Goal: Task Accomplishment & Management: Use online tool/utility

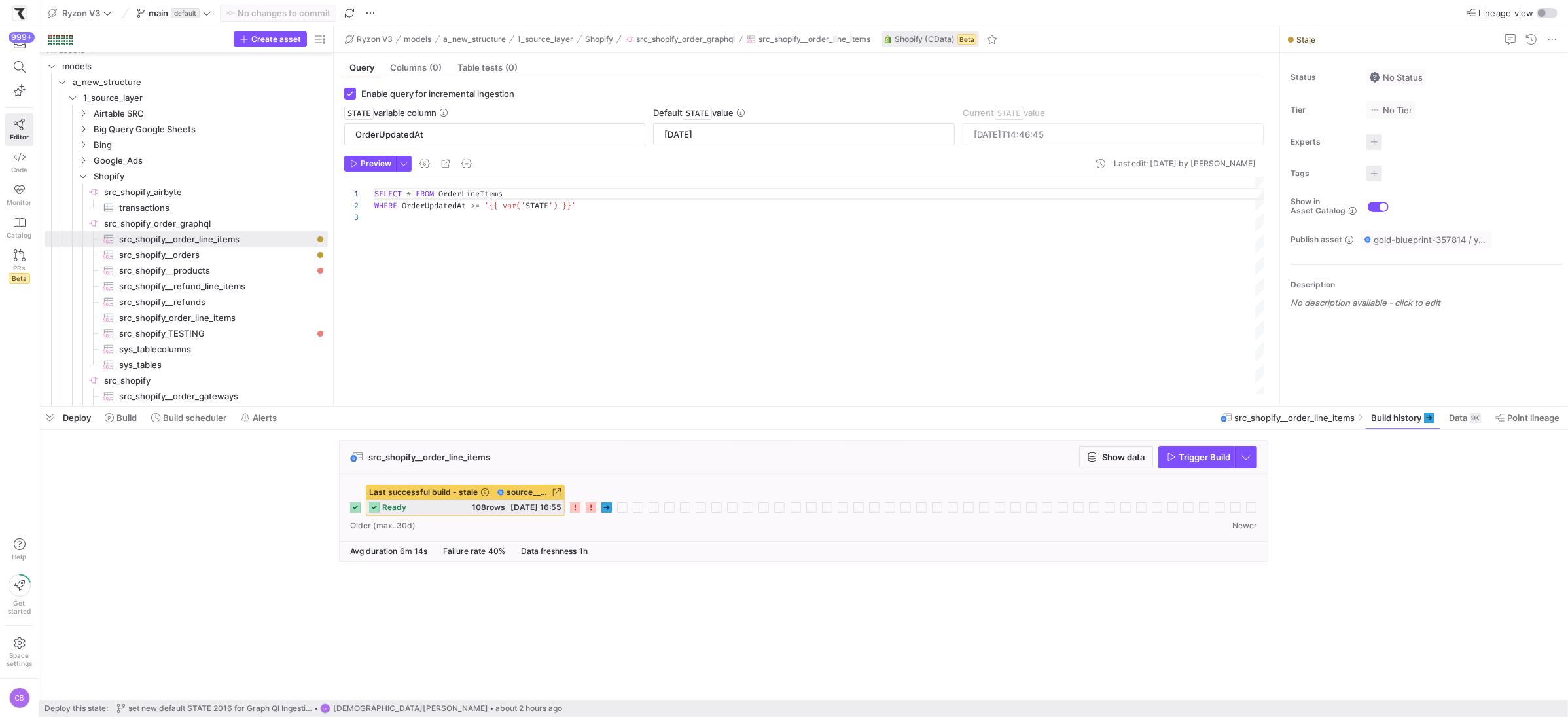
scroll to position [24, 0]
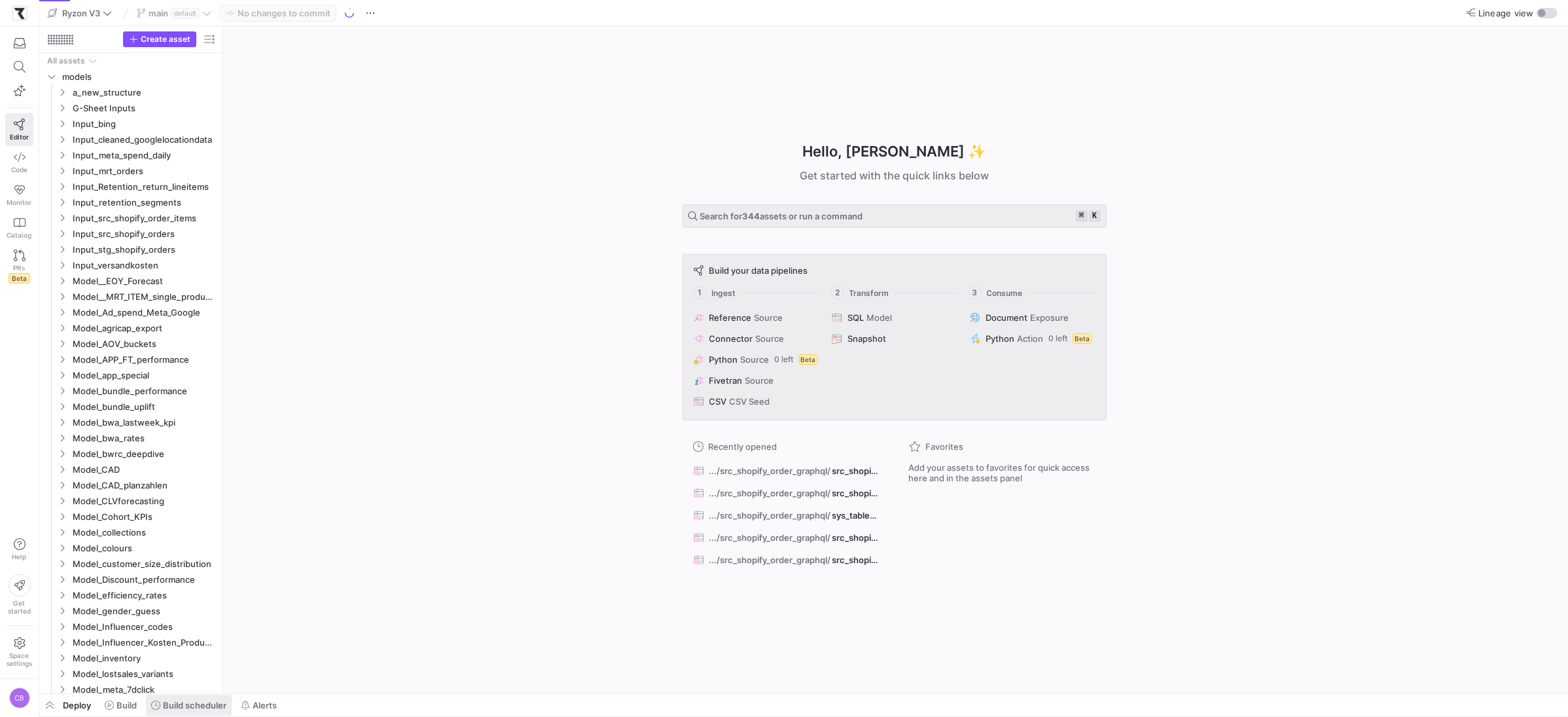
click at [204, 709] on span "Build scheduler" at bounding box center [195, 705] width 64 height 11
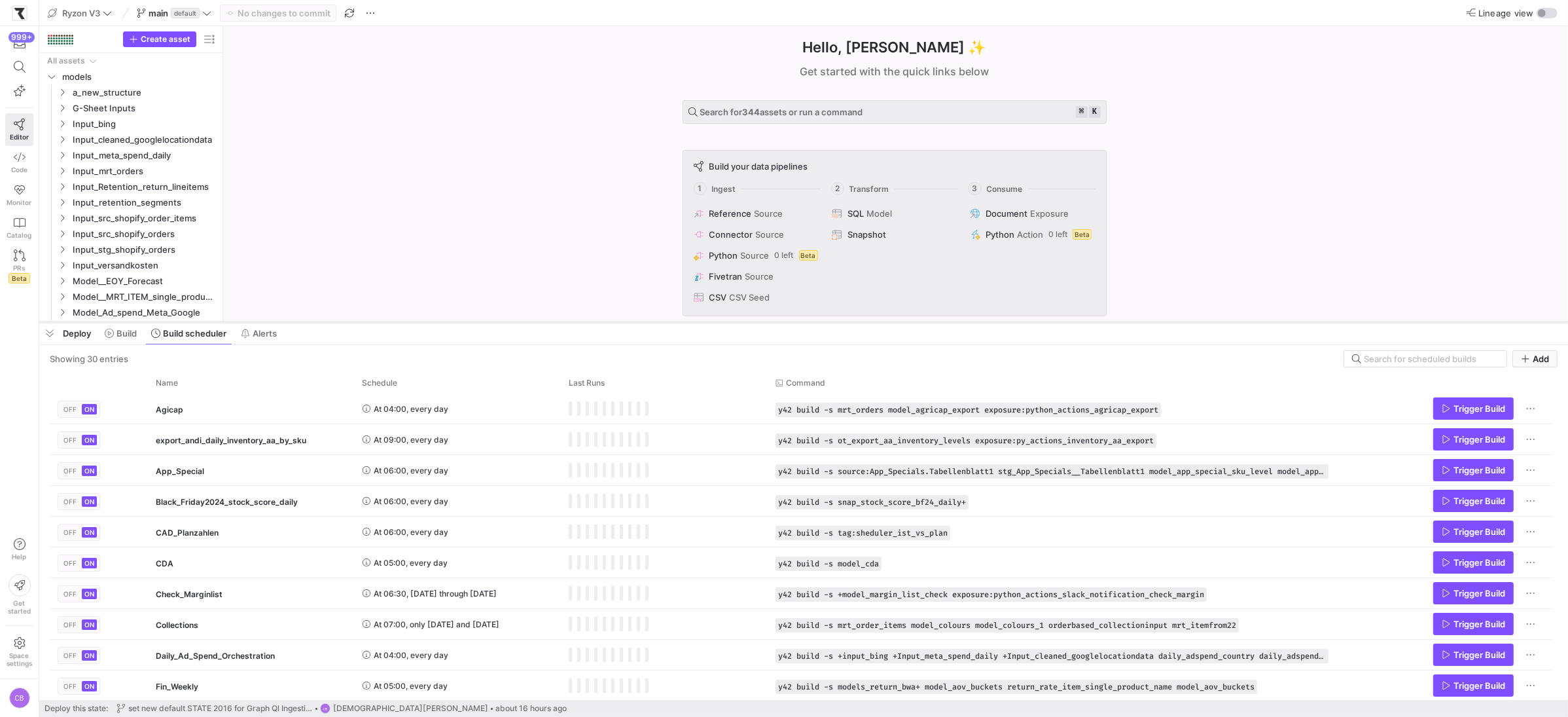
drag, startPoint x: 498, startPoint y: 478, endPoint x: 538, endPoint y: 317, distance: 165.9
click at [538, 319] on div at bounding box center [803, 322] width 1528 height 5
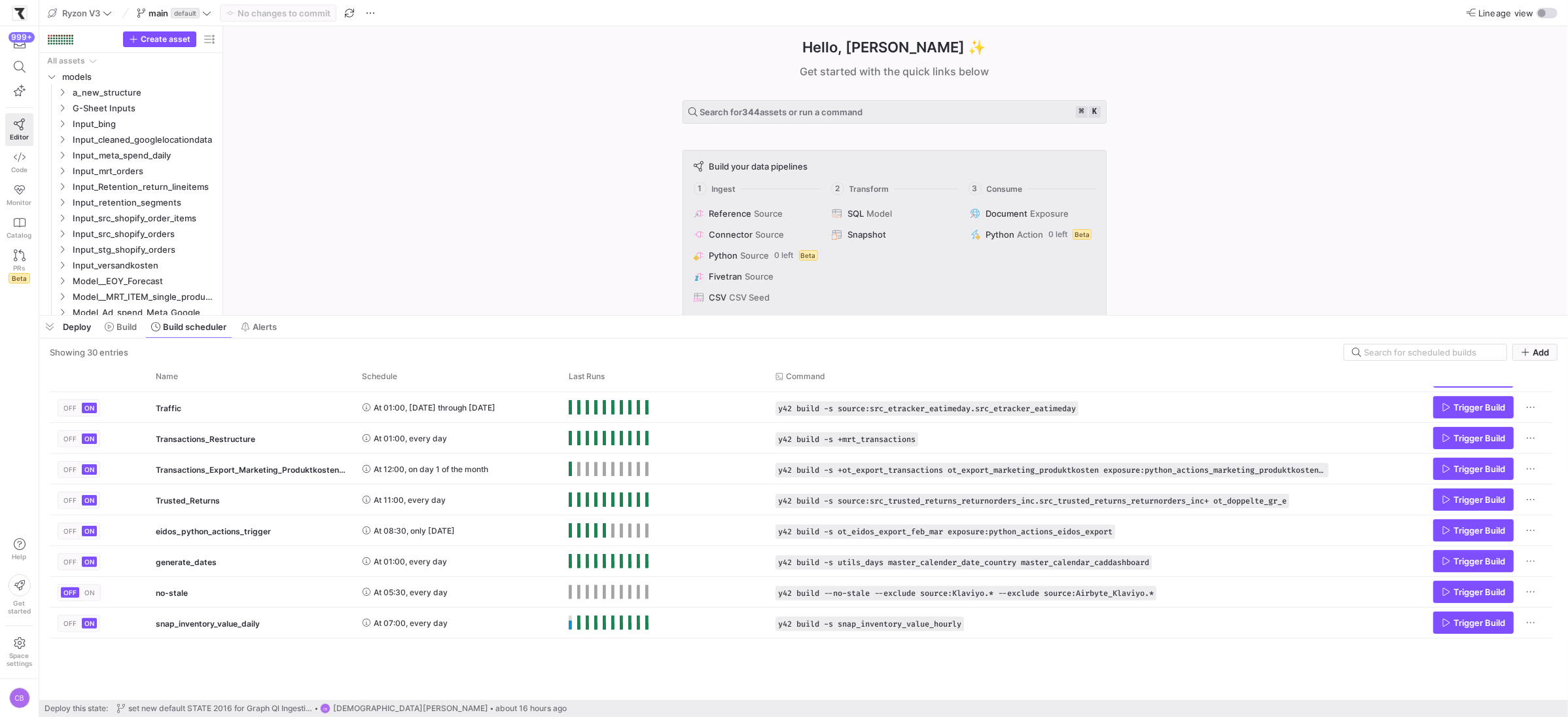
scroll to position [119, 0]
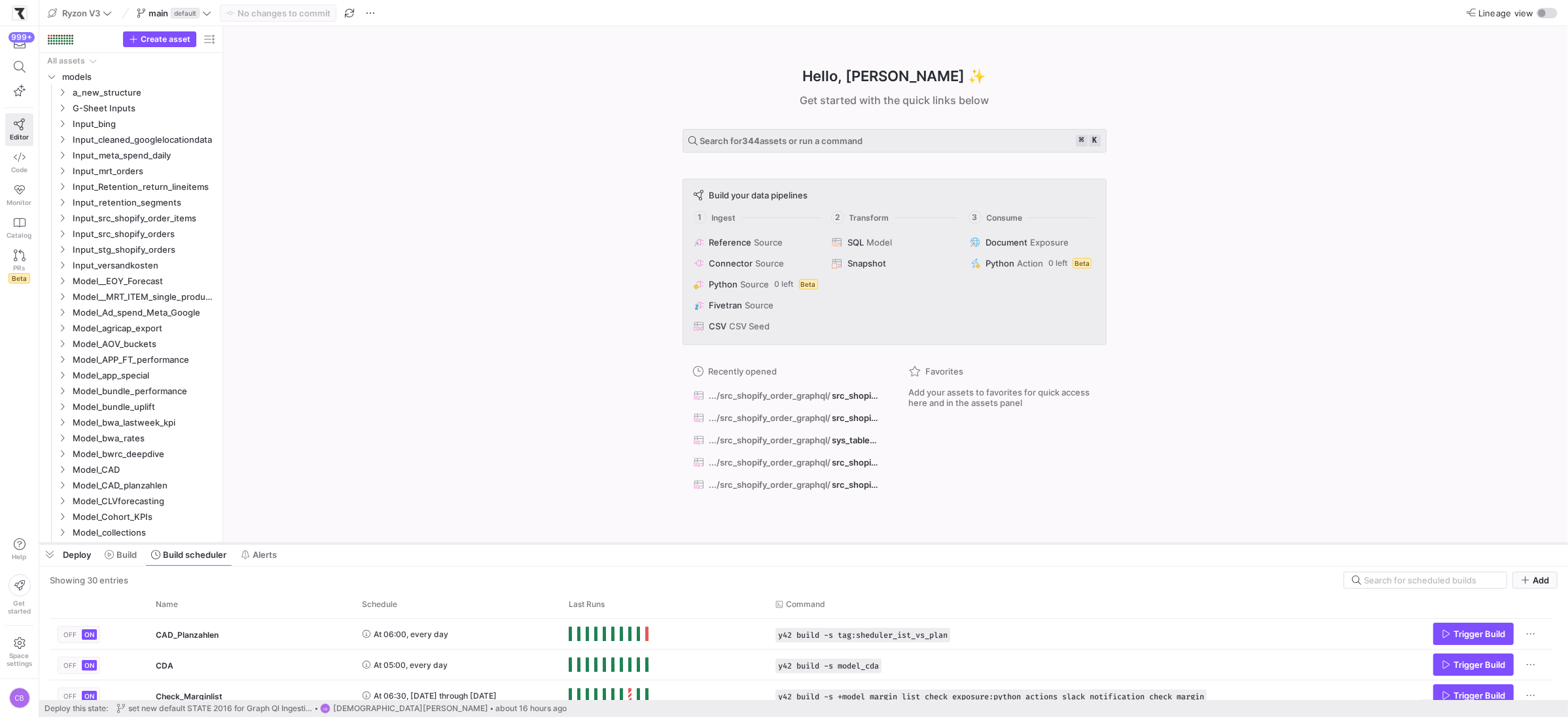
drag, startPoint x: 822, startPoint y: 313, endPoint x: 822, endPoint y: 542, distance: 229.0
click at [822, 542] on div at bounding box center [803, 543] width 1528 height 5
click at [60, 90] on icon "Press SPACE to select this row." at bounding box center [62, 92] width 9 height 8
click at [71, 103] on y42-icon "Press SPACE to select this row." at bounding box center [73, 108] width 11 height 11
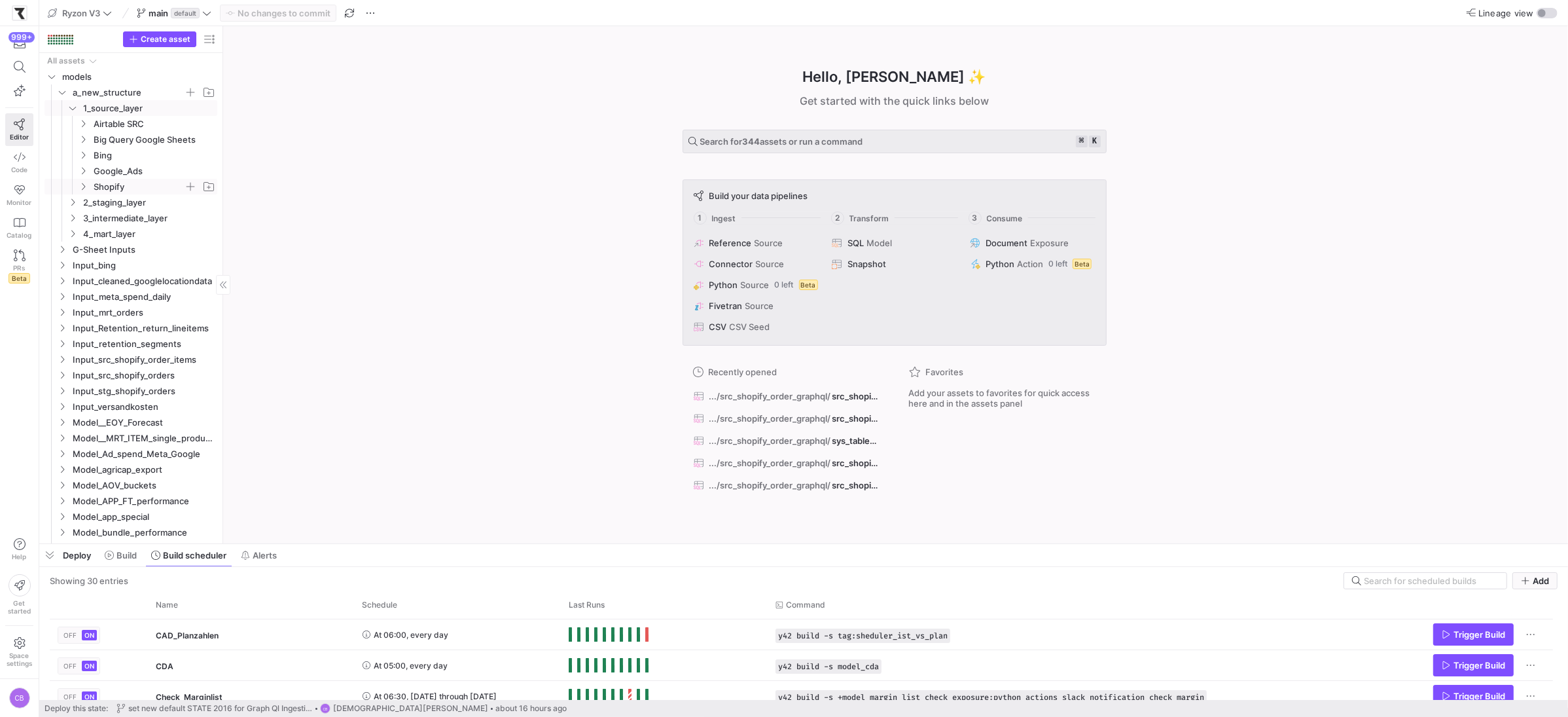
click at [84, 189] on icon "Press SPACE to select this row." at bounding box center [83, 186] width 9 height 8
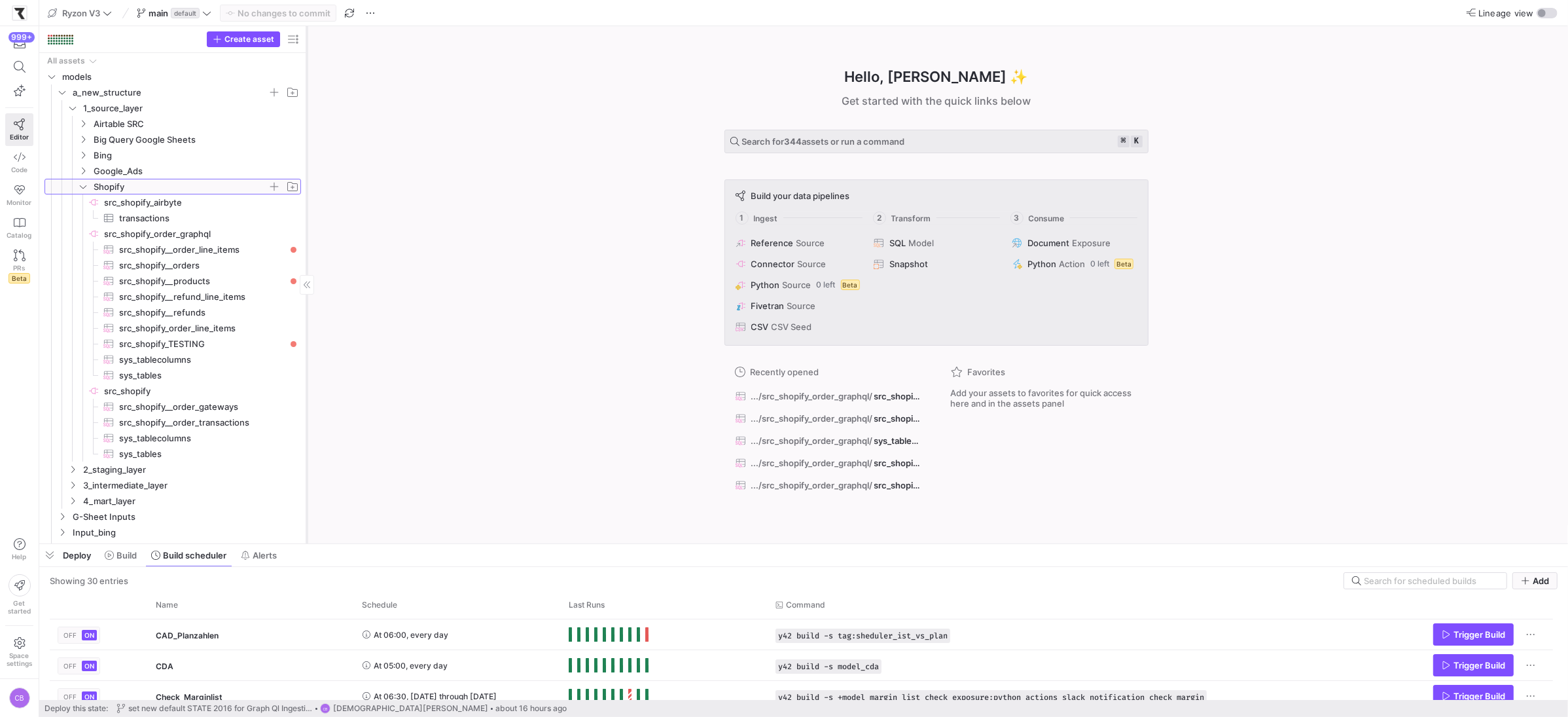
drag, startPoint x: 223, startPoint y: 246, endPoint x: 306, endPoint y: 242, distance: 83.1
click at [306, 242] on div at bounding box center [306, 284] width 1 height 517
click at [188, 269] on span "src_shopify__orders​​​​​​​​​" at bounding box center [203, 265] width 167 height 15
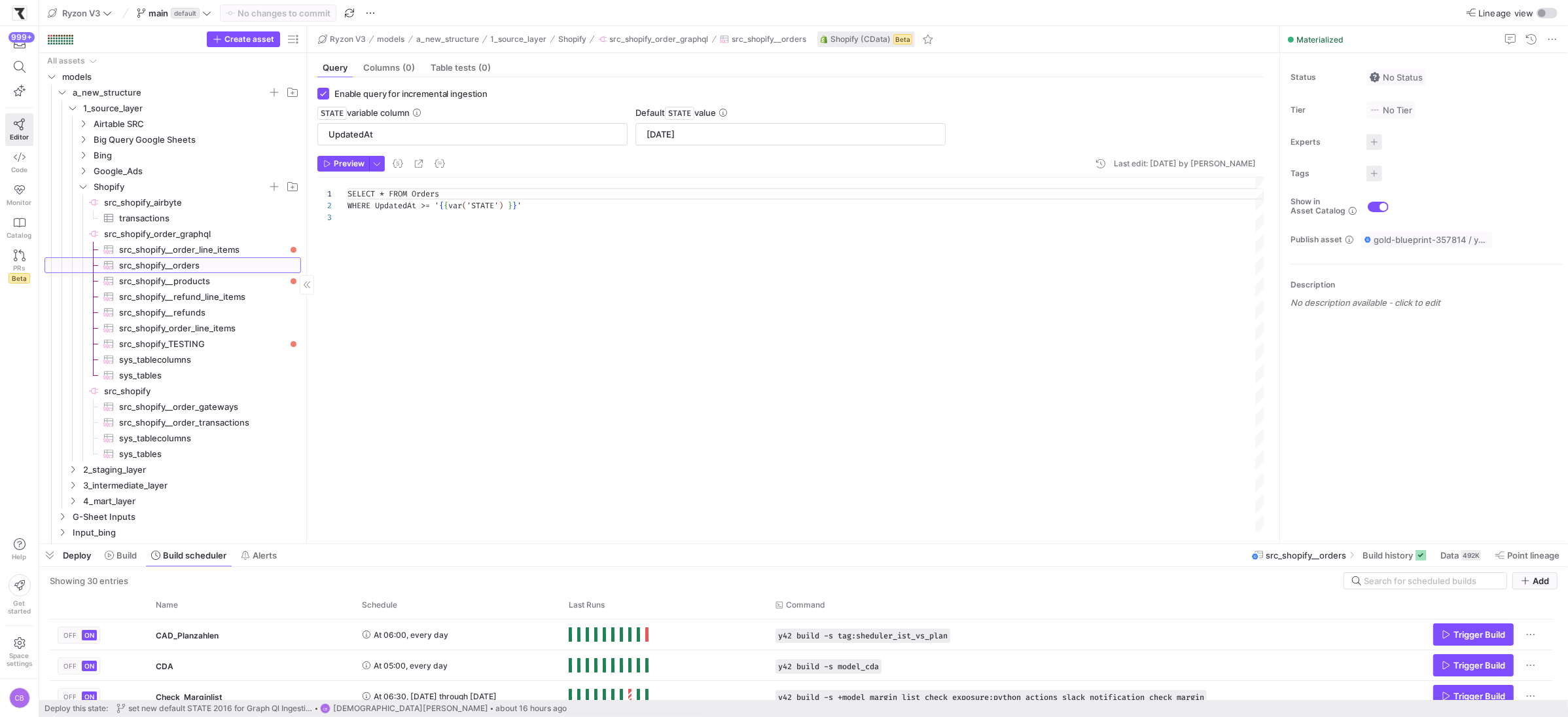
scroll to position [24, 0]
click at [1378, 561] on span at bounding box center [1394, 555] width 74 height 21
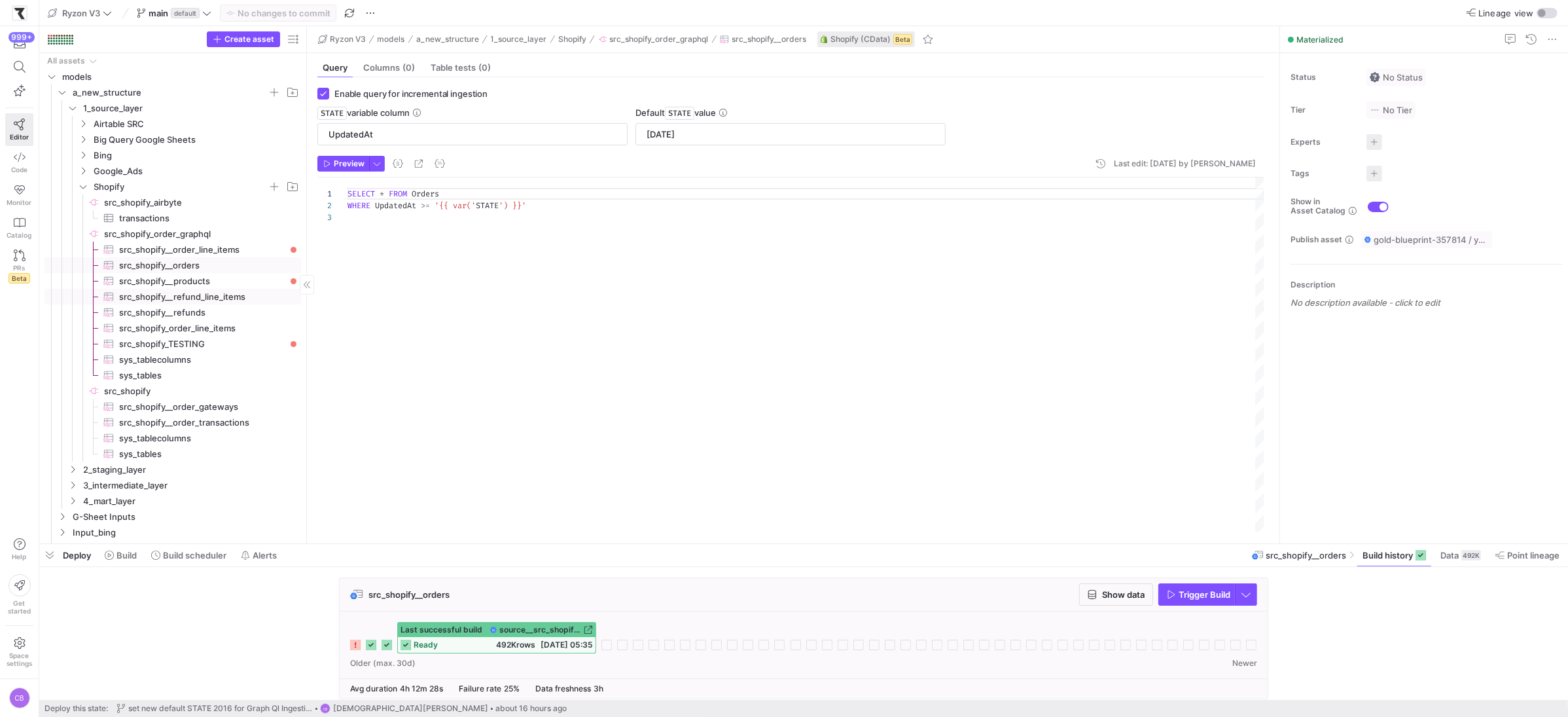
click at [186, 294] on span "src_shopify__refund_line_items​​​​​​​​​" at bounding box center [203, 297] width 167 height 15
checkbox input "false"
type textarea "SELECT * FROM RefundLineItems LIMIT 10000"
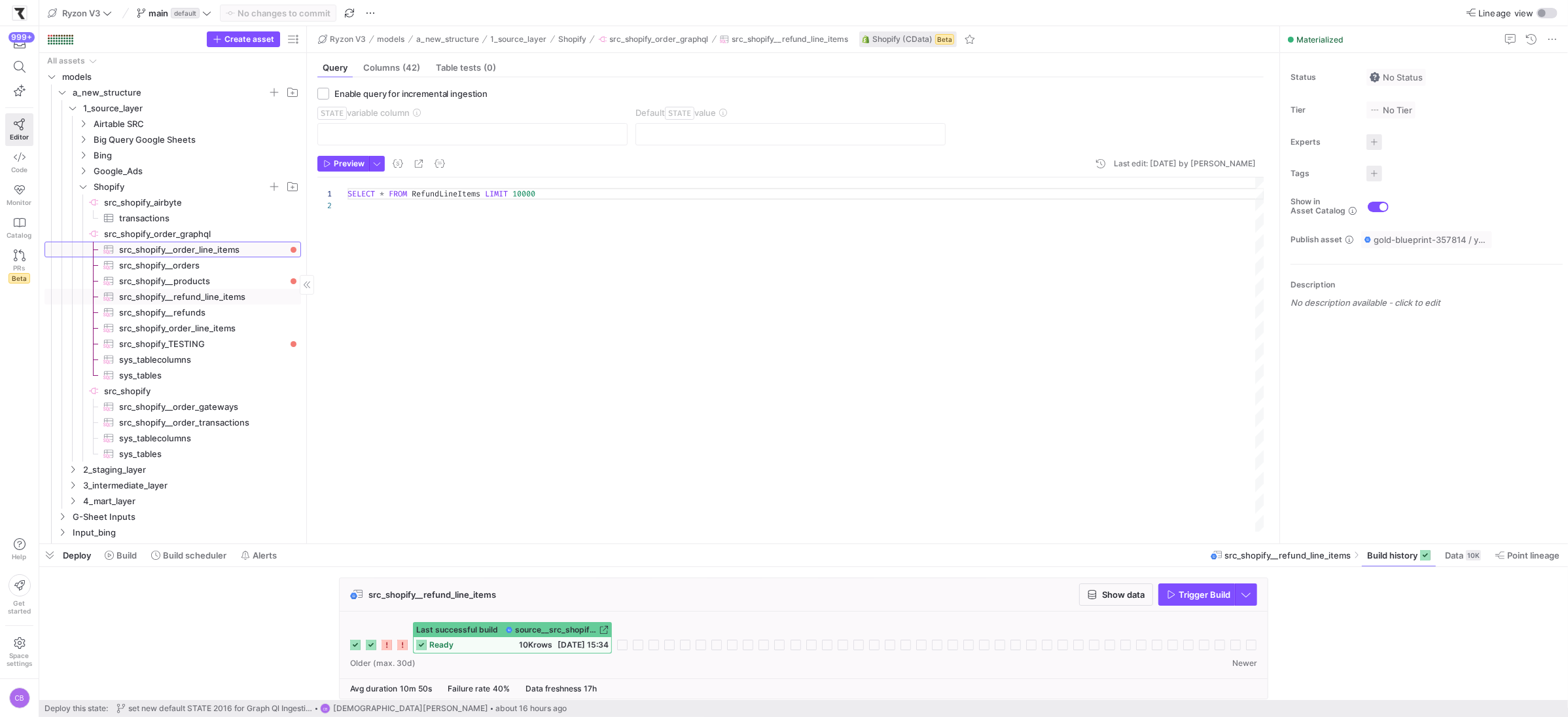
click at [198, 251] on span "src_shopify__order_line_items​​​​​​​​​" at bounding box center [203, 250] width 167 height 15
checkbox input "true"
type input "OrderUpdatedAt"
type input "[DATE]"
type textarea "SELECT * FROM OrderLineItems WHERE OrderUpdatedAt >= '{{ var('STATE') }}'"
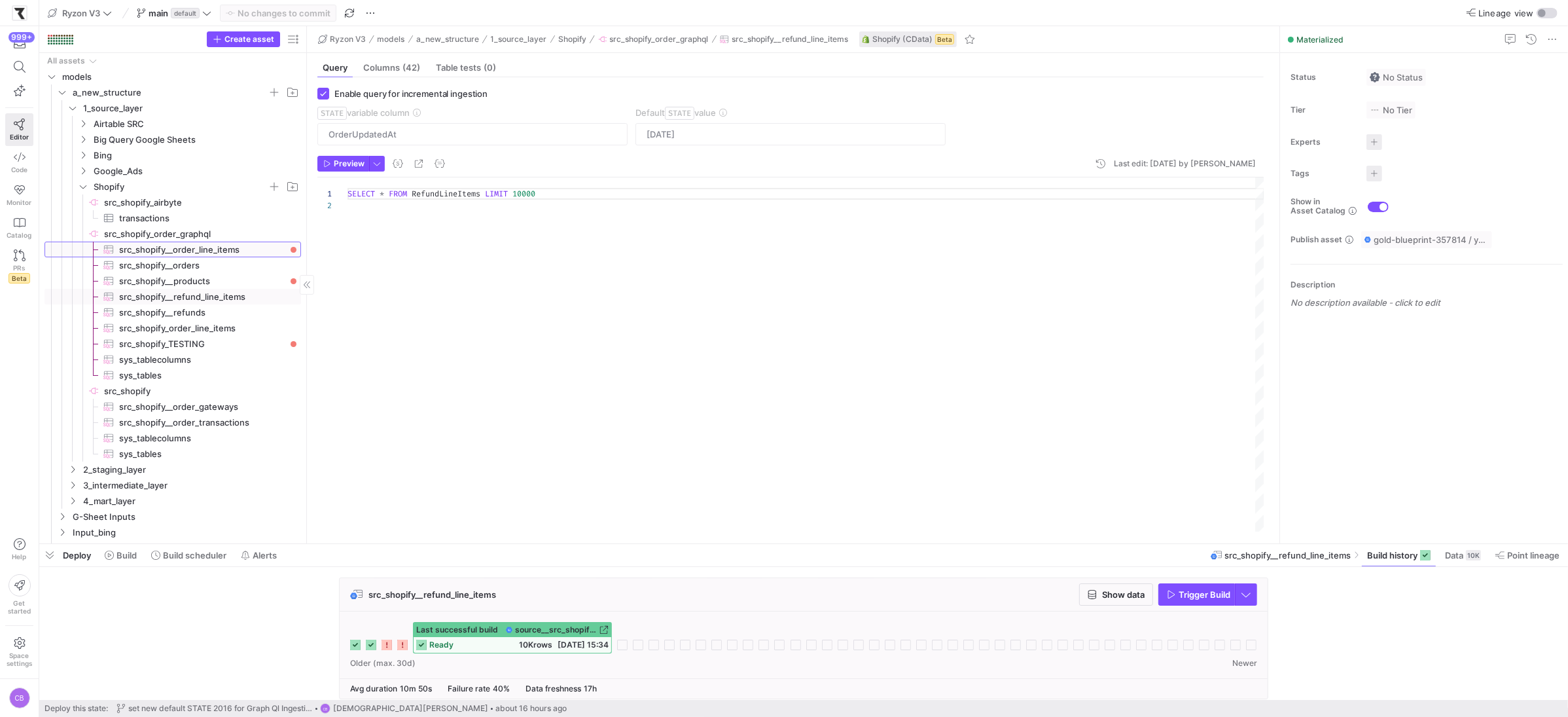
scroll to position [24, 0]
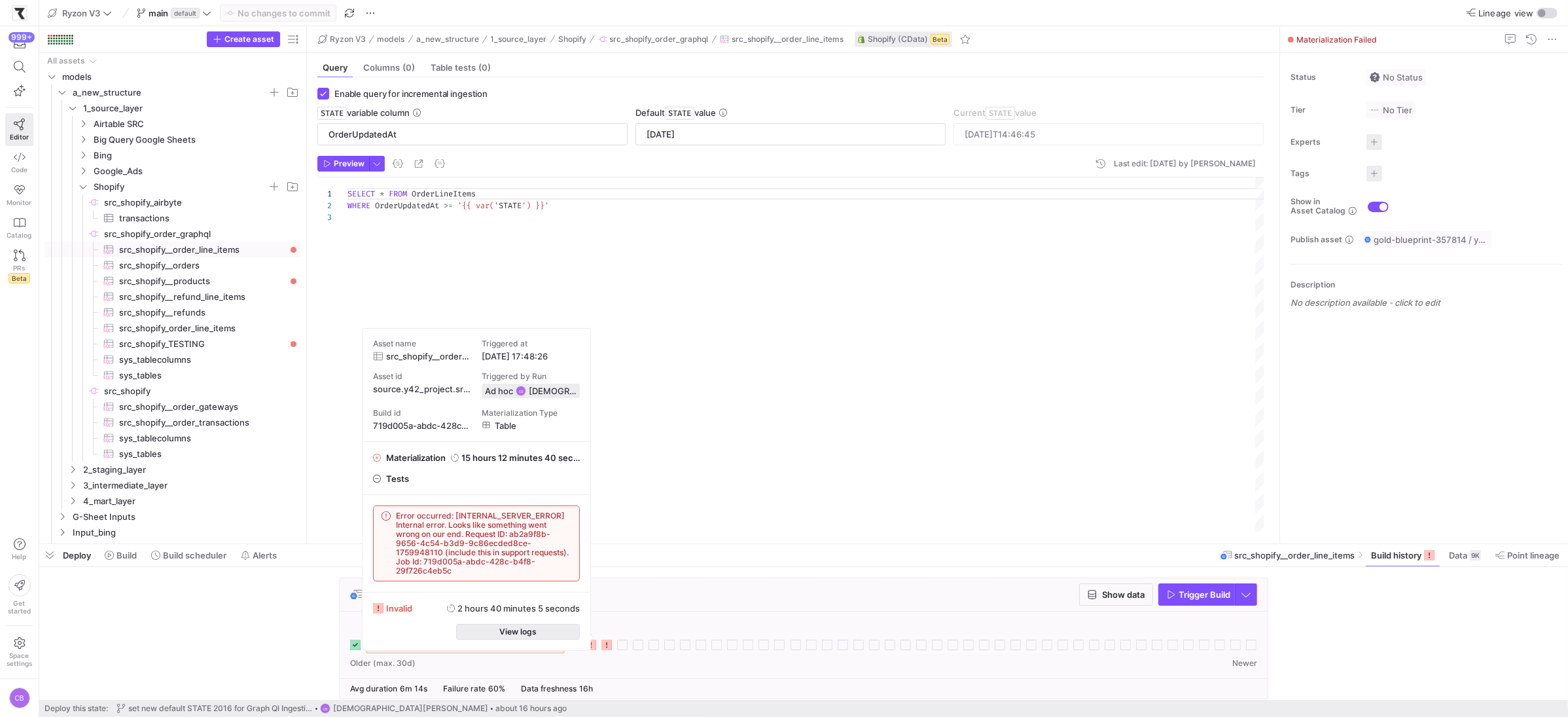
click at [550, 627] on span "button" at bounding box center [518, 631] width 123 height 14
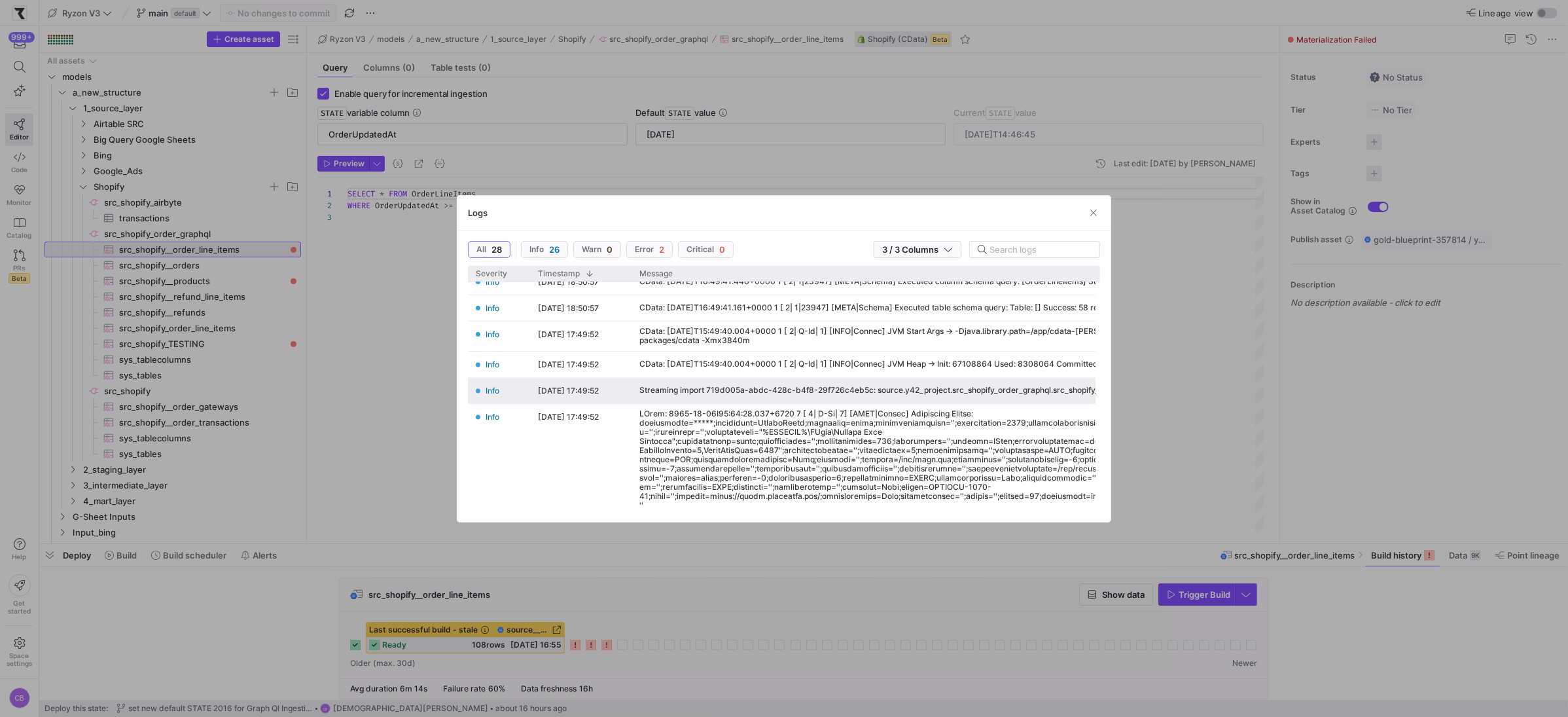
scroll to position [0, 0]
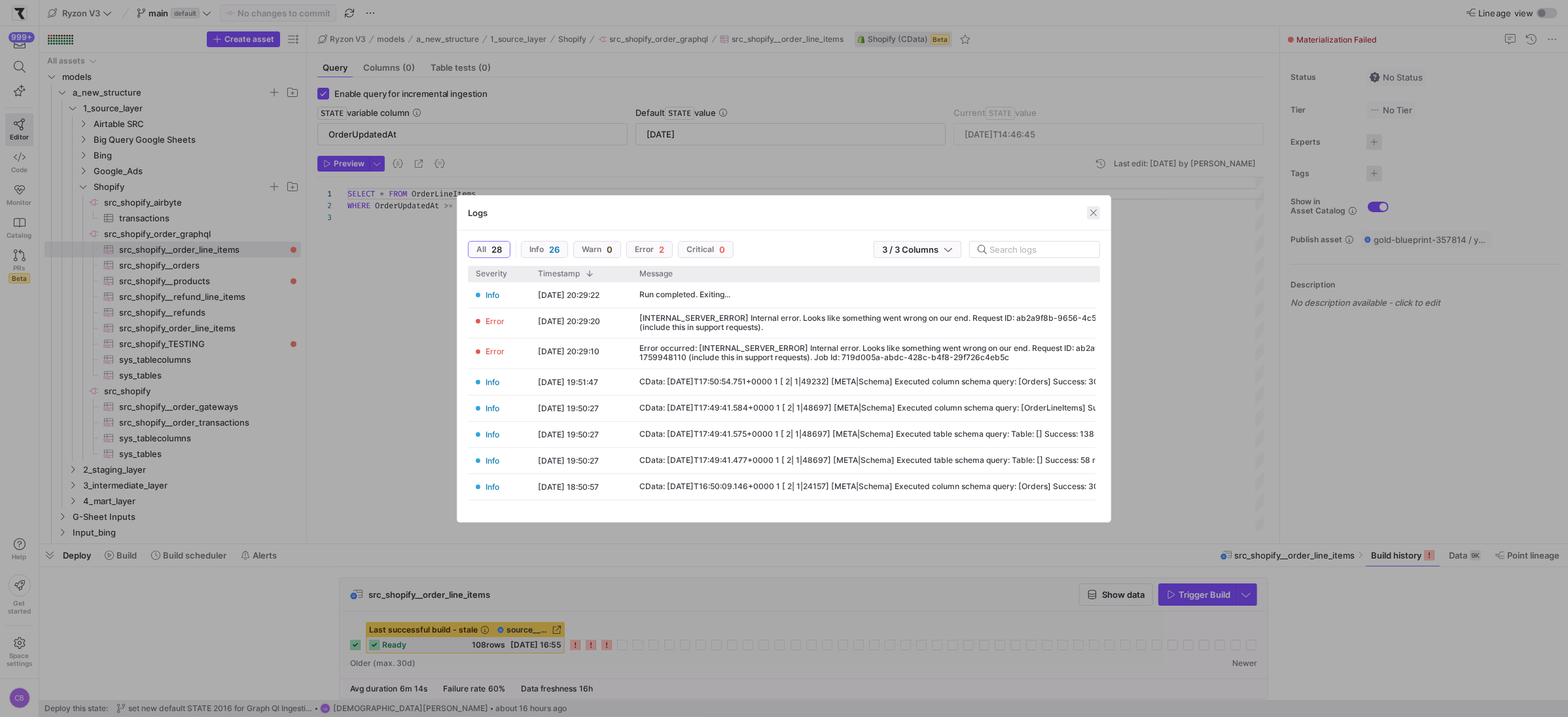
click at [1090, 214] on span "button" at bounding box center [1093, 212] width 13 height 13
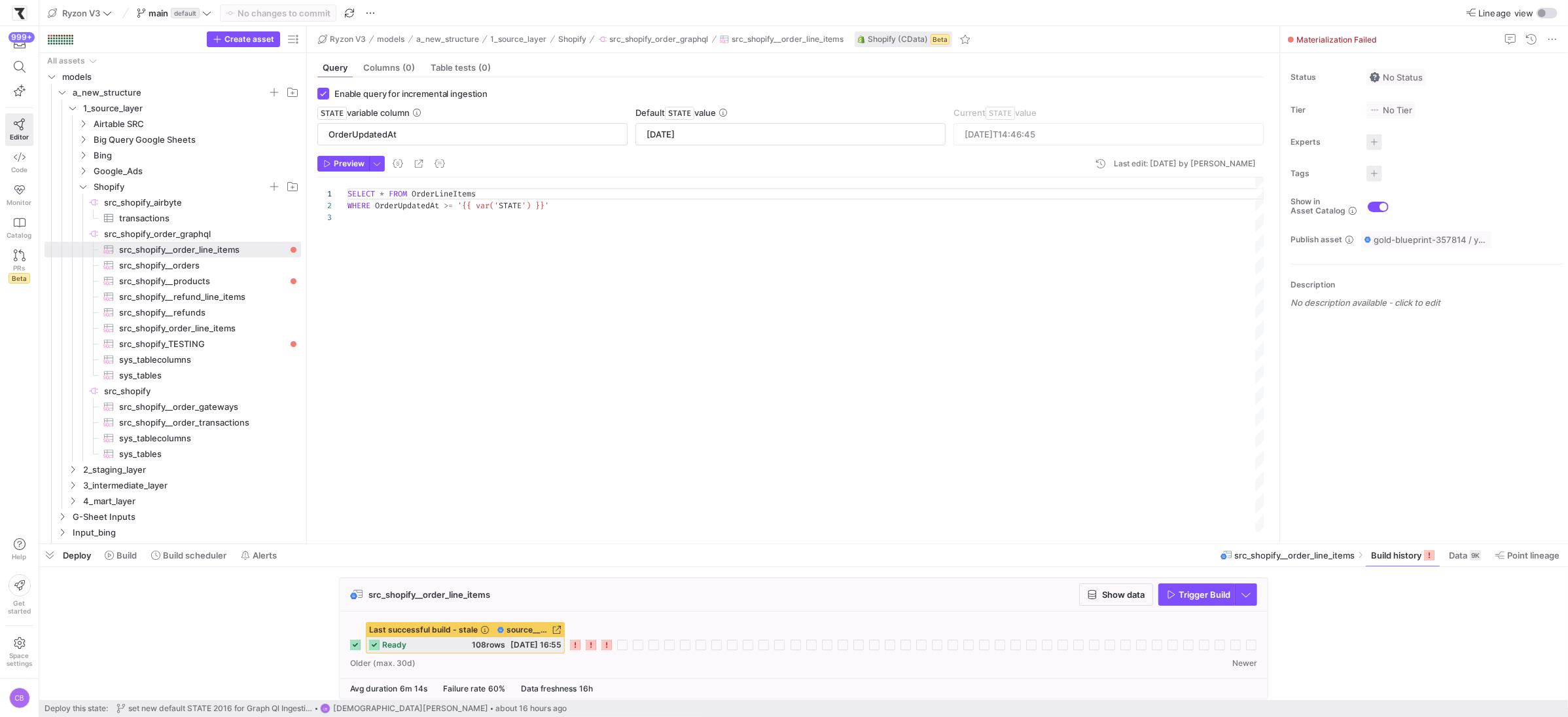
click at [527, 253] on div "SELECT * FROM OrderLineItems WHERE OrderUpdatedAt >= '{{ var(' STATE ') }}'" at bounding box center [806, 354] width 917 height 354
click at [214, 333] on span "src_shopify_order_line_items​​​​​​​​​" at bounding box center [203, 328] width 167 height 15
type input "[DATE]"
type input "2025-10-08T14:11:29"
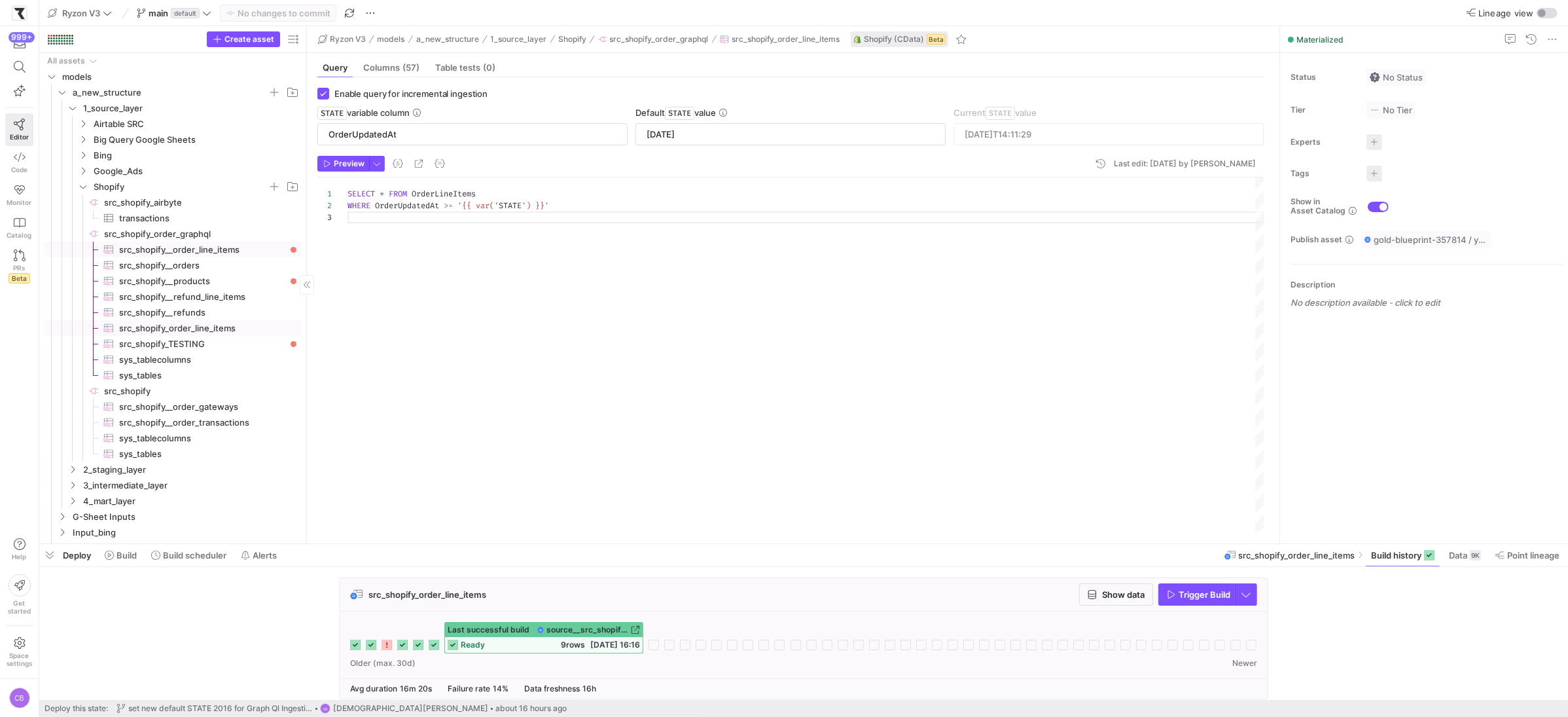
click at [218, 252] on span "src_shopify__order_line_items​​​​​​​​​" at bounding box center [203, 250] width 167 height 15
type input "[DATE]"
type input "[DATE]T14:46:45"
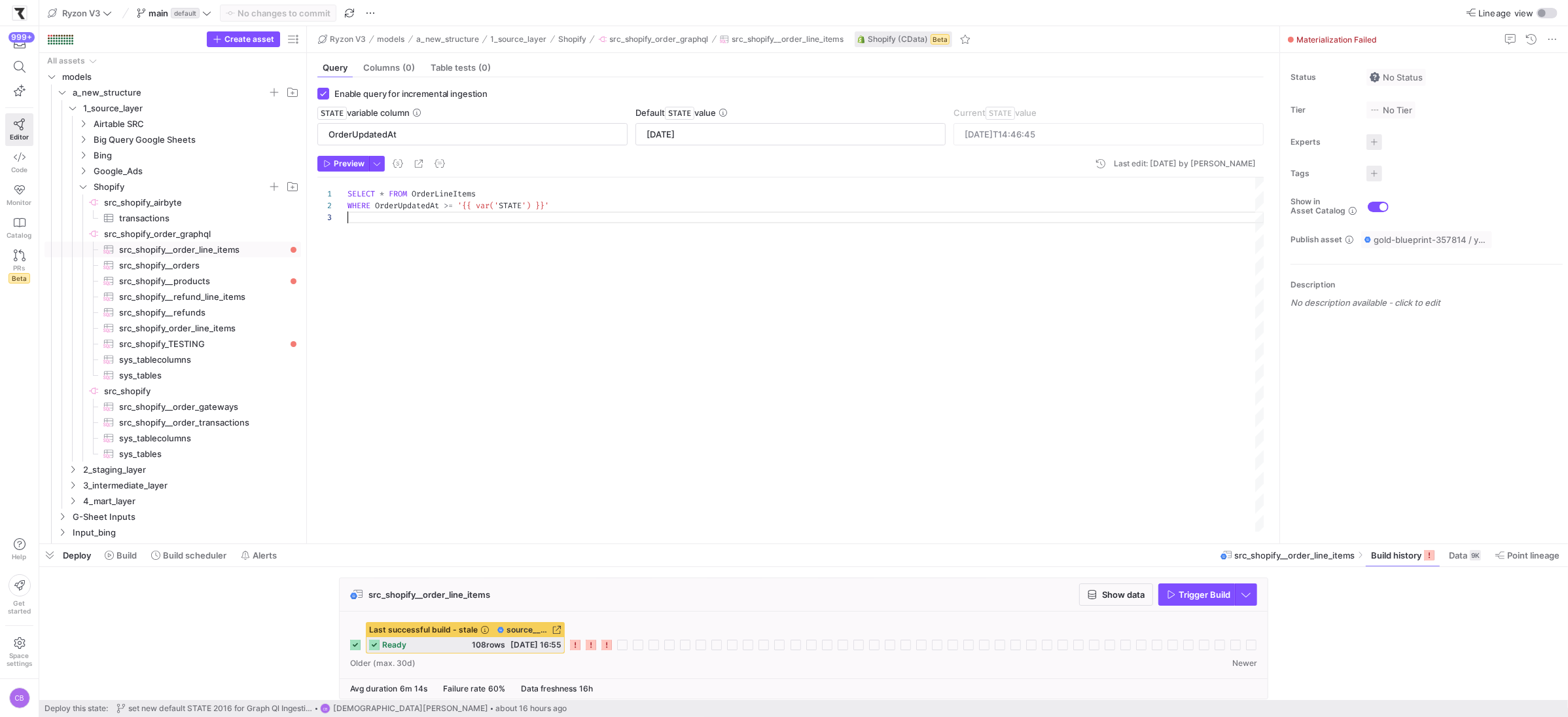
click at [763, 366] on div "SELECT * FROM OrderLineItems WHERE OrderUpdatedAt >= '{{ var(' STATE ') }}'" at bounding box center [806, 354] width 917 height 354
click at [1249, 601] on span "button" at bounding box center [1246, 595] width 21 height 21
click at [1202, 642] on span "Full Refresh Build" at bounding box center [1207, 639] width 82 height 11
click at [1195, 601] on span "button" at bounding box center [1196, 595] width 75 height 21
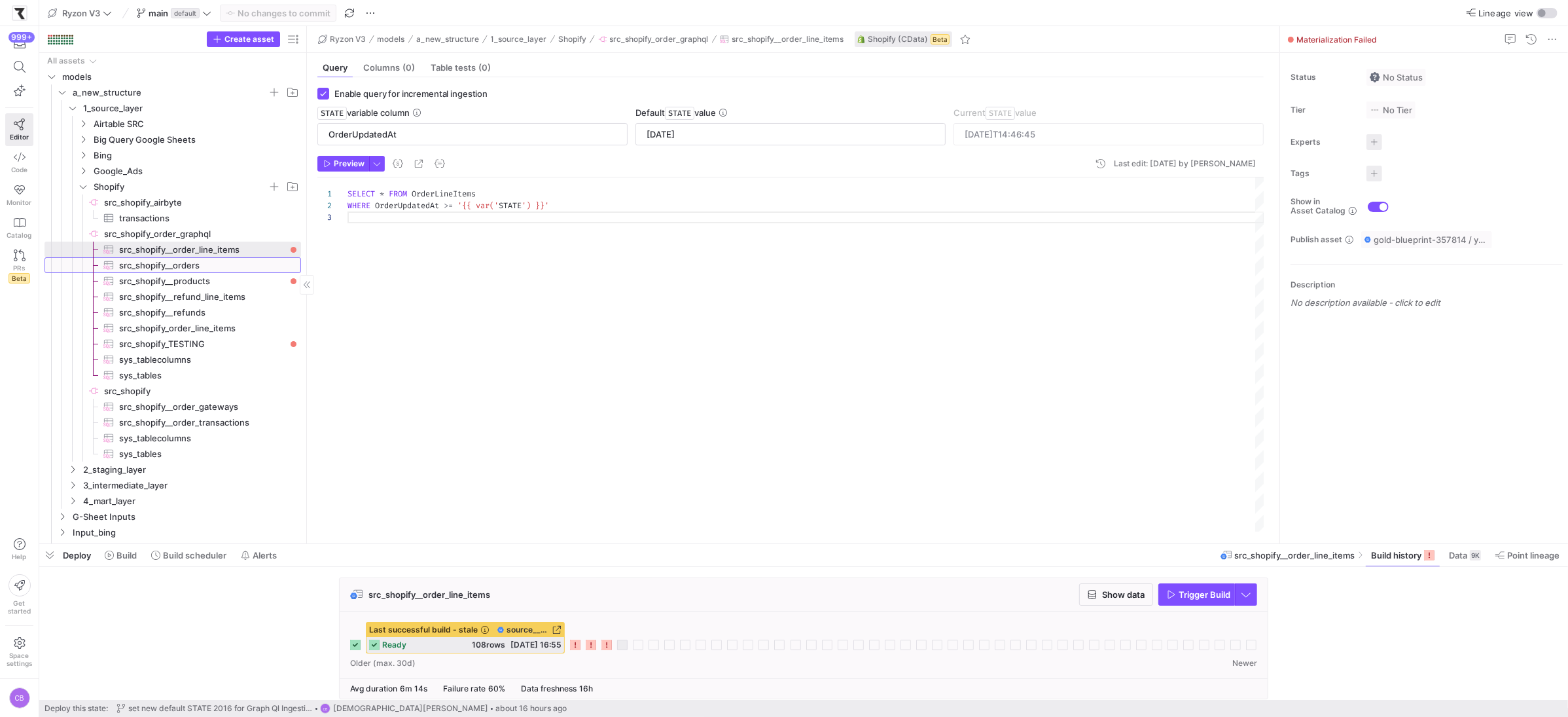
click at [148, 265] on span "src_shopify__orders​​​​​​​​​" at bounding box center [203, 265] width 167 height 15
type input "UpdatedAt"
type textarea "SELECT * FROM Orders WHERE UpdatedAt >= '{{ var('STATE') }}'"
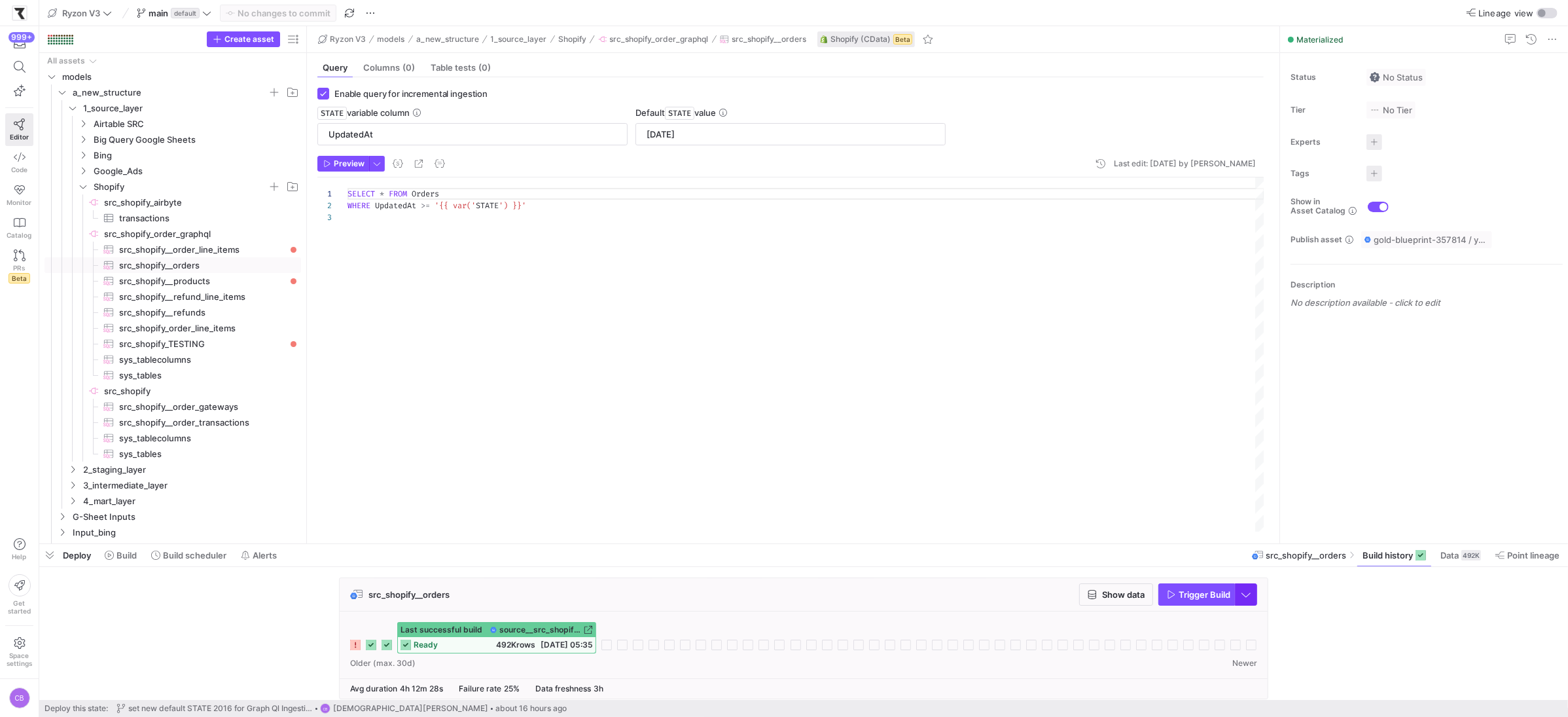
click at [1240, 600] on span "button" at bounding box center [1246, 595] width 21 height 21
click at [1243, 600] on div at bounding box center [784, 358] width 1568 height 717
click at [1250, 601] on span "button" at bounding box center [1246, 595] width 21 height 21
click at [1200, 572] on div at bounding box center [784, 358] width 1568 height 717
click at [1191, 599] on span "Trigger Build" at bounding box center [1205, 595] width 52 height 11
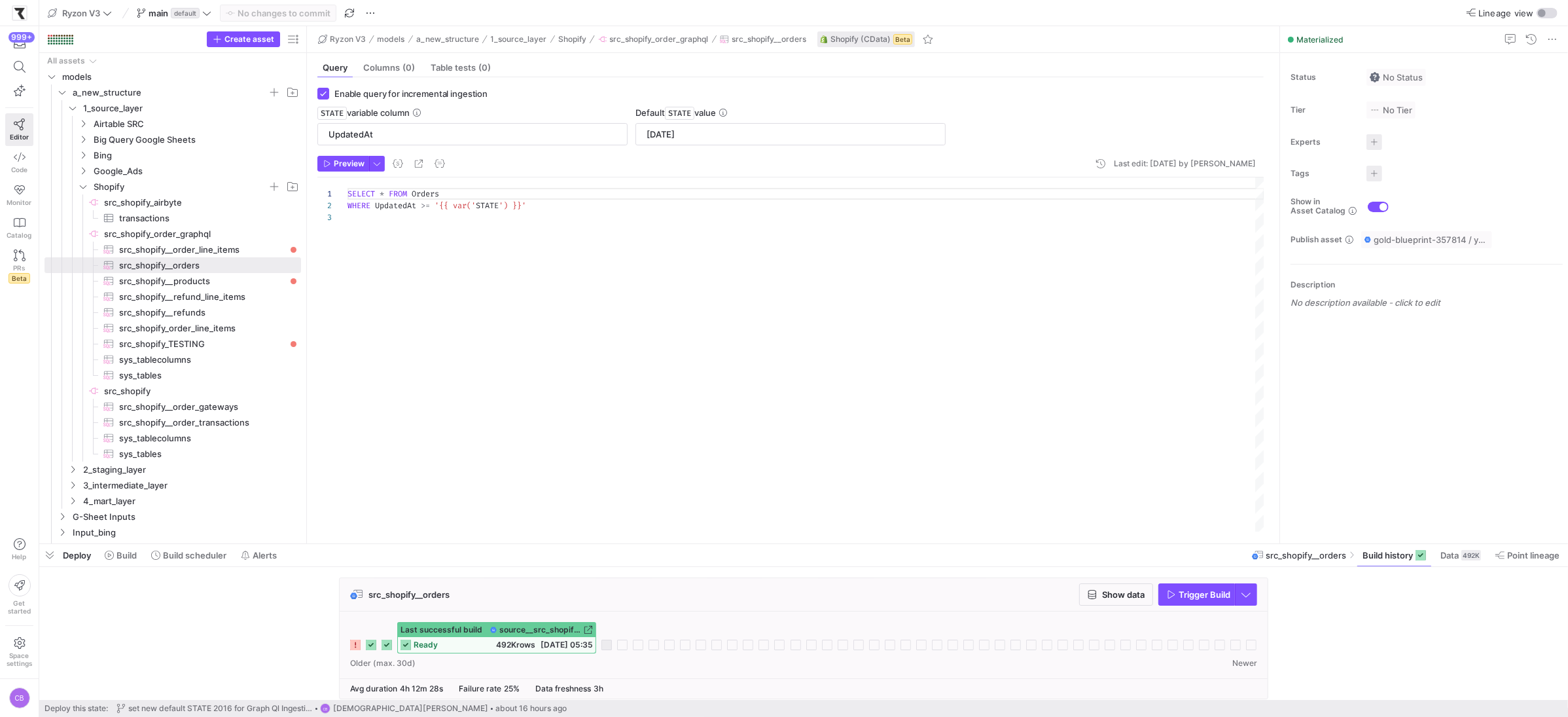
click at [609, 674] on div "Last successful build source__src_shopify_order_graphql__src_shopify__orders re…" at bounding box center [803, 645] width 928 height 67
click at [202, 310] on span "src_shopify__refunds​​​​​​​​​" at bounding box center [203, 312] width 167 height 15
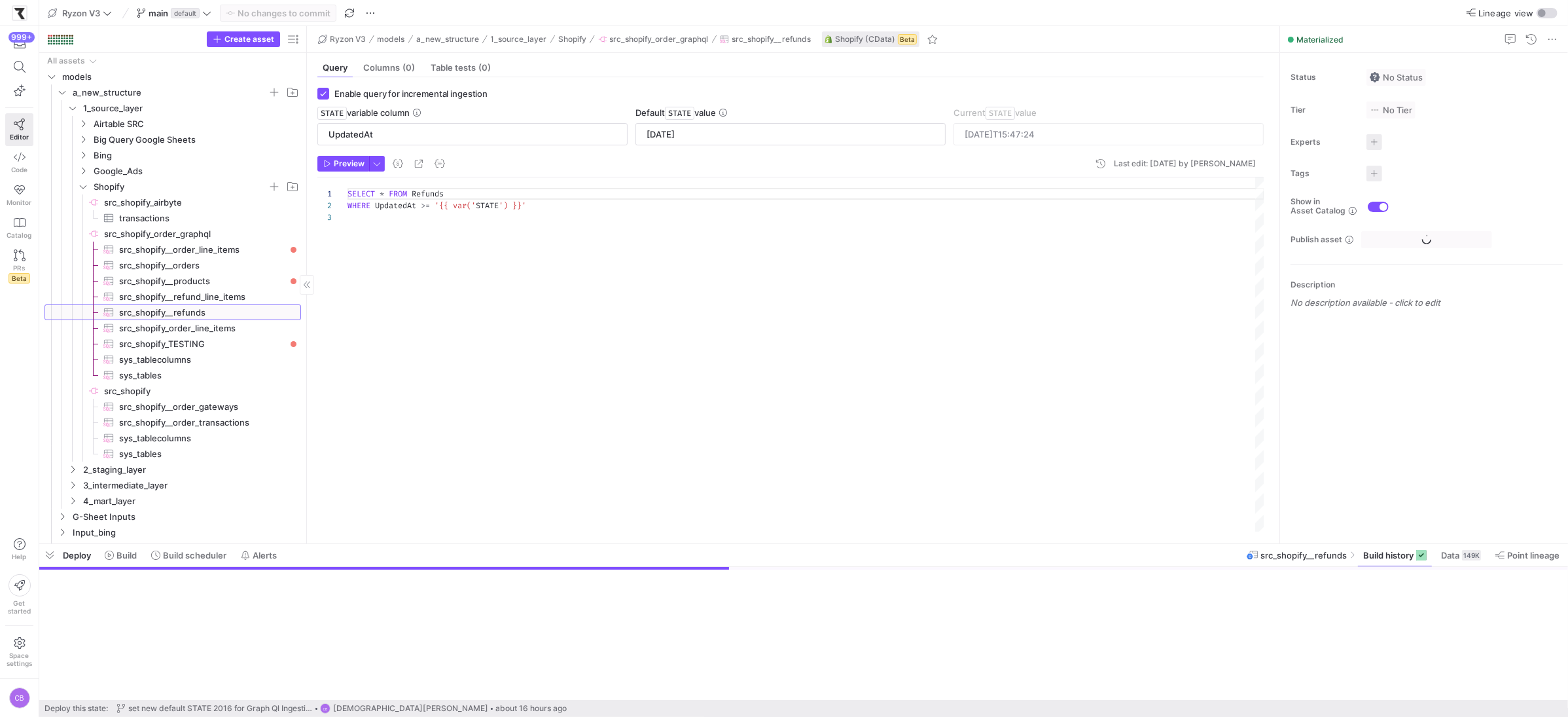
scroll to position [24, 0]
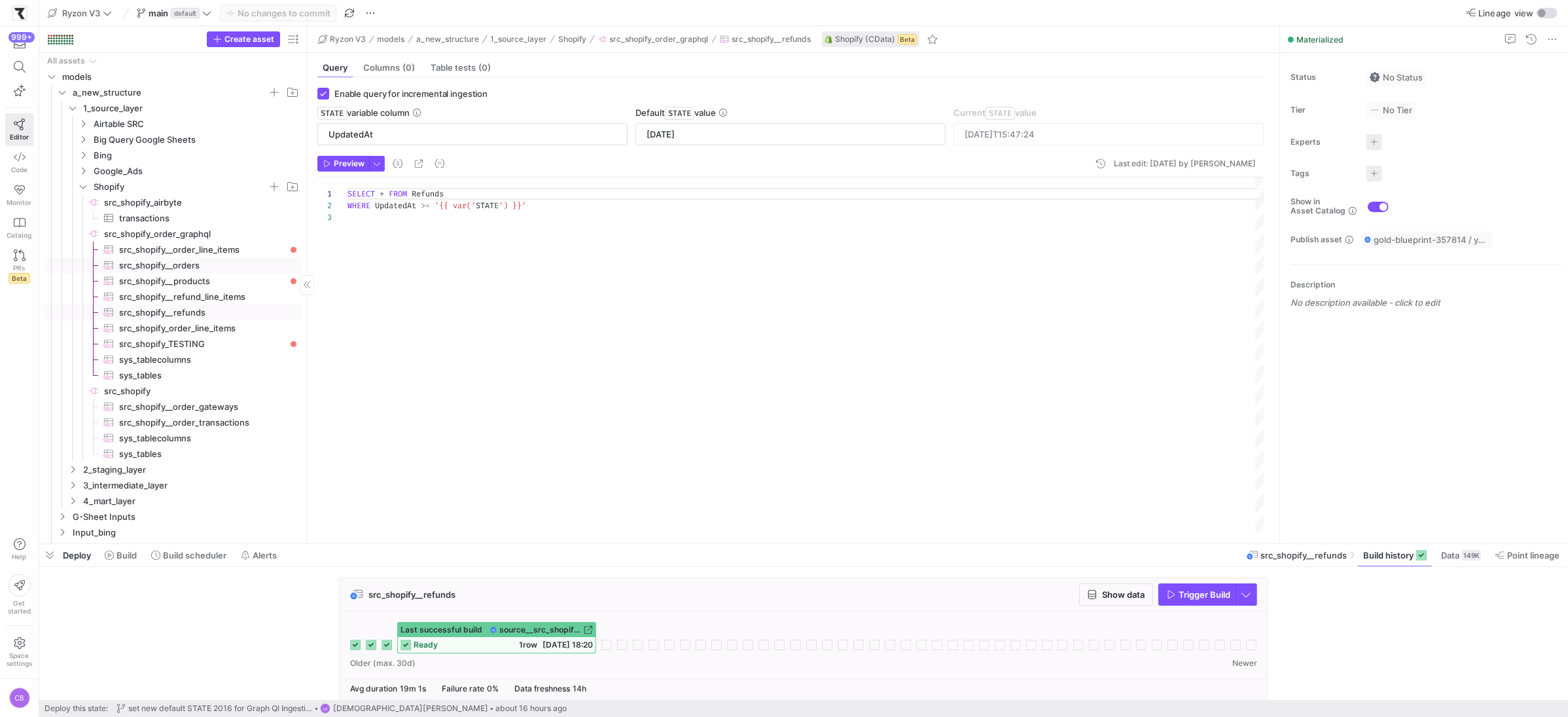
click at [223, 271] on span "src_shopify__orders​​​​​​​​​" at bounding box center [203, 265] width 167 height 15
type textarea "SELECT * FROM Orders WHERE UpdatedAt >= '{{ var('STATE') }}'"
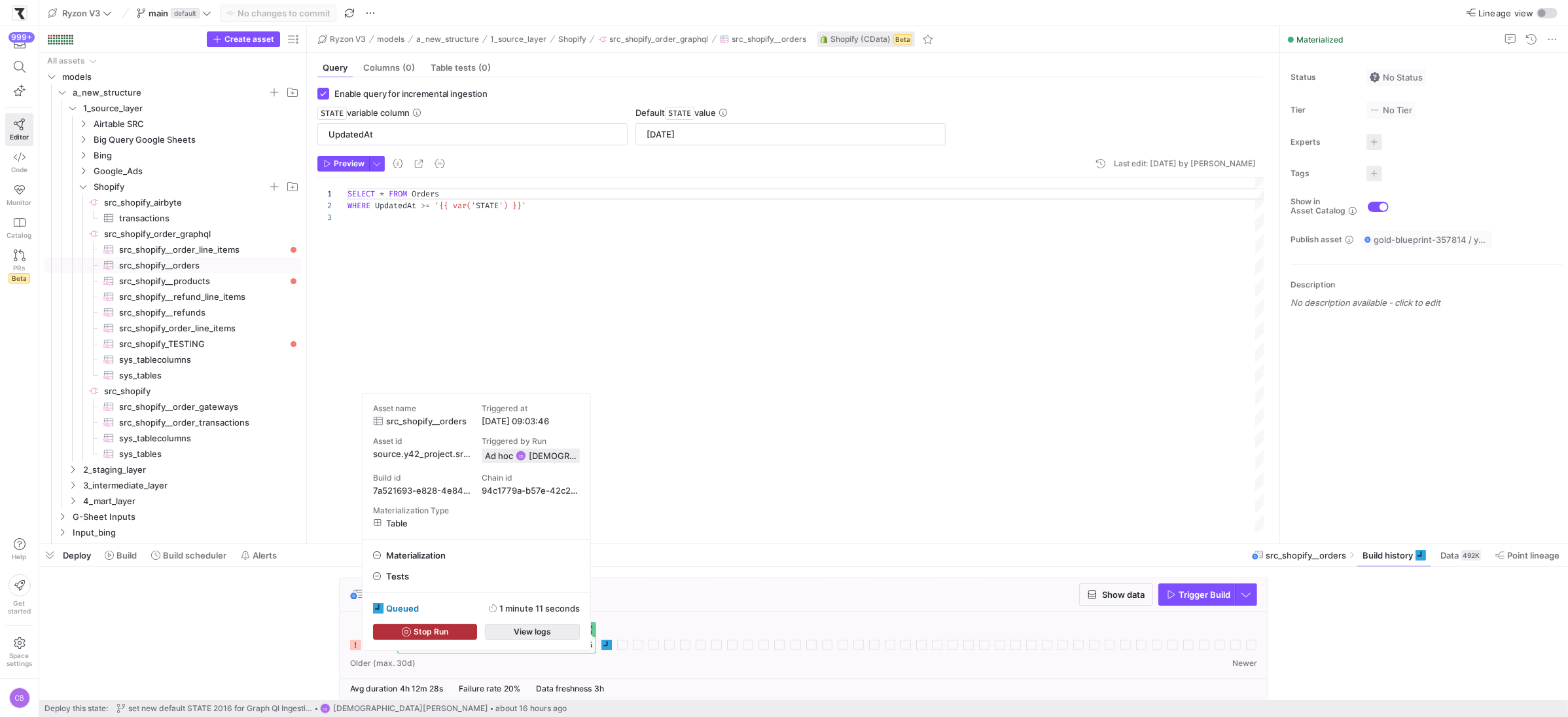
click at [558, 635] on span "button" at bounding box center [532, 631] width 93 height 14
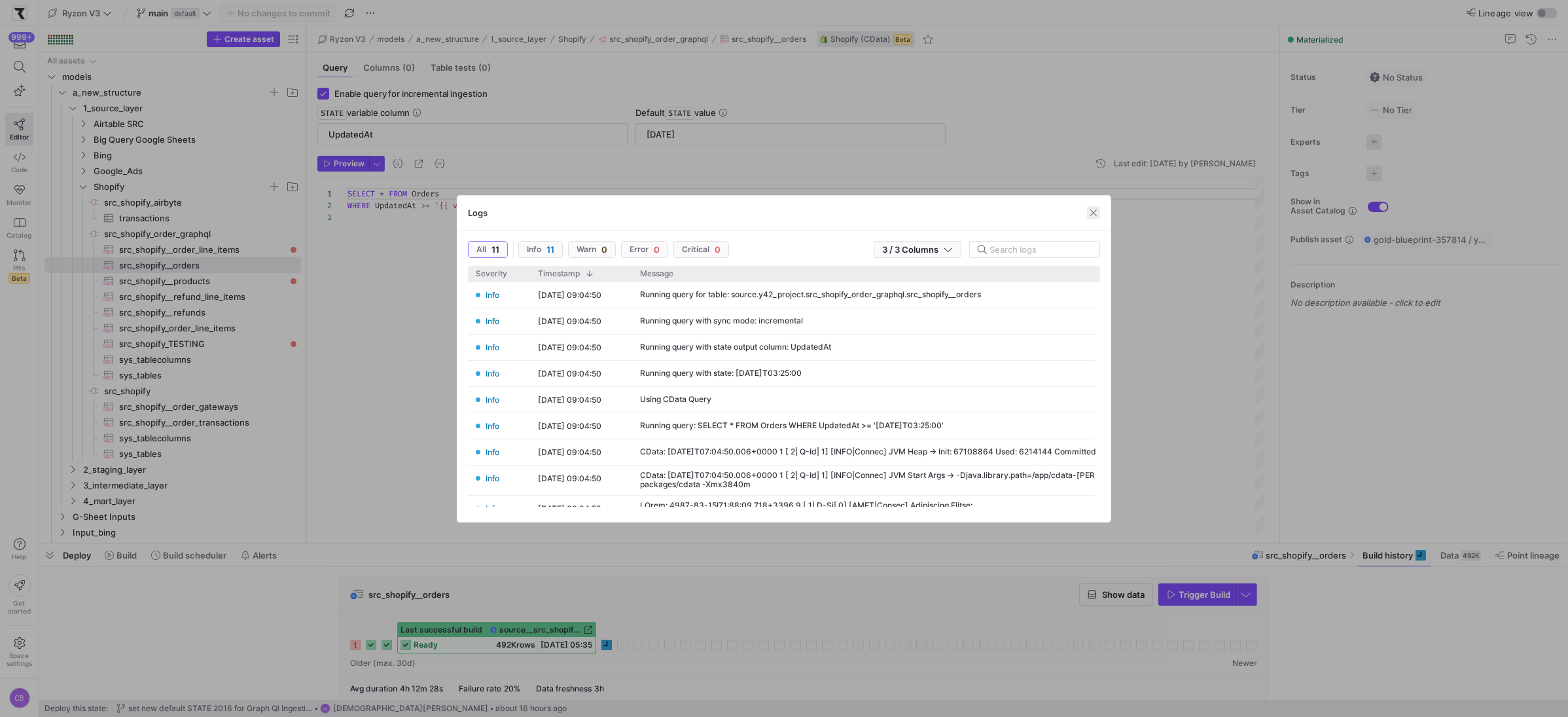
click at [1094, 215] on span "button" at bounding box center [1093, 212] width 13 height 13
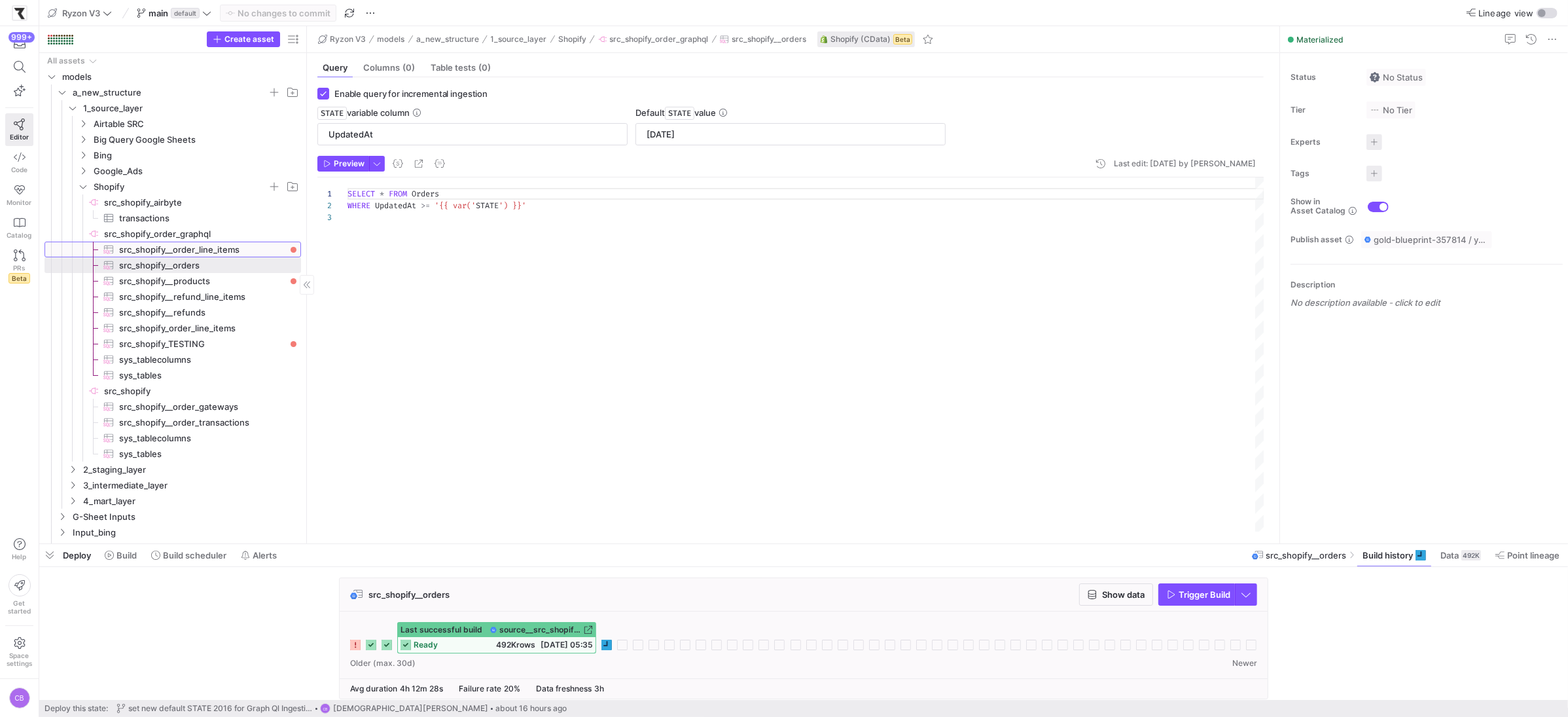
click at [197, 255] on span "src_shopify__order_line_items​​​​​​​​​" at bounding box center [203, 250] width 167 height 15
type input "OrderUpdatedAt"
type textarea "SELECT * FROM OrderLineItems WHERE OrderUpdatedAt >= '{{ var('STATE') }}'"
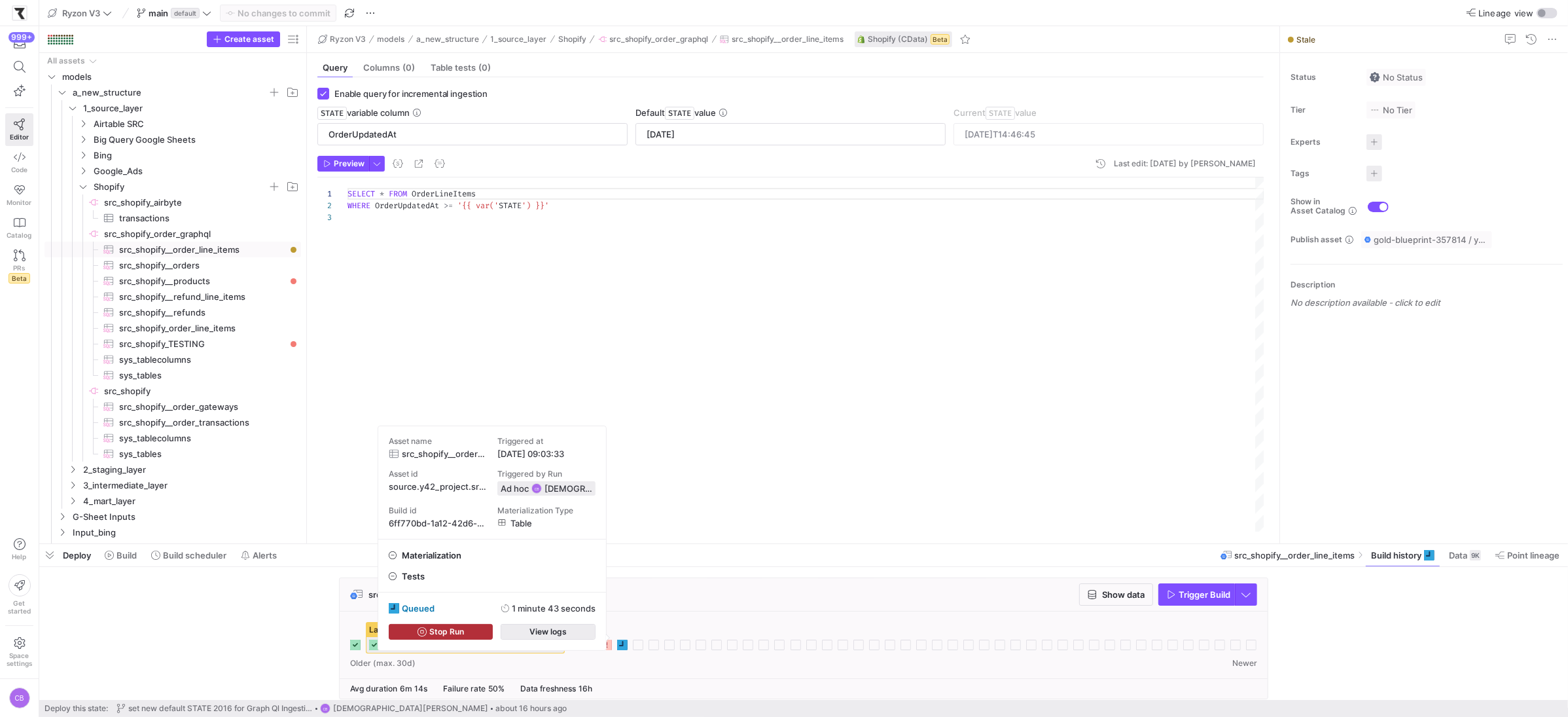
click at [546, 634] on span "View logs" at bounding box center [548, 632] width 37 height 9
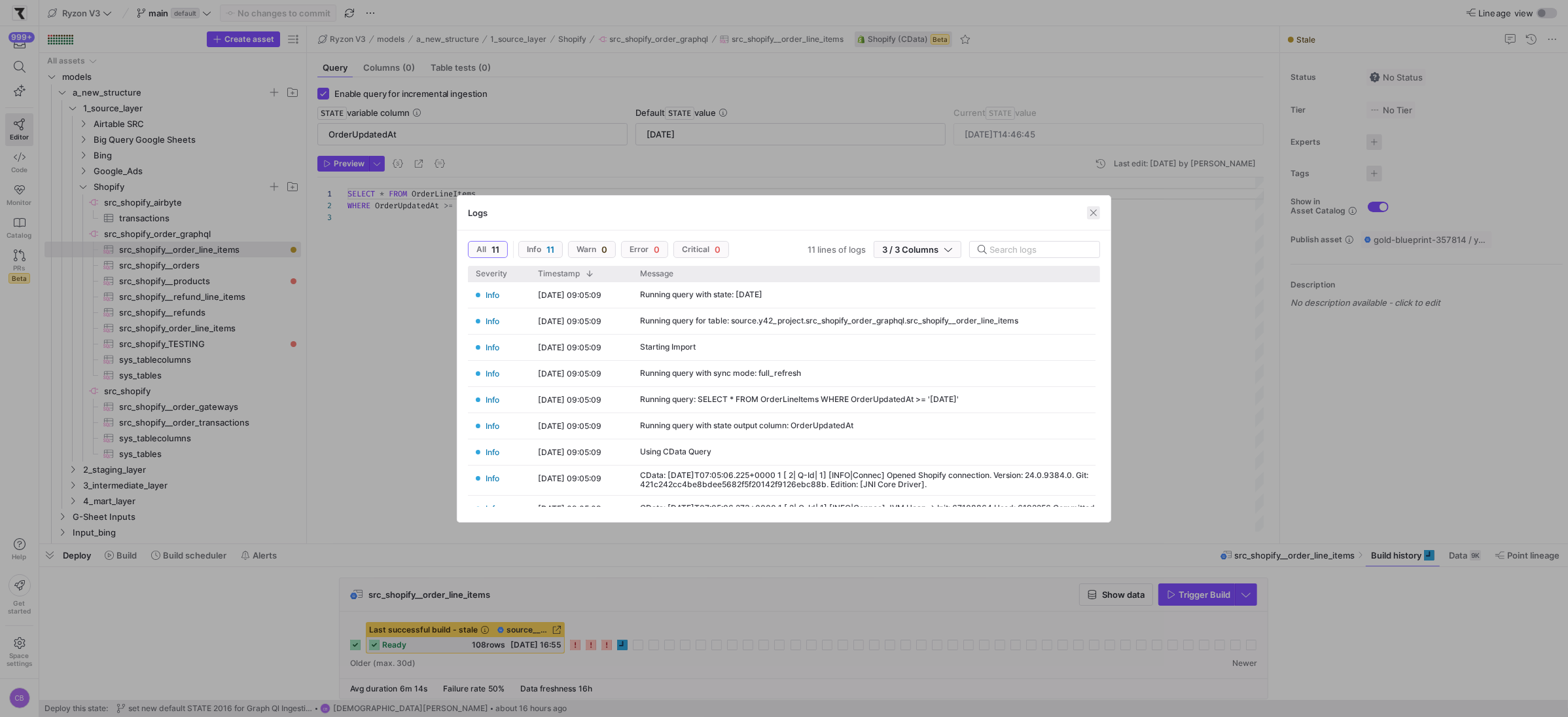
click at [1094, 214] on span "button" at bounding box center [1093, 212] width 13 height 13
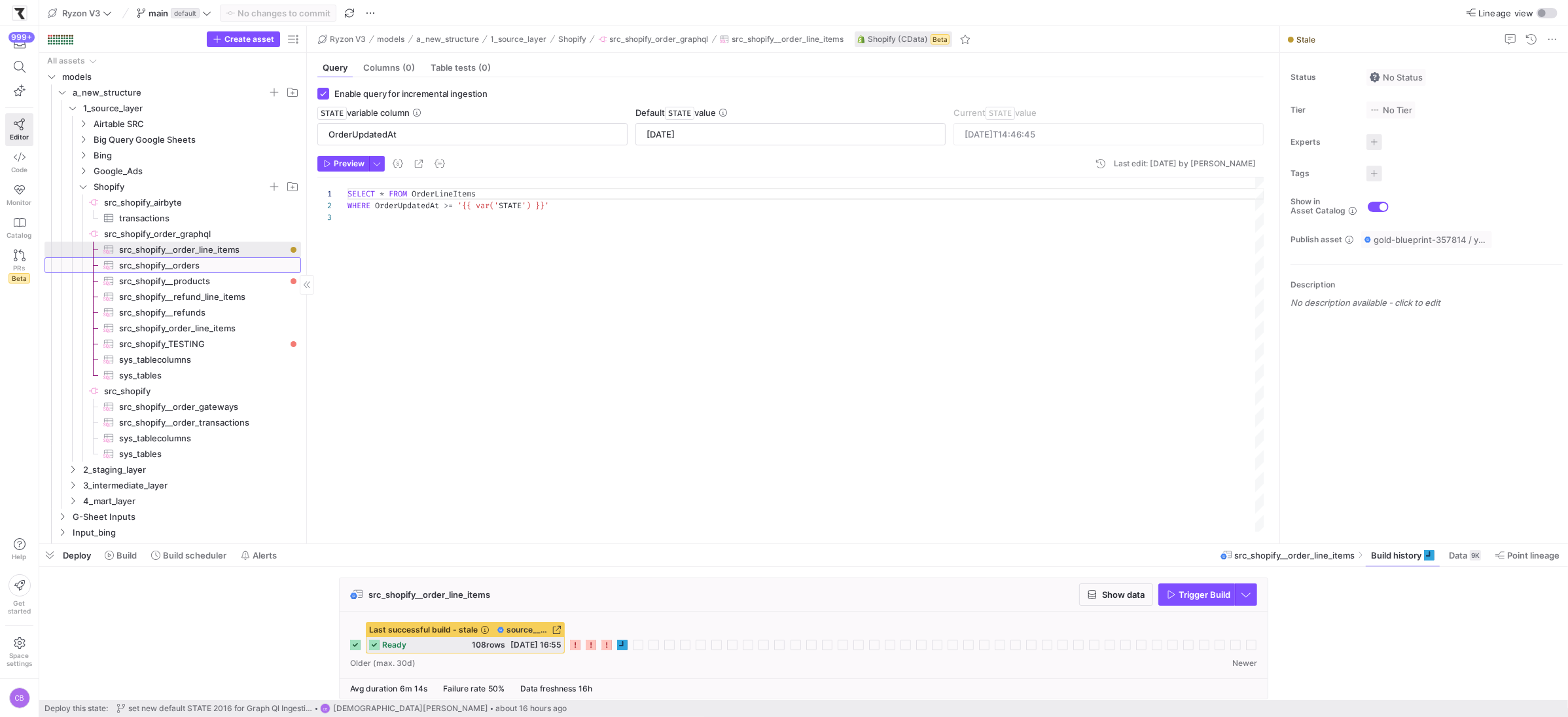
click at [174, 263] on span "src_shopify__orders​​​​​​​​​" at bounding box center [203, 265] width 167 height 15
type input "UpdatedAt"
type textarea "SELECT * FROM Orders WHERE UpdatedAt >= '{{ var('STATE') }}'"
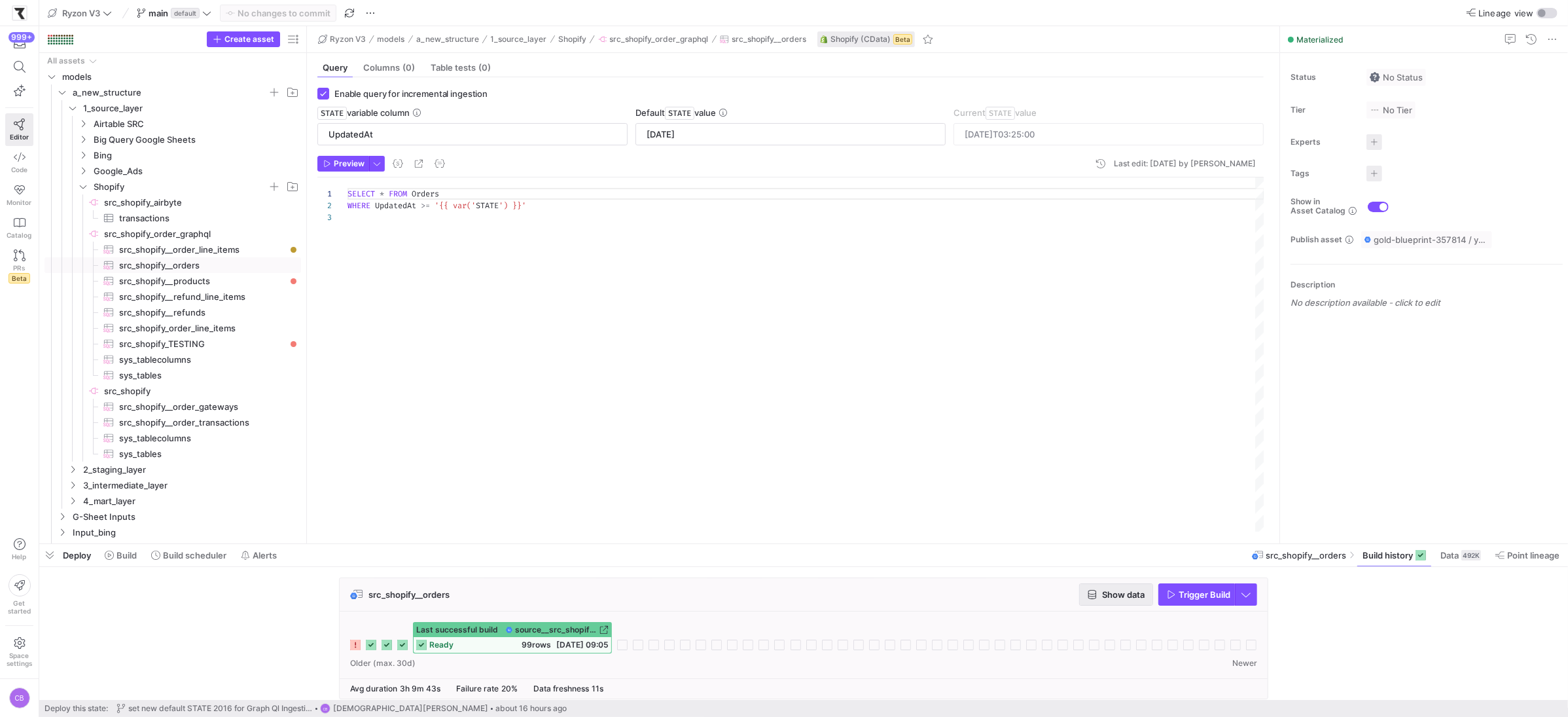
click at [1126, 598] on span "Show data" at bounding box center [1123, 595] width 43 height 11
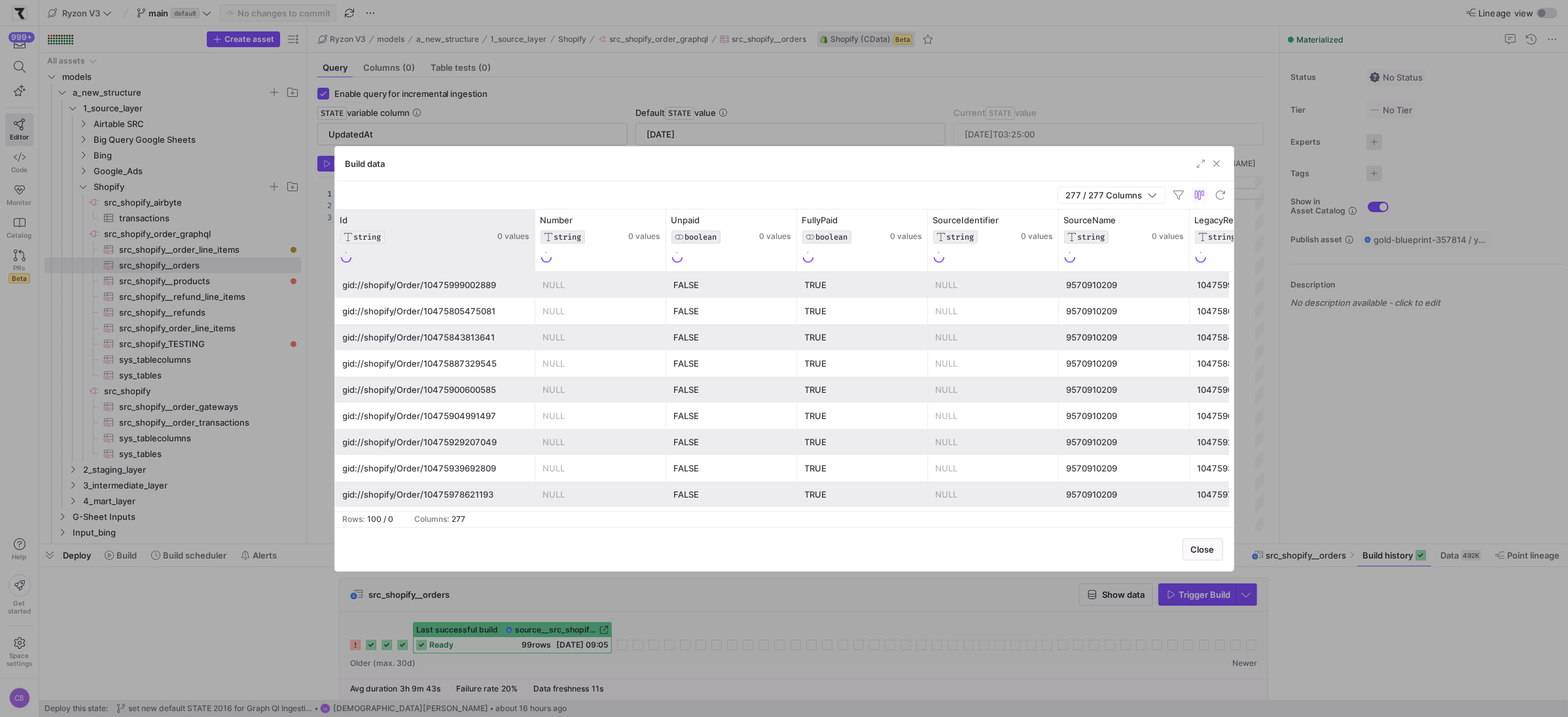
drag, startPoint x: 464, startPoint y: 249, endPoint x: 533, endPoint y: 247, distance: 69.0
click at [533, 247] on div at bounding box center [534, 240] width 5 height 62
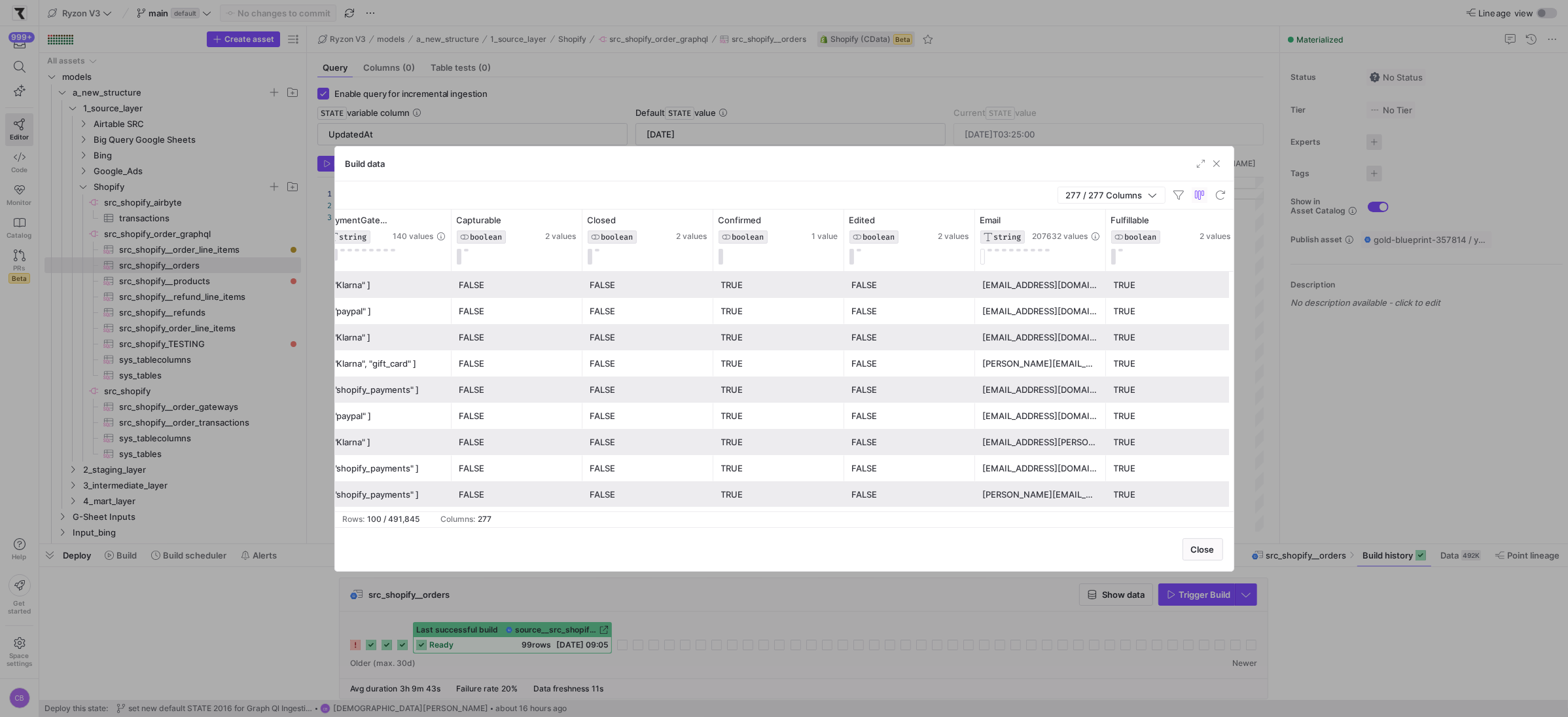
scroll to position [0, 1831]
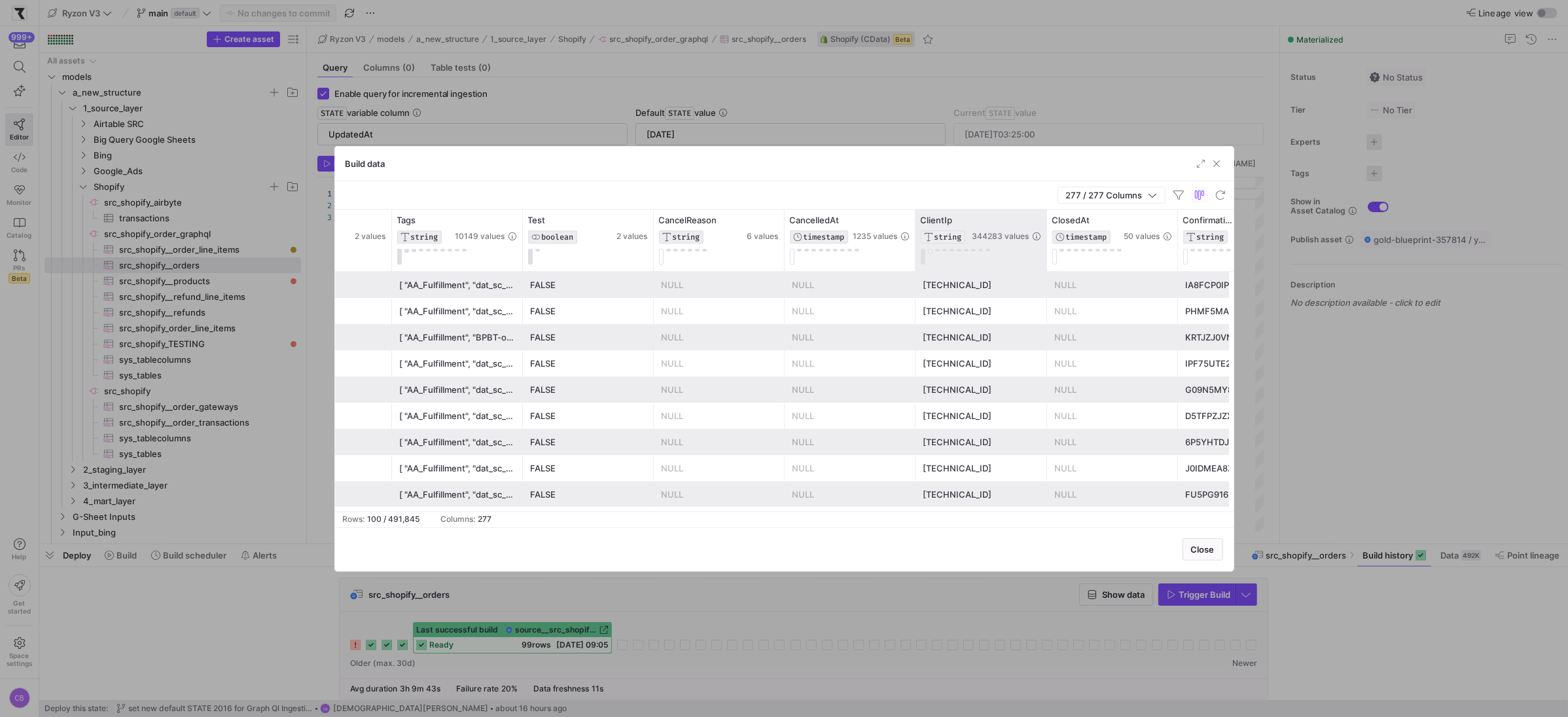
drag, startPoint x: 1043, startPoint y: 252, endPoint x: 1105, endPoint y: 255, distance: 62.1
click at [1049, 254] on div at bounding box center [1046, 240] width 5 height 62
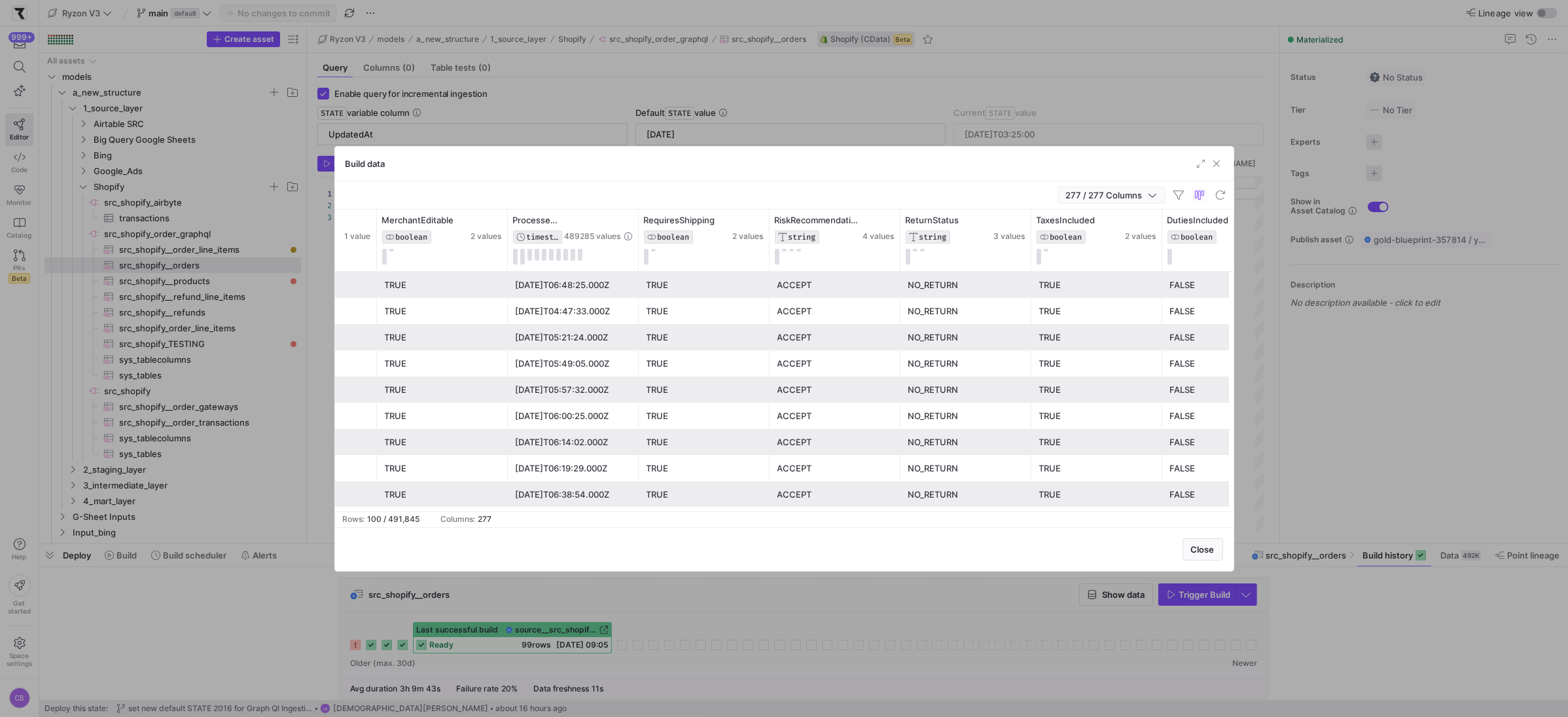
click at [1148, 192] on icon "button" at bounding box center [1152, 195] width 9 height 9
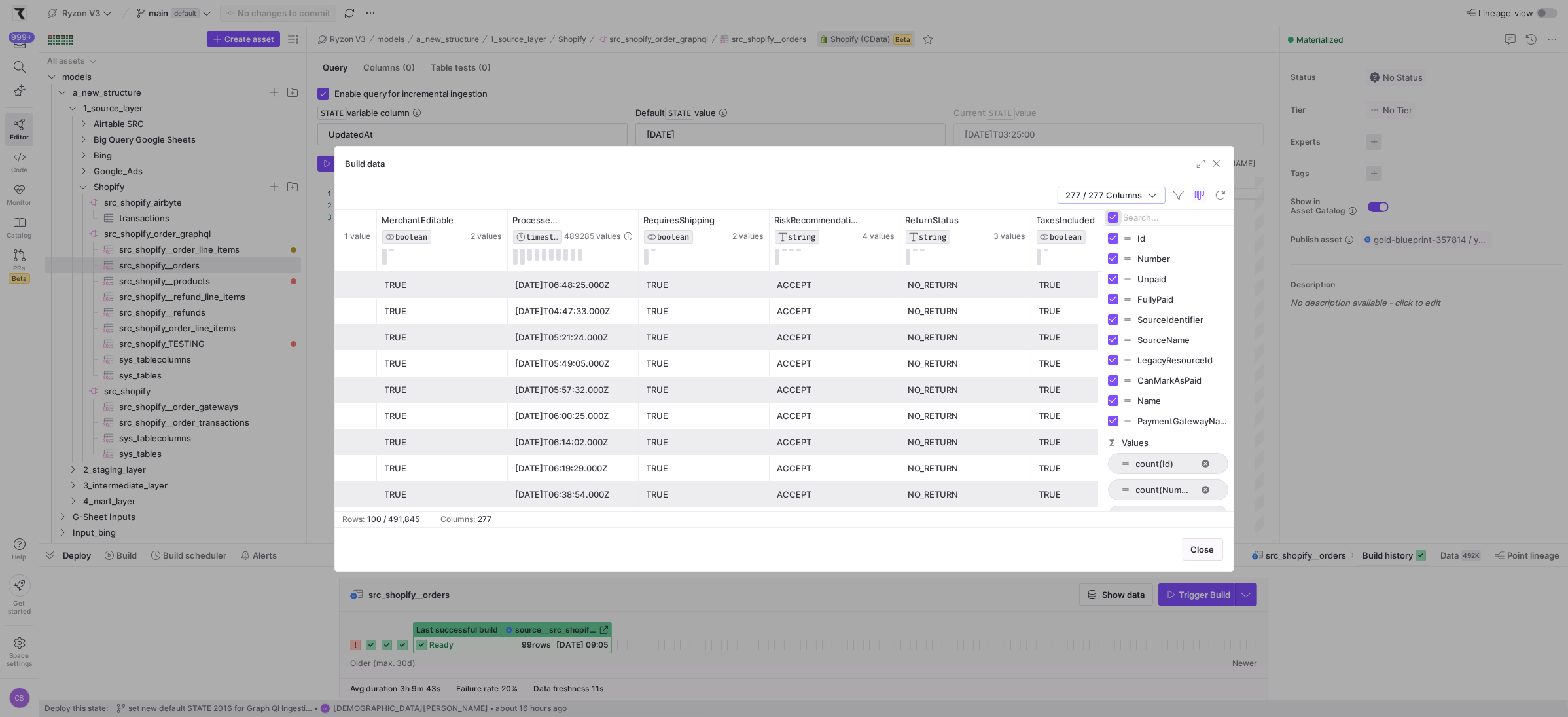
click at [1114, 217] on input "Toggle Select All Columns" at bounding box center [1113, 217] width 11 height 11
checkbox input "false"
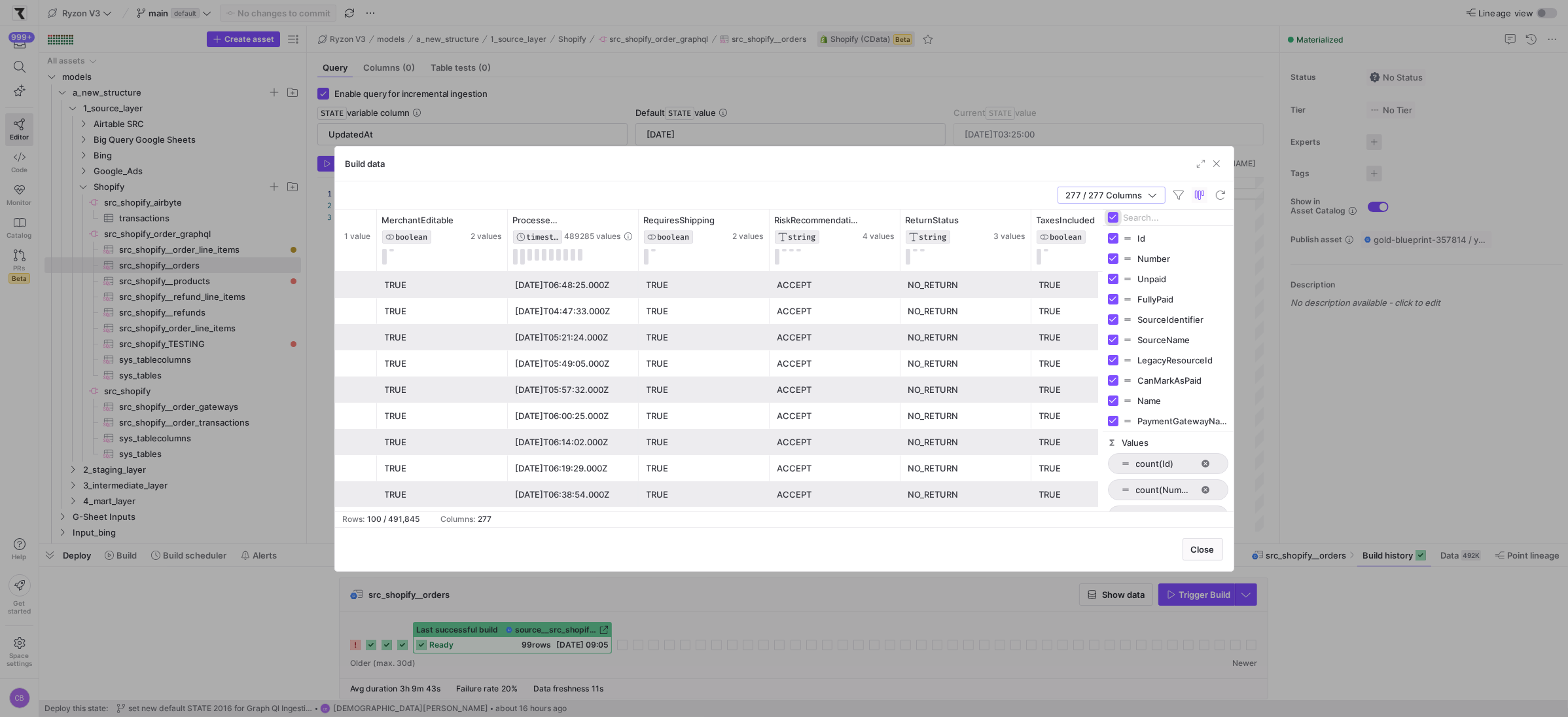
checkbox input "false"
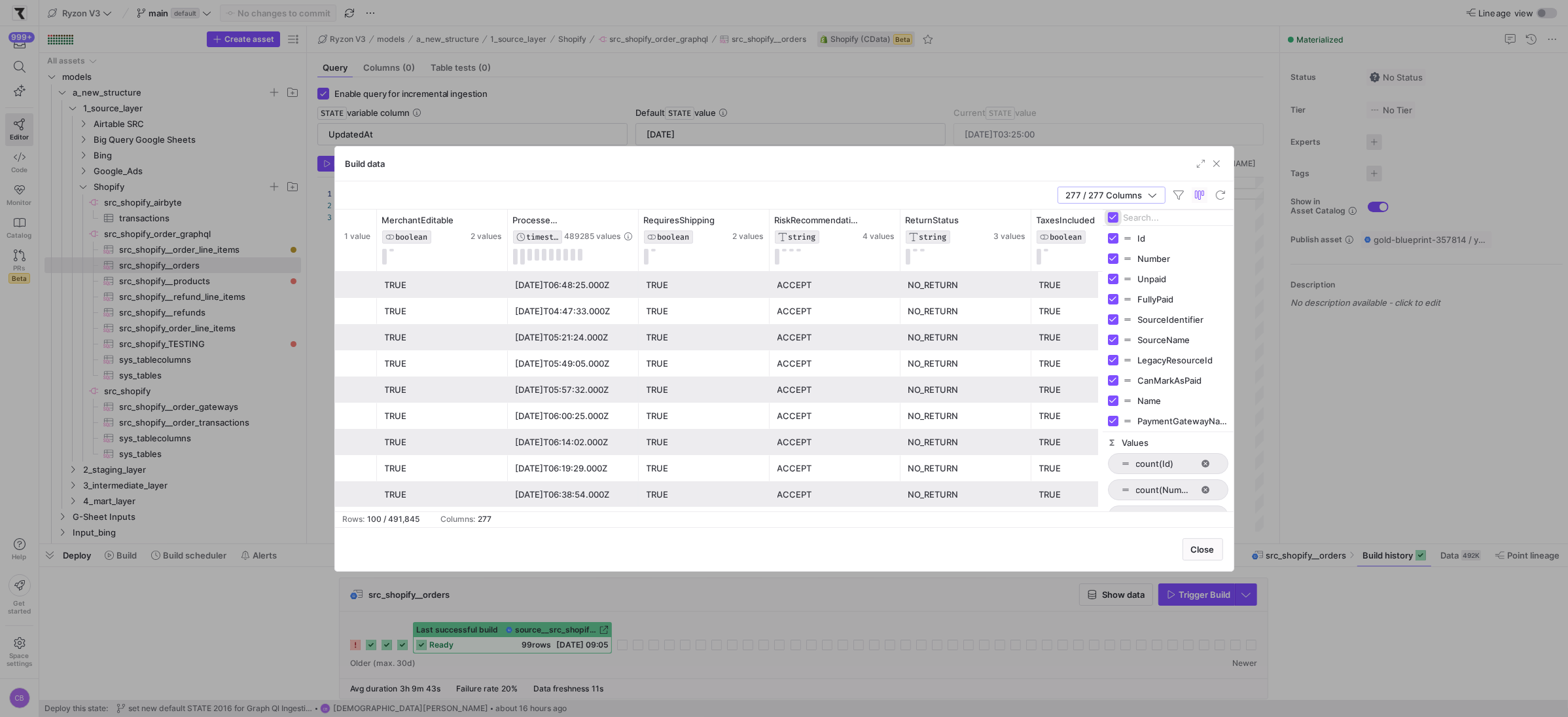
checkbox input "false"
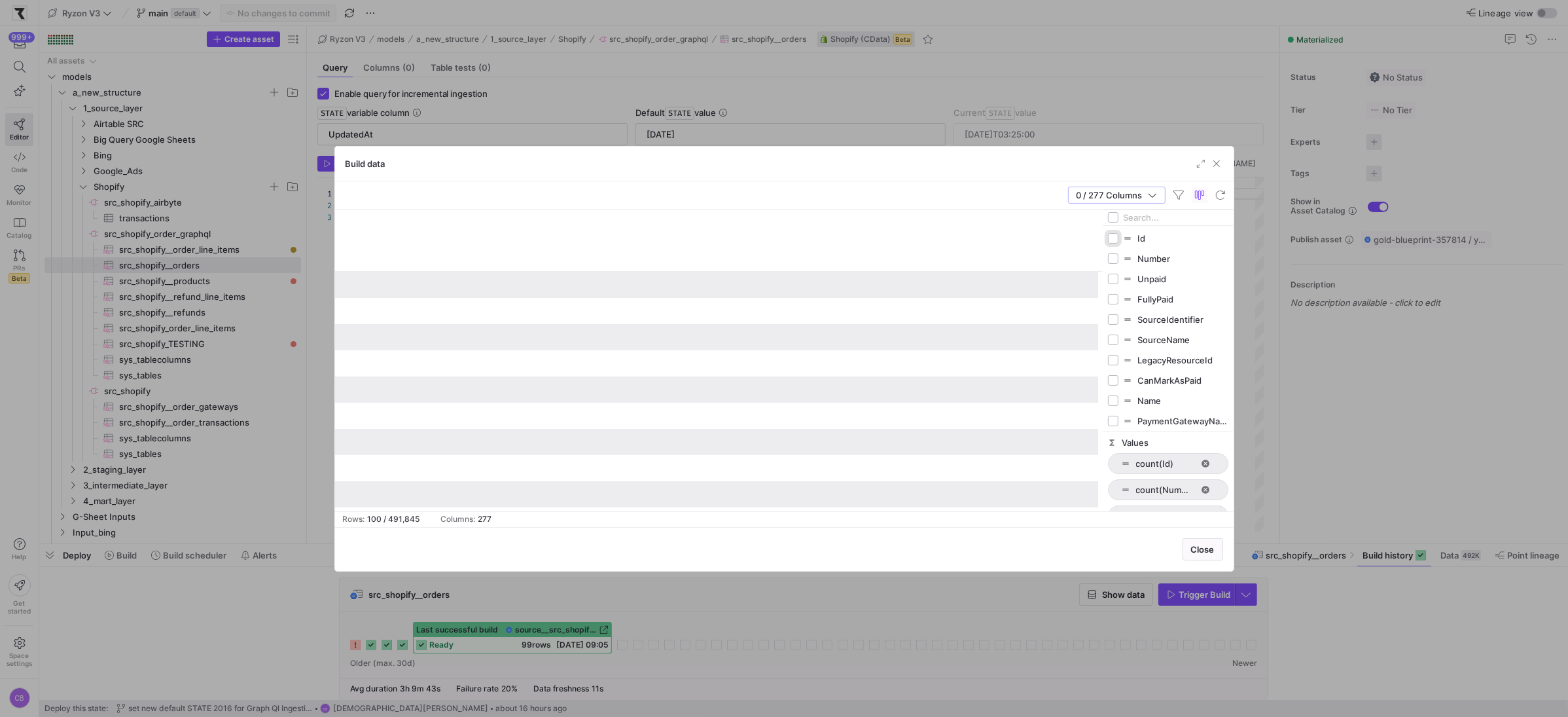
click at [1110, 239] on input "Press SPACE to toggle visibility (hidden)" at bounding box center [1113, 239] width 11 height 11
checkbox input "true"
checkbox input "false"
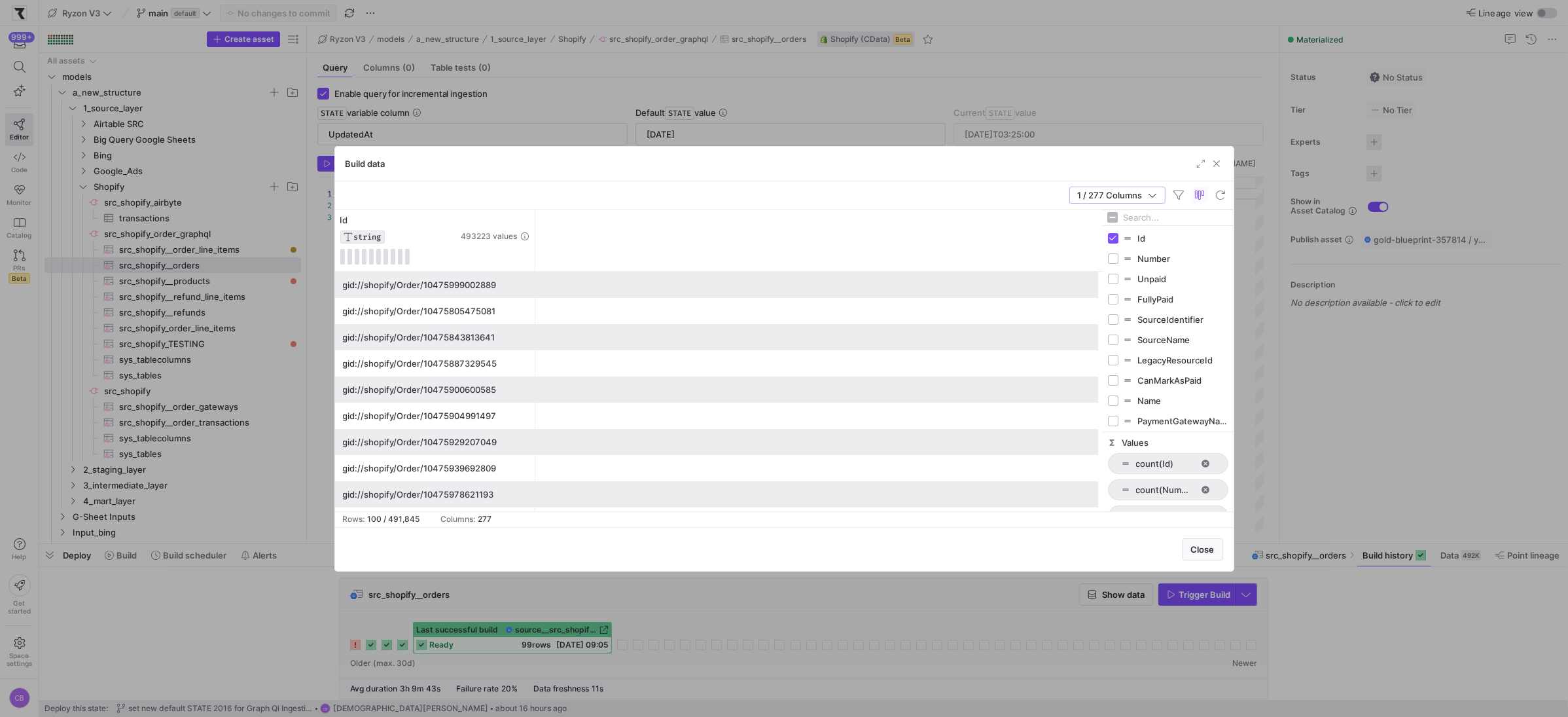
click at [1136, 221] on input "Filter Columns Input" at bounding box center [1176, 217] width 105 height 26
type input "create"
click at [1117, 235] on input "Press SPACE to toggle visibility (hidden)" at bounding box center [1113, 239] width 11 height 11
checkbox input "true"
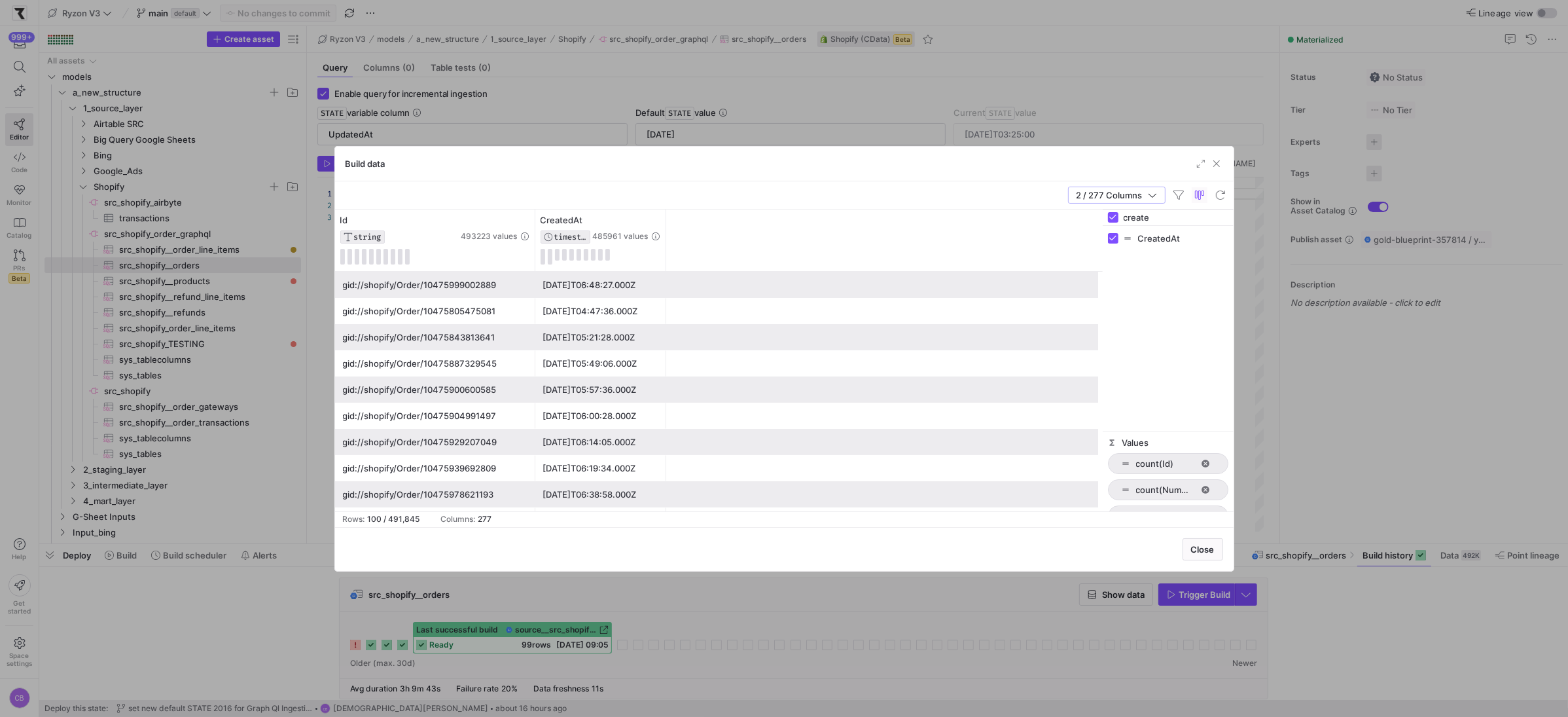
drag, startPoint x: 1147, startPoint y: 217, endPoint x: 1123, endPoint y: 214, distance: 24.2
click at [1123, 214] on input "create" at bounding box center [1176, 217] width 105 height 26
drag, startPoint x: 1164, startPoint y: 215, endPoint x: 1107, endPoint y: 219, distance: 57.1
click at [1107, 219] on div "create" at bounding box center [1168, 217] width 131 height 16
type input "Up"
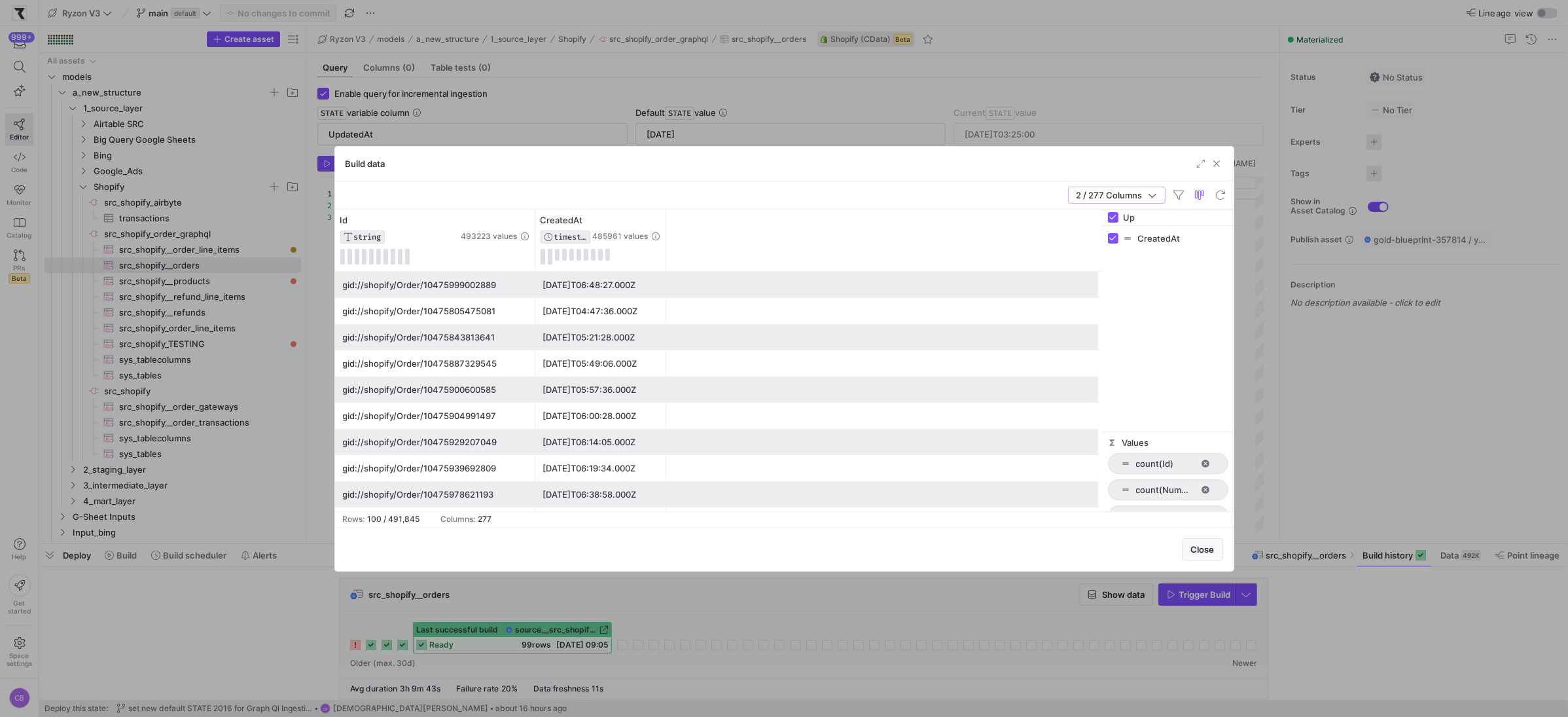
checkbox input "false"
type input "Up"
click at [1219, 160] on span "button" at bounding box center [1216, 163] width 13 height 13
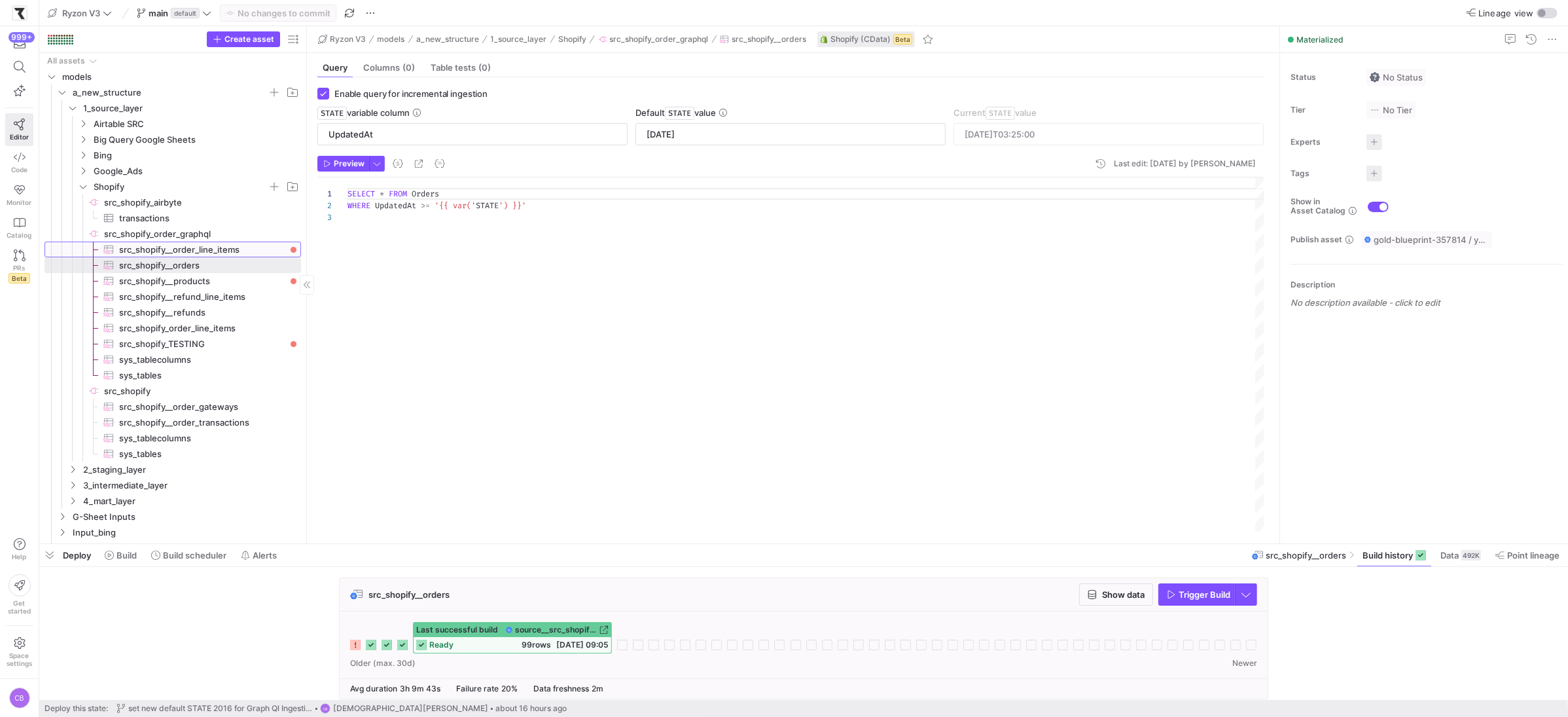
click at [200, 253] on span "src_shopify__order_line_items​​​​​​​​​" at bounding box center [203, 250] width 167 height 15
type input "OrderUpdatedAt"
type textarea "SELECT * FROM OrderLineItems WHERE OrderUpdatedAt >= '{{ var('STATE') }}'"
type input "[DATE]T14:46:45"
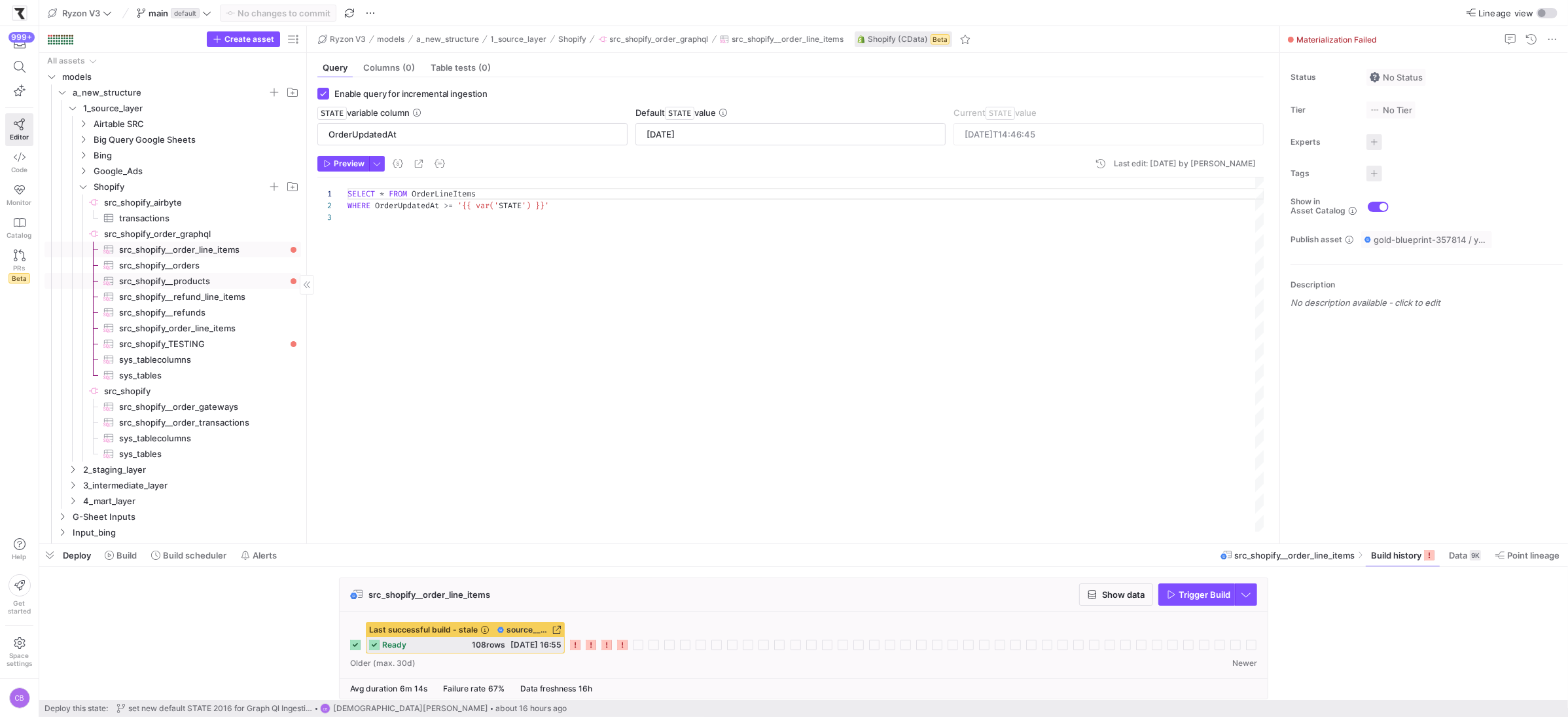
click at [216, 281] on span "src_shopify__products​​​​​​​​​" at bounding box center [203, 281] width 167 height 15
checkbox input "false"
type textarea "SELECT * FROM Products"
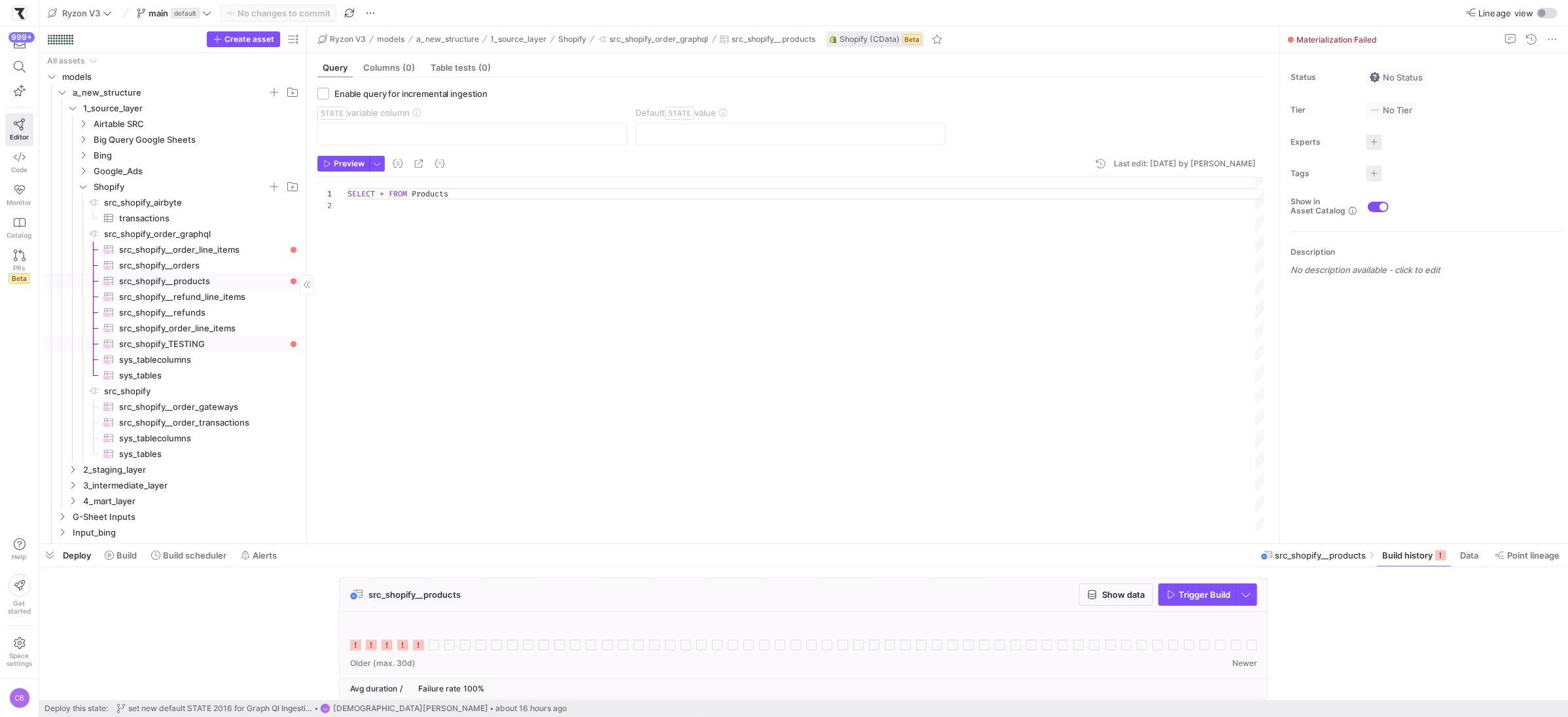
click at [219, 344] on span "src_shopify_TESTING​​​​​​​​​" at bounding box center [203, 344] width 167 height 15
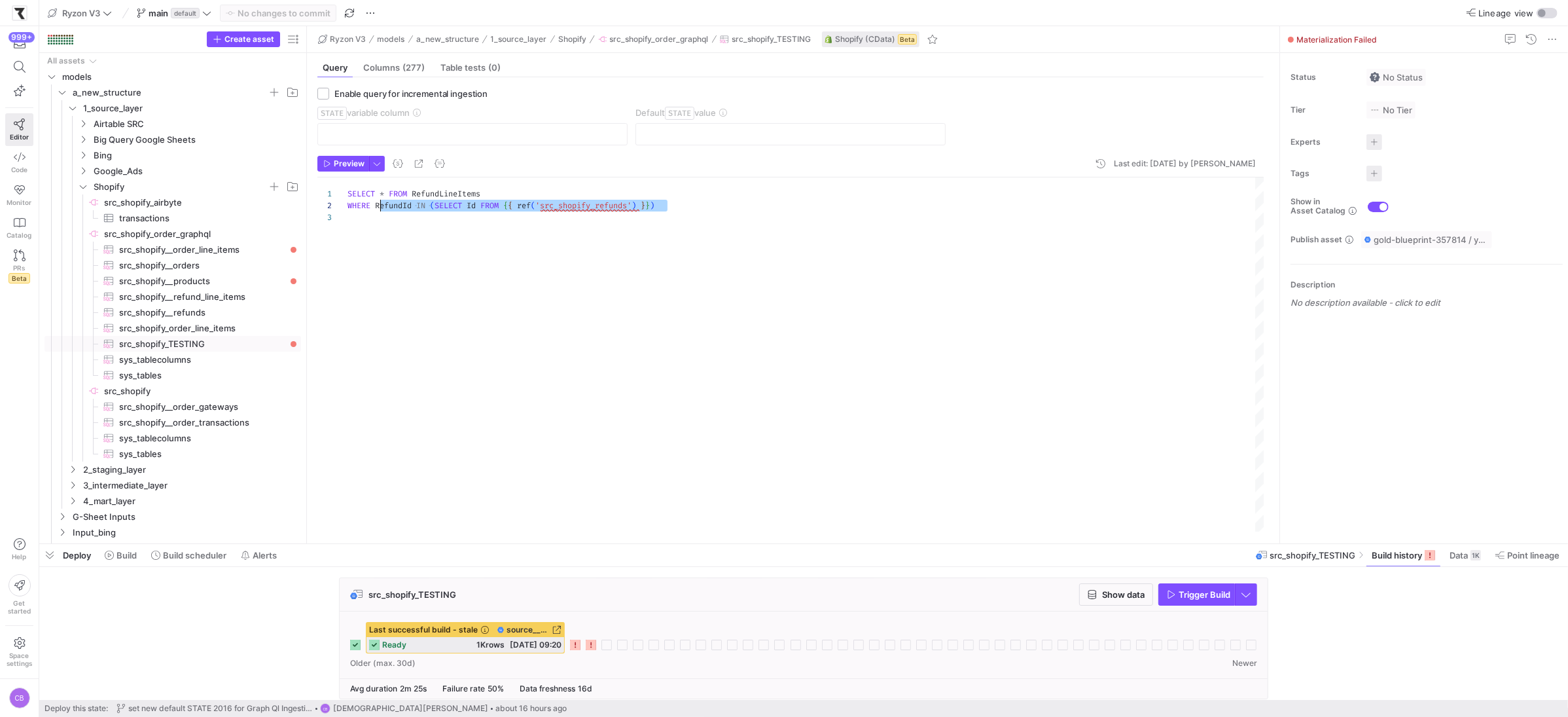
scroll to position [11, 24]
drag, startPoint x: 422, startPoint y: 243, endPoint x: 363, endPoint y: 197, distance: 74.8
click at [363, 197] on div "SELECT * FROM RefundLineItems WHERE RefundId IN ( SELECT Id FROM { { ref ( 'src…" at bounding box center [806, 354] width 917 height 354
click at [695, 224] on div "SELECT * FROM RefundLineItems WHERE RefundId IN ( SELECT Id FROM { { ref ( 'src…" at bounding box center [806, 354] width 917 height 354
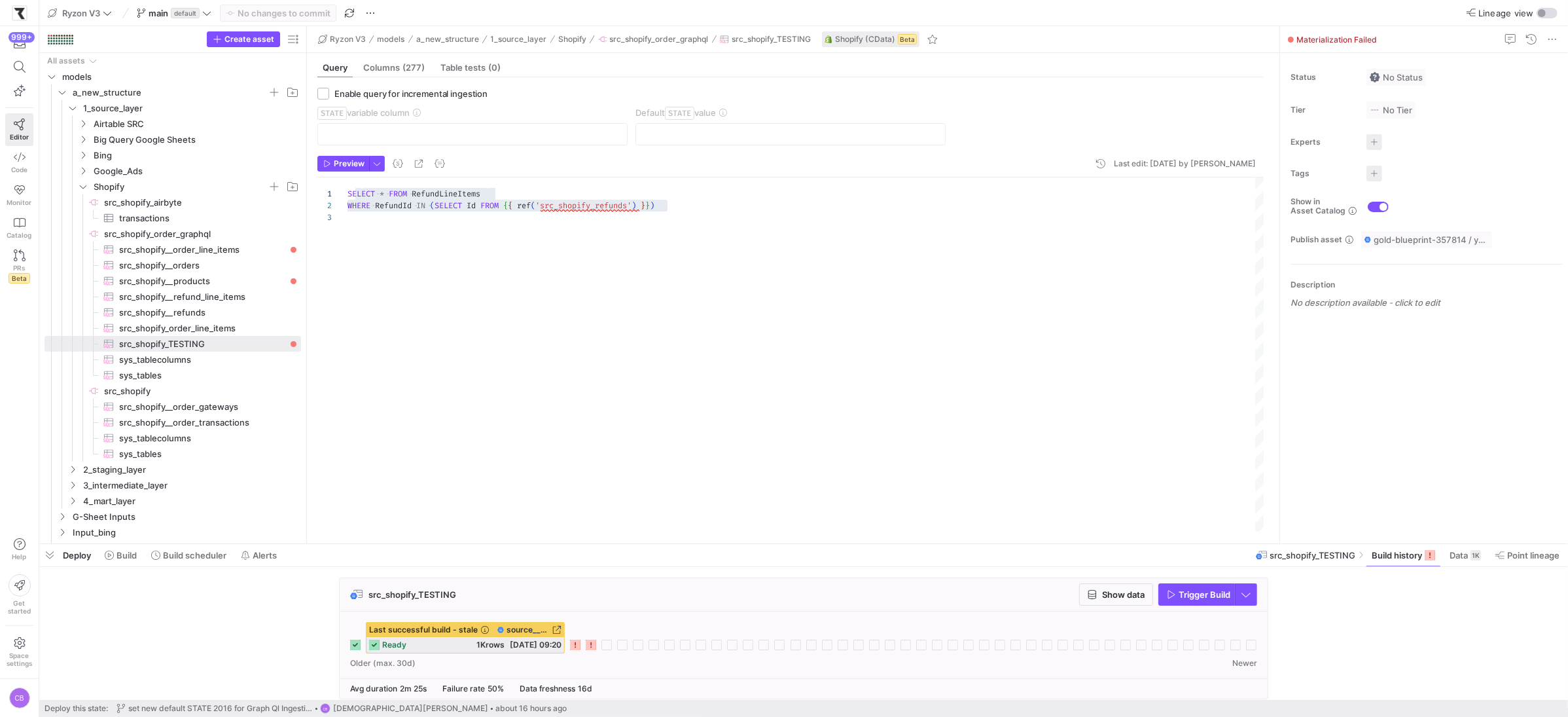
scroll to position [11, 0]
drag, startPoint x: 677, startPoint y: 206, endPoint x: 344, endPoint y: 212, distance: 333.1
click at [347, 212] on div "SELECT * FROM RefundLineItems WHERE RefundId IN ( SELECT Id FROM { { ref ( 'src…" at bounding box center [806, 354] width 917 height 354
type textarea "SELECT * FROM RefundLineItems LIMIT 10000"
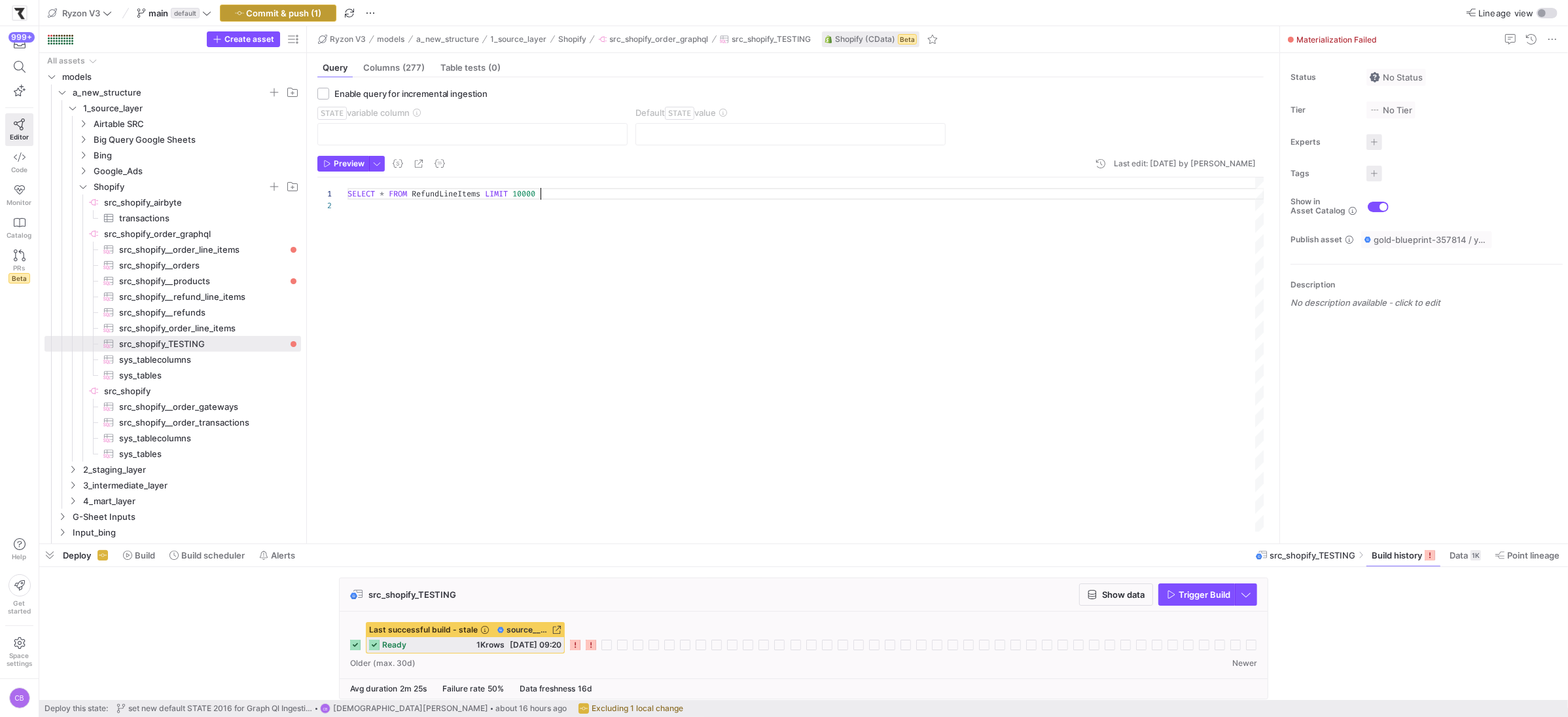
click at [315, 8] on span "Commit & push (1)" at bounding box center [284, 13] width 75 height 11
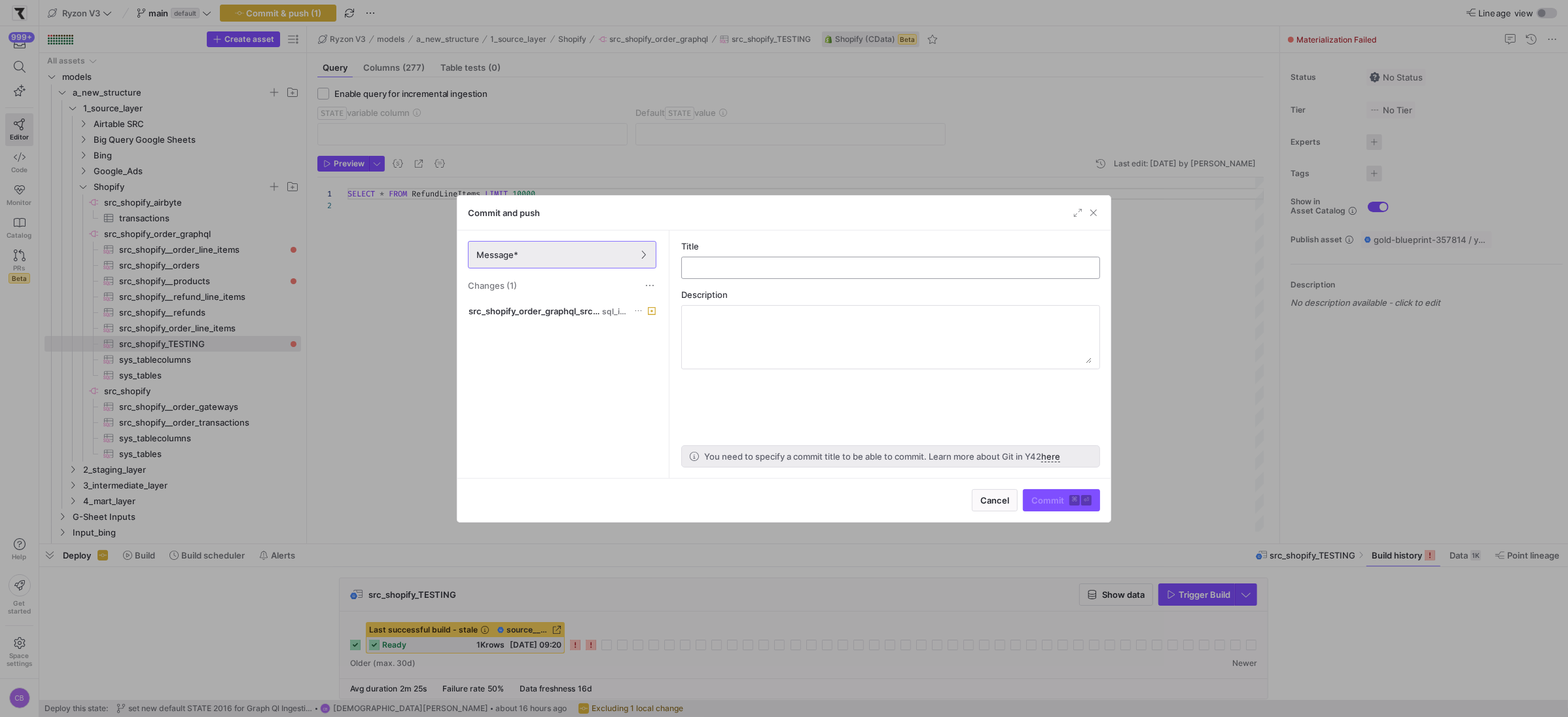
click at [690, 271] on div at bounding box center [890, 268] width 419 height 22
type input "testing"
click at [1031, 501] on button "Commit ⌘ ⏎" at bounding box center [1062, 500] width 78 height 22
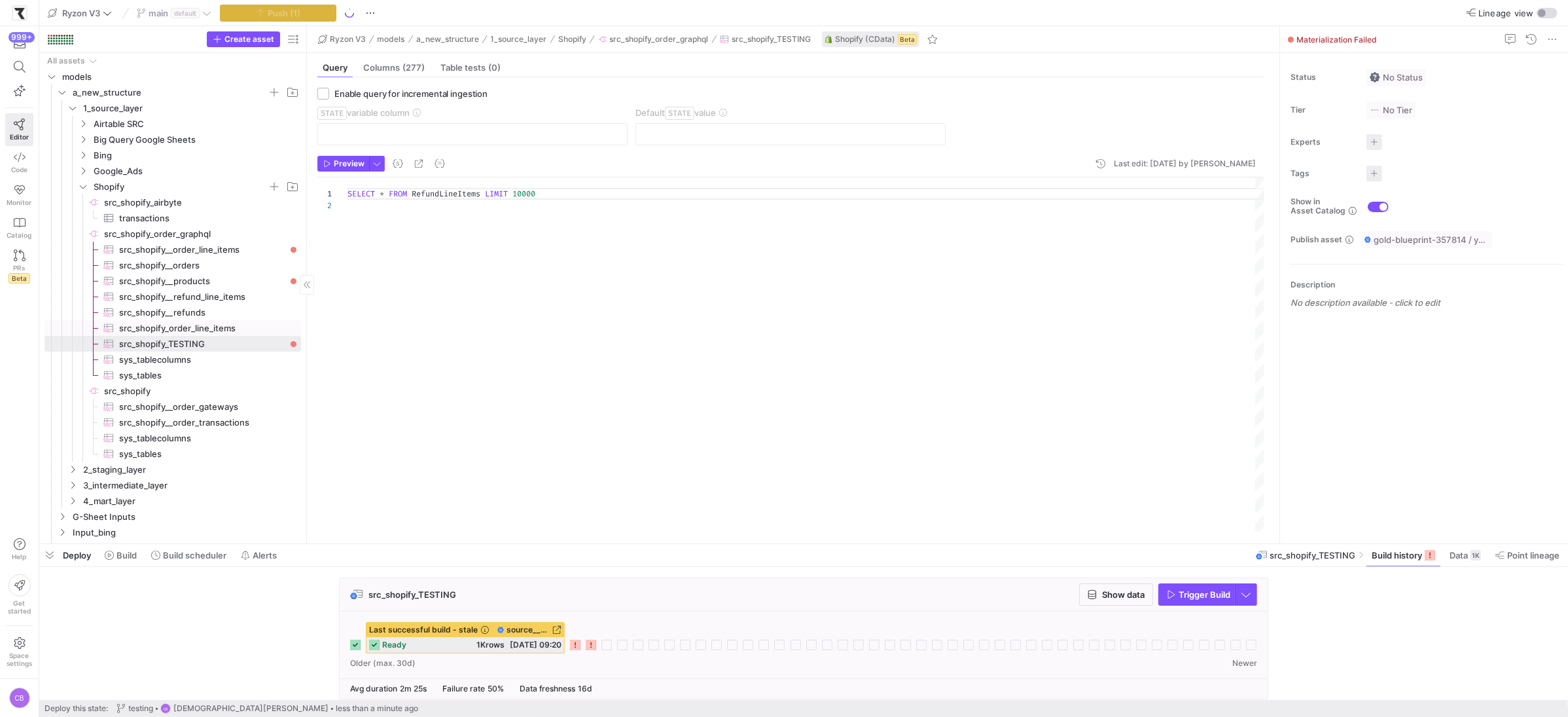
click at [186, 328] on span "src_shopify_order_line_items​​​​​​​​​" at bounding box center [203, 328] width 167 height 15
checkbox input "true"
type input "OrderUpdatedAt"
type input "[DATE]"
type textarea "SELECT * FROM OrderLineItems WHERE OrderUpdatedAt >= '{{ var('STATE') }}'"
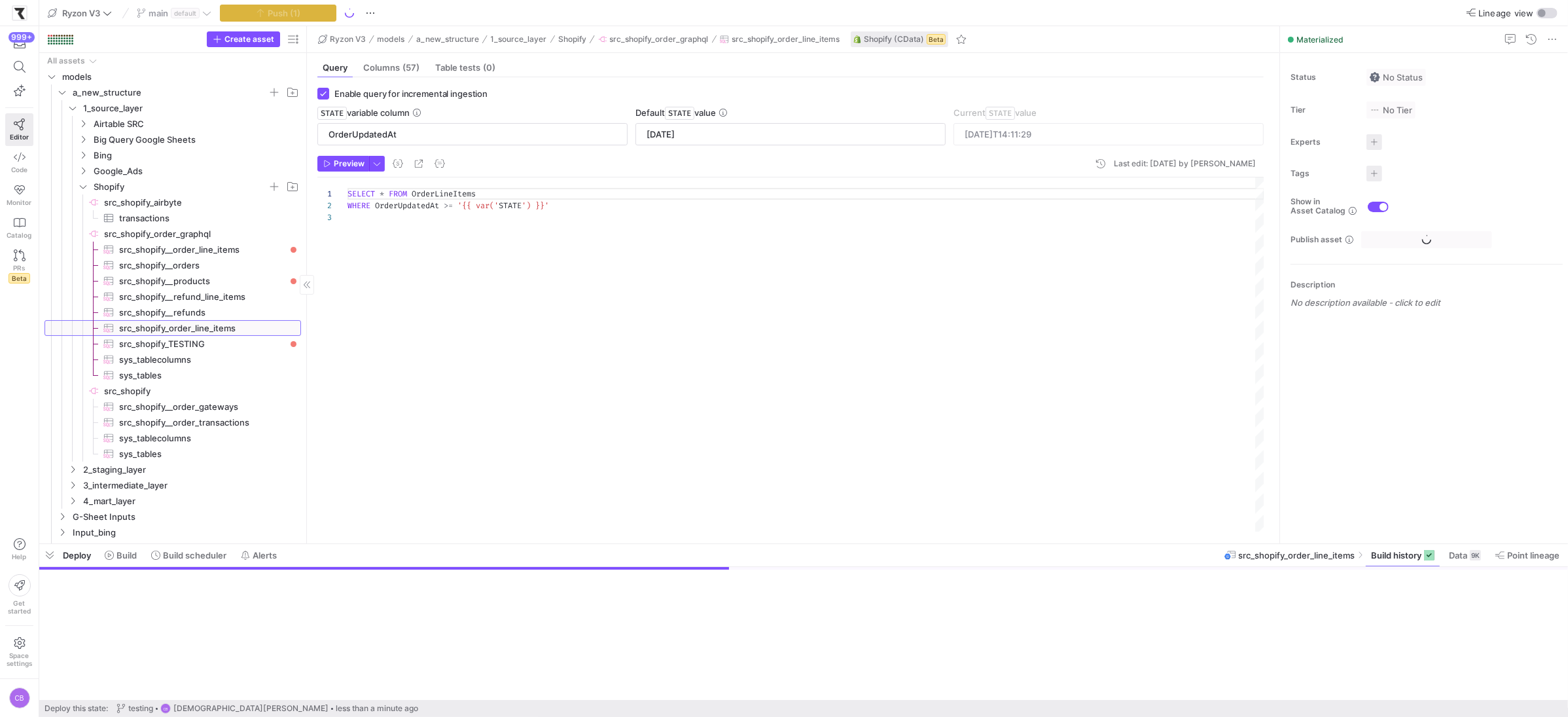
scroll to position [24, 0]
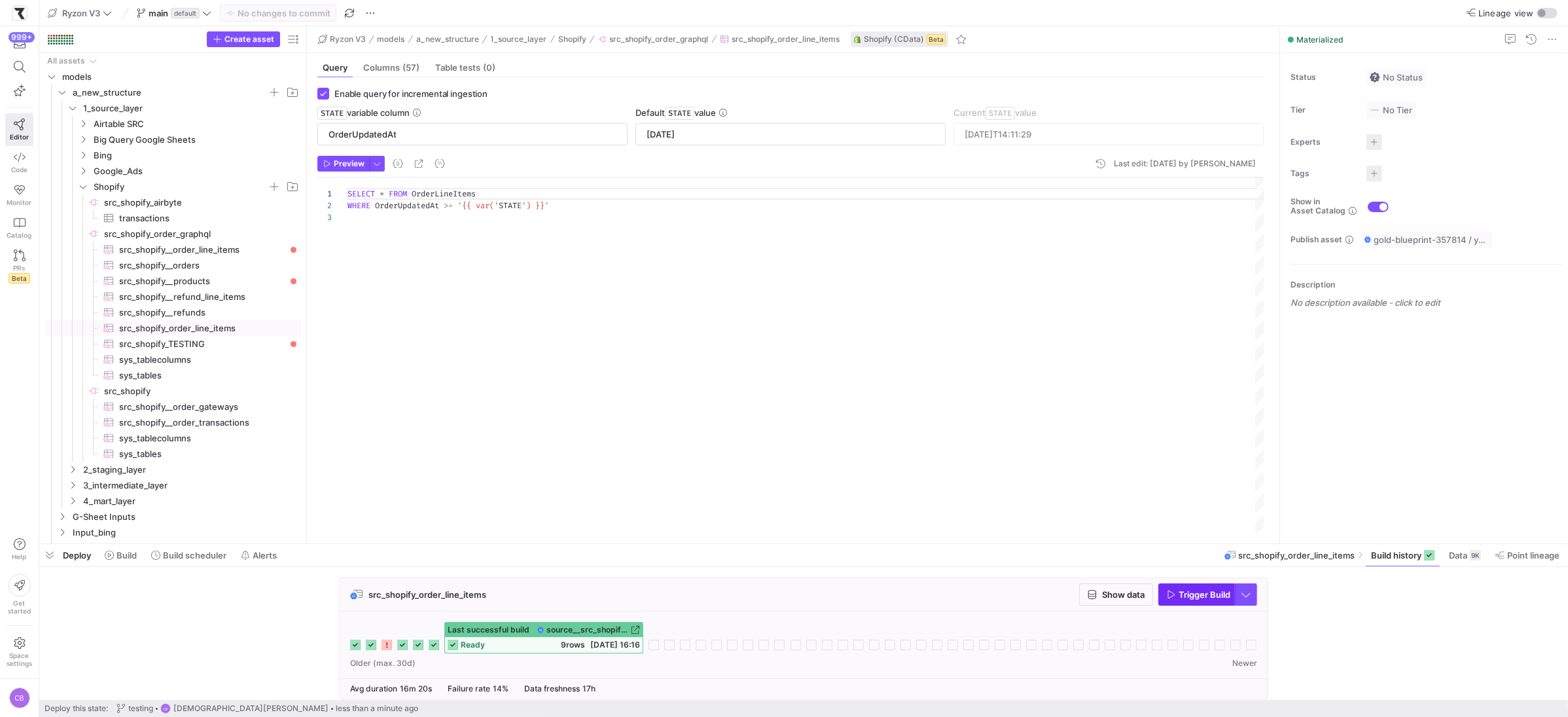
click at [1224, 601] on span "button" at bounding box center [1196, 595] width 75 height 21
click at [233, 243] on span "src_shopify__order_line_items​​​​​​​​​" at bounding box center [203, 250] width 167 height 15
type input "[DATE]"
type input "[DATE]T14:46:45"
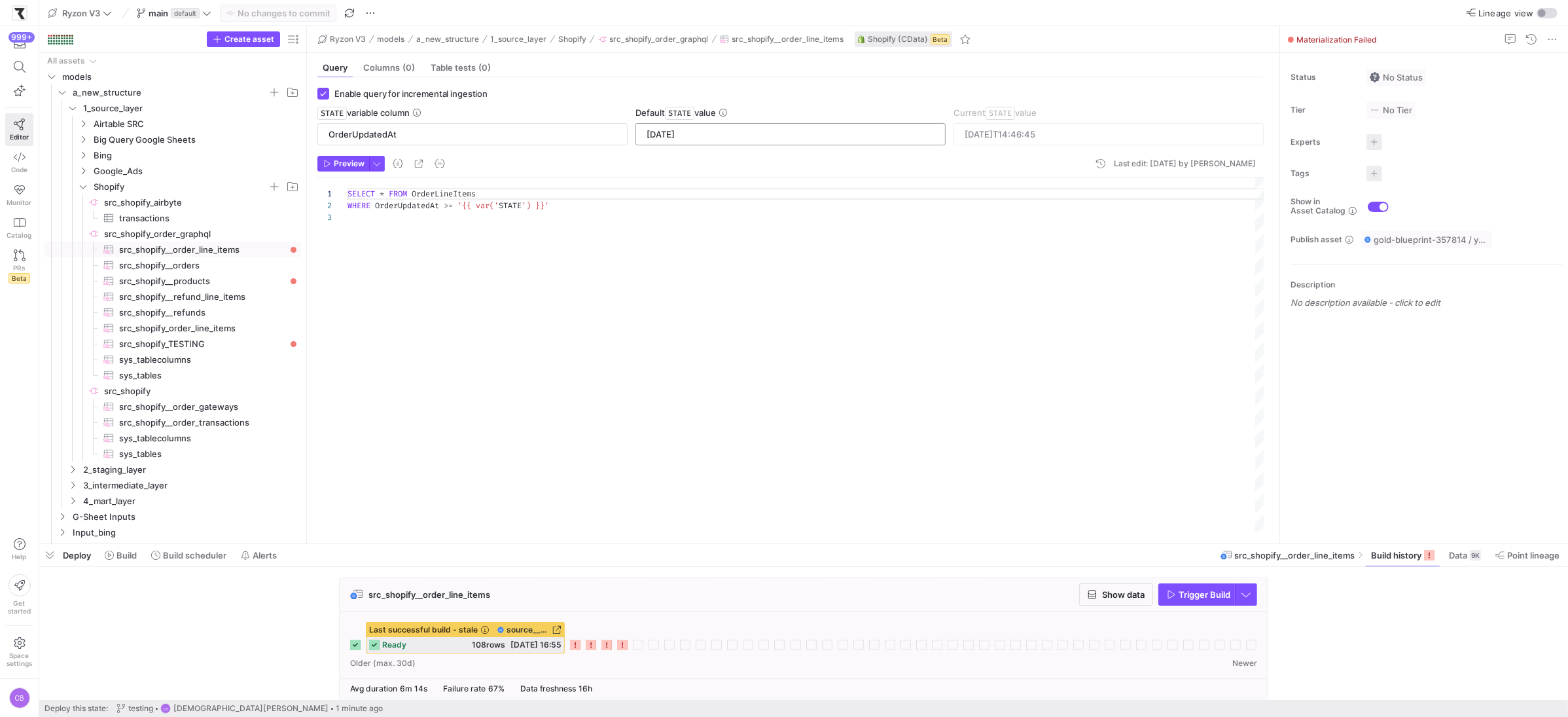
click at [704, 139] on input "[DATE]" at bounding box center [790, 135] width 288 height 11
type input "[DATE]"
click at [181, 263] on span "src_shopify__orders​​​​​​​​​" at bounding box center [203, 265] width 167 height 15
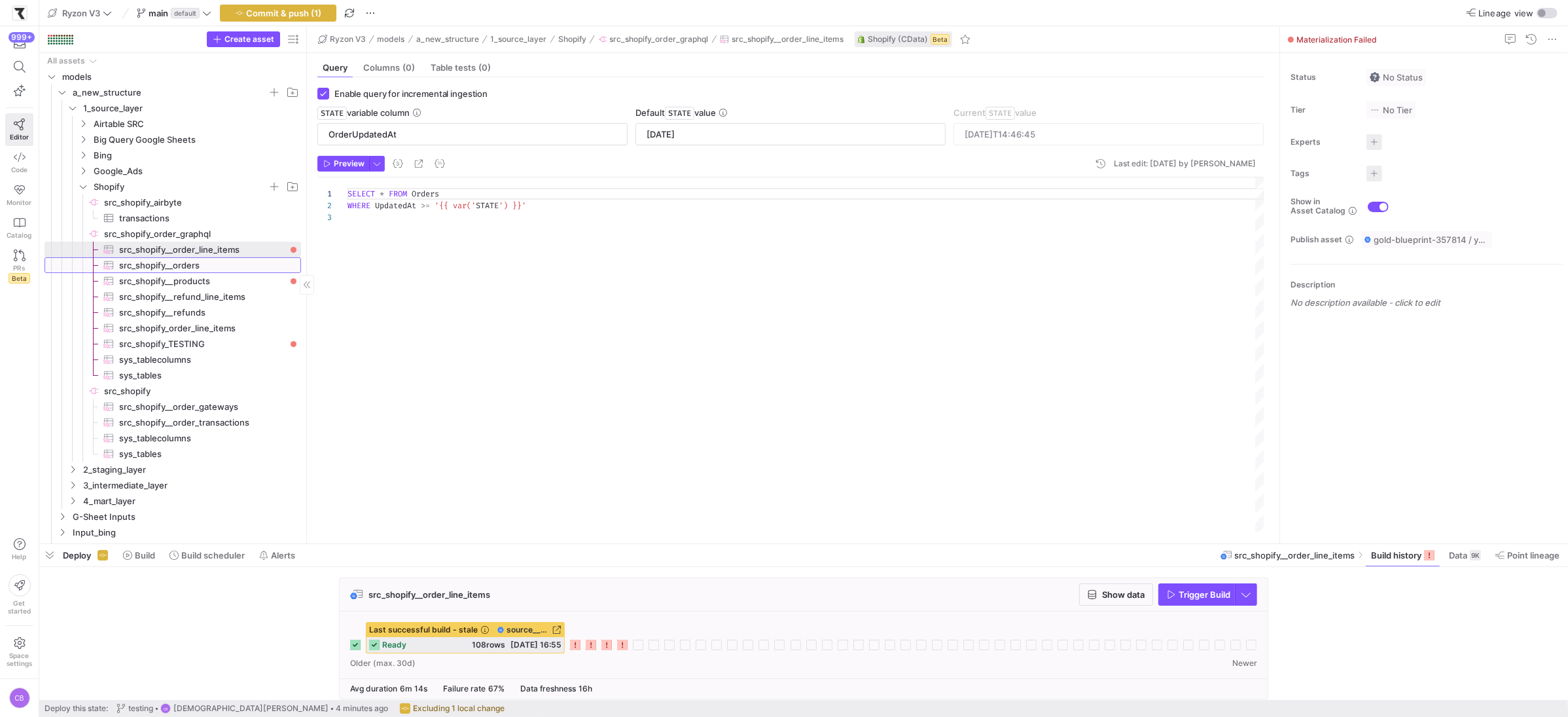
type input "UpdatedAt"
type input "[DATE]"
type textarea "SELECT * FROM Orders WHERE UpdatedAt >= '{{ var('STATE') }}'"
type input "[DATE]T03:25:00"
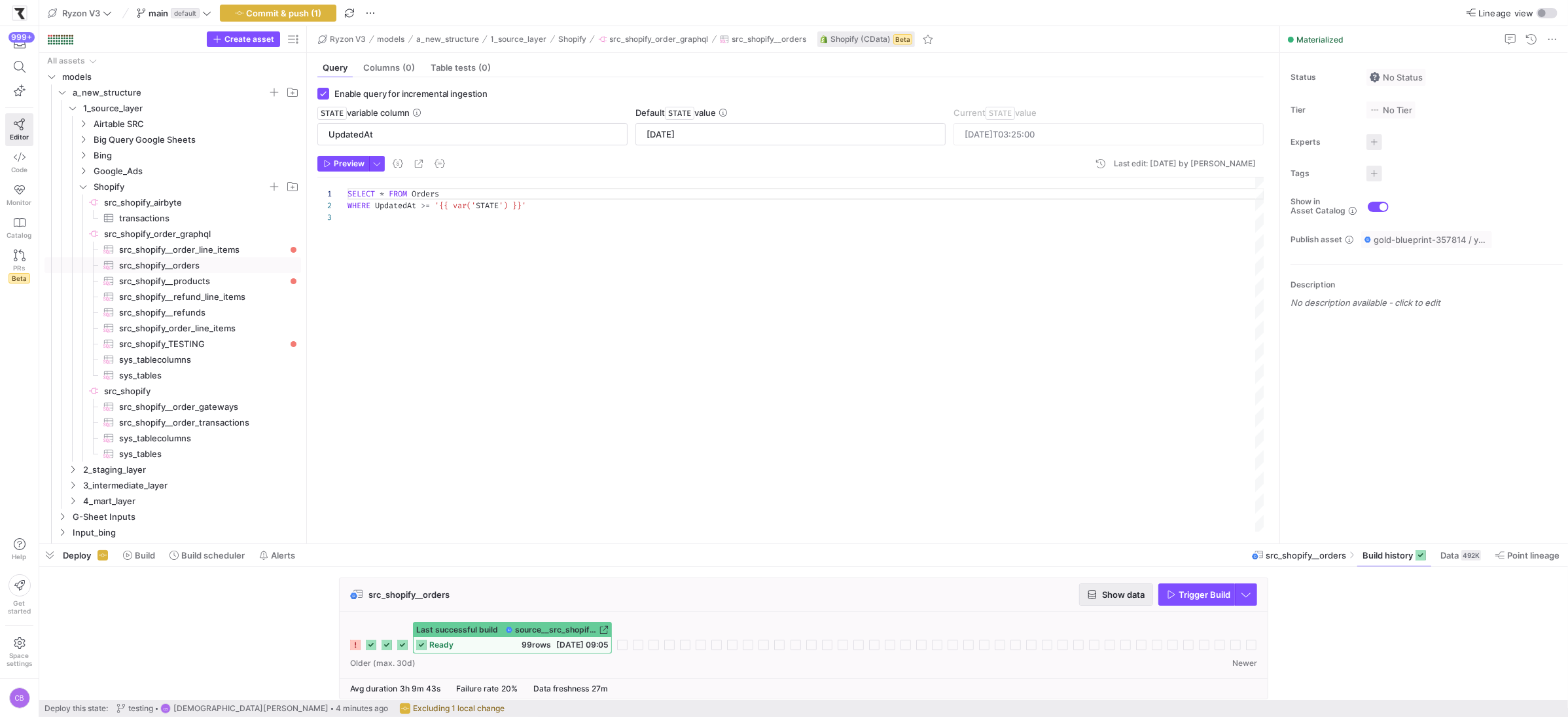
click at [1091, 592] on icon "button" at bounding box center [1092, 595] width 9 height 9
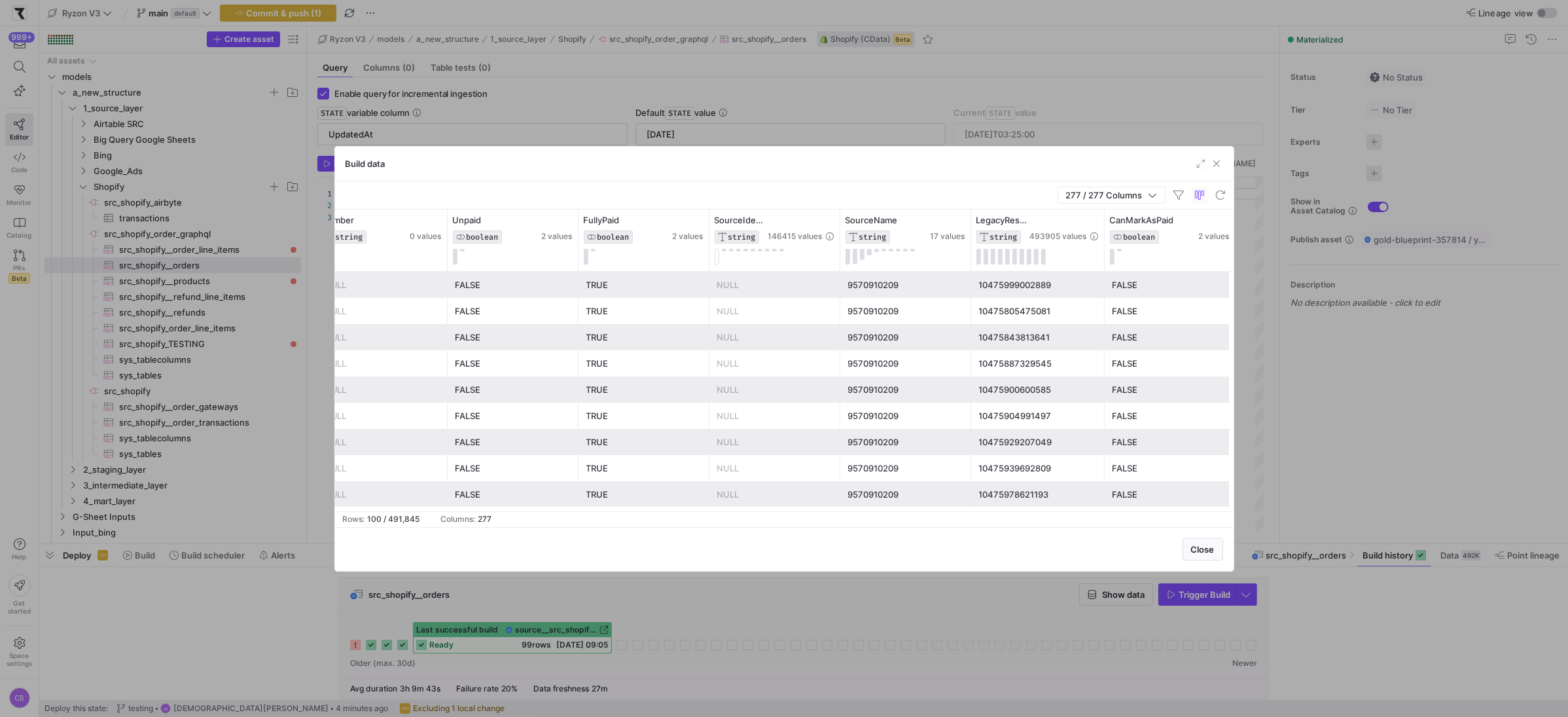
scroll to position [0, 192]
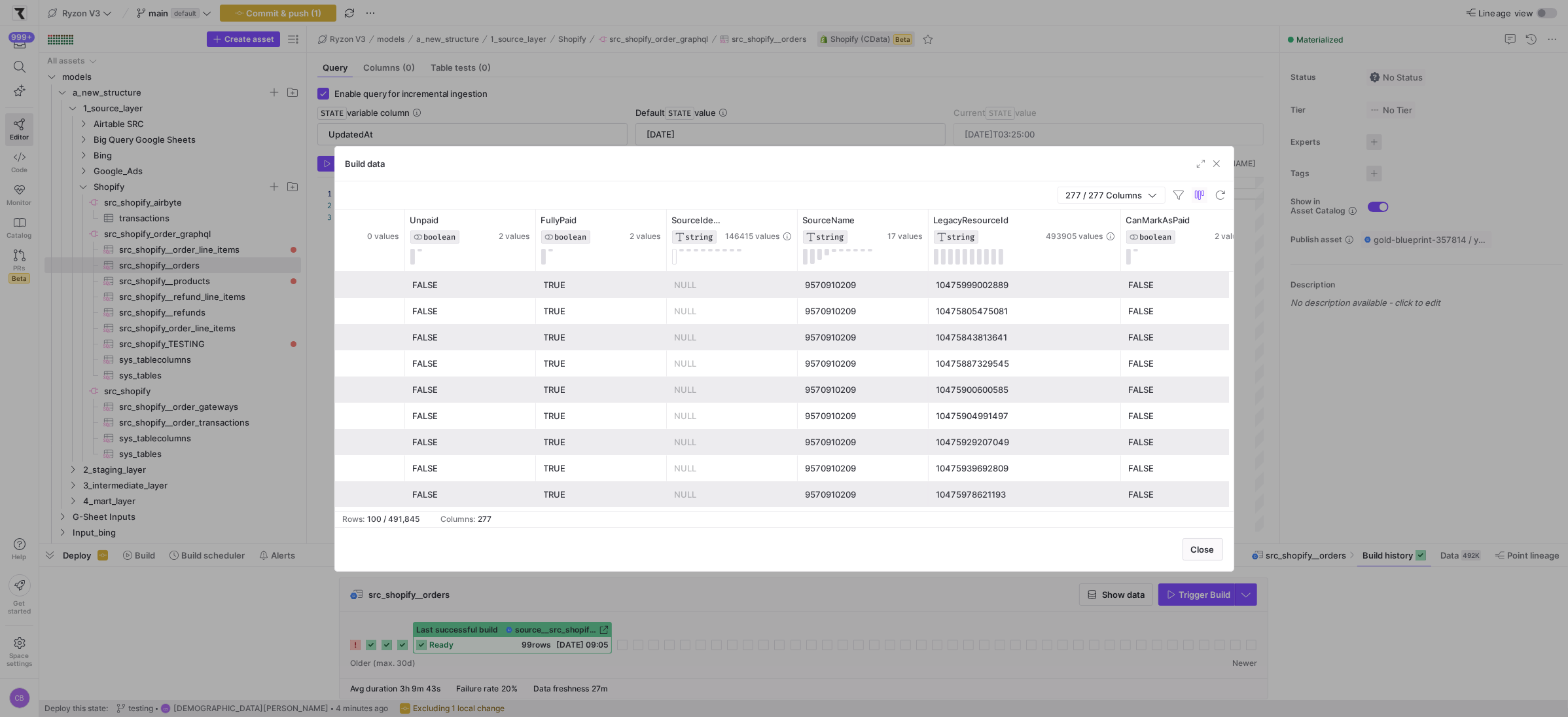
drag, startPoint x: 1060, startPoint y: 240, endPoint x: 1119, endPoint y: 258, distance: 61.7
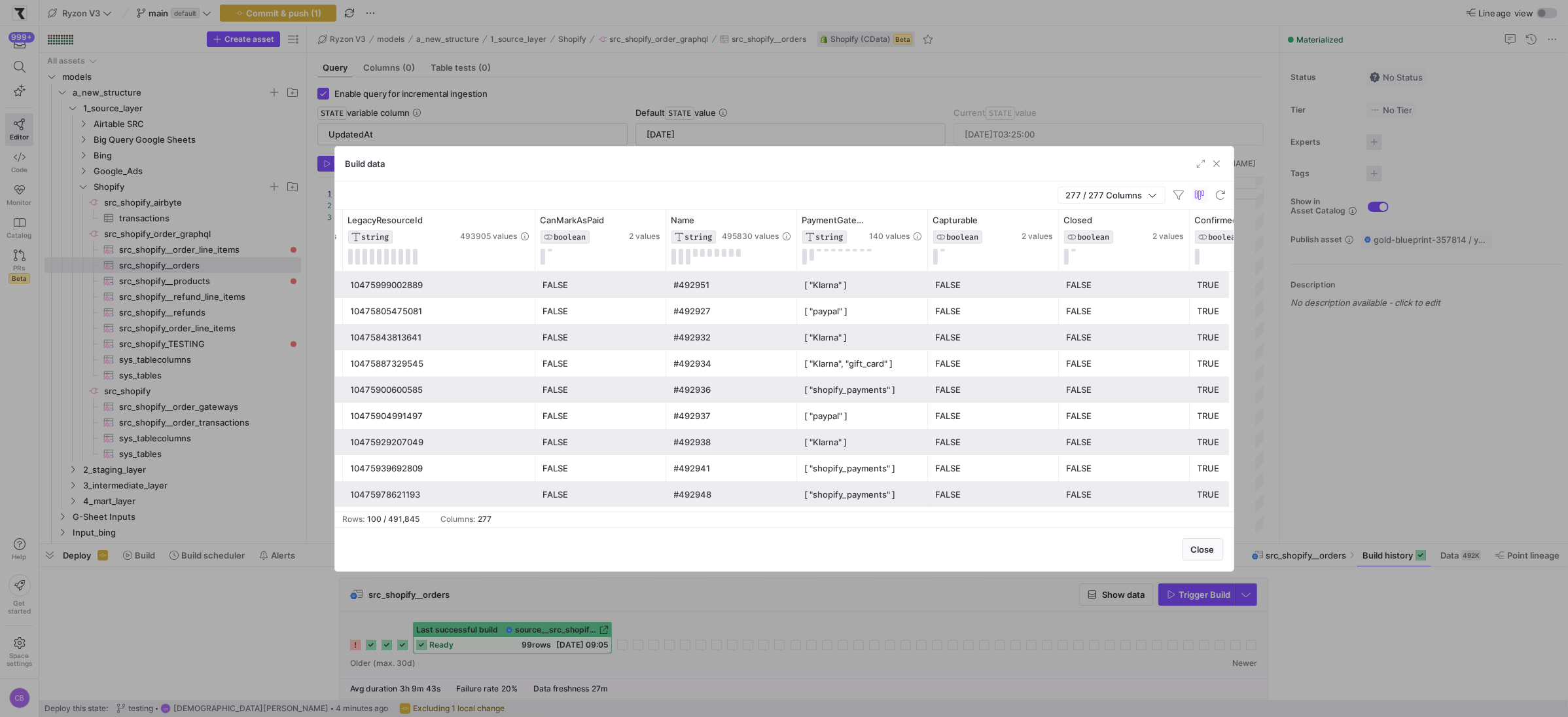
scroll to position [0, 884]
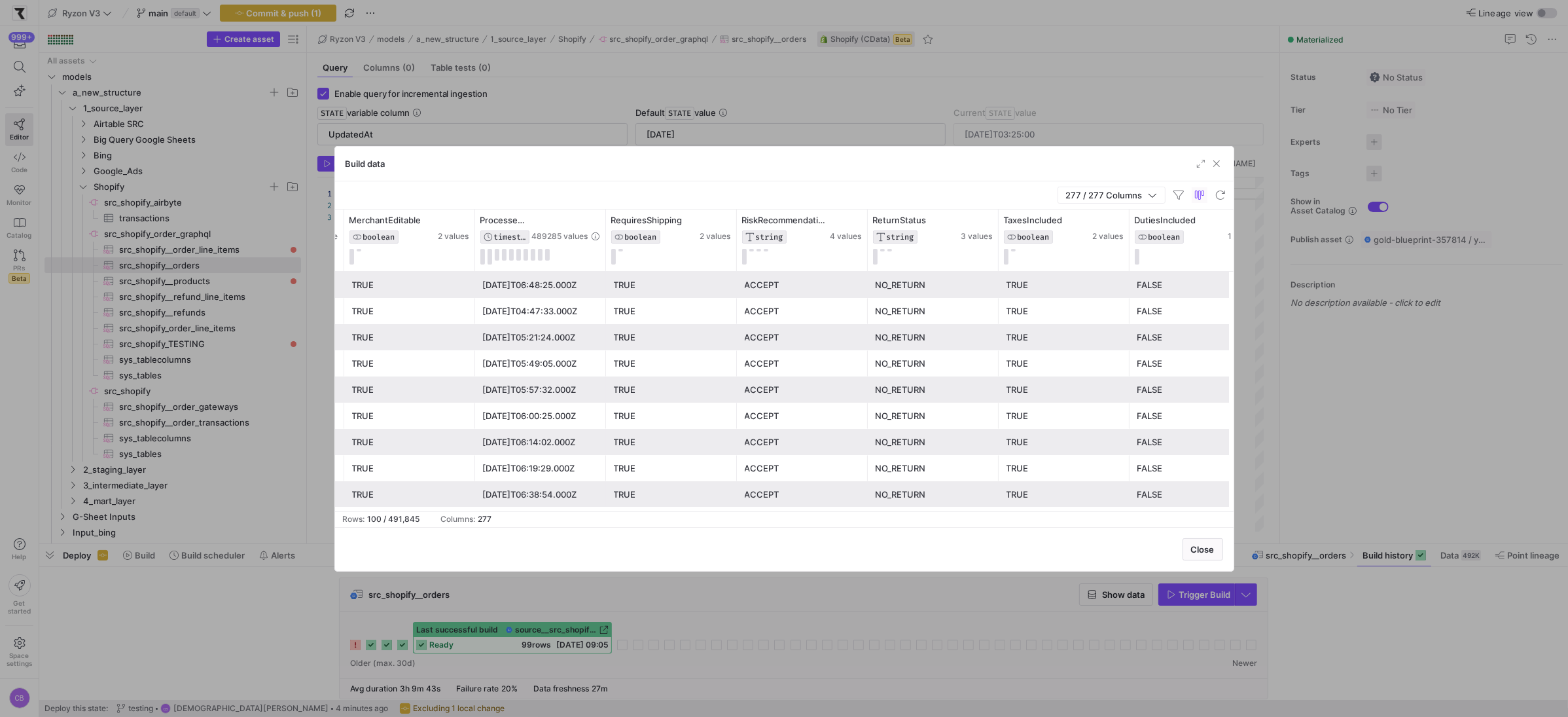
drag, startPoint x: 477, startPoint y: 508, endPoint x: 486, endPoint y: 509, distance: 9.1
click at [486, 509] on mat-sidenav-content "Drag here to set row groups Drag here to set column labels LegacyResourceId STR…" at bounding box center [784, 369] width 898 height 318
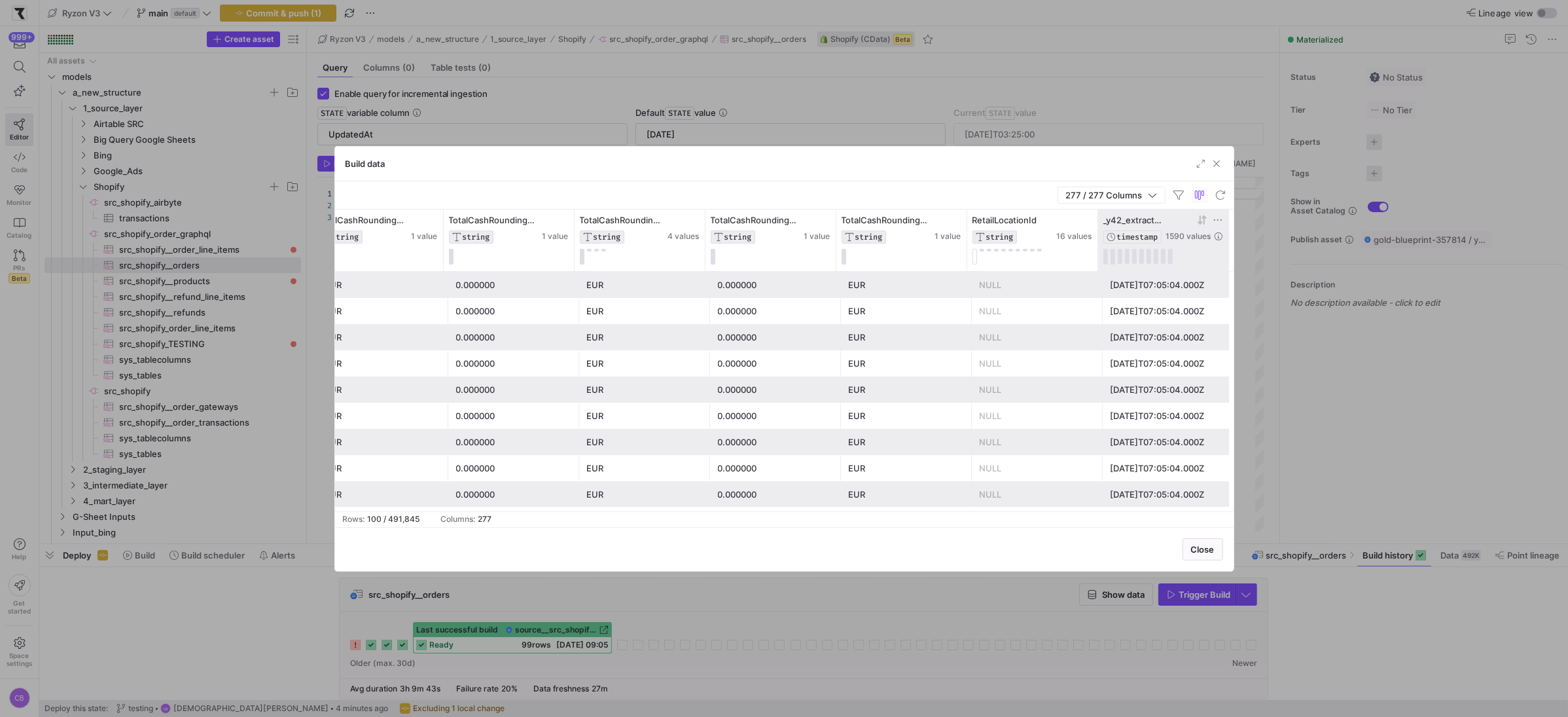
click at [1204, 220] on icon at bounding box center [1202, 220] width 11 height 11
click at [1199, 223] on icon at bounding box center [1202, 220] width 11 height 11
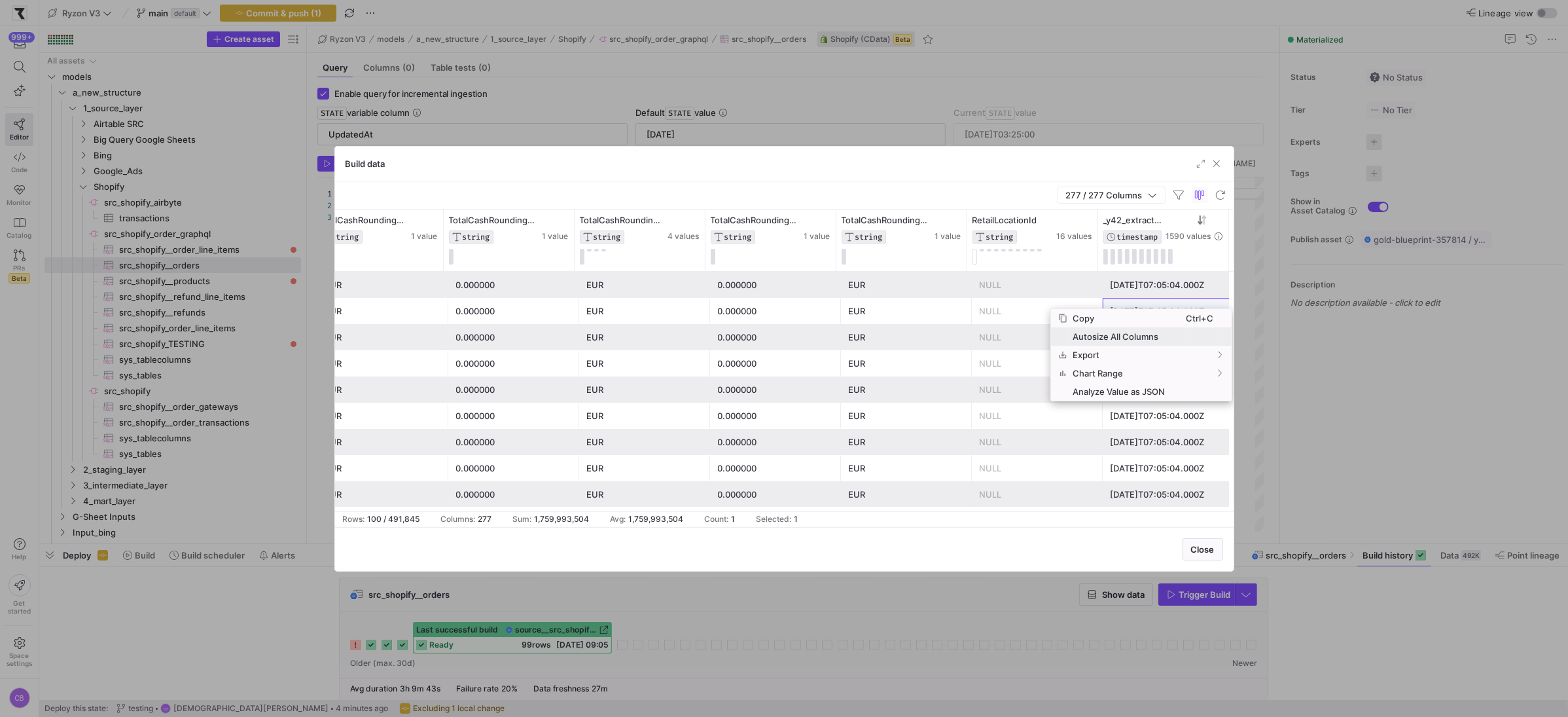
click at [1156, 337] on span "Autosize All Columns" at bounding box center [1127, 337] width 119 height 18
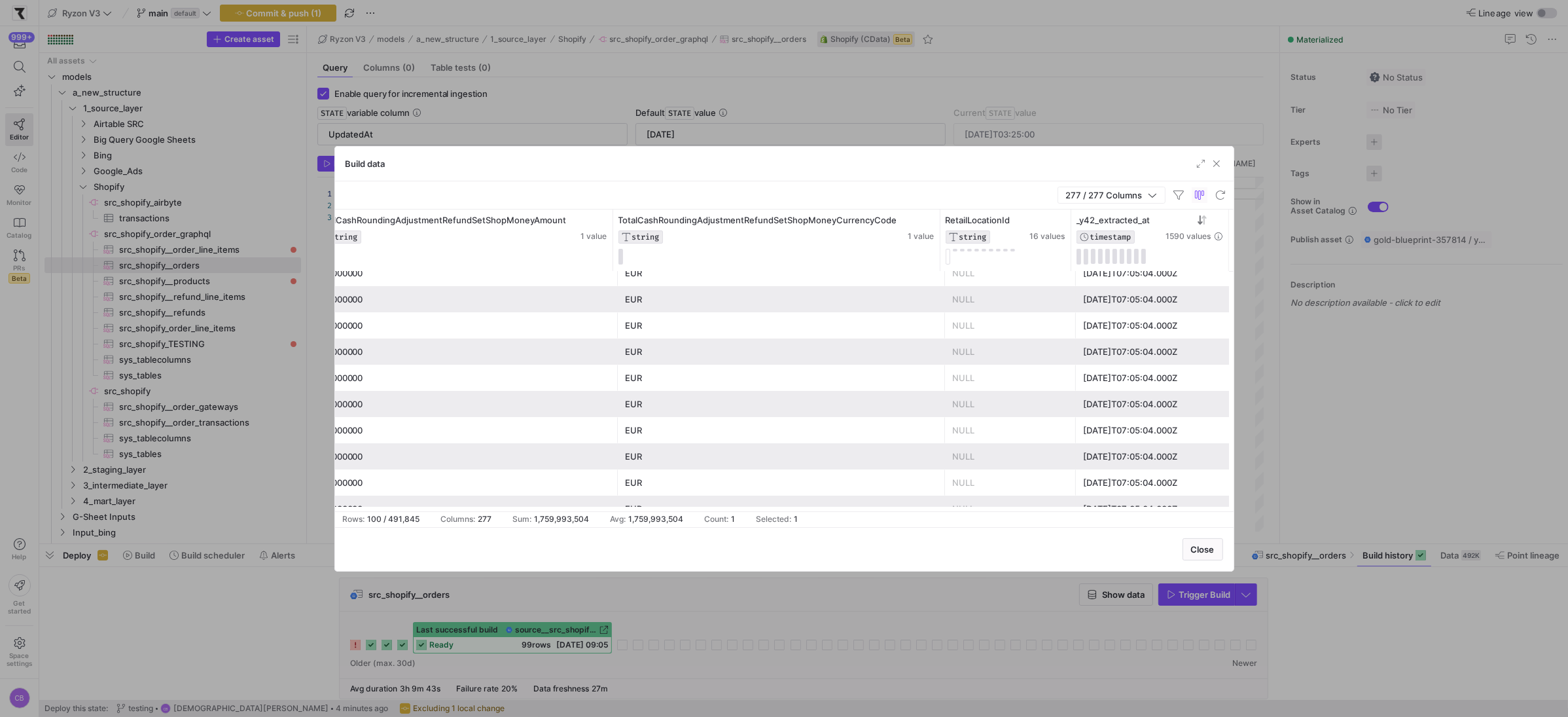
scroll to position [400, 0]
click at [1120, 427] on div "[DATE]T07:05:04.000Z" at bounding box center [1155, 435] width 142 height 26
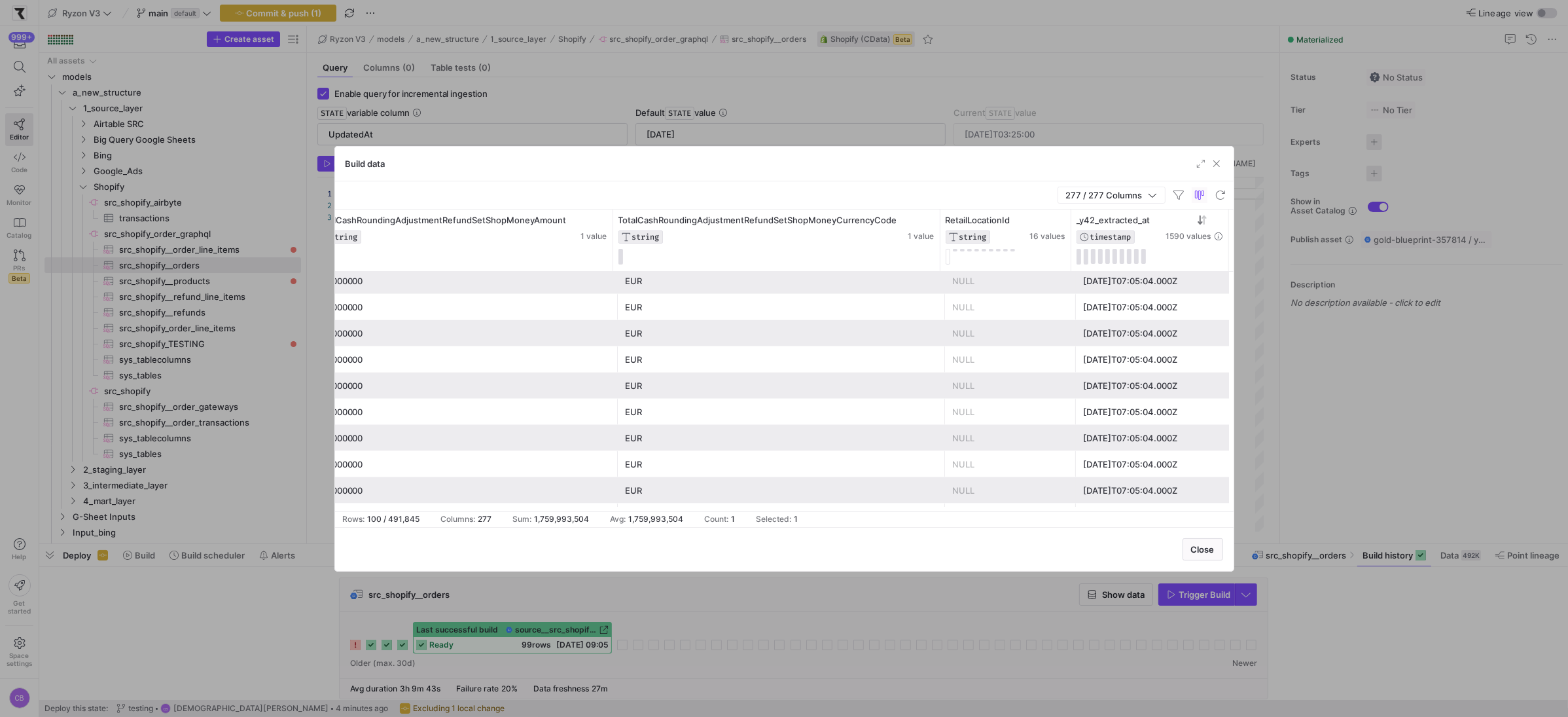
scroll to position [2411, 0]
click at [1091, 430] on div "[DATE]T07:05:04.000Z" at bounding box center [1155, 442] width 142 height 26
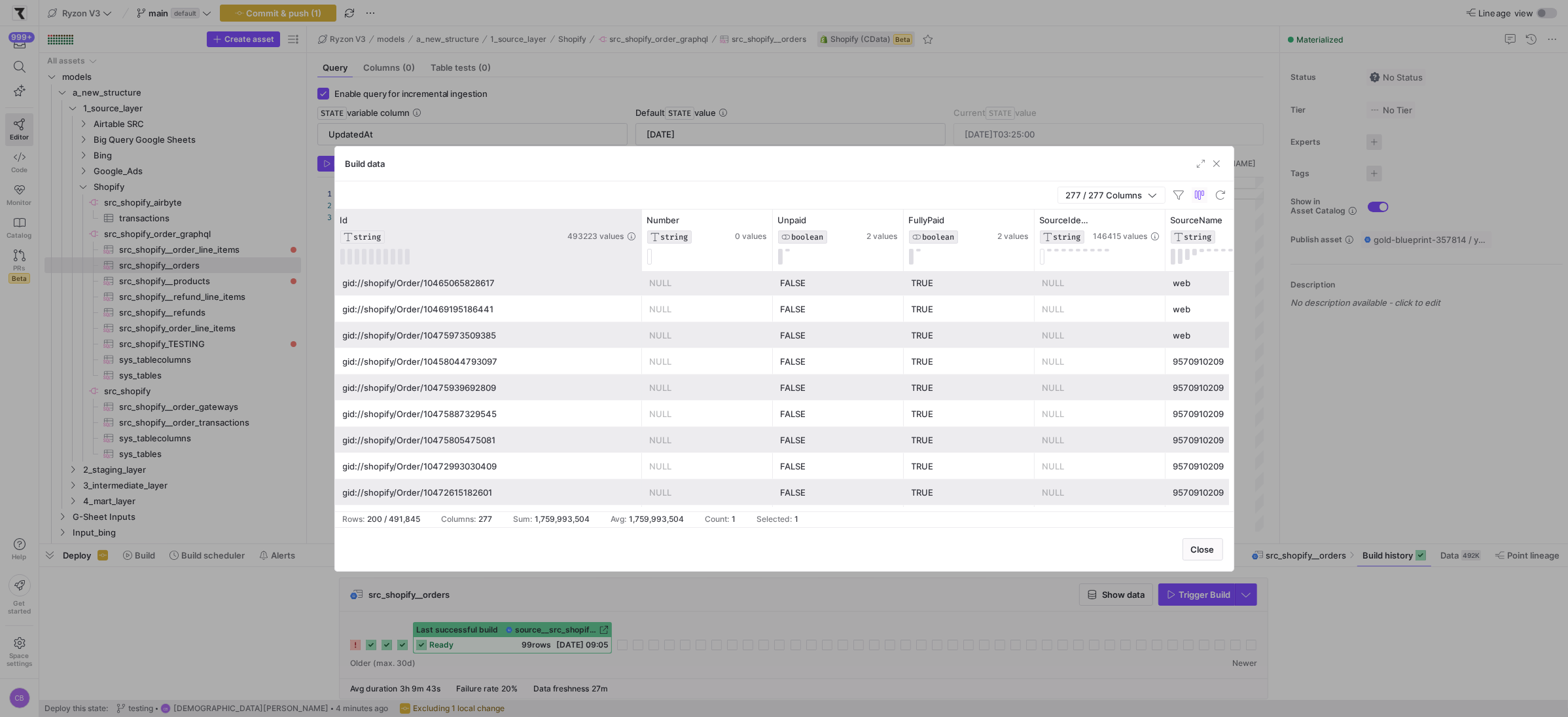
drag, startPoint x: 464, startPoint y: 240, endPoint x: 640, endPoint y: 250, distance: 176.3
click at [640, 250] on div at bounding box center [641, 240] width 5 height 62
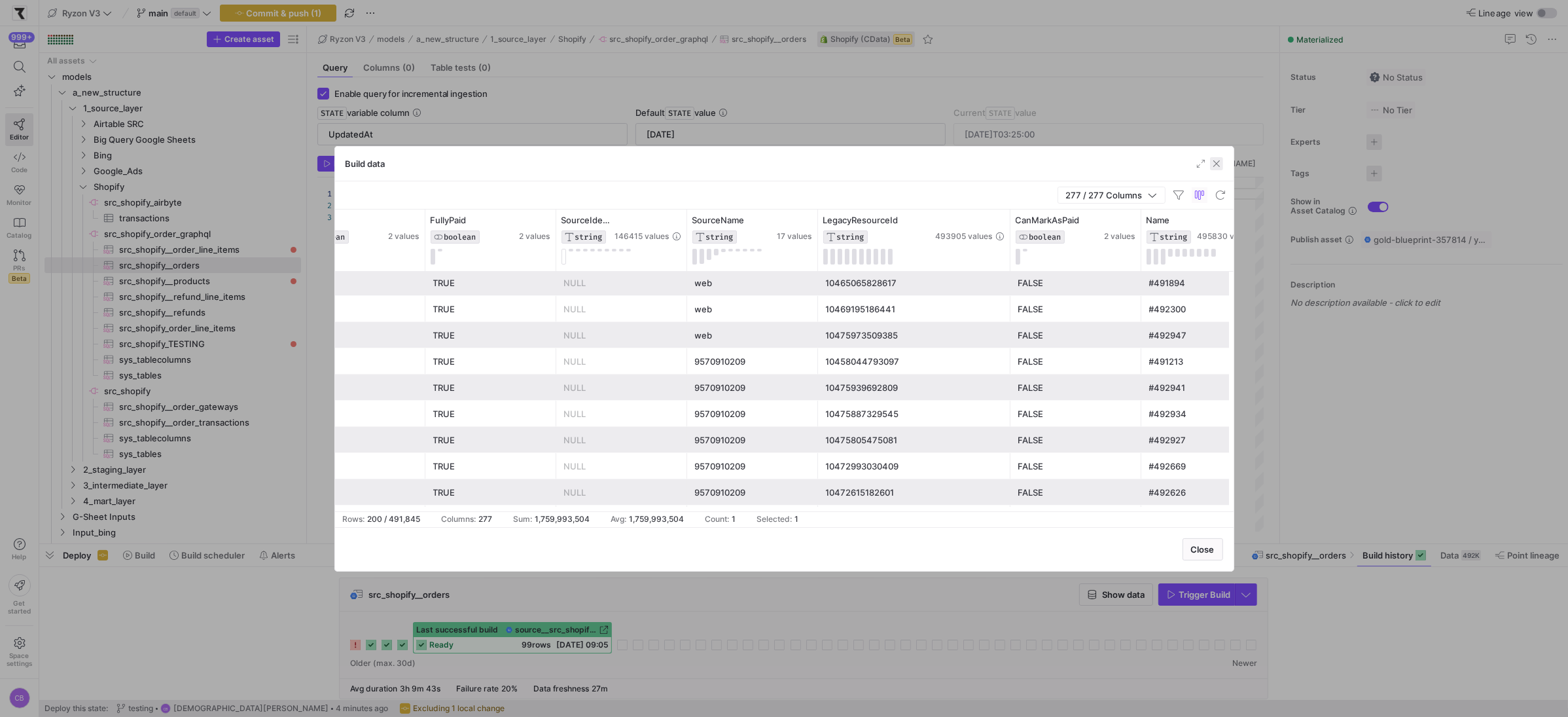
click at [1214, 164] on span "button" at bounding box center [1216, 163] width 13 height 13
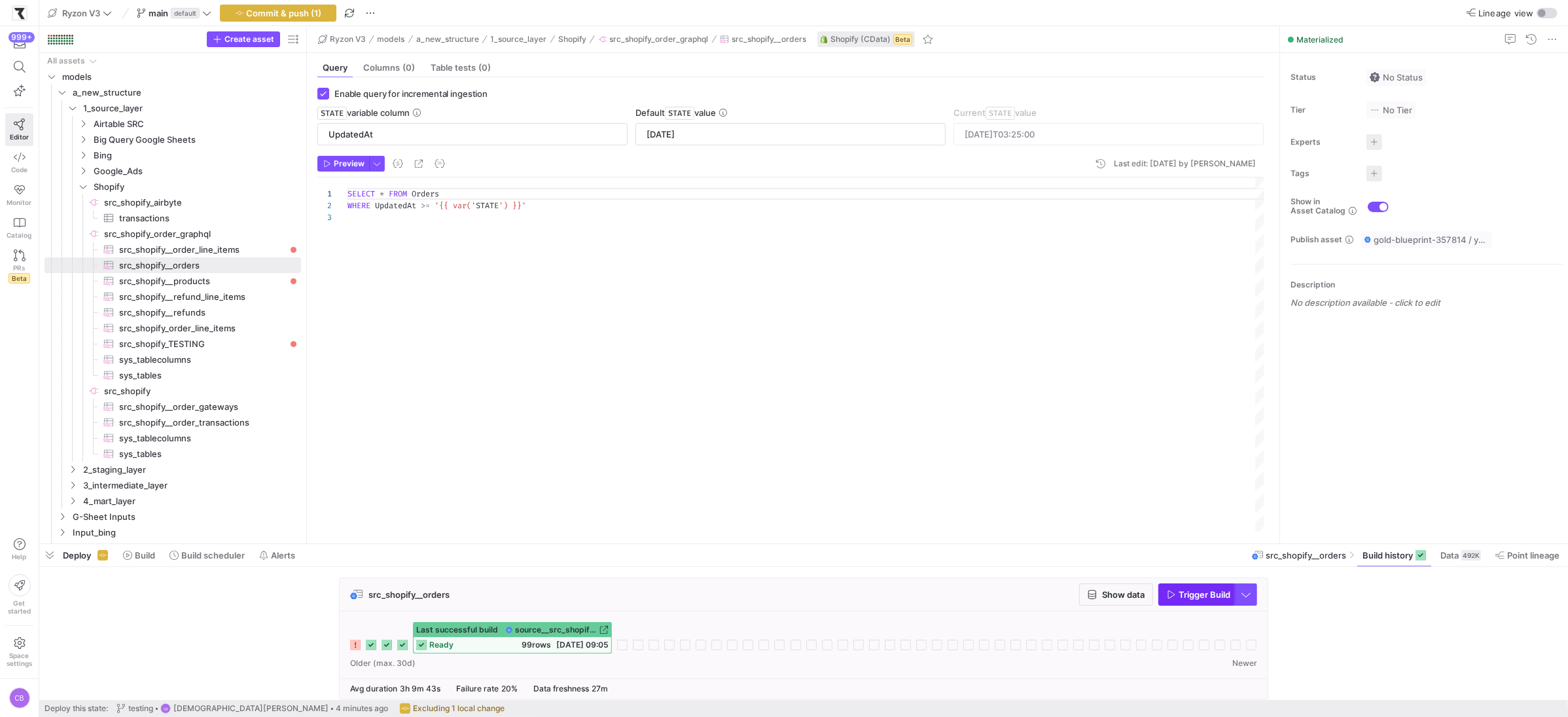
click at [1179, 591] on span "Trigger Build" at bounding box center [1205, 595] width 52 height 11
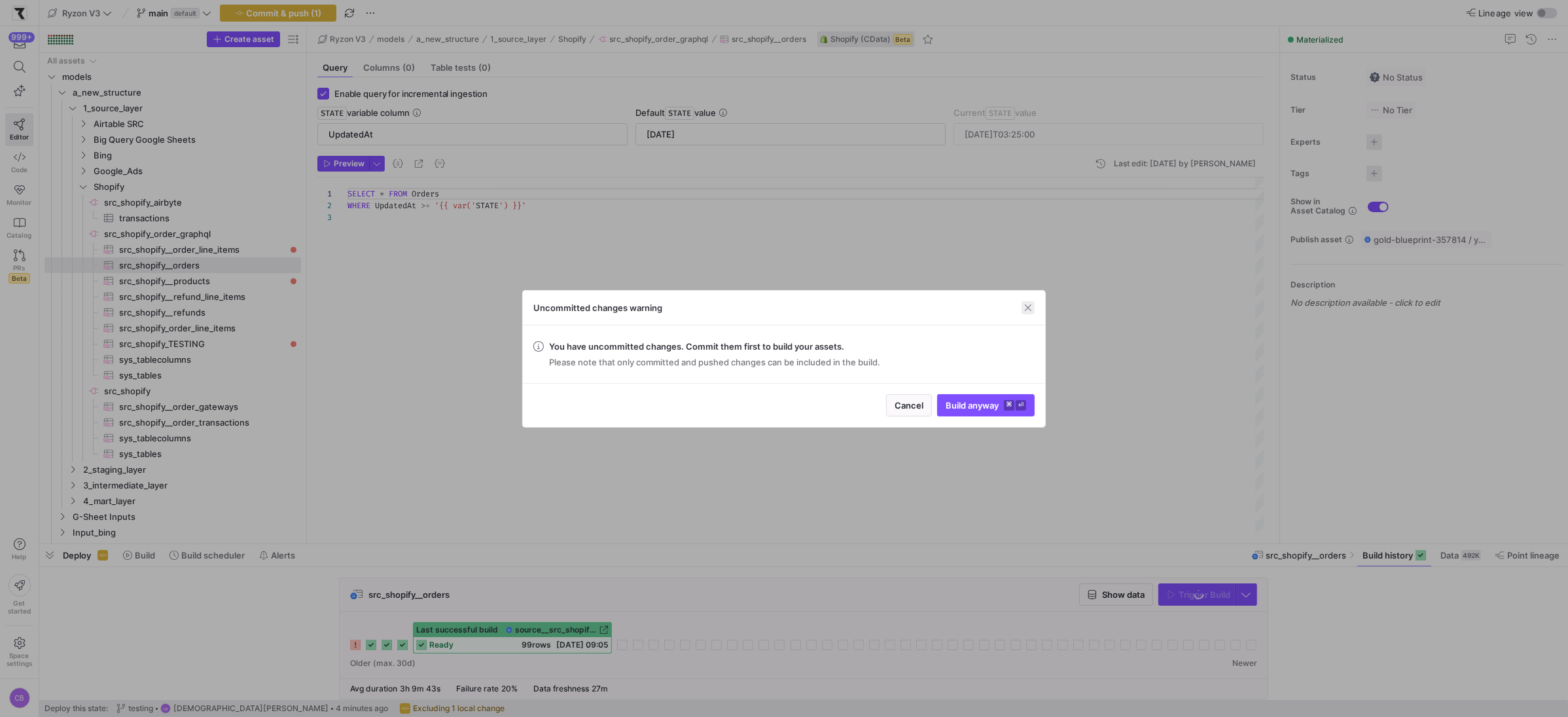
click at [1031, 304] on span "button" at bounding box center [1028, 307] width 13 height 13
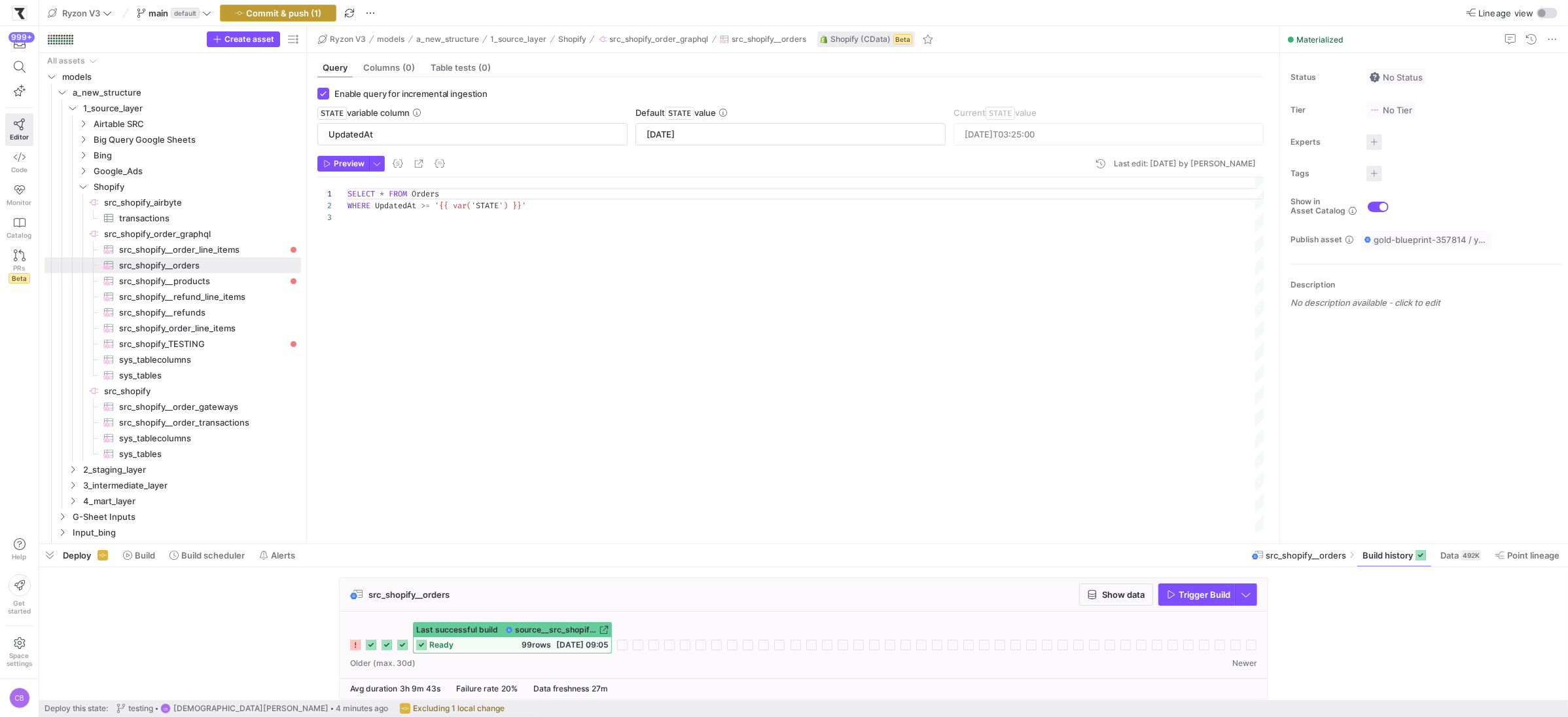
click at [258, 9] on span "Commit & push (1)" at bounding box center [284, 13] width 75 height 11
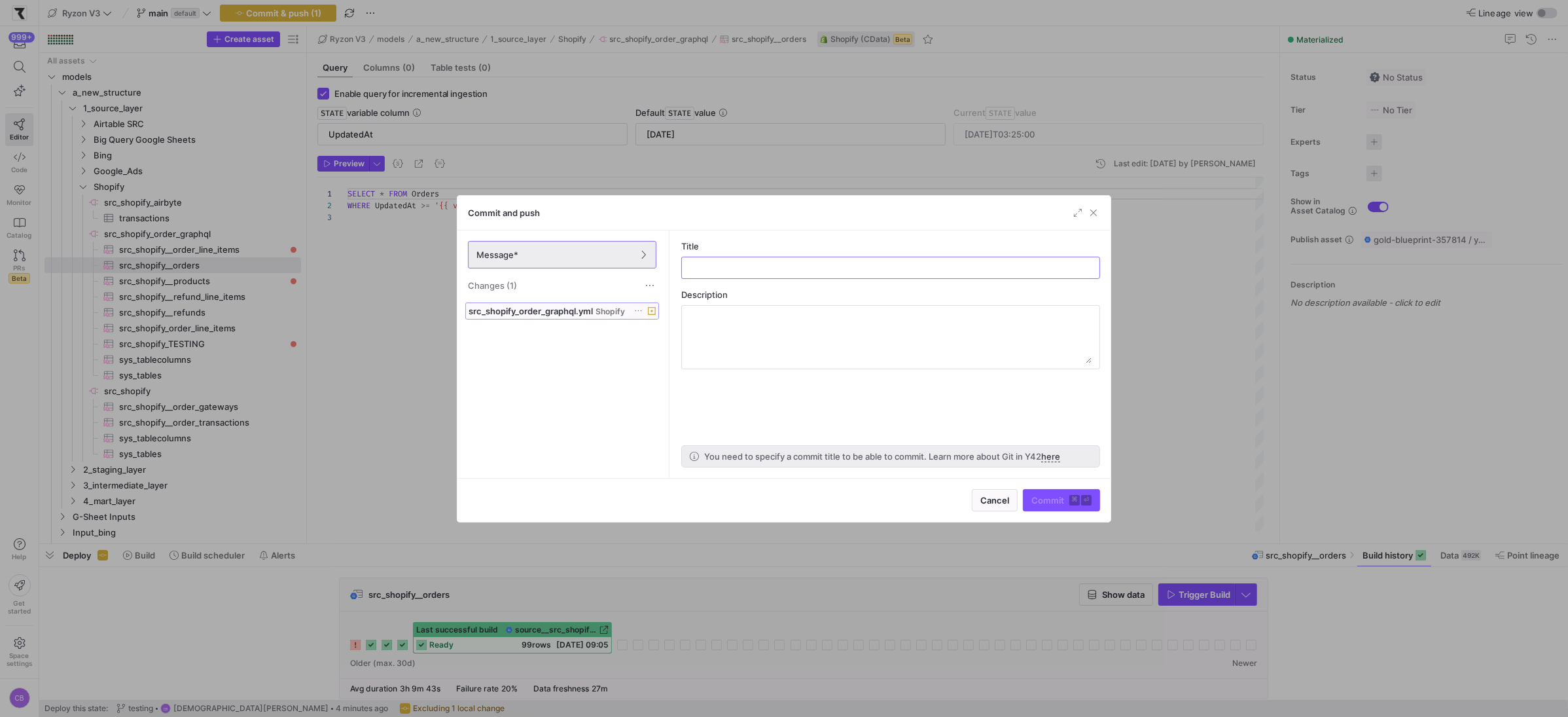
click at [656, 312] on icon at bounding box center [651, 311] width 8 height 8
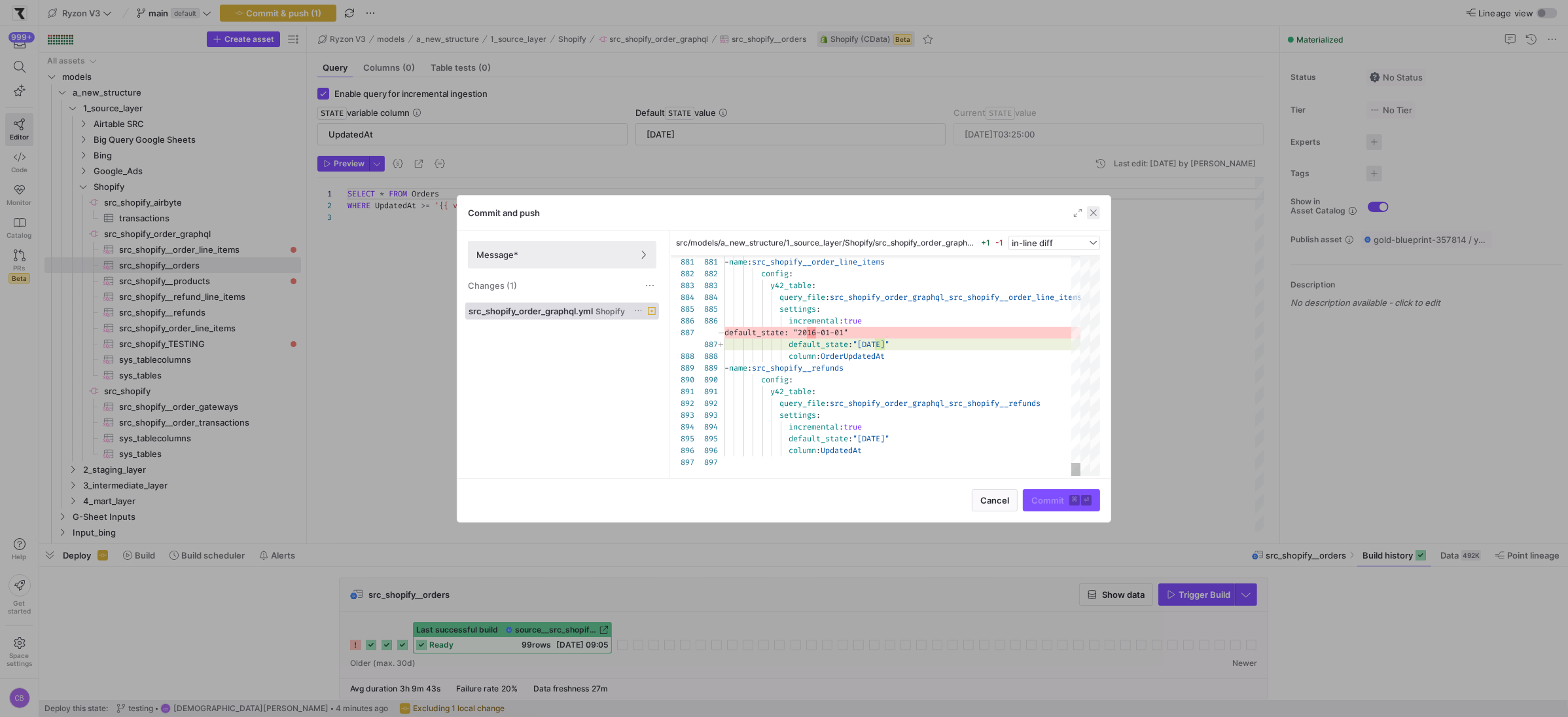
click at [1095, 214] on span "button" at bounding box center [1093, 212] width 13 height 13
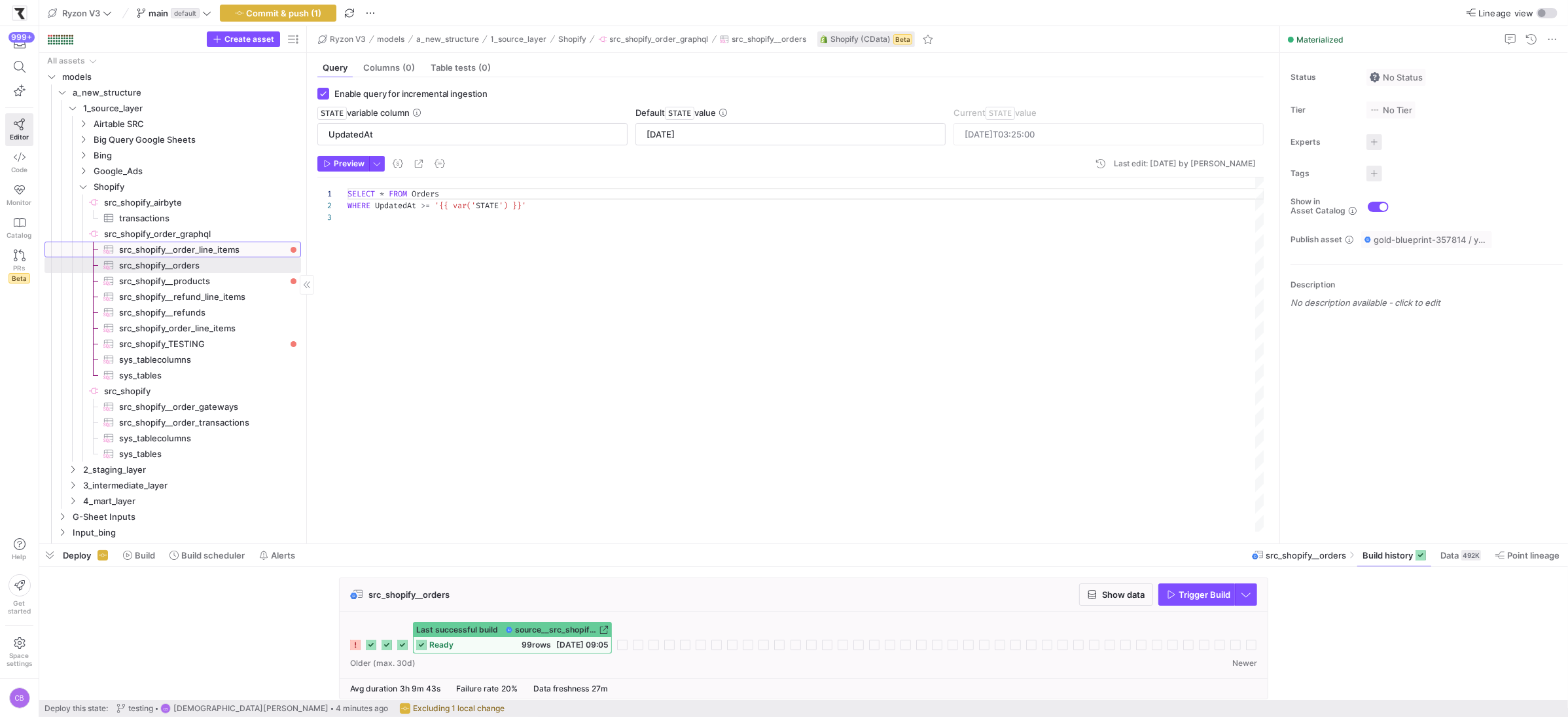
click at [220, 251] on span "src_shopify__order_line_items​​​​​​​​​" at bounding box center [203, 250] width 167 height 15
type input "OrderUpdatedAt"
type input "[DATE]"
type input "[DATE]T14:46:45"
type textarea "SELECT * FROM OrderLineItems WHERE OrderUpdatedAt >= '{{ var('STATE') }}'"
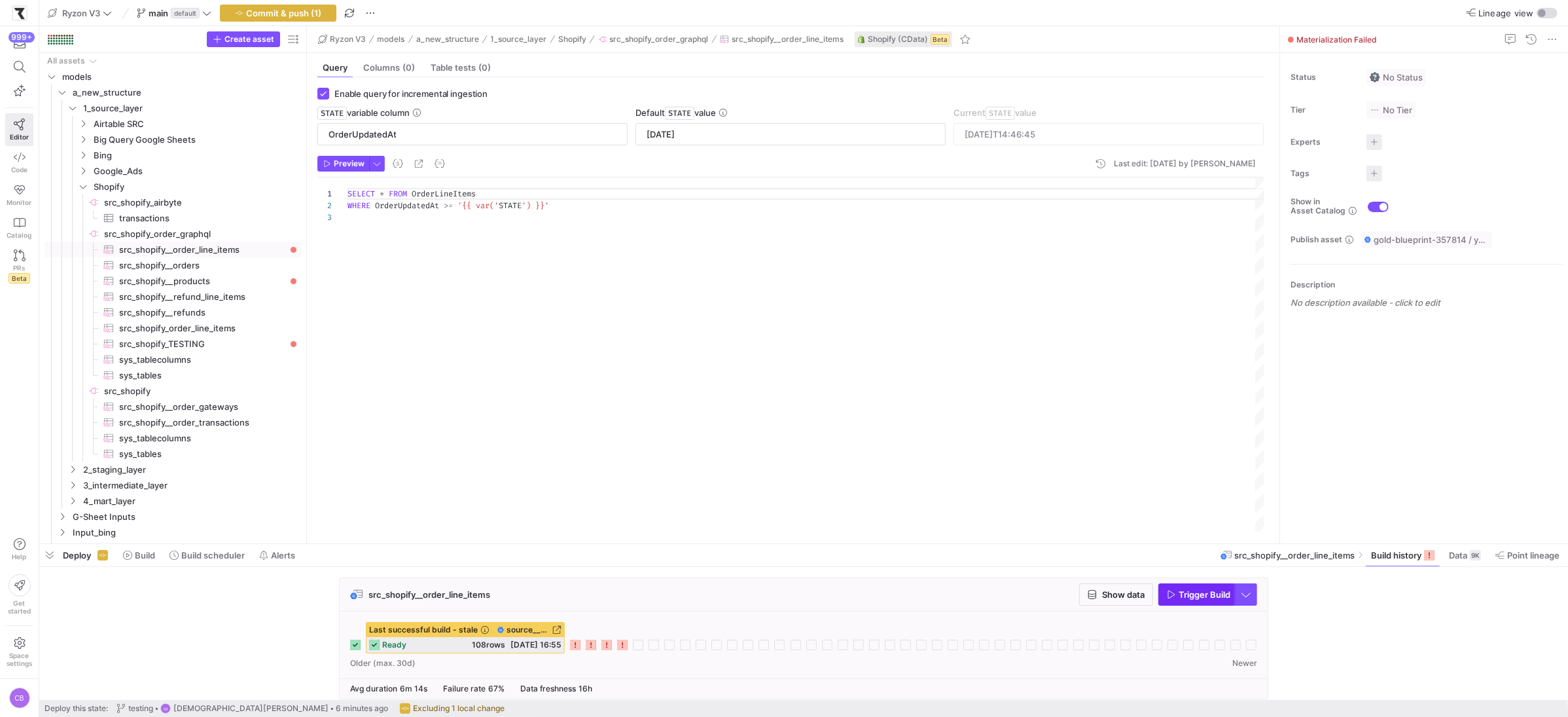
click at [1222, 594] on span "Trigger Build" at bounding box center [1205, 595] width 52 height 11
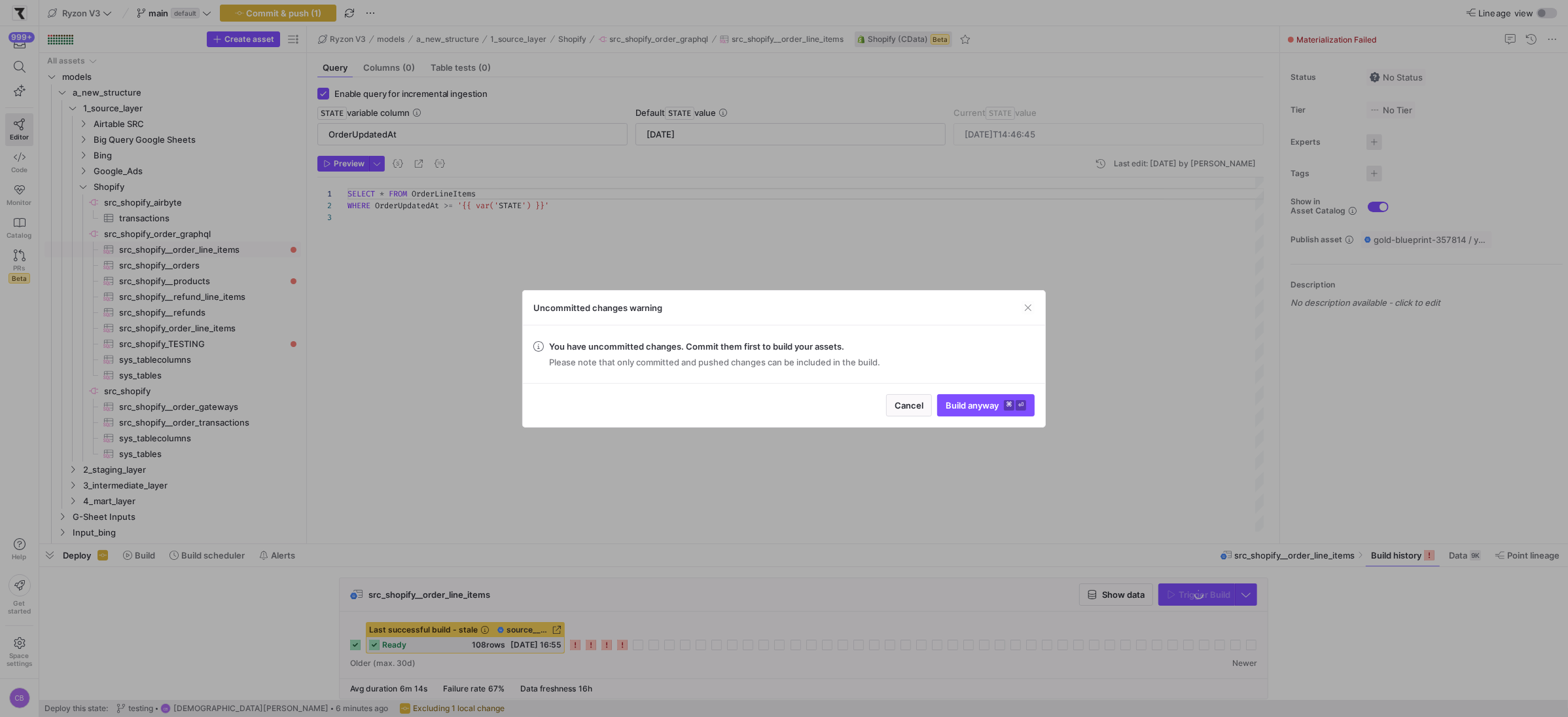
click at [323, 35] on div at bounding box center [784, 358] width 1568 height 717
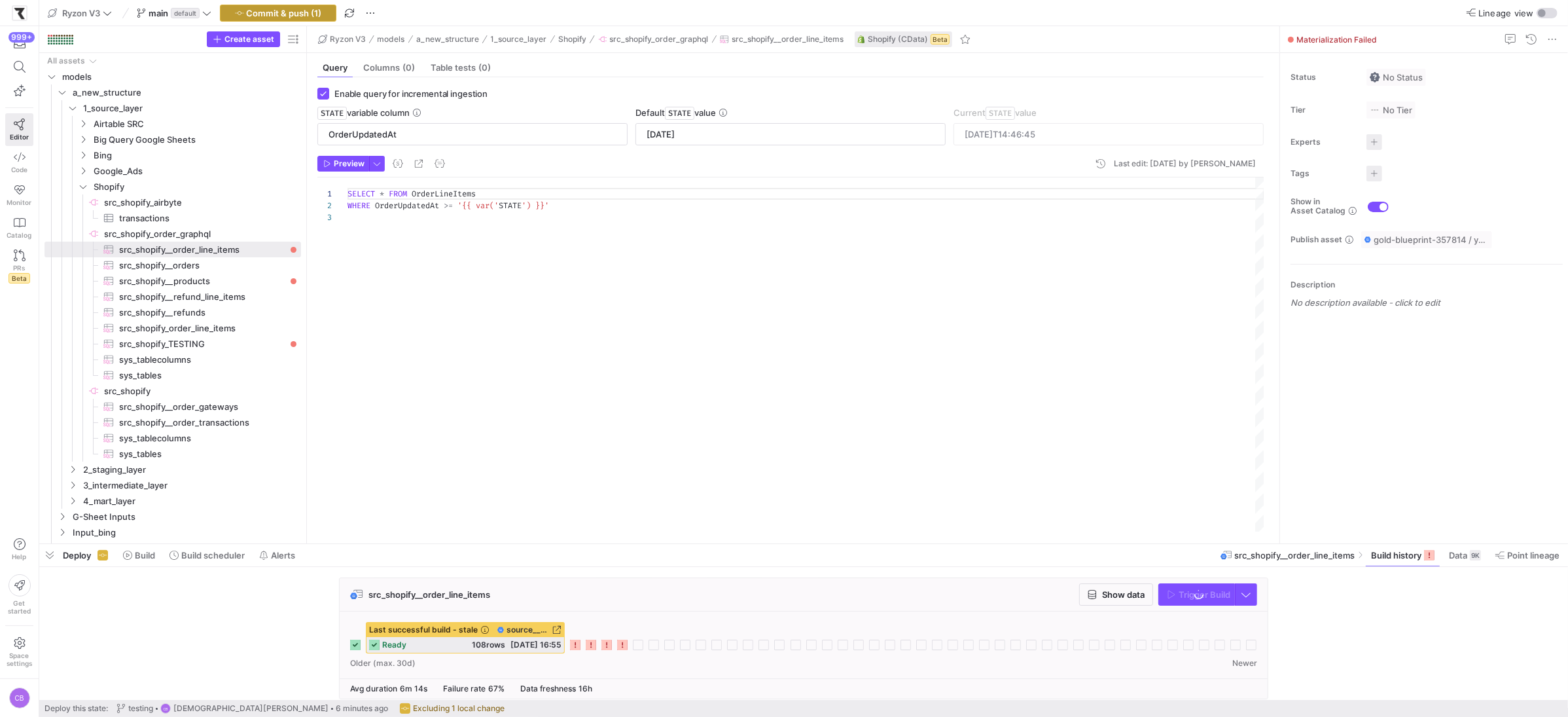
click at [304, 11] on span "Commit & push (1)" at bounding box center [284, 13] width 75 height 11
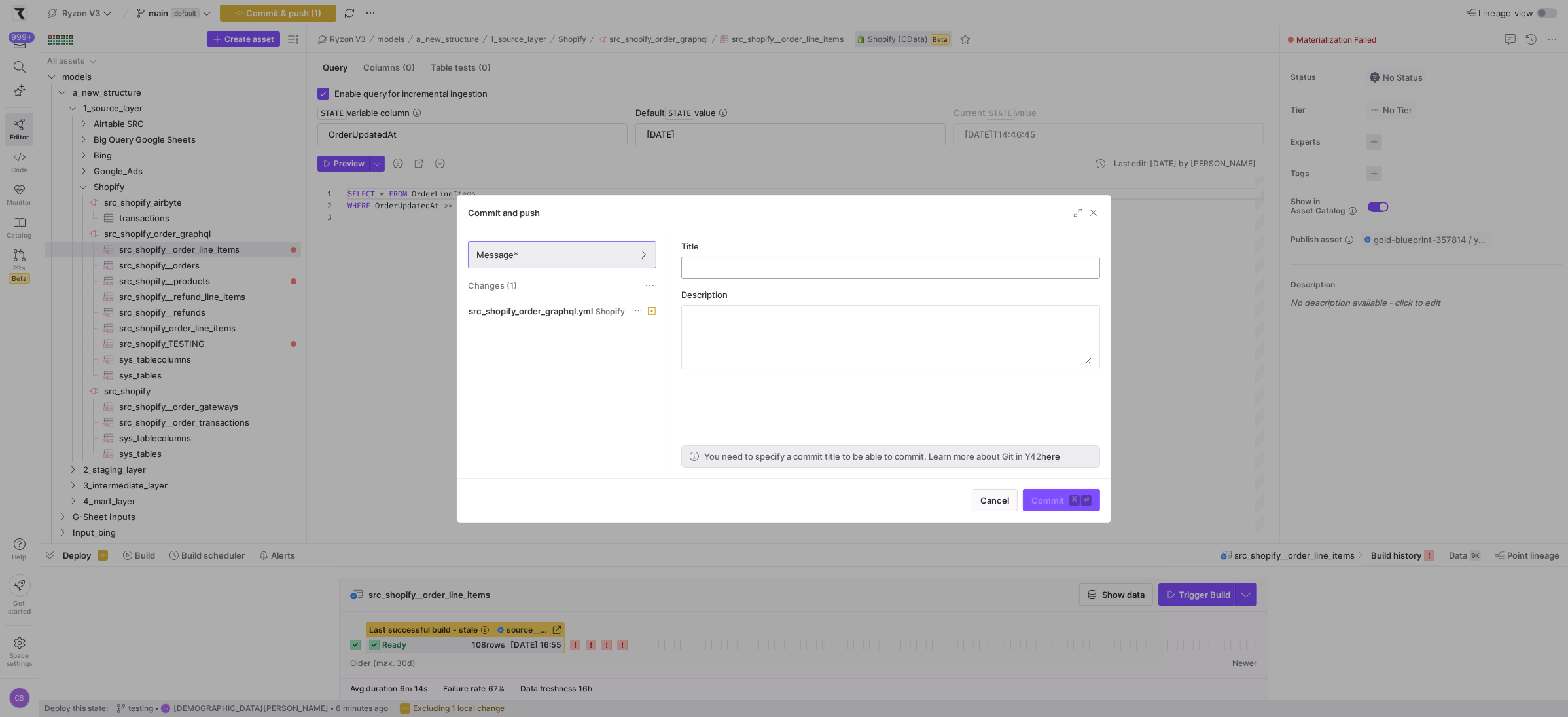
drag, startPoint x: 686, startPoint y: 281, endPoint x: 692, endPoint y: 271, distance: 11.7
click at [686, 281] on as-split-area "Title Description You need to specify a commit title to be able to commit. Lear…" at bounding box center [891, 354] width 440 height 247
click at [695, 265] on input "text" at bounding box center [891, 268] width 397 height 11
type input "Default State changed"
click at [1037, 503] on span "Commit ⌘ ⏎" at bounding box center [1061, 500] width 60 height 11
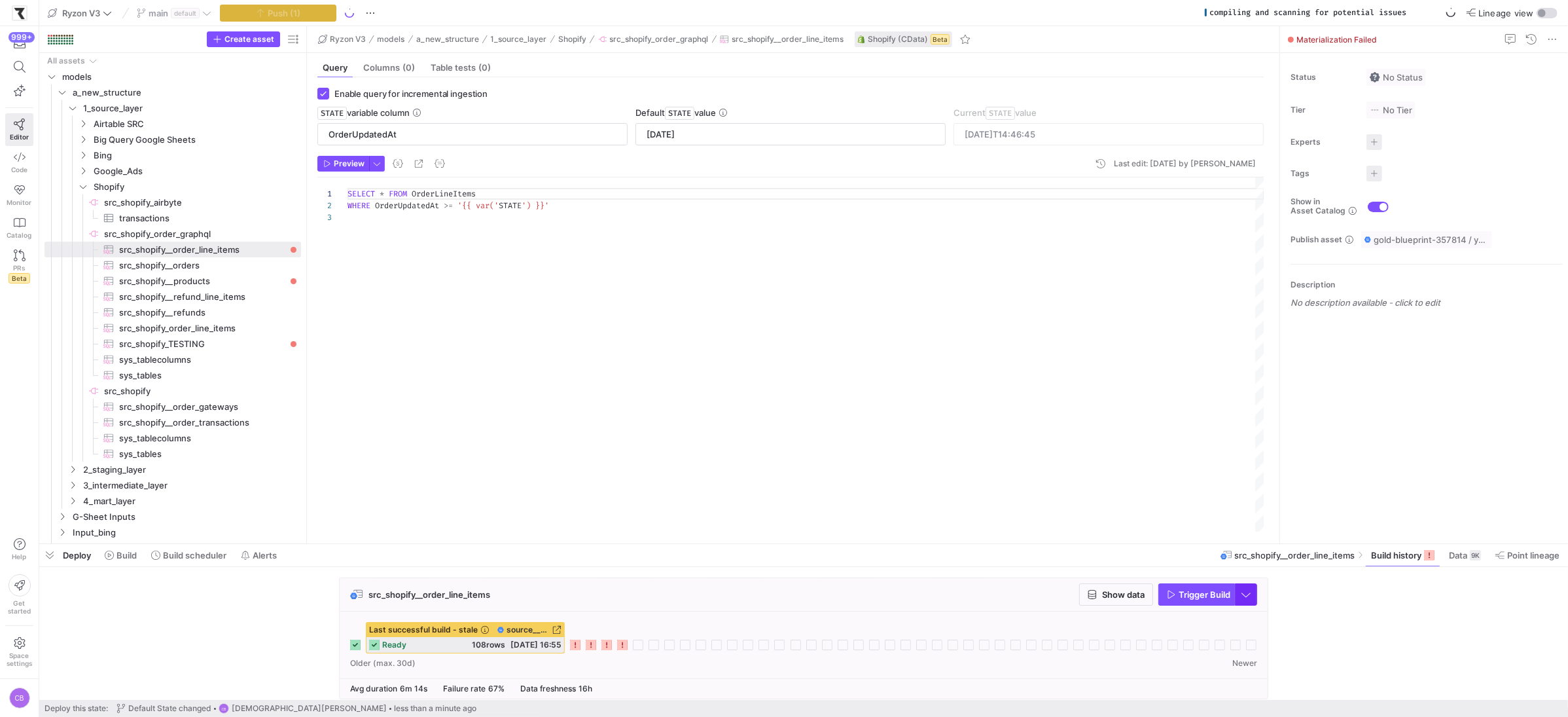
click at [1239, 594] on span "button" at bounding box center [1246, 595] width 21 height 21
click at [1121, 600] on div at bounding box center [784, 358] width 1568 height 717
click at [1125, 602] on span "button" at bounding box center [1117, 595] width 73 height 21
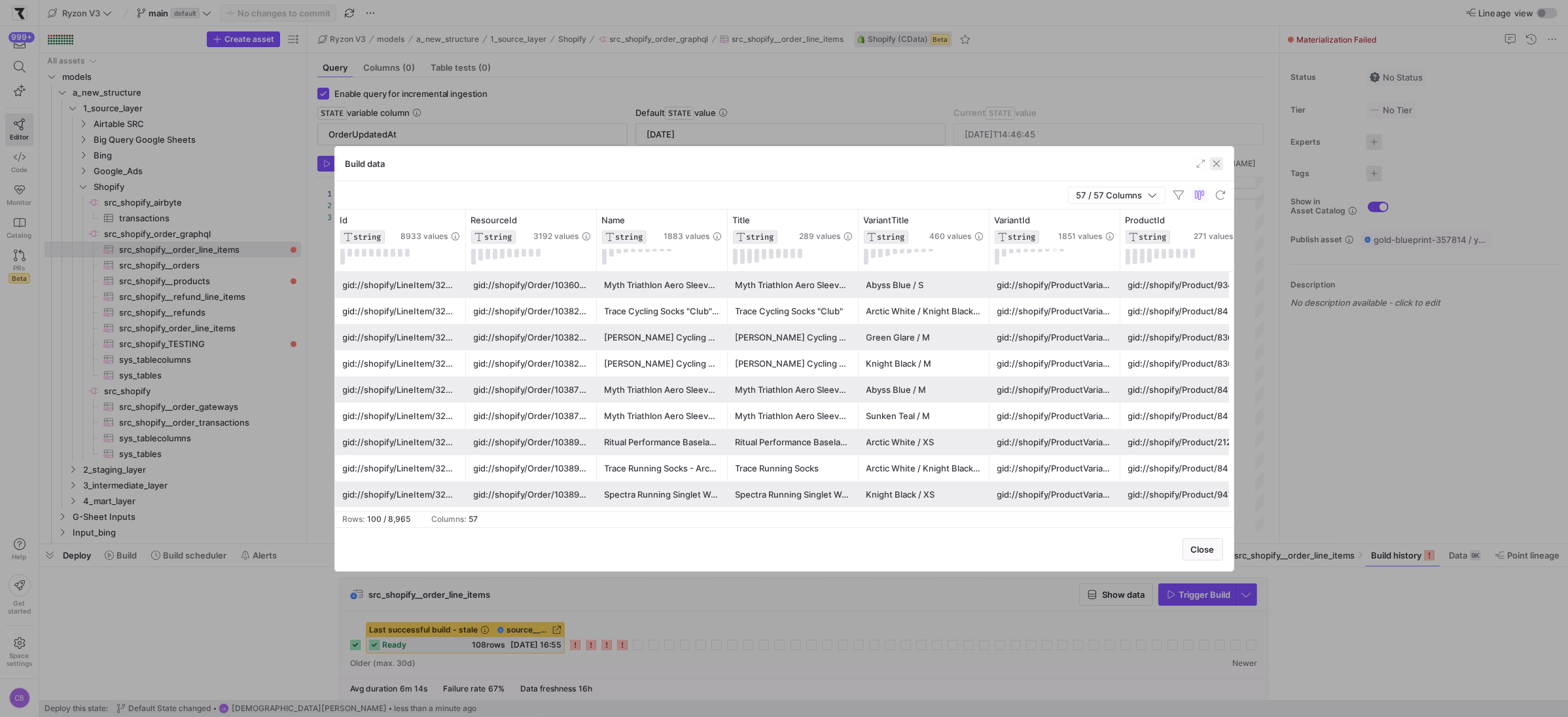
click at [1218, 167] on span "button" at bounding box center [1216, 163] width 13 height 13
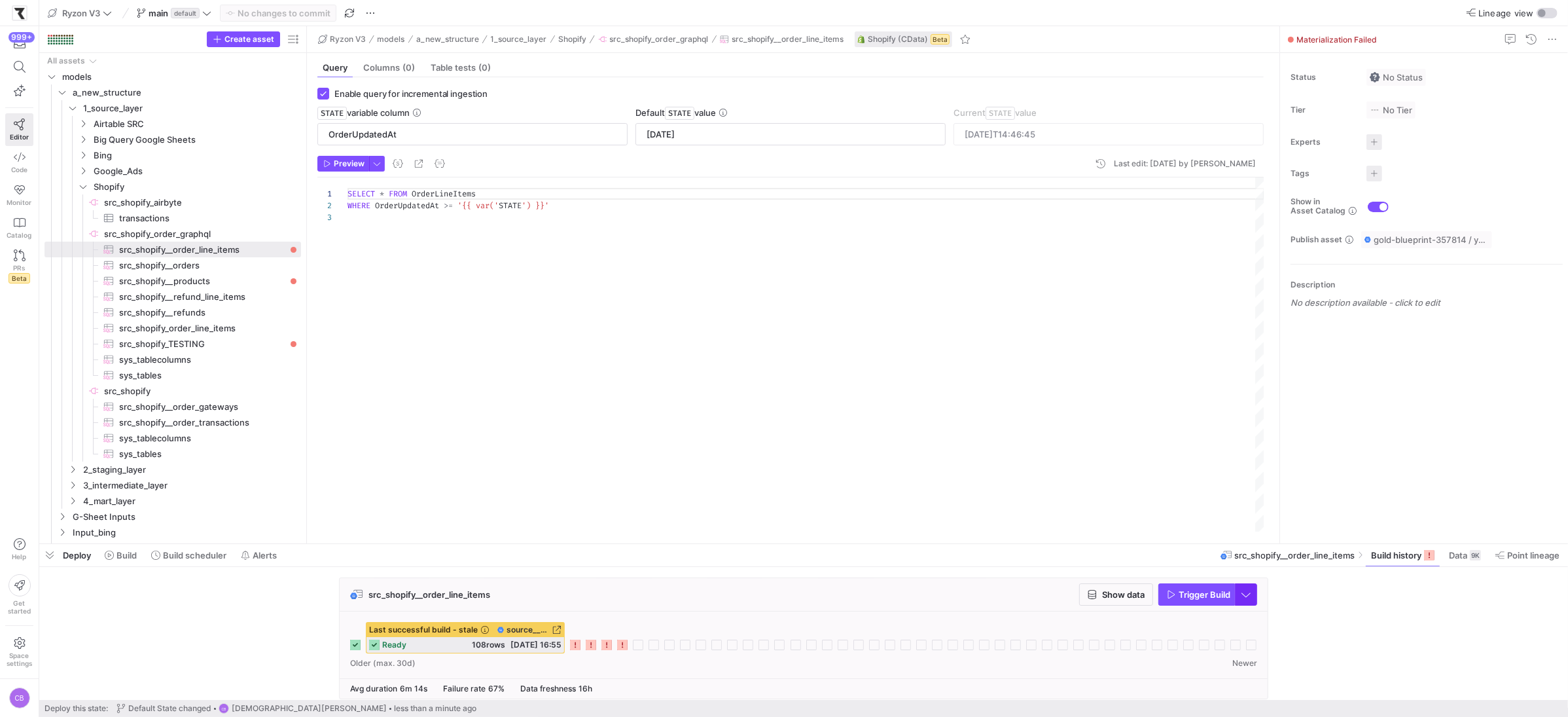
click at [1247, 598] on span "button" at bounding box center [1246, 595] width 21 height 21
click at [1199, 642] on span "Full Refresh Build" at bounding box center [1207, 639] width 82 height 11
click at [1189, 601] on span "button" at bounding box center [1196, 595] width 75 height 21
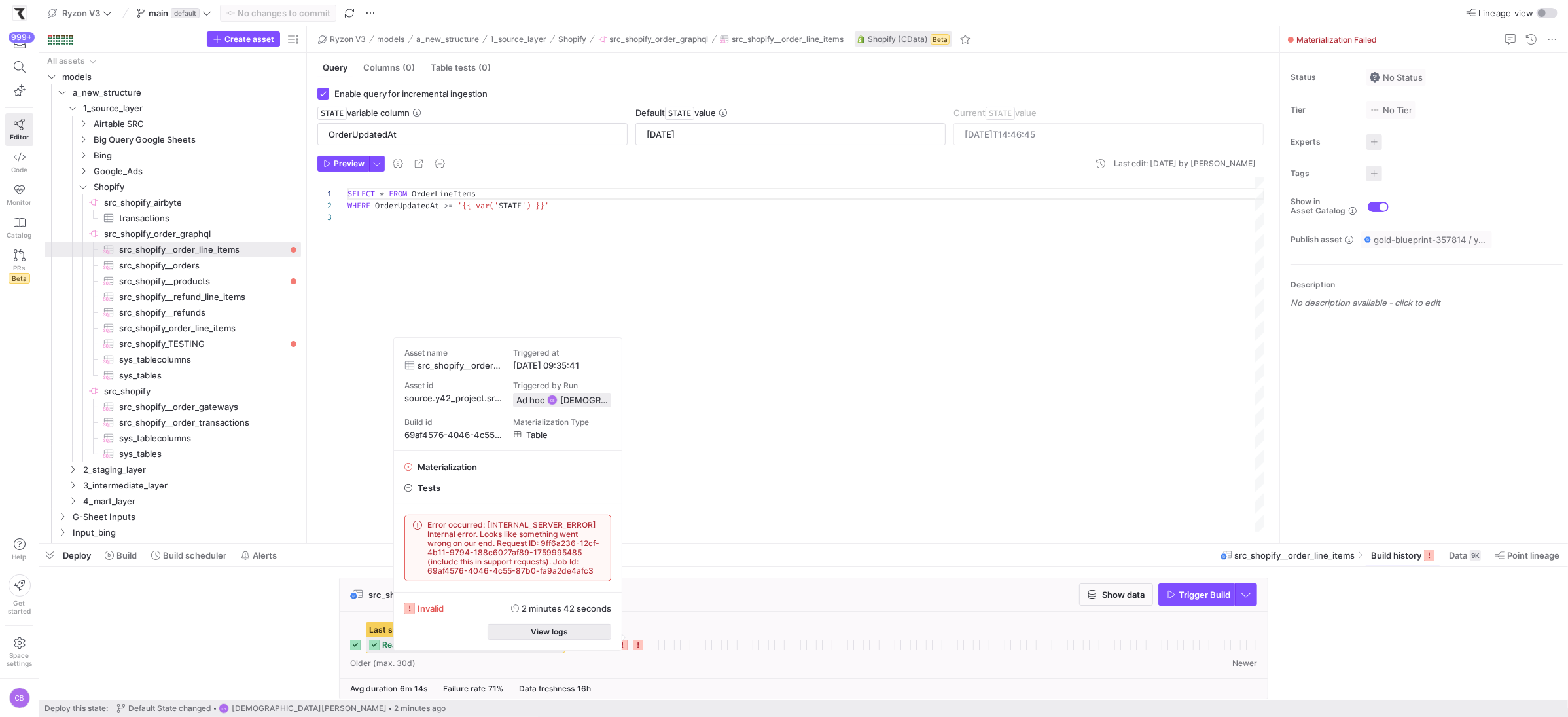
click at [579, 635] on span "button" at bounding box center [550, 631] width 123 height 14
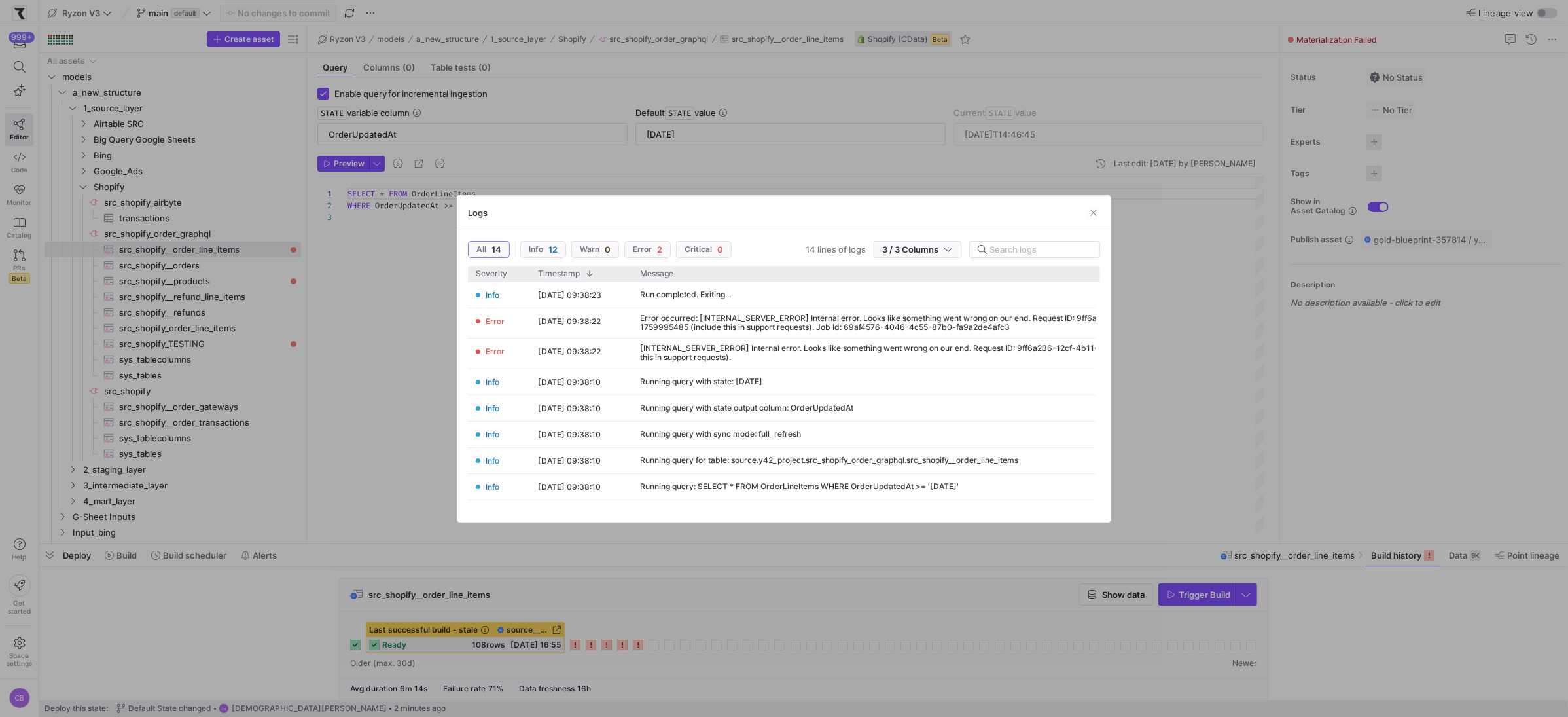
click at [372, 363] on div at bounding box center [784, 358] width 1568 height 717
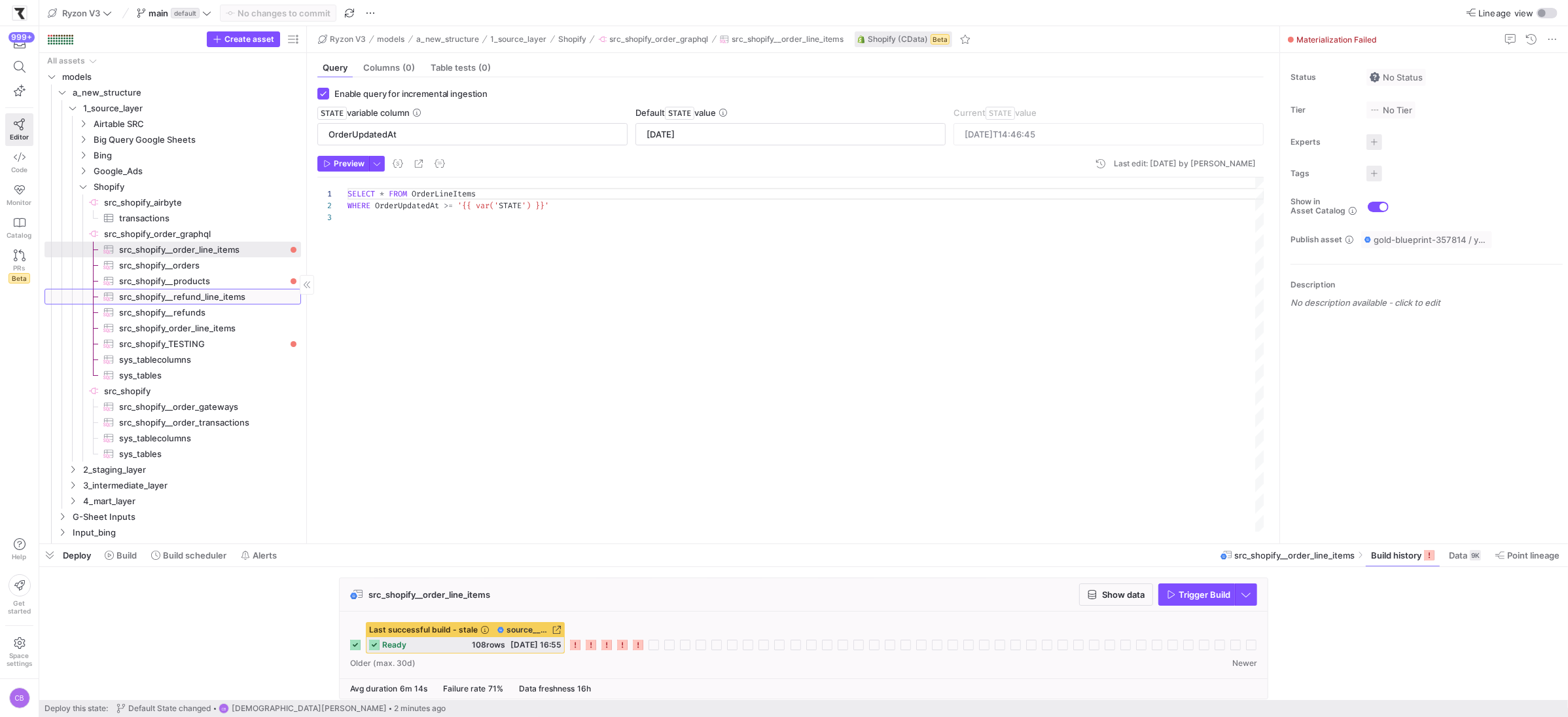
click at [260, 299] on span "src_shopify__refund_line_items​​​​​​​​​" at bounding box center [203, 297] width 167 height 15
checkbox input "false"
type textarea "SELECT * FROM RefundLineItems LIMIT 10000"
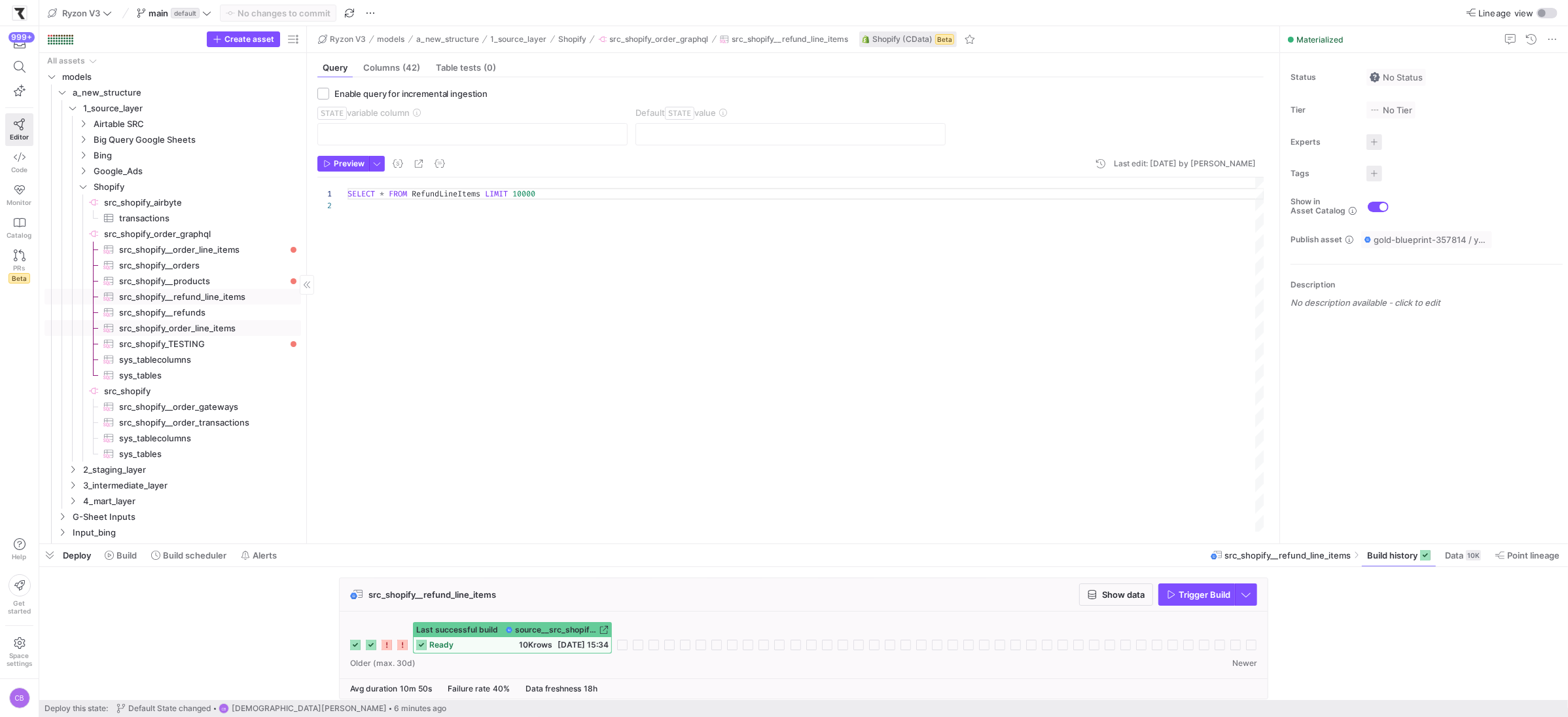
click at [172, 332] on span "src_shopify_order_line_items​​​​​​​​​" at bounding box center [203, 328] width 167 height 15
checkbox input "true"
type input "OrderUpdatedAt"
type input "[DATE]"
type textarea "SELECT * FROM OrderLineItems WHERE OrderUpdatedAt >= '{{ var('STATE') }}'"
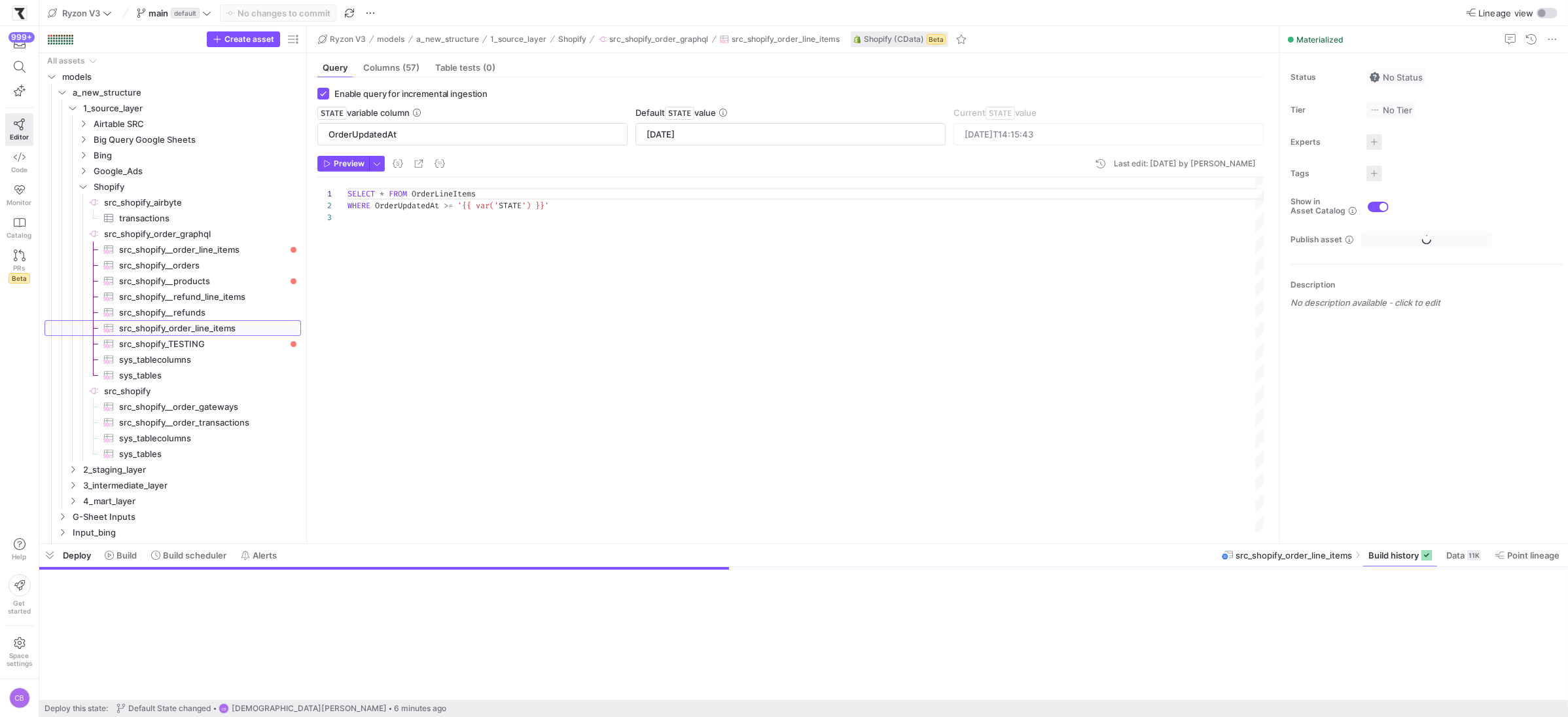
scroll to position [24, 0]
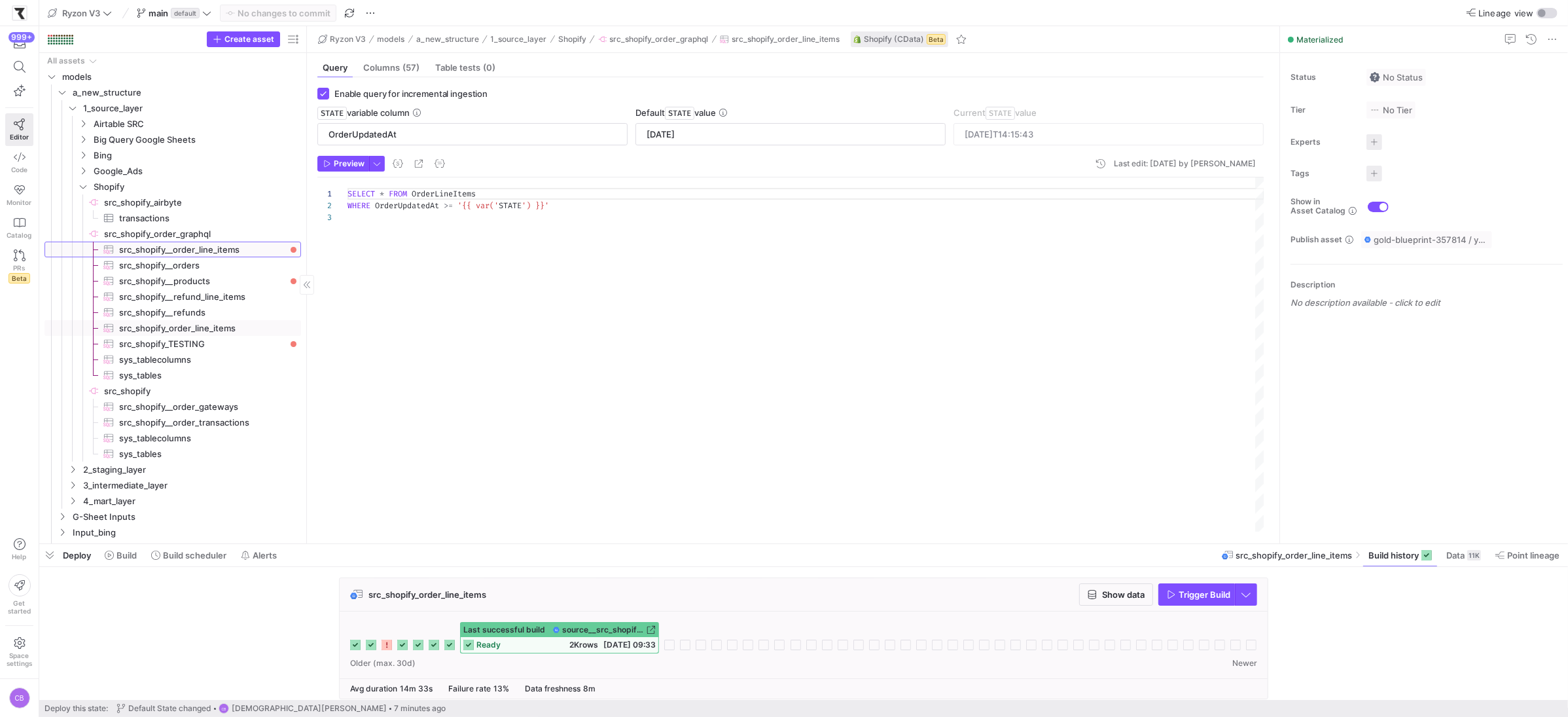
click at [253, 248] on span "src_shopify__order_line_items​​​​​​​​​" at bounding box center [203, 250] width 167 height 15
type input "[DATE]"
type input "[DATE]T14:46:45"
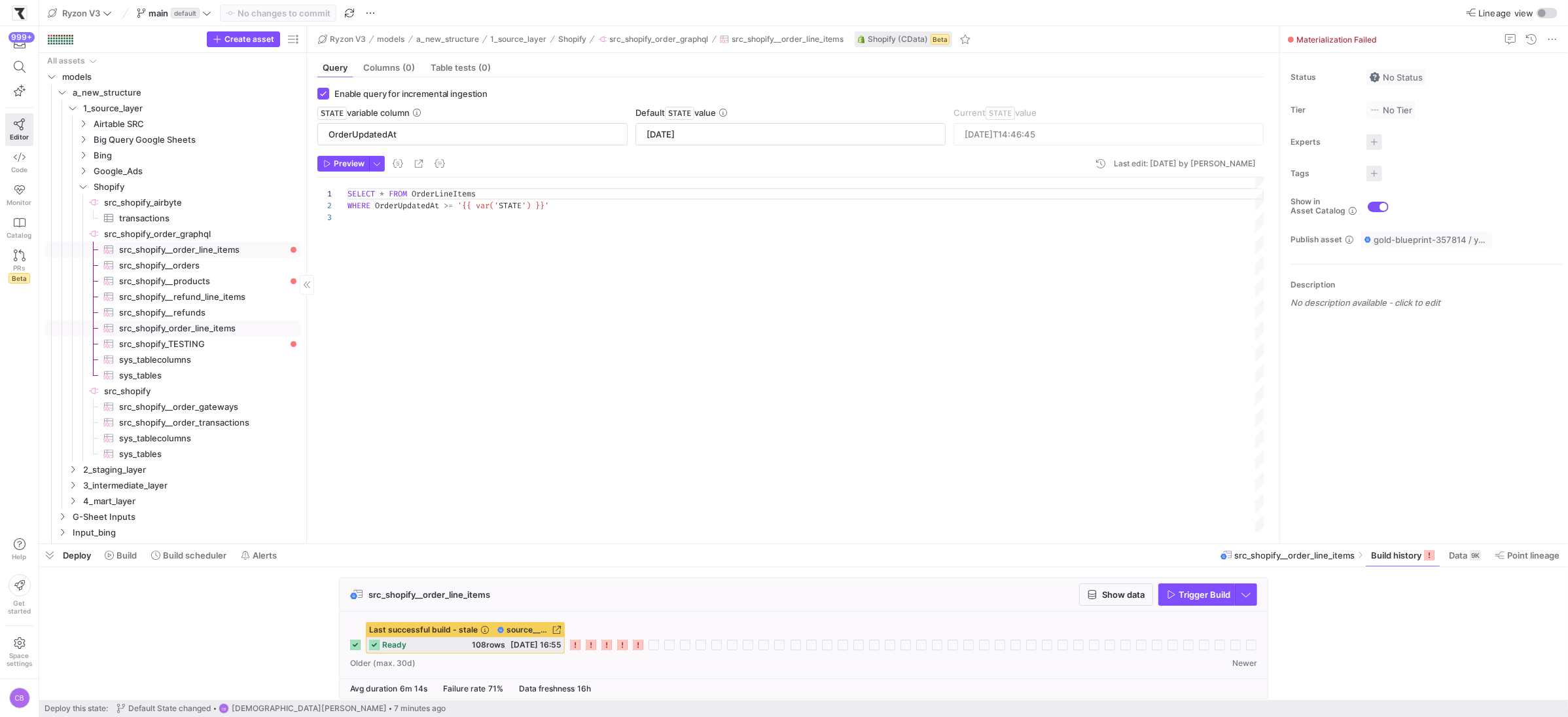
click at [233, 330] on span "src_shopify_order_line_items​​​​​​​​​" at bounding box center [203, 328] width 167 height 15
type input "[DATE]"
type input "[DATE]T14:15:43"
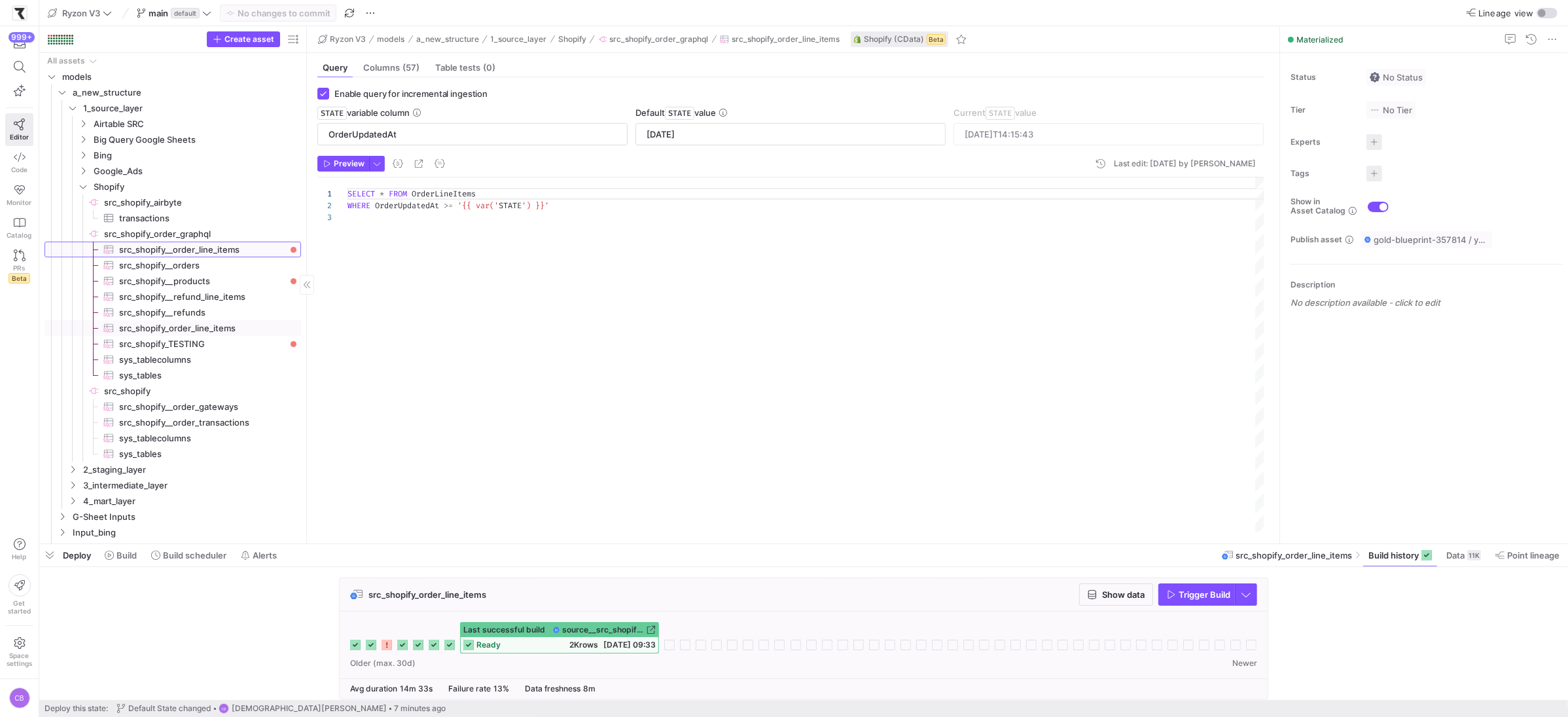
click at [227, 246] on span "src_shopify__order_line_items​​​​​​​​​" at bounding box center [203, 250] width 167 height 15
type input "[DATE]"
type input "[DATE]T14:46:45"
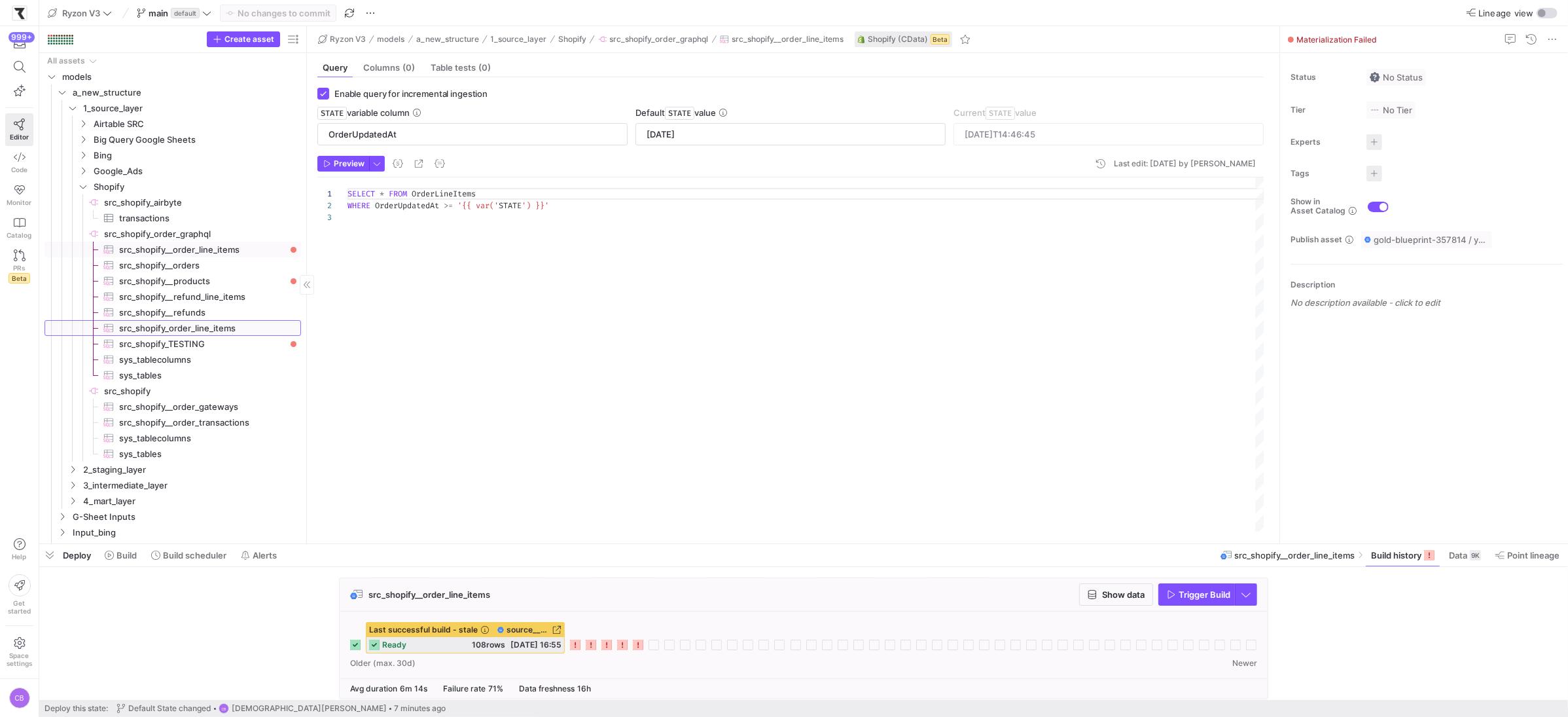
click at [229, 328] on span "src_shopify_order_line_items​​​​​​​​​" at bounding box center [203, 328] width 167 height 15
type input "[DATE]"
type input "[DATE]T14:15:43"
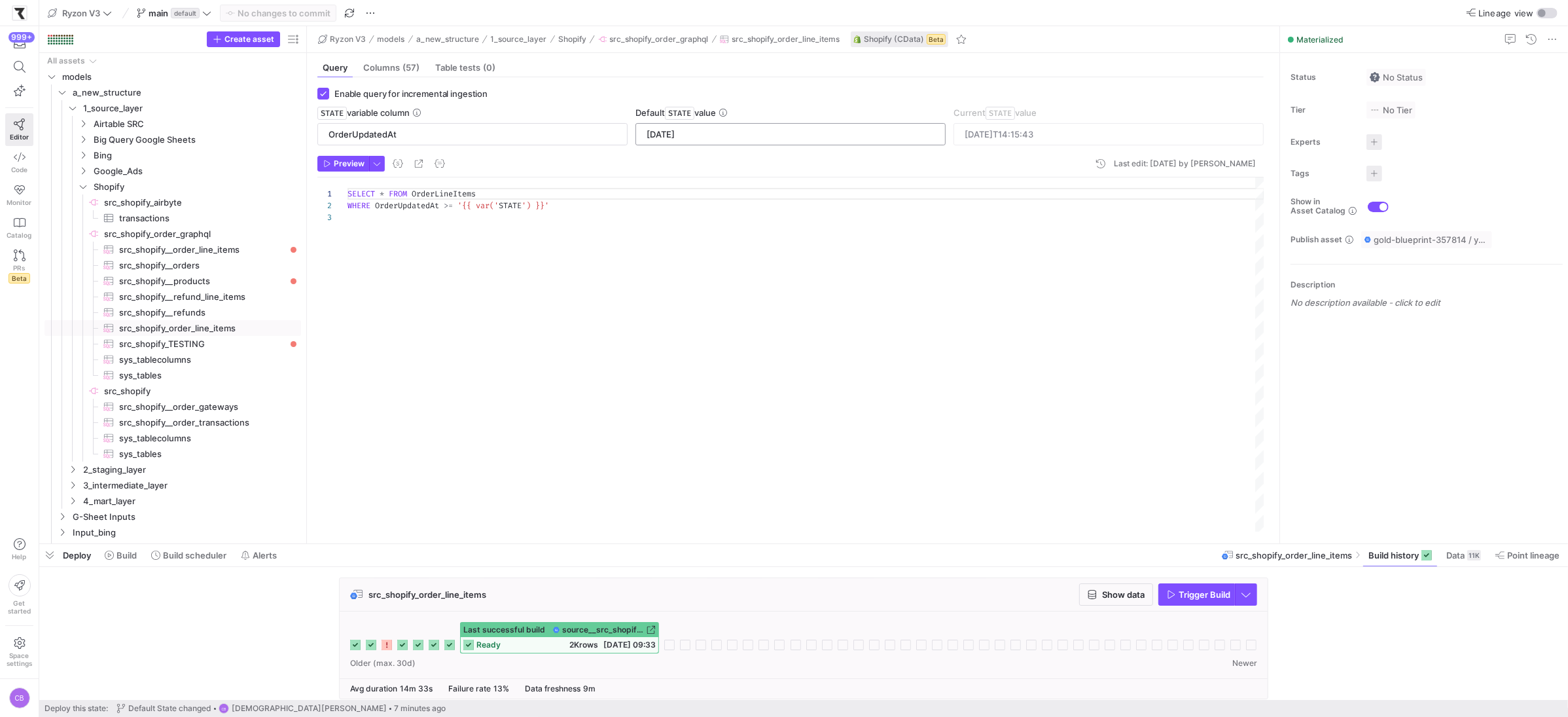
drag, startPoint x: 710, startPoint y: 123, endPoint x: 708, endPoint y: 132, distance: 9.2
click at [710, 123] on div "[DATE]" at bounding box center [790, 134] width 310 height 22
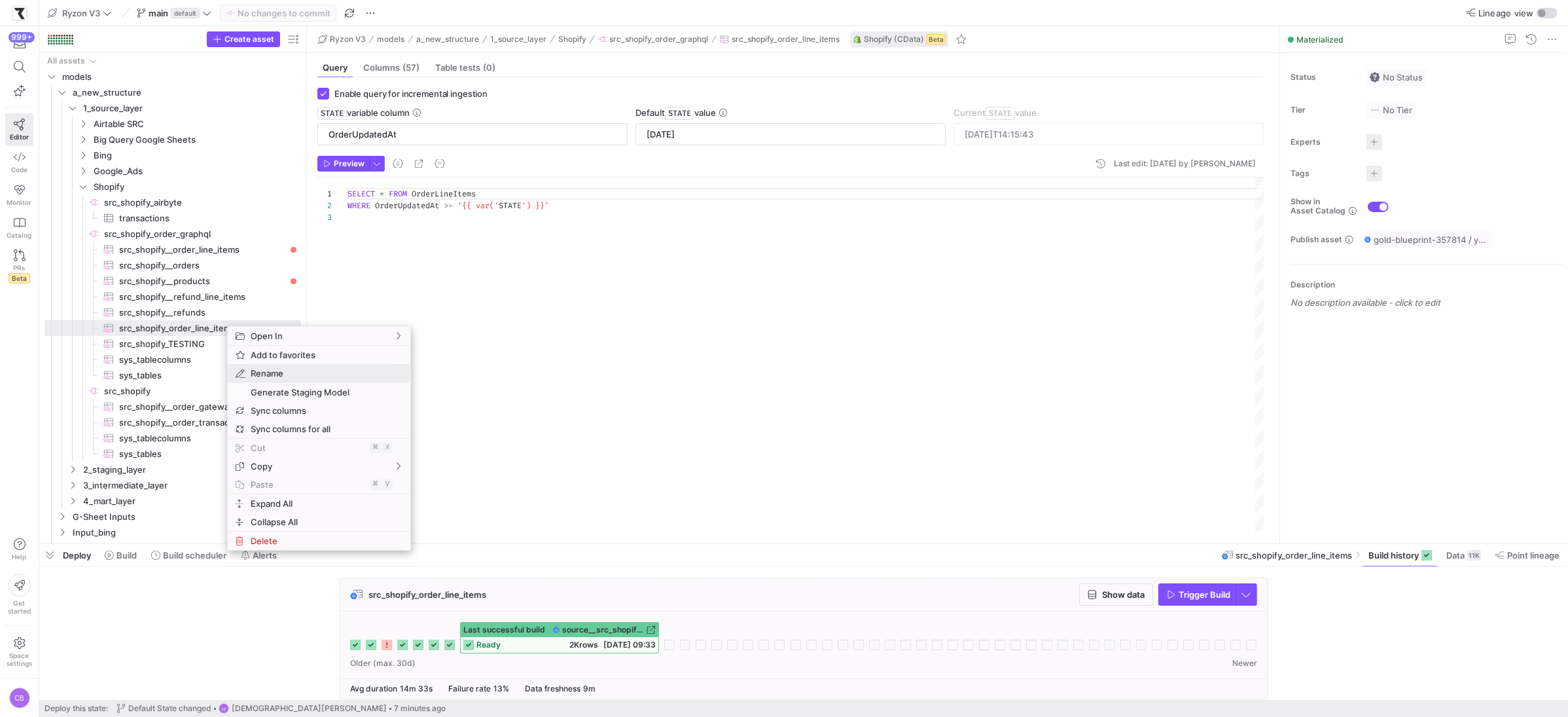
click at [327, 379] on span "Rename" at bounding box center [308, 373] width 125 height 18
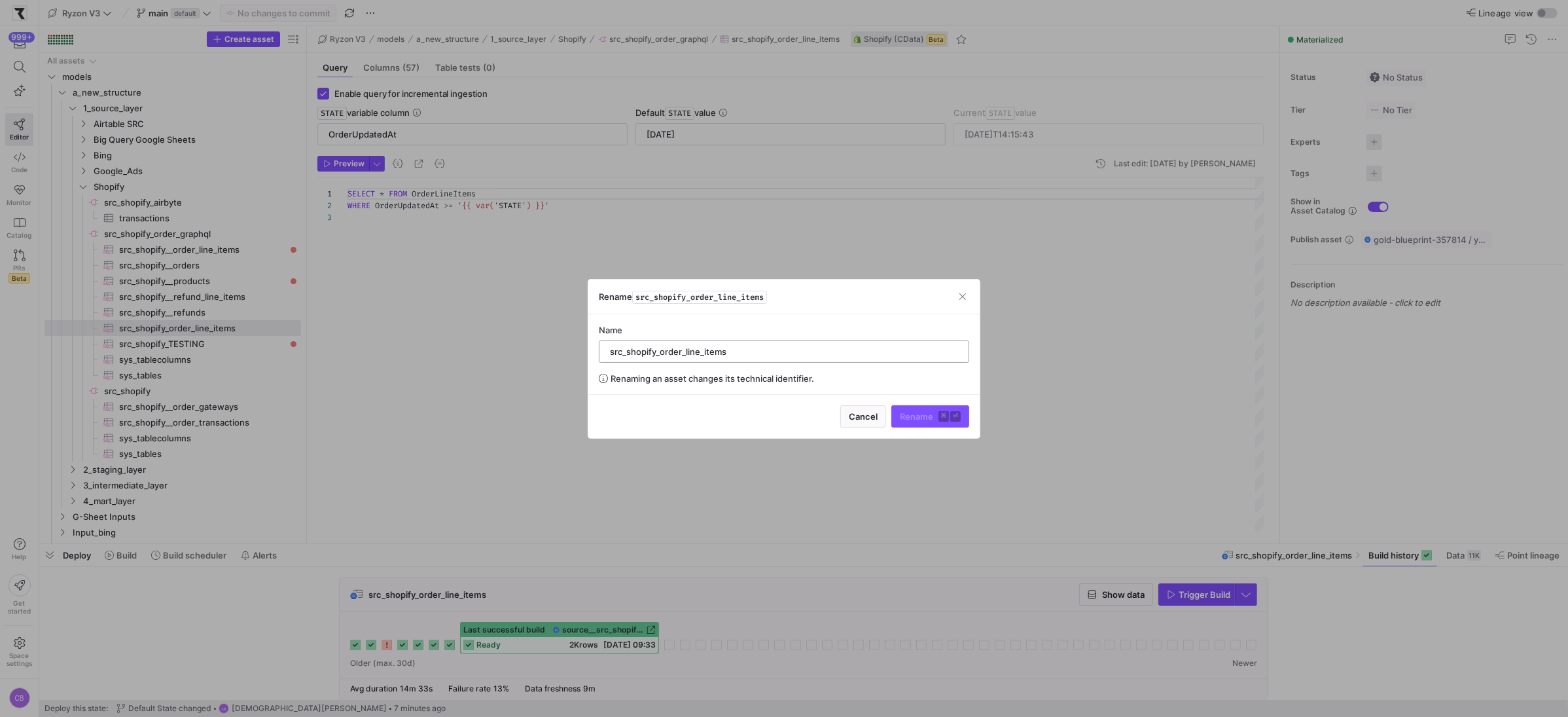
click at [661, 349] on input "src_shopify_order_line_items" at bounding box center [784, 352] width 348 height 11
type input "src_shopify_order_line_items"
click at [964, 300] on span "button" at bounding box center [962, 296] width 13 height 13
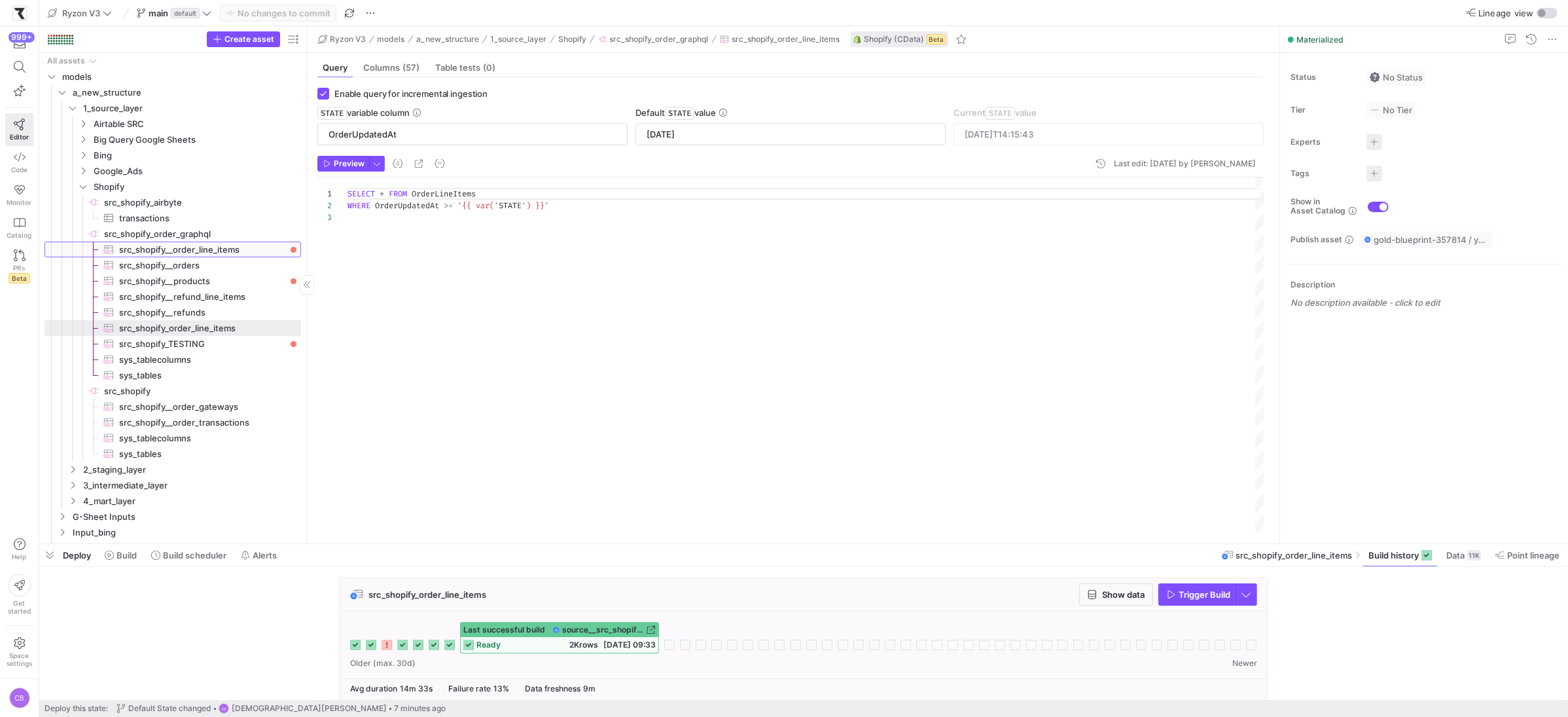
click at [195, 247] on span "src_shopify__order_line_items​​​​​​​​​" at bounding box center [203, 250] width 167 height 15
type input "[DATE]"
type input "[DATE]T14:46:45"
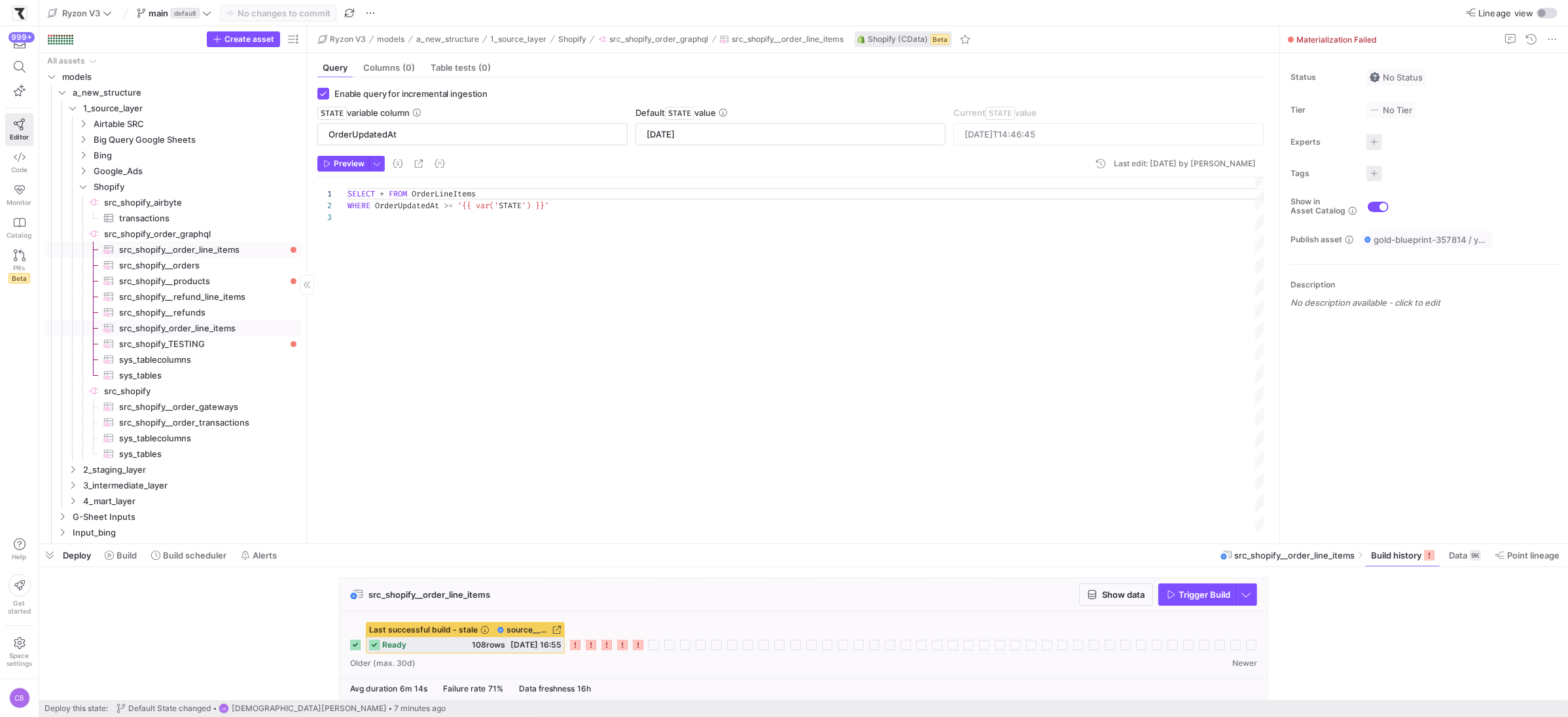
click at [162, 328] on span "src_shopify_order_line_items​​​​​​​​​" at bounding box center [203, 328] width 167 height 15
type input "[DATE]"
type input "[DATE]T14:15:43"
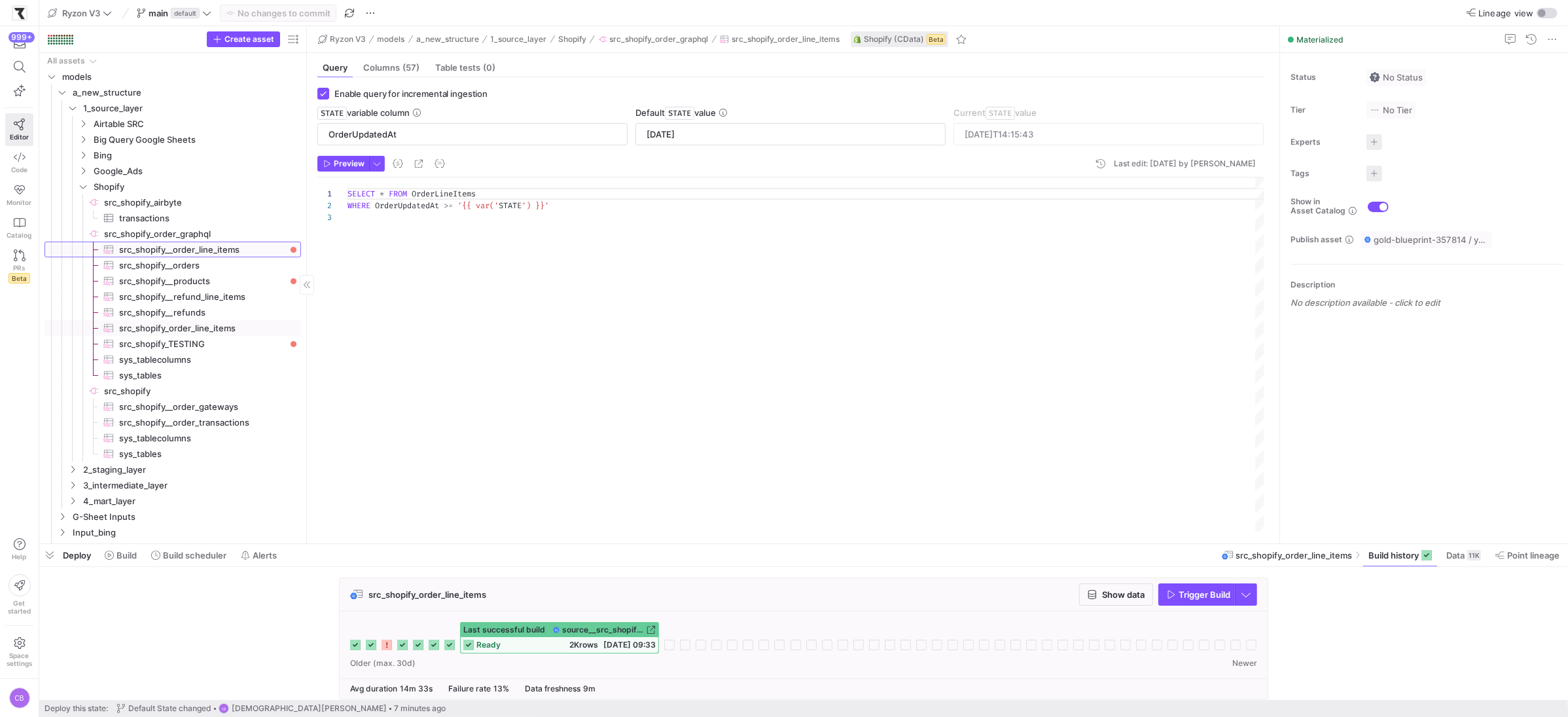
click at [180, 251] on span "src_shopify__order_line_items​​​​​​​​​" at bounding box center [203, 250] width 167 height 15
type input "[DATE]"
type input "[DATE]T14:46:45"
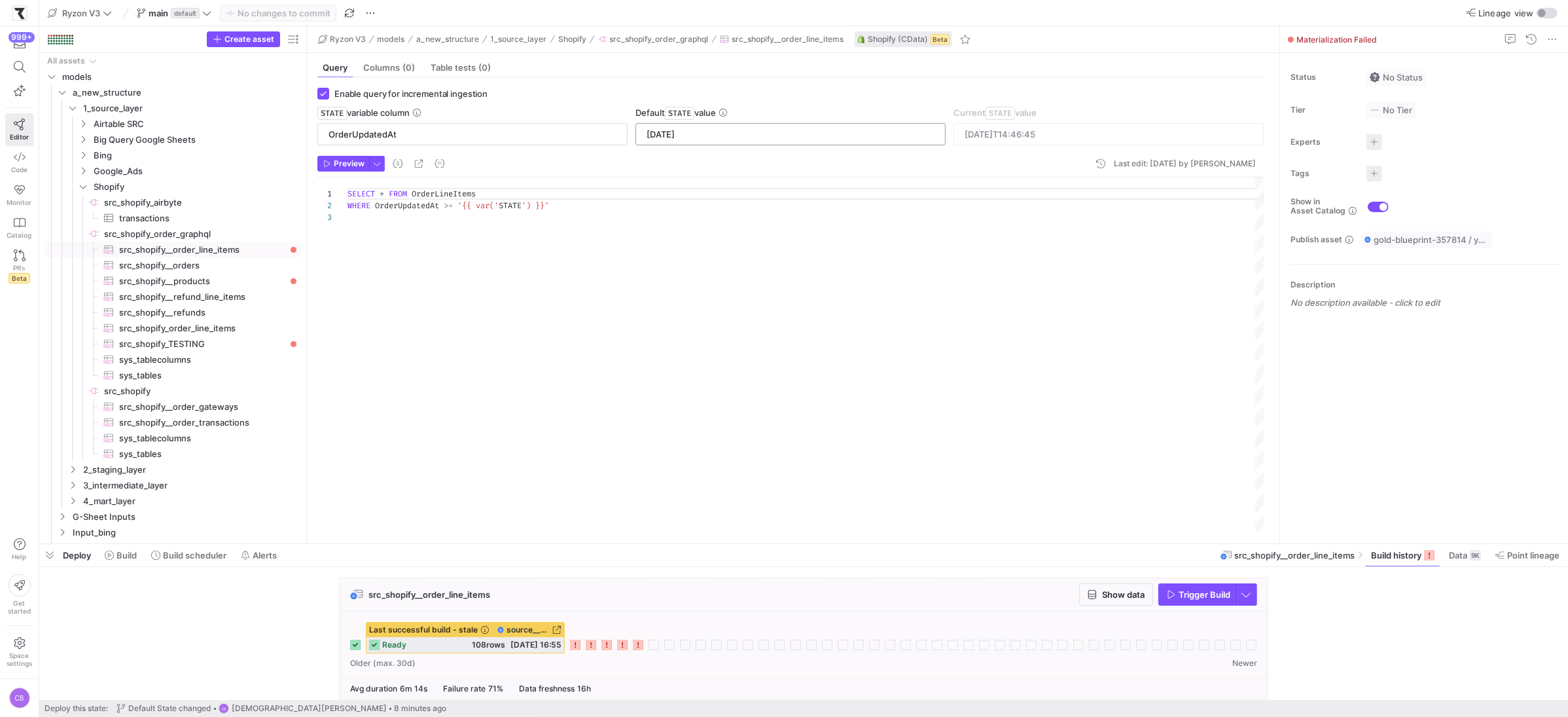
click at [707, 136] on input "[DATE]" at bounding box center [790, 135] width 288 height 11
click at [223, 323] on span "src_shopify_order_line_items​​​​​​​​​" at bounding box center [203, 328] width 167 height 15
type input "[DATE]"
type input "[DATE]T14:15:43"
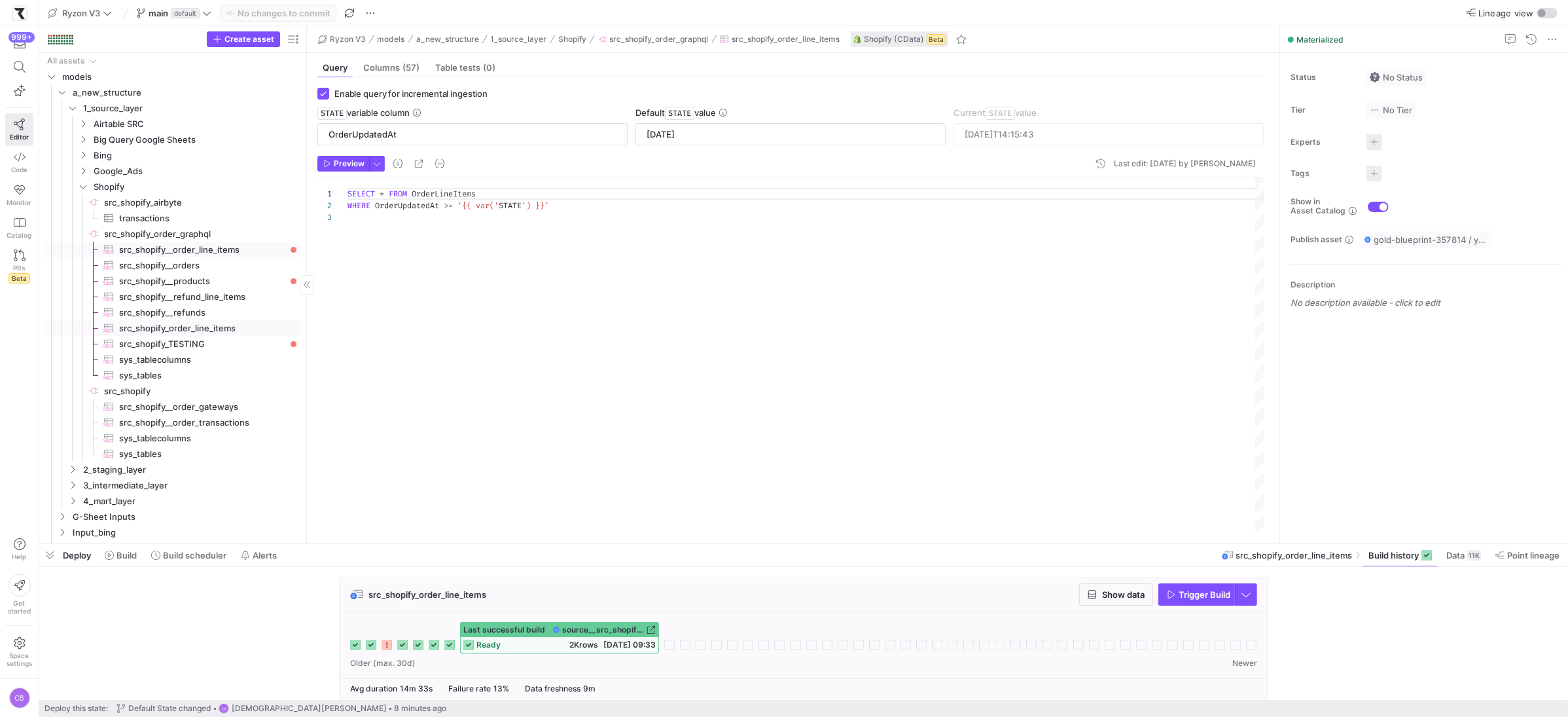
click at [267, 249] on span "src_shopify__order_line_items​​​​​​​​​" at bounding box center [203, 250] width 167 height 15
type input "[DATE]"
type input "[DATE]T14:46:45"
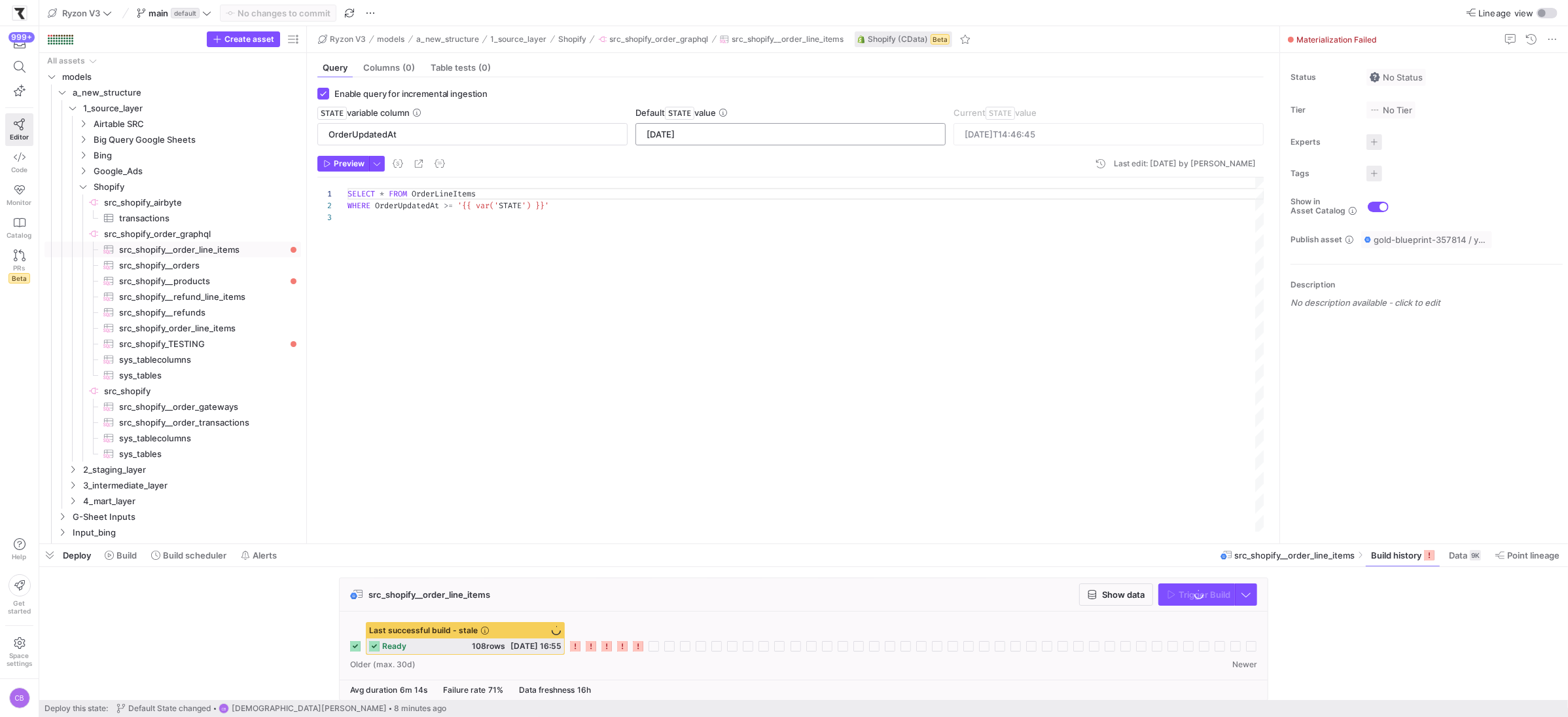
click at [729, 139] on input "[DATE]" at bounding box center [790, 135] width 288 height 11
click at [261, 328] on span "src_shopify_order_line_items​​​​​​​​​" at bounding box center [203, 328] width 167 height 15
type input "[DATE]"
type input "[DATE]T14:15:43"
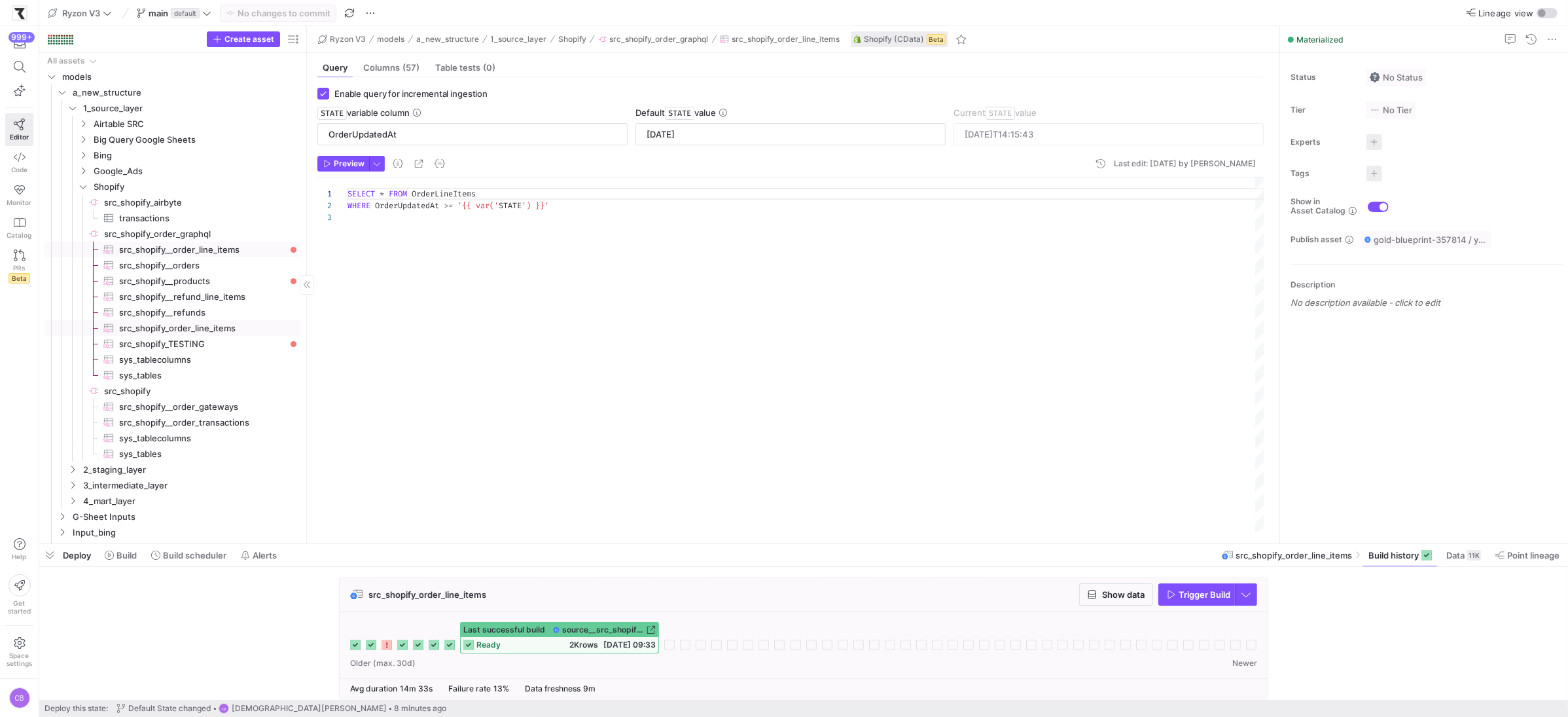
click at [237, 252] on span "src_shopify__order_line_items​​​​​​​​​" at bounding box center [203, 250] width 167 height 15
type input "[DATE]"
type input "[DATE]T14:46:45"
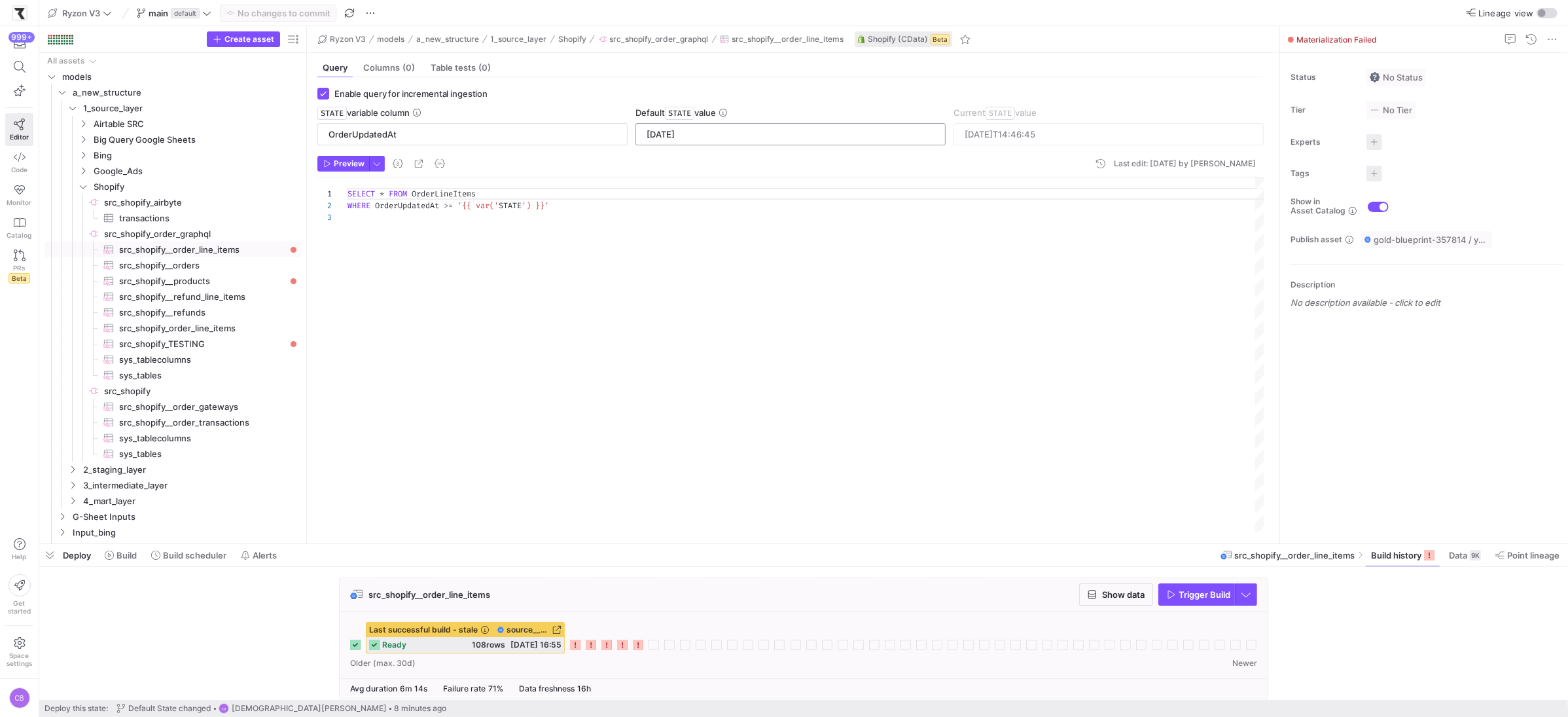
click at [714, 128] on div "[DATE]" at bounding box center [790, 135] width 288 height 21
drag, startPoint x: 711, startPoint y: 134, endPoint x: 644, endPoint y: 132, distance: 67.0
click at [644, 132] on div "[DATE]" at bounding box center [790, 135] width 293 height 21
click at [223, 335] on link "src_shopify_order_line_items​​​​​​​​​" at bounding box center [173, 328] width 257 height 16
type input "[DATE]"
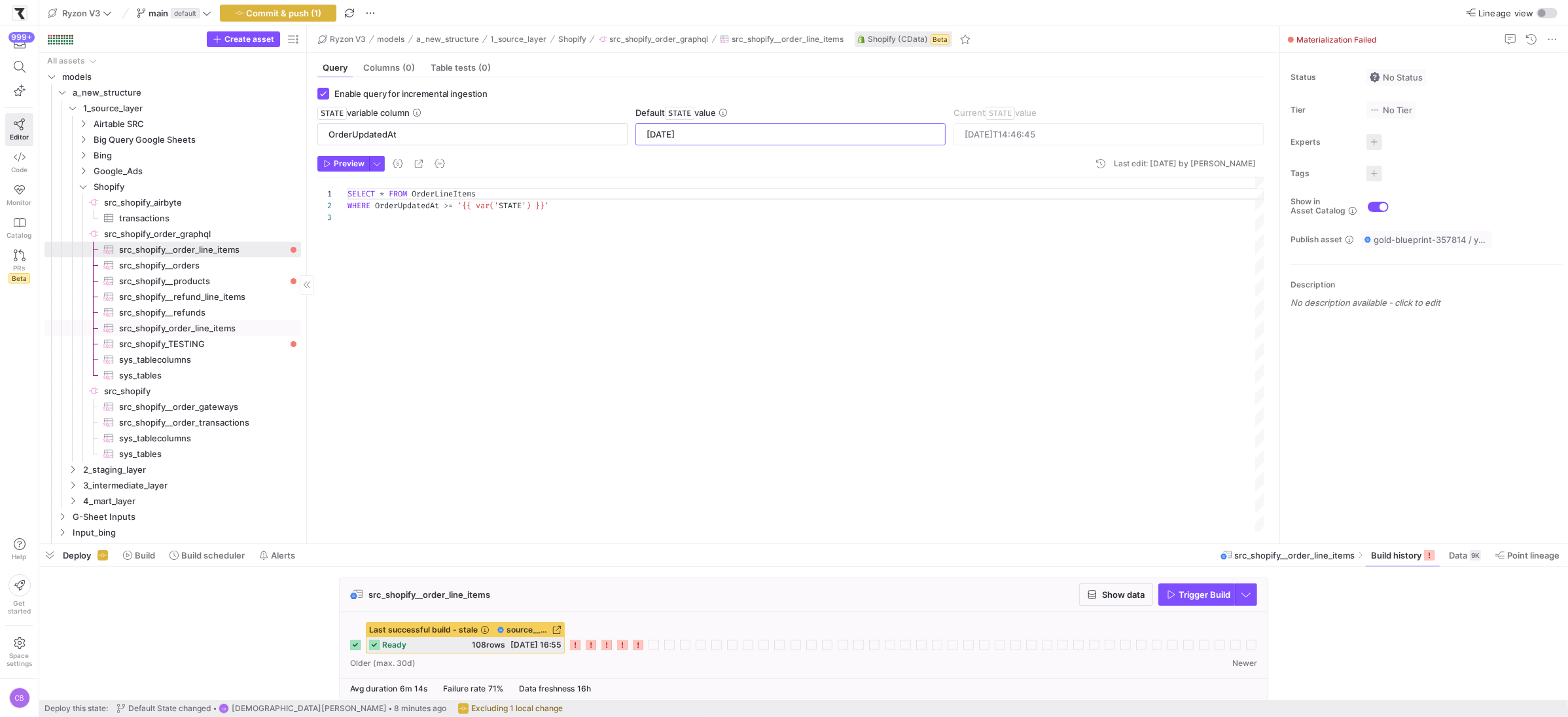
type input "[DATE]T14:15:43"
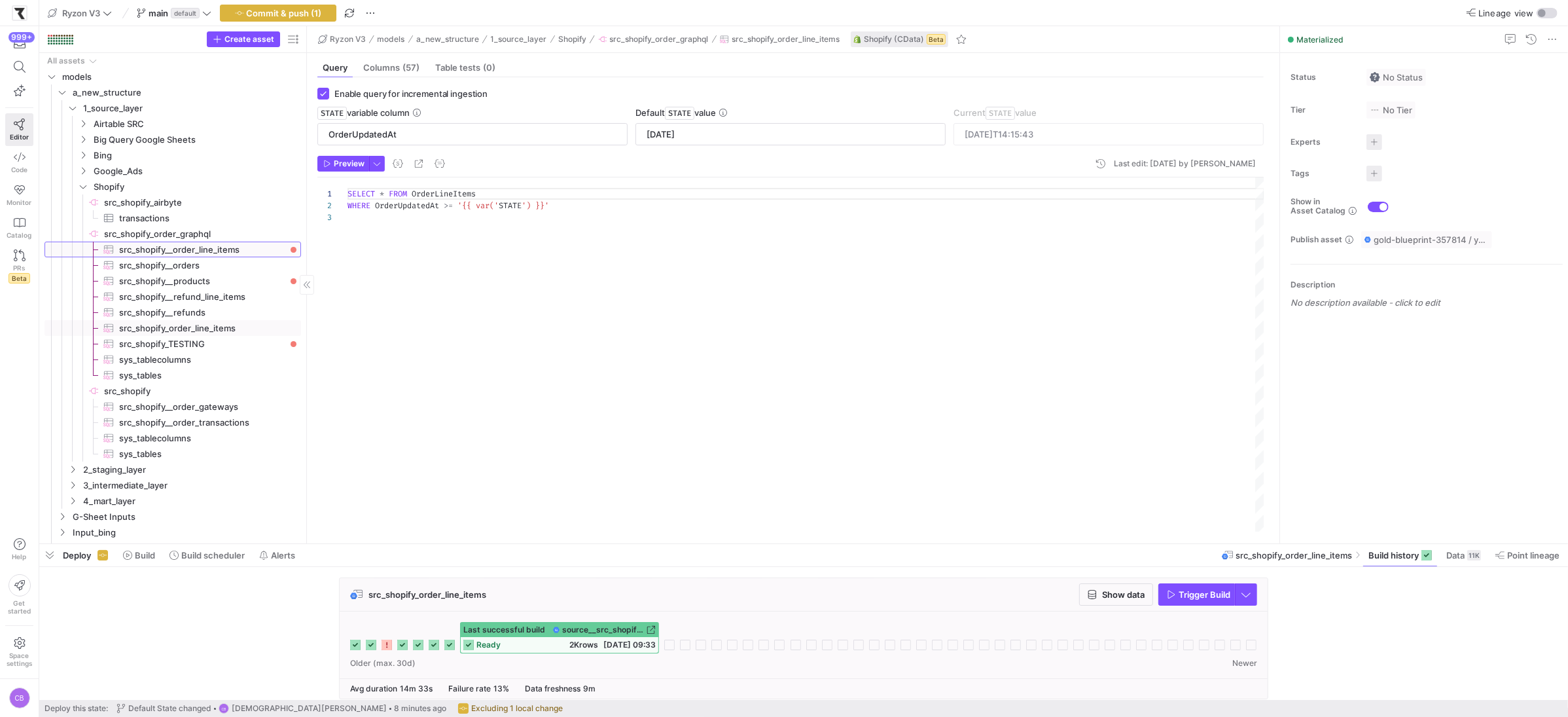
click at [220, 252] on span "src_shopify__order_line_items​​​​​​​​​" at bounding box center [203, 250] width 167 height 15
type input "[DATE]"
type input "[DATE]T14:46:45"
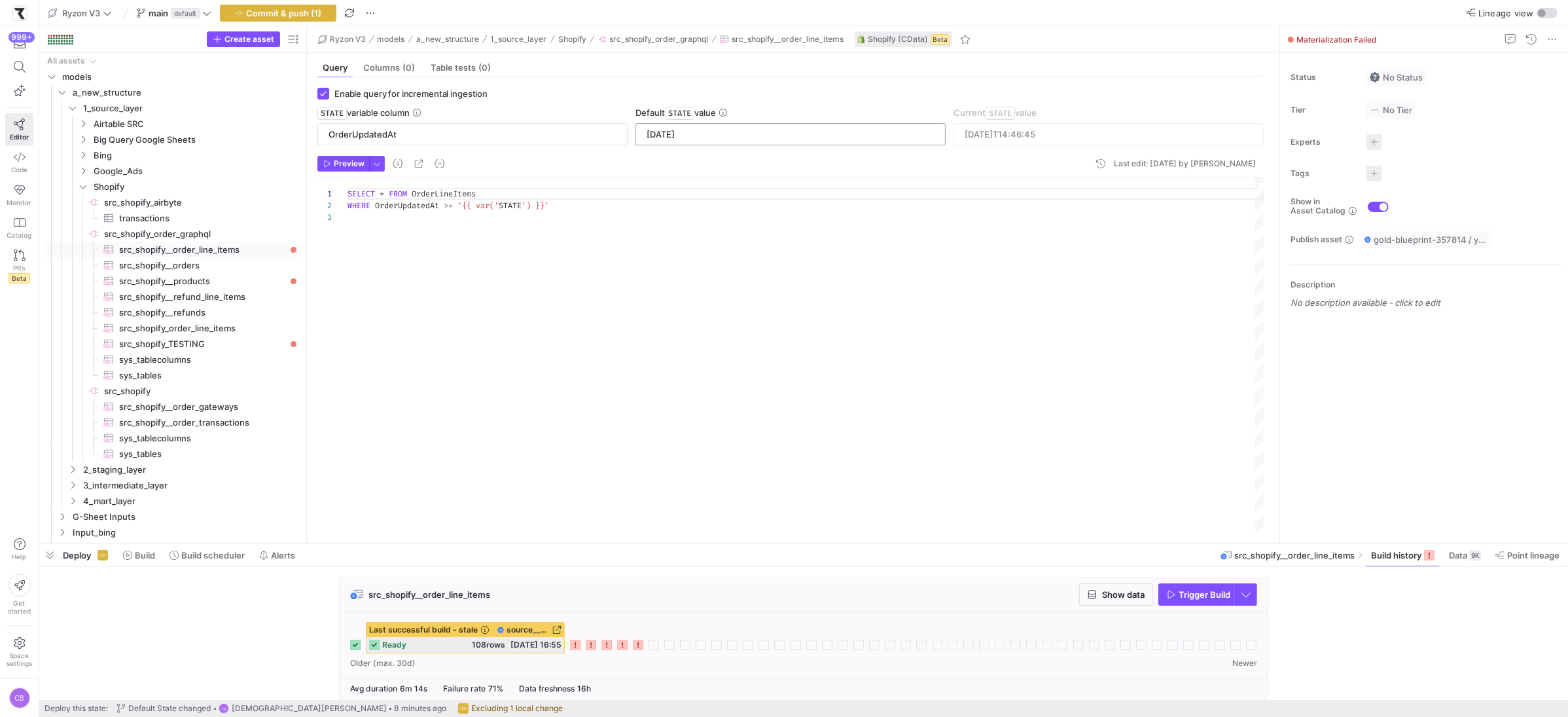
click at [667, 135] on input "[DATE]" at bounding box center [790, 135] width 288 height 11
type input "[DATE]"
click at [309, 11] on span "Commit & push (1)" at bounding box center [284, 13] width 75 height 11
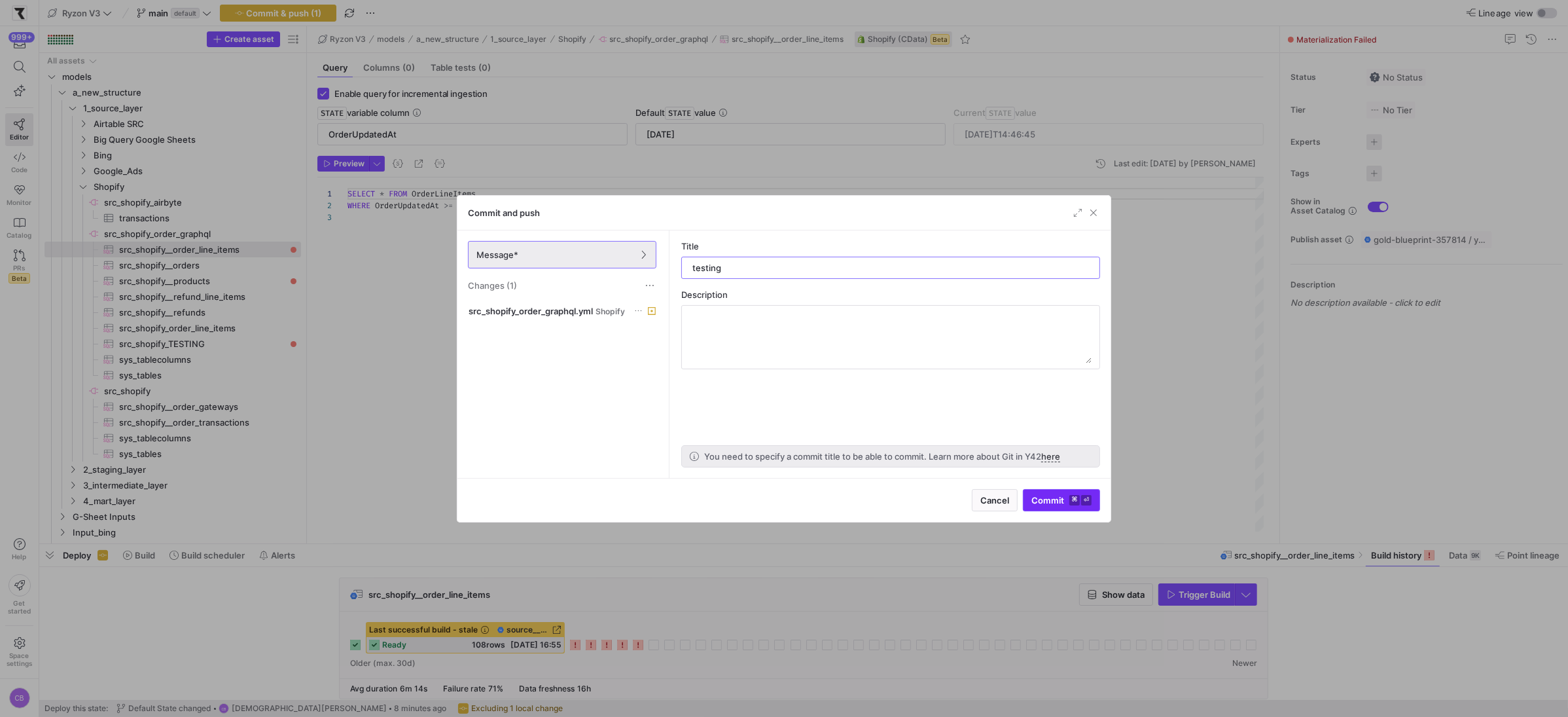
type input "testing"
click at [1053, 500] on span "Commit ⌘ ⏎" at bounding box center [1061, 500] width 60 height 11
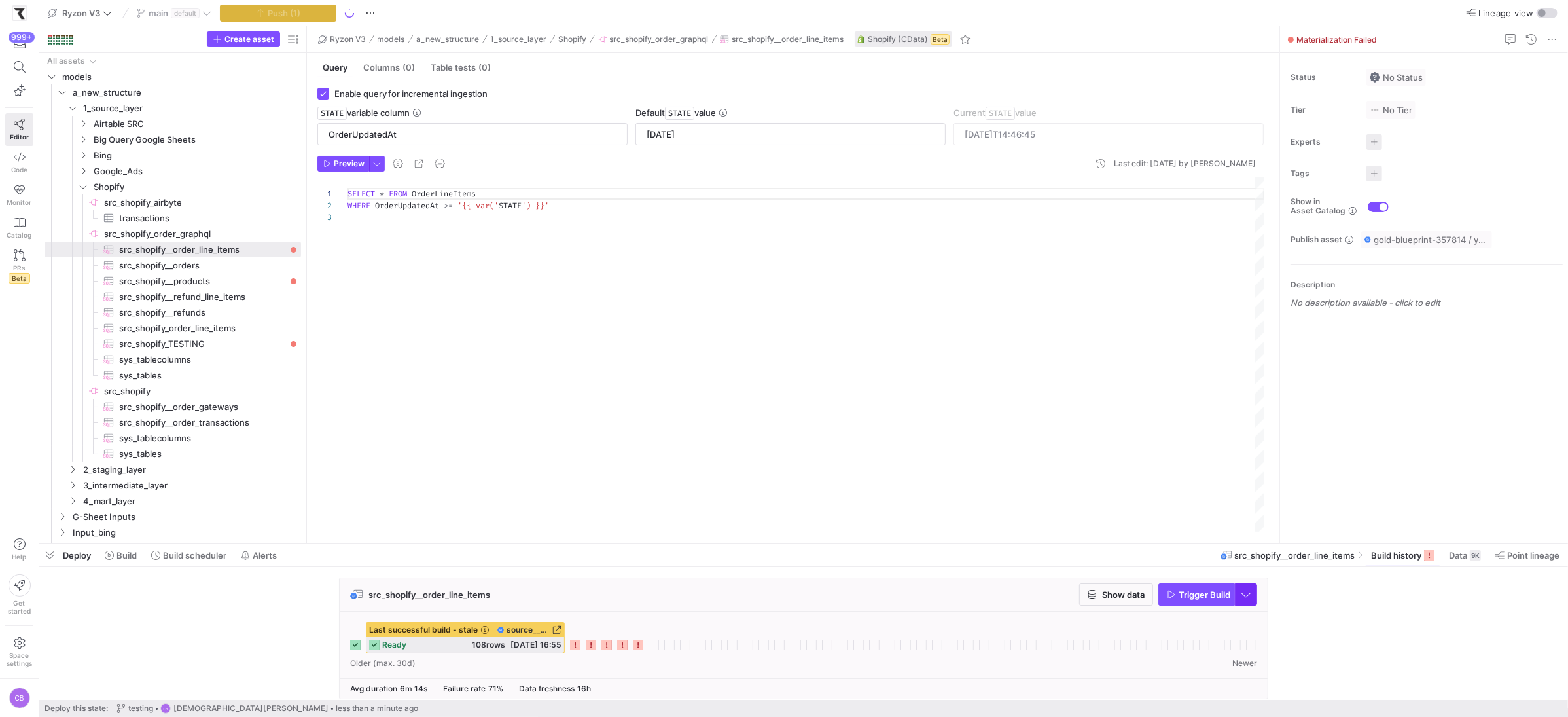
click at [1249, 604] on span "button" at bounding box center [1246, 595] width 21 height 21
click at [1239, 640] on span "Full Refresh Build" at bounding box center [1207, 639] width 82 height 11
click at [702, 138] on input "[DATE]" at bounding box center [790, 135] width 288 height 11
click at [655, 130] on input "[DATE]" at bounding box center [790, 135] width 288 height 11
click at [1250, 589] on span "button" at bounding box center [1246, 595] width 21 height 21
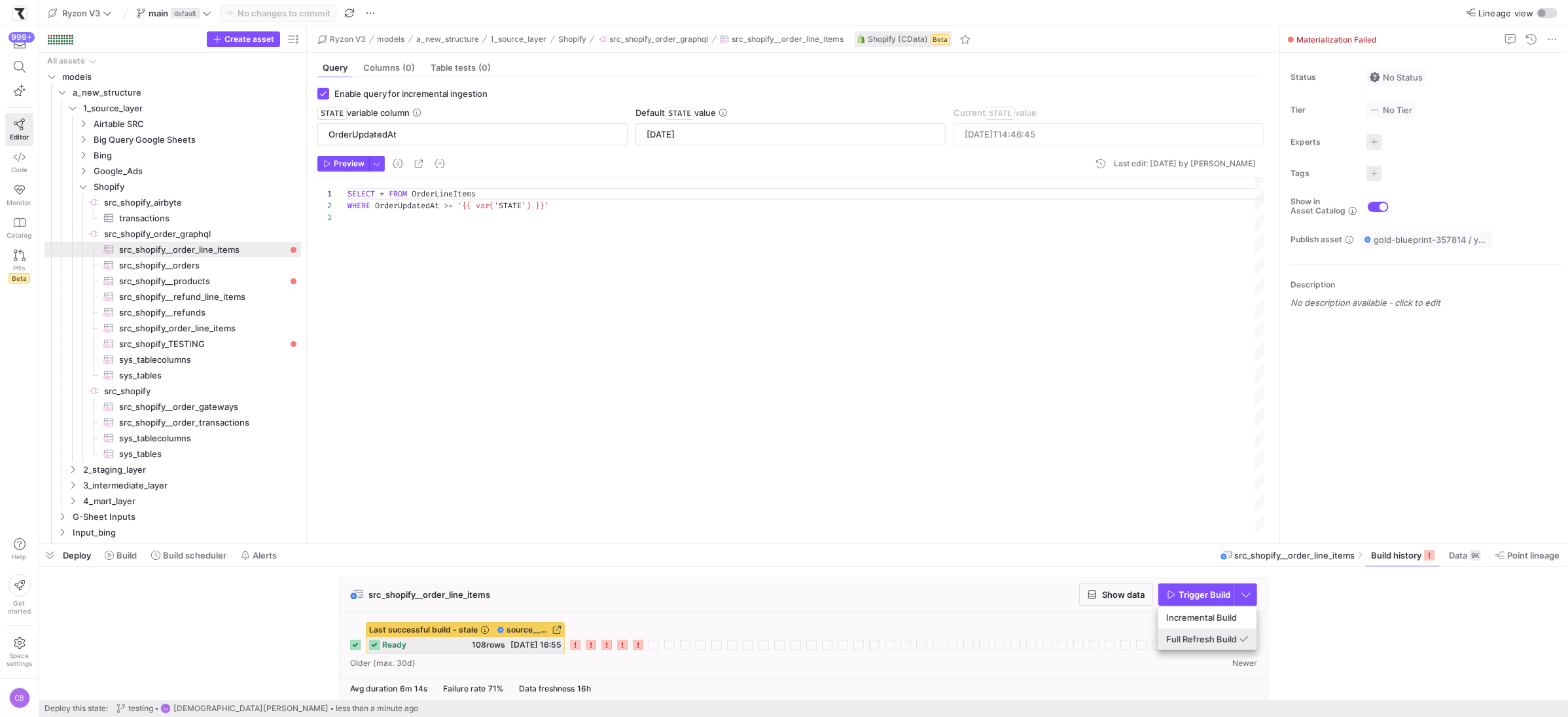
click at [1220, 636] on span "Full Refresh Build" at bounding box center [1207, 639] width 82 height 11
click at [1206, 601] on span "button" at bounding box center [1196, 595] width 75 height 21
click at [234, 323] on span "src_shopify_order_line_items​​​​​​​​​" at bounding box center [203, 328] width 167 height 15
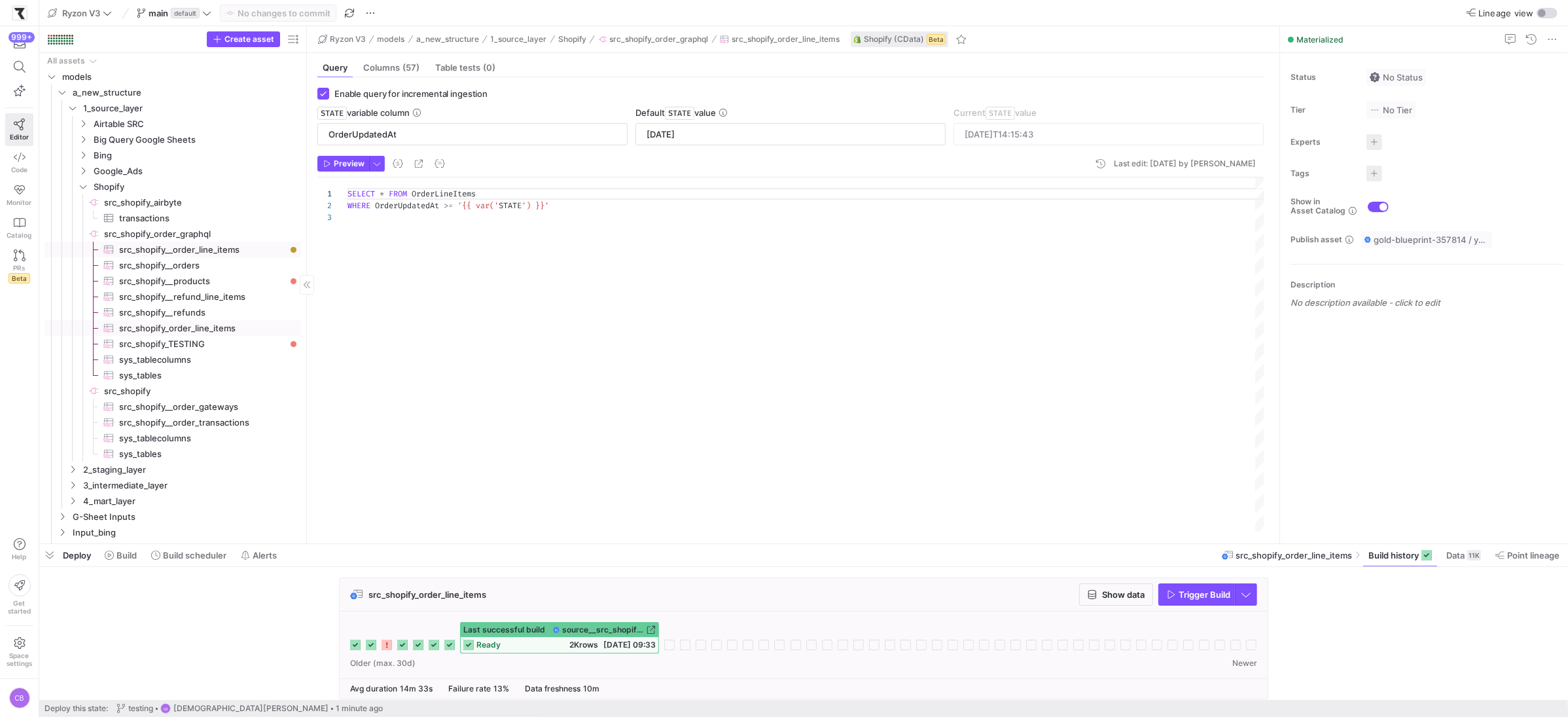
click at [252, 248] on span "src_shopify__order_line_items​​​​​​​​​" at bounding box center [203, 250] width 167 height 15
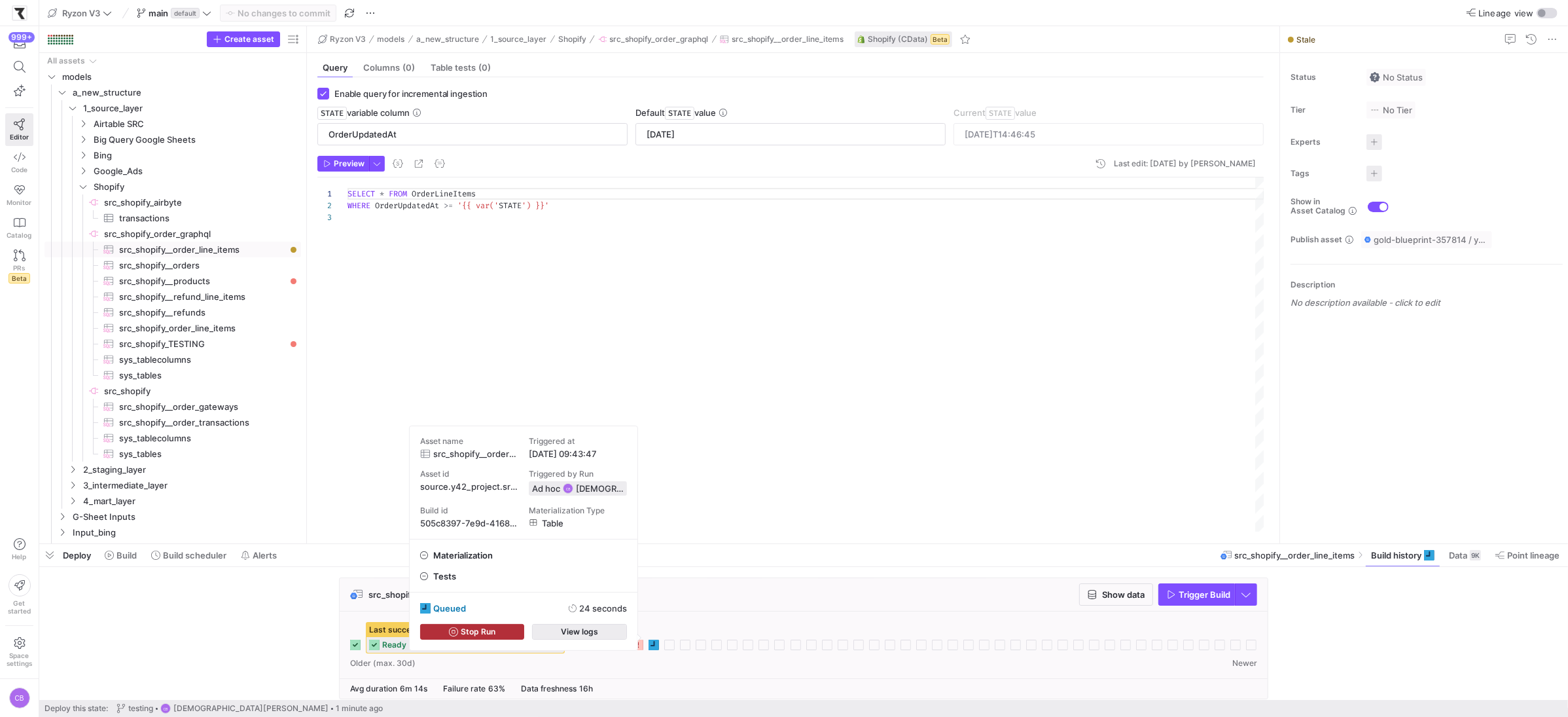
click at [621, 634] on span "button" at bounding box center [579, 631] width 93 height 14
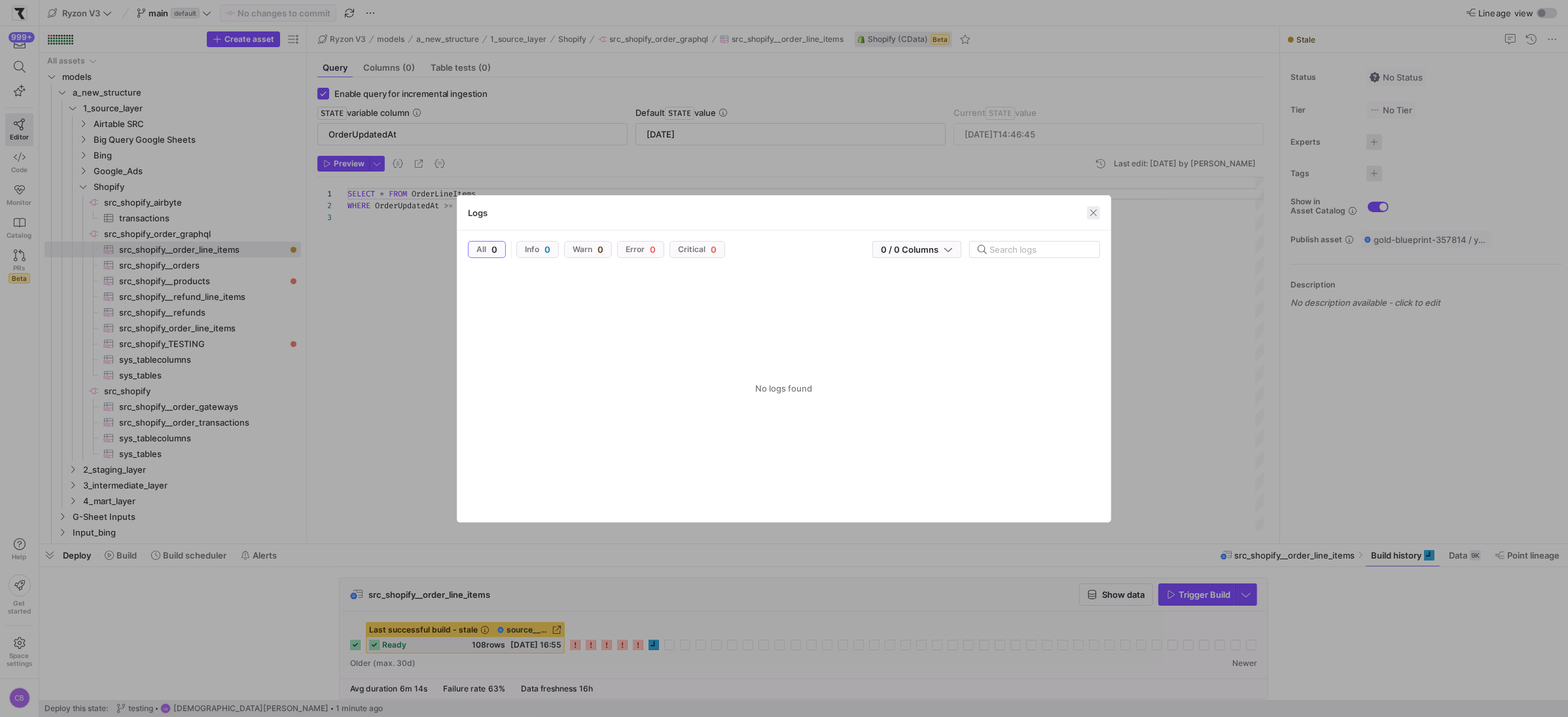
click at [1091, 215] on span "button" at bounding box center [1093, 212] width 13 height 13
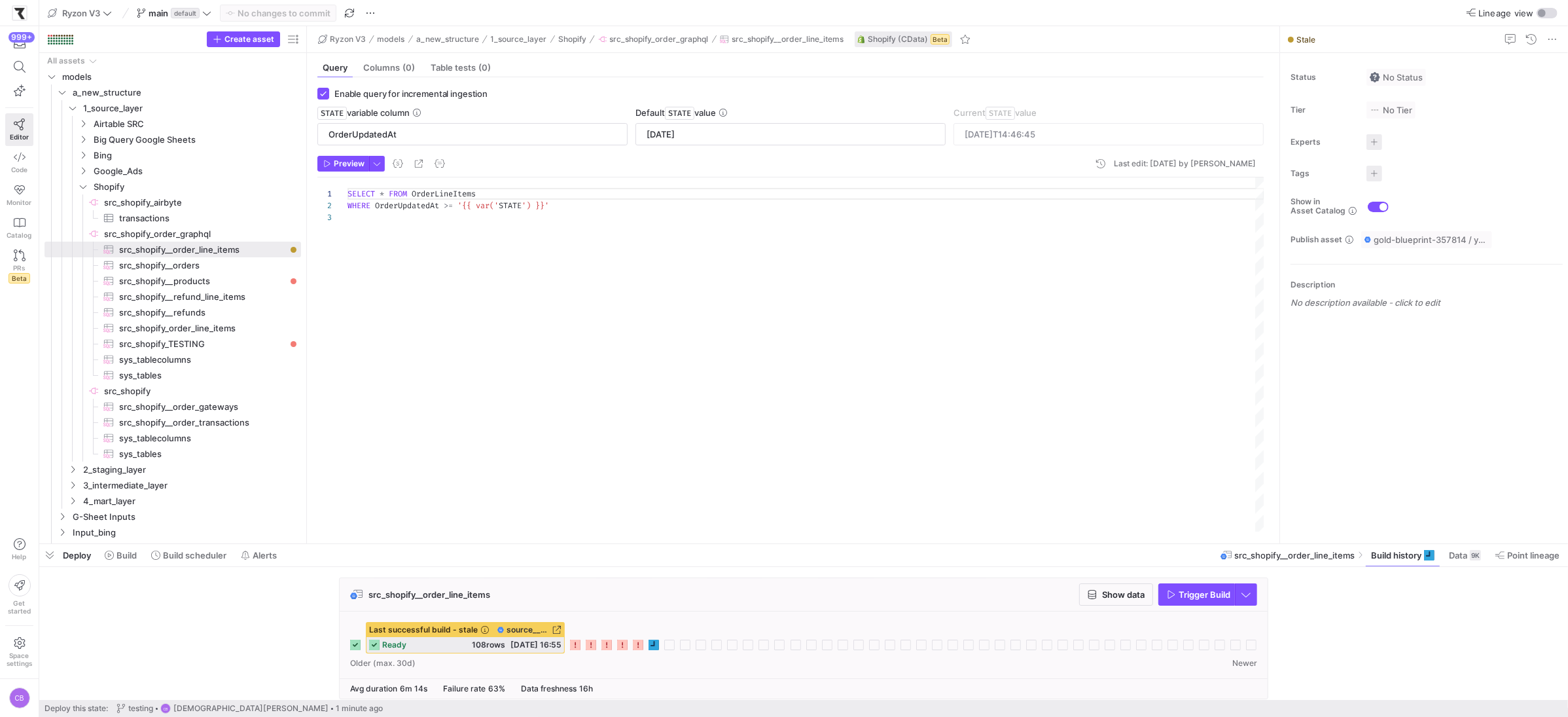
click at [639, 693] on y42-job-history-stats "Avg duration 6m 14s Failure rate 63% Data freshness 16h" at bounding box center [809, 689] width 917 height 9
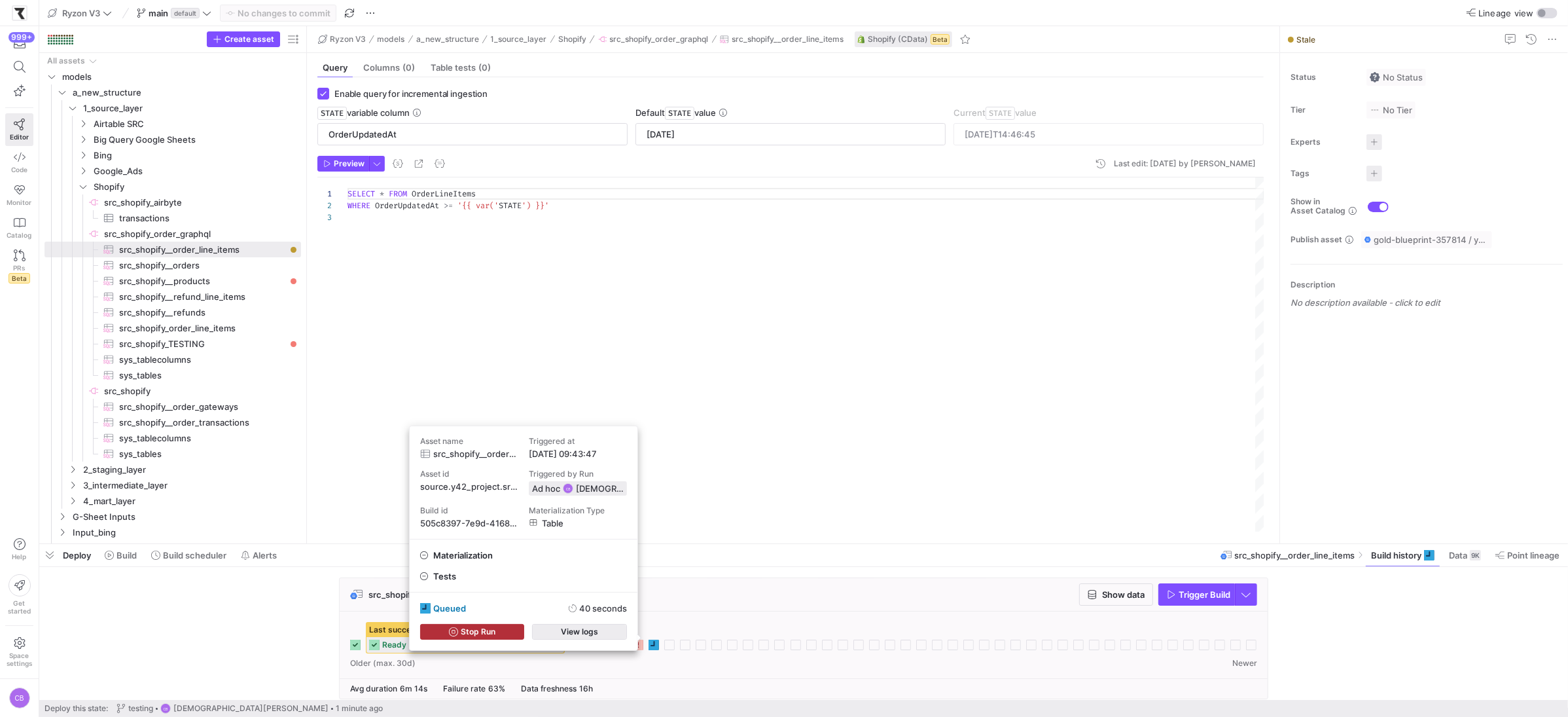
click at [603, 638] on span "button" at bounding box center [579, 631] width 93 height 14
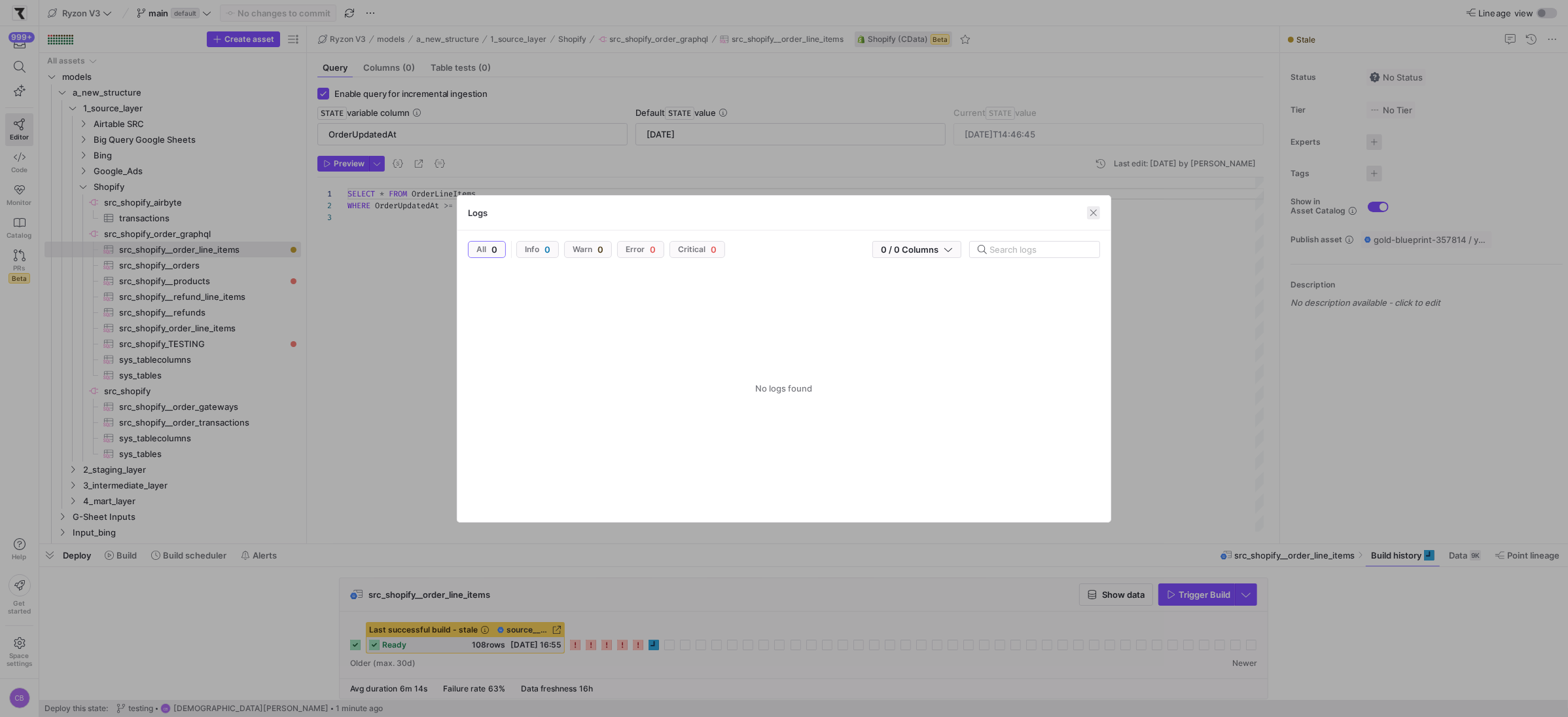
click at [1091, 209] on span "button" at bounding box center [1093, 212] width 13 height 13
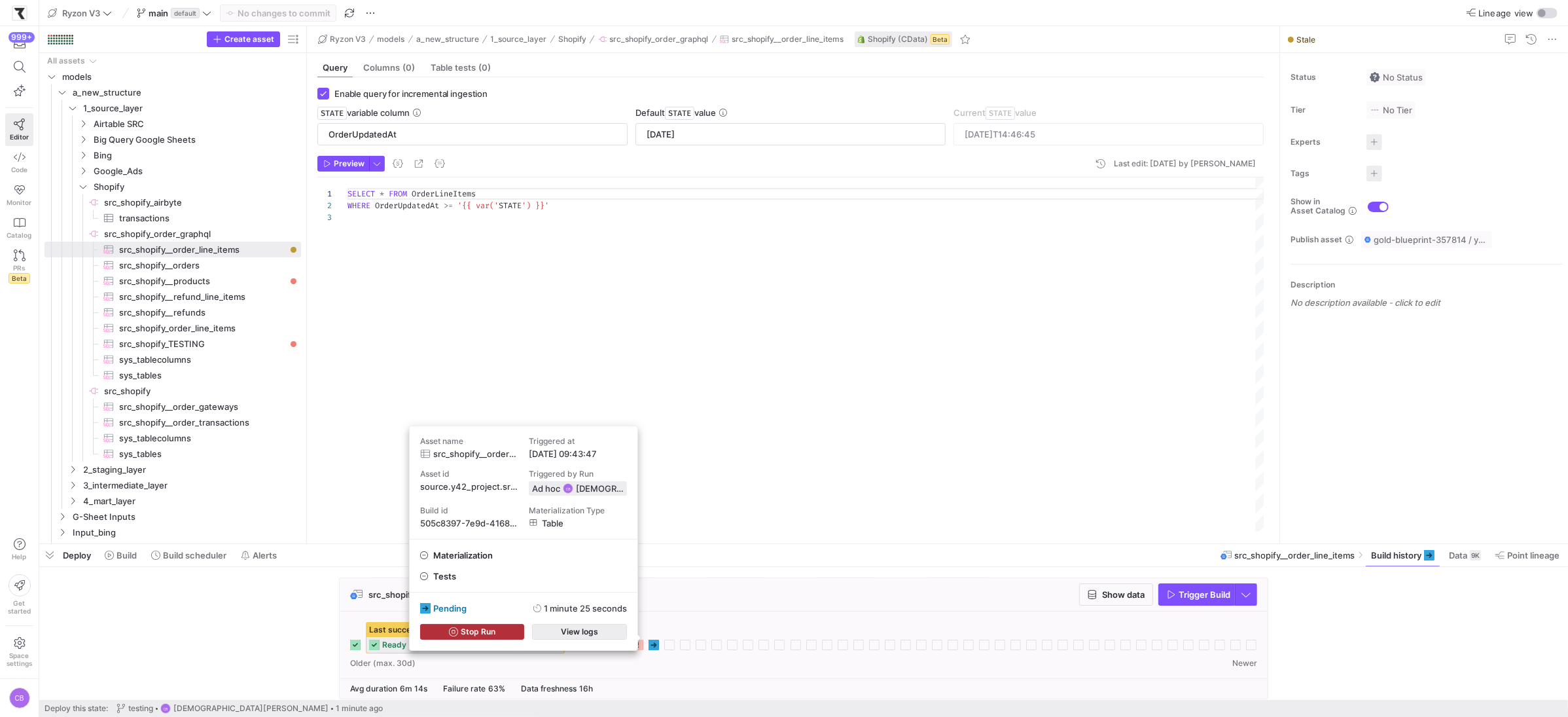
click at [617, 632] on span "button" at bounding box center [579, 631] width 93 height 14
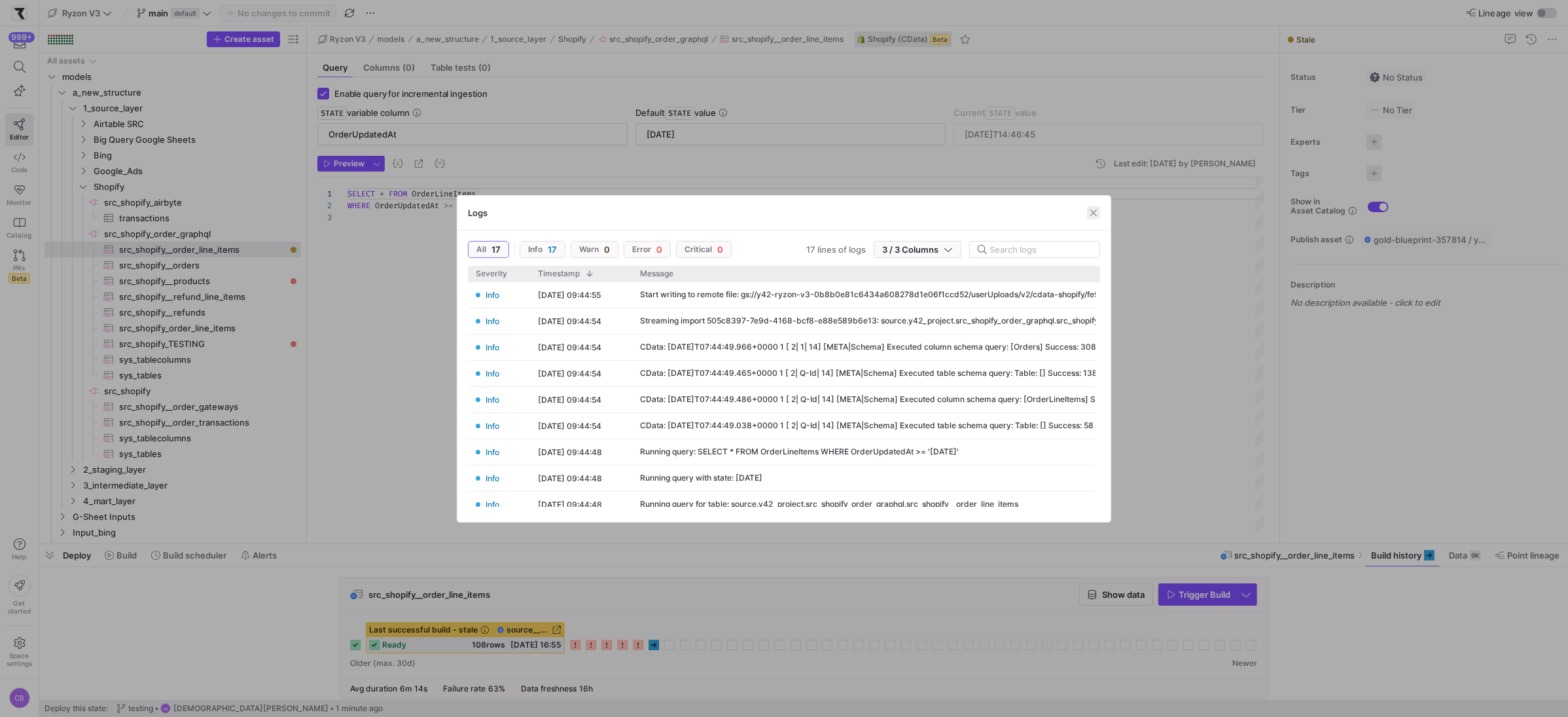
click at [1091, 215] on span "button" at bounding box center [1093, 212] width 13 height 13
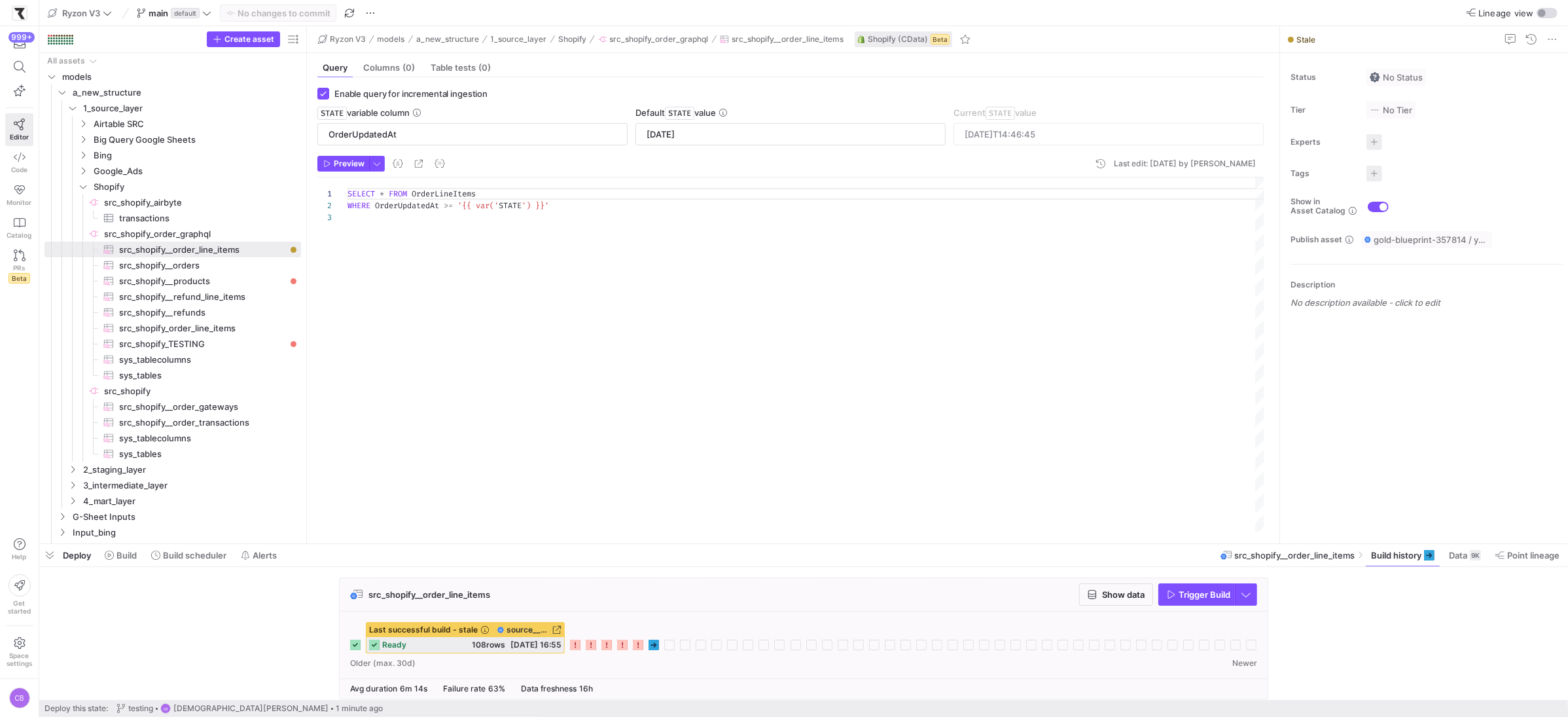
click at [721, 102] on form "Enable query for incremental ingestion STATE variable column OrderUpdatedAt Def…" at bounding box center [790, 116] width 946 height 58
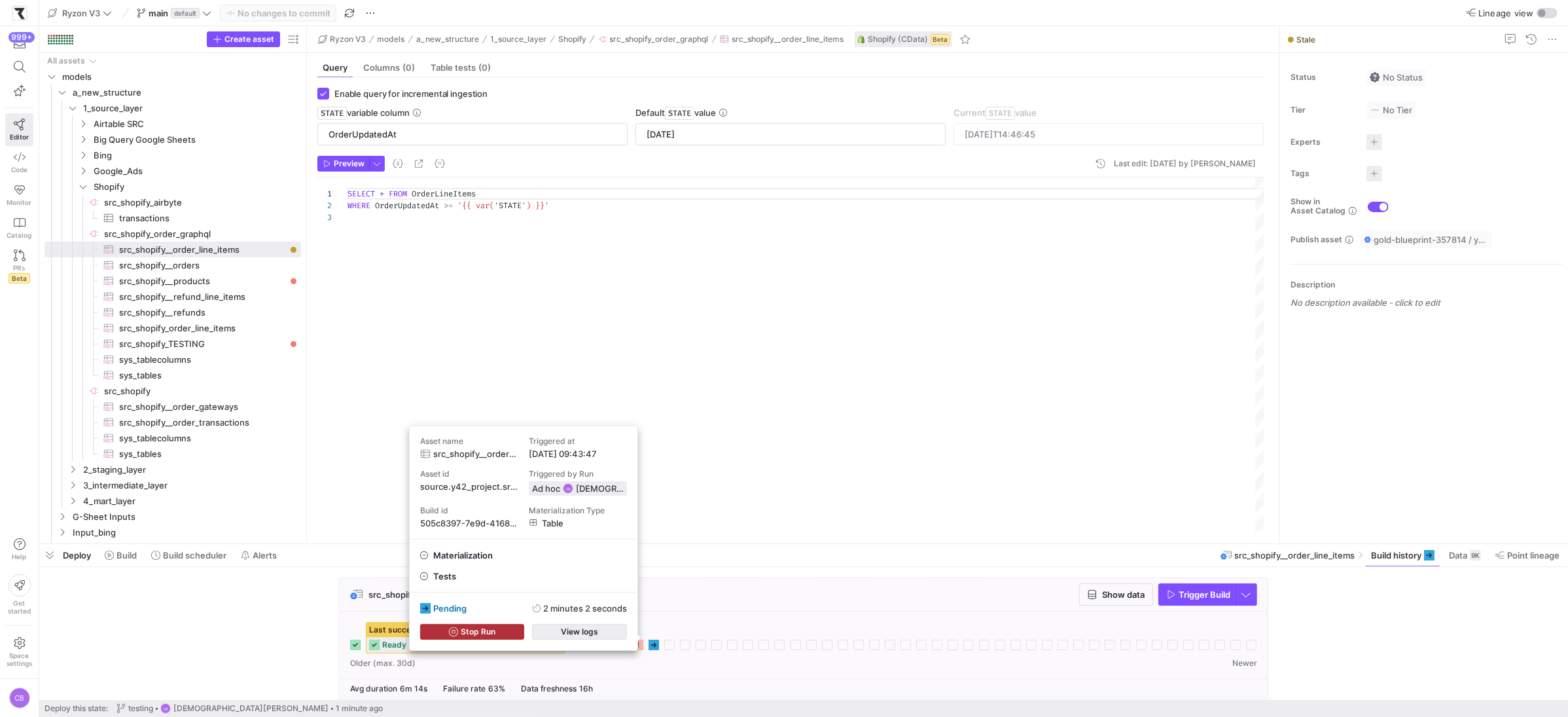
click at [622, 634] on span "button" at bounding box center [579, 631] width 93 height 14
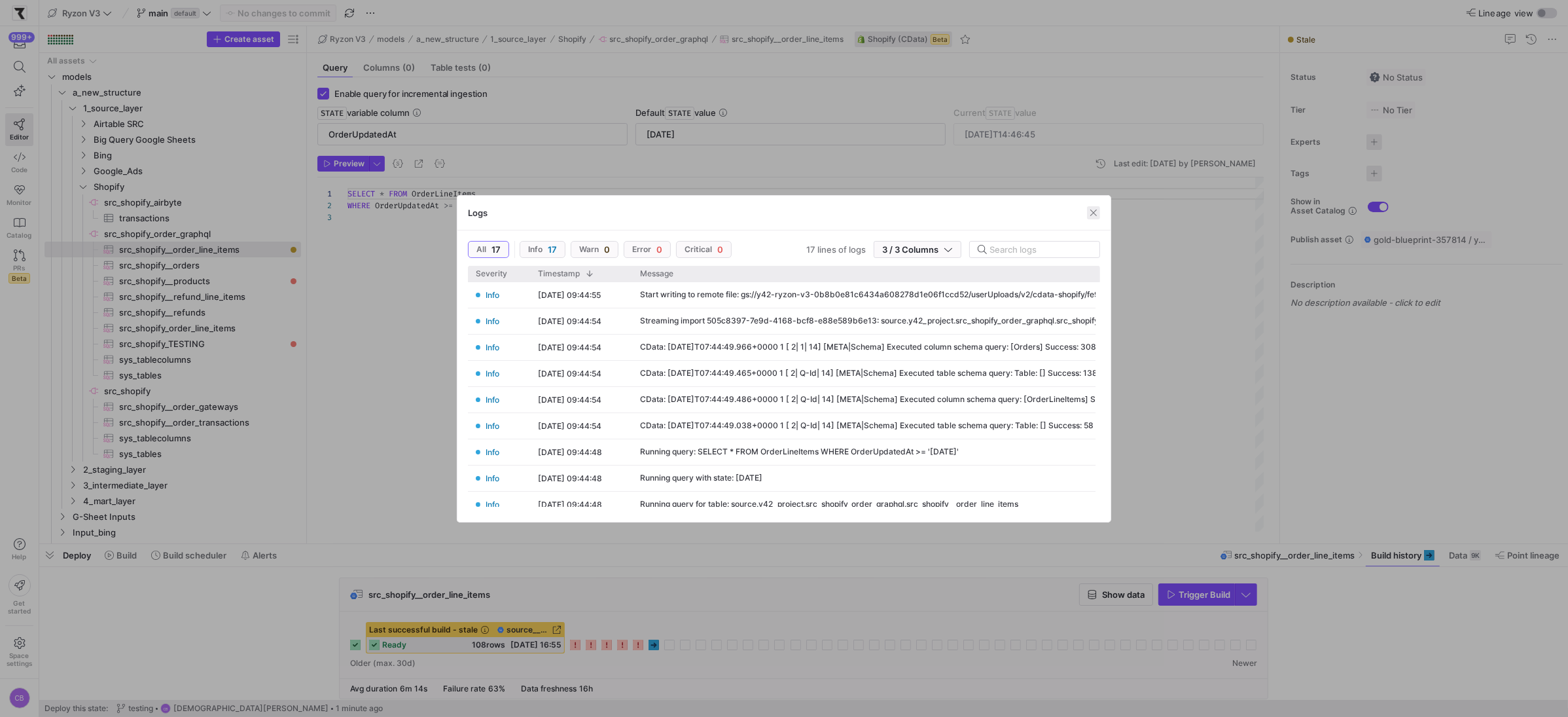
click at [1091, 214] on span "button" at bounding box center [1093, 212] width 13 height 13
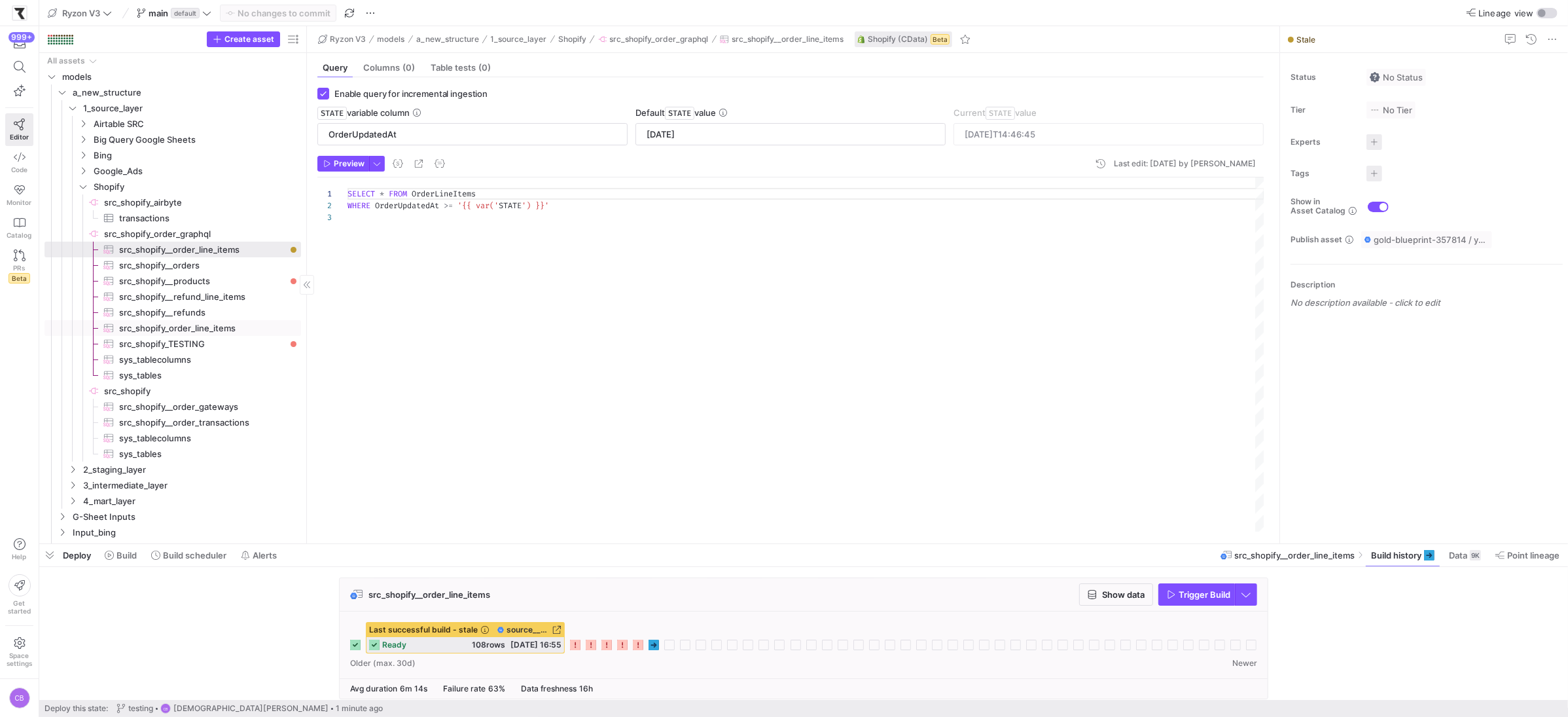
click at [196, 332] on span "src_shopify_order_line_items​​​​​​​​​" at bounding box center [203, 328] width 167 height 15
type input "[DATE]T14:15:43"
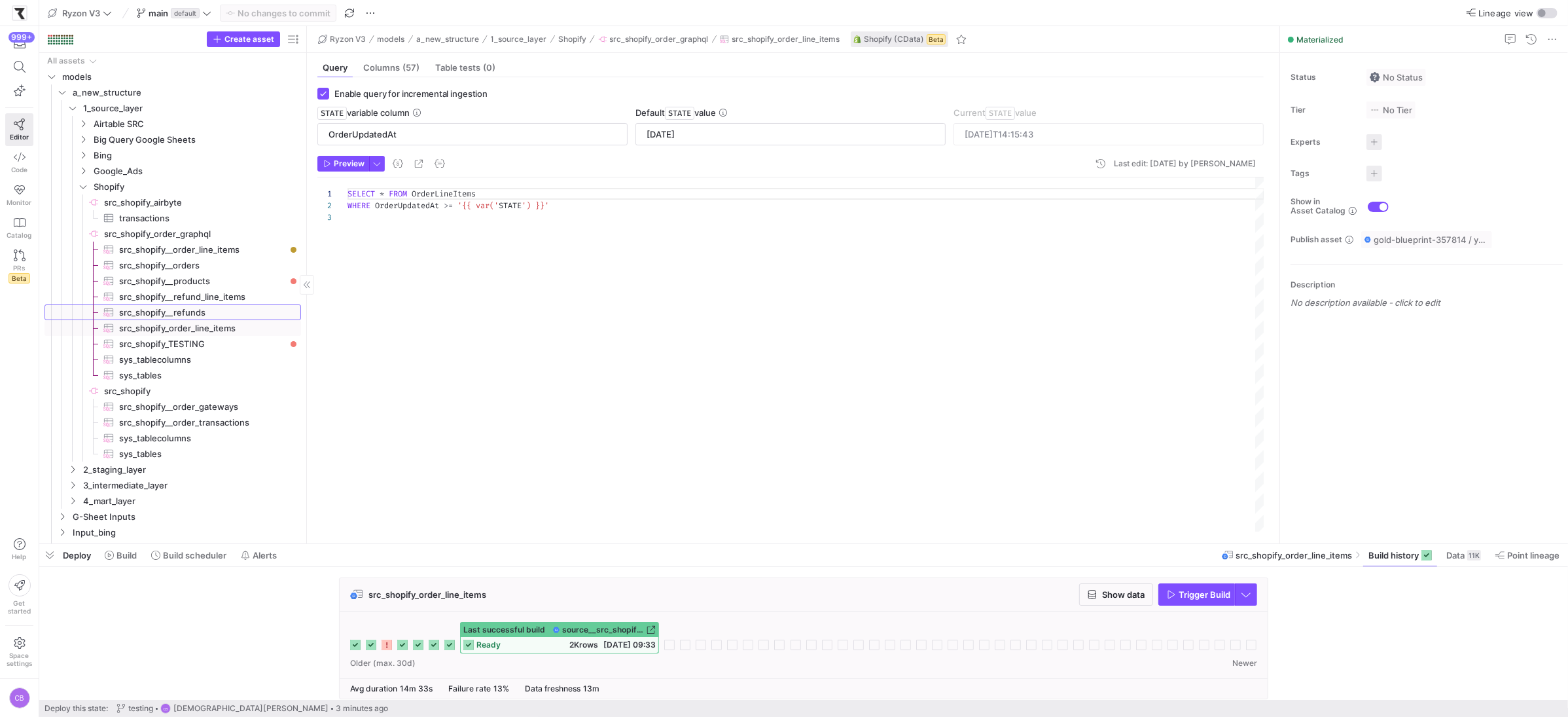
click at [204, 313] on span "src_shopify__refunds​​​​​​​​​" at bounding box center [203, 312] width 167 height 15
type input "UpdatedAt"
type input "[DATE]"
type textarea "SELECT * FROM Refunds WHERE UpdatedAt >= '{{ var('STATE') }}'"
type input "[DATE]T15:47:24"
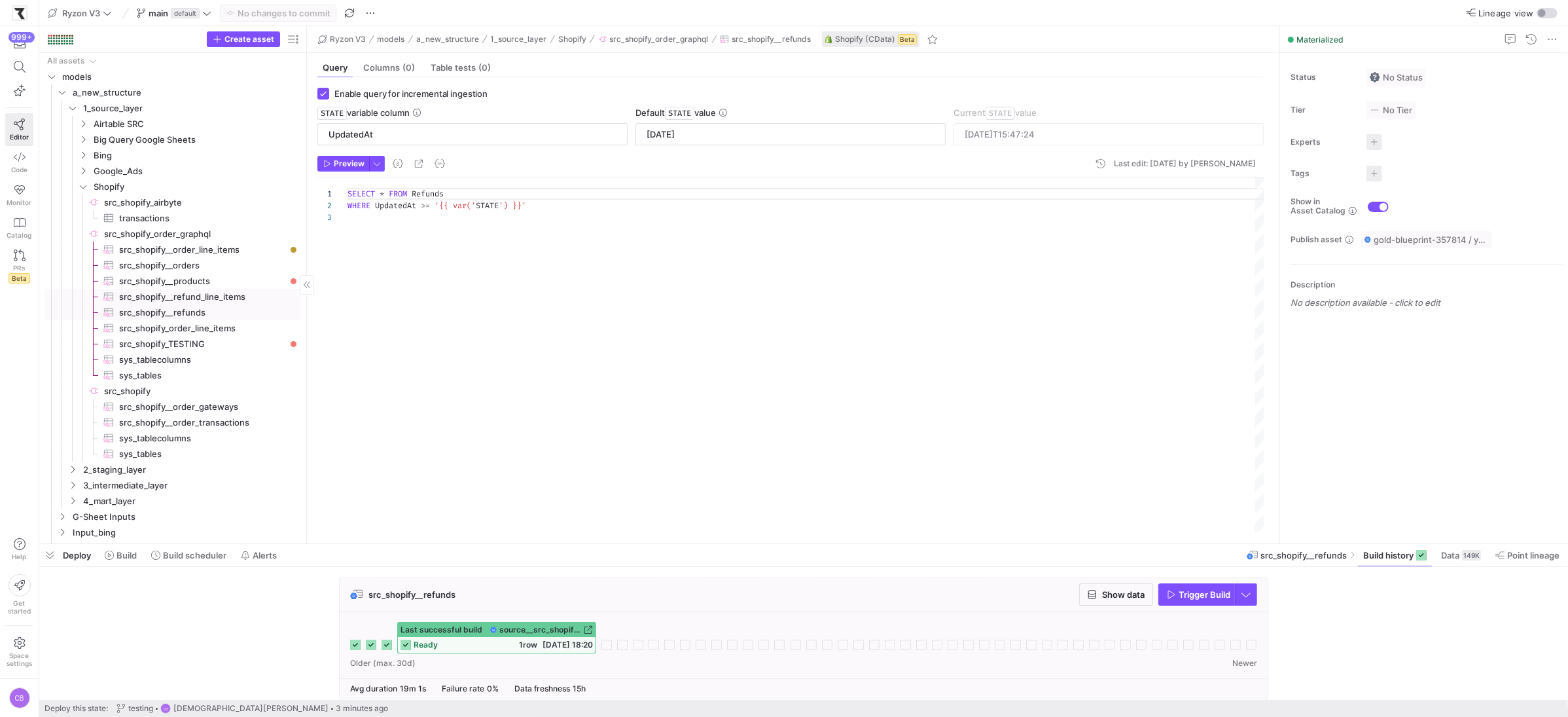
click at [205, 302] on span "src_shopify__refund_line_items​​​​​​​​​" at bounding box center [203, 297] width 167 height 15
checkbox input "false"
type textarea "SELECT * FROM RefundLineItems LIMIT 10000"
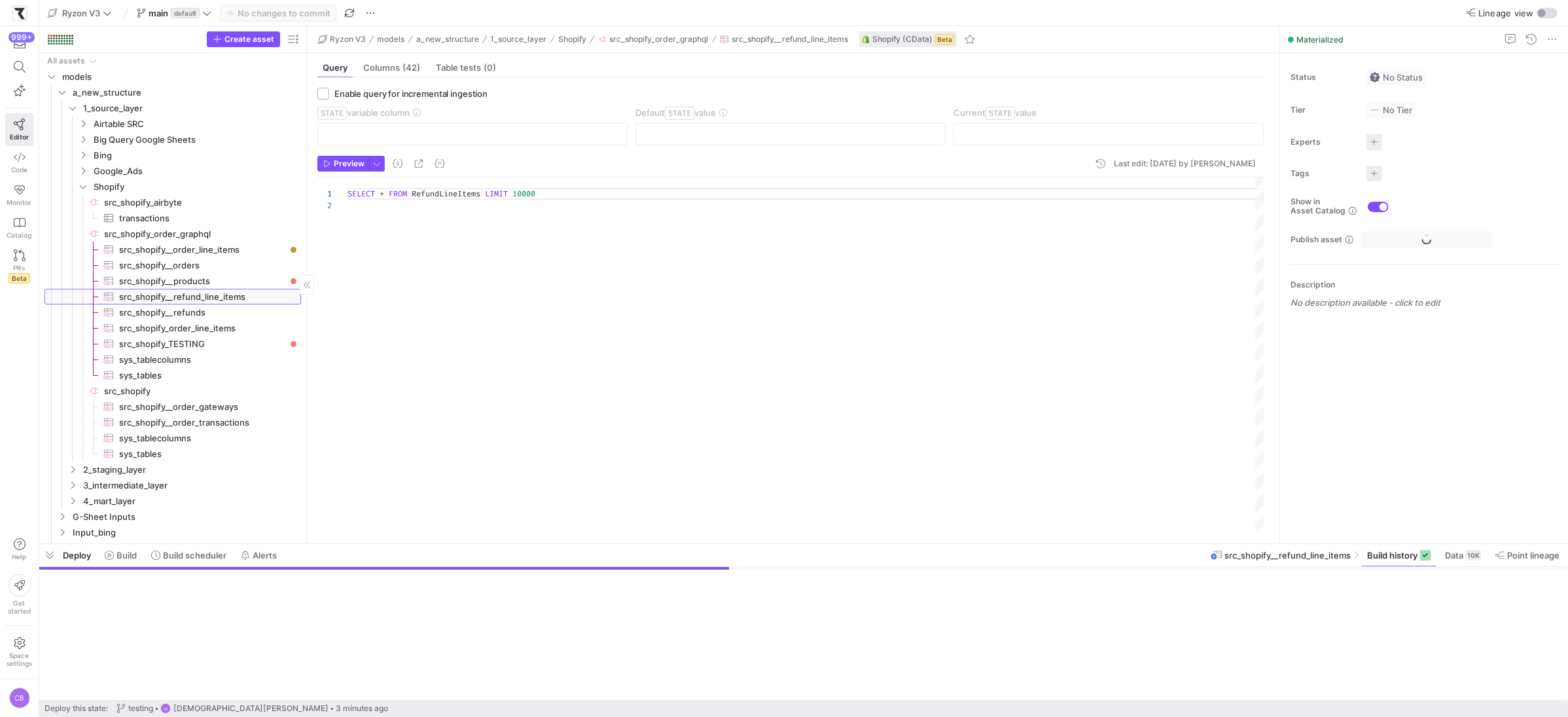
scroll to position [11, 0]
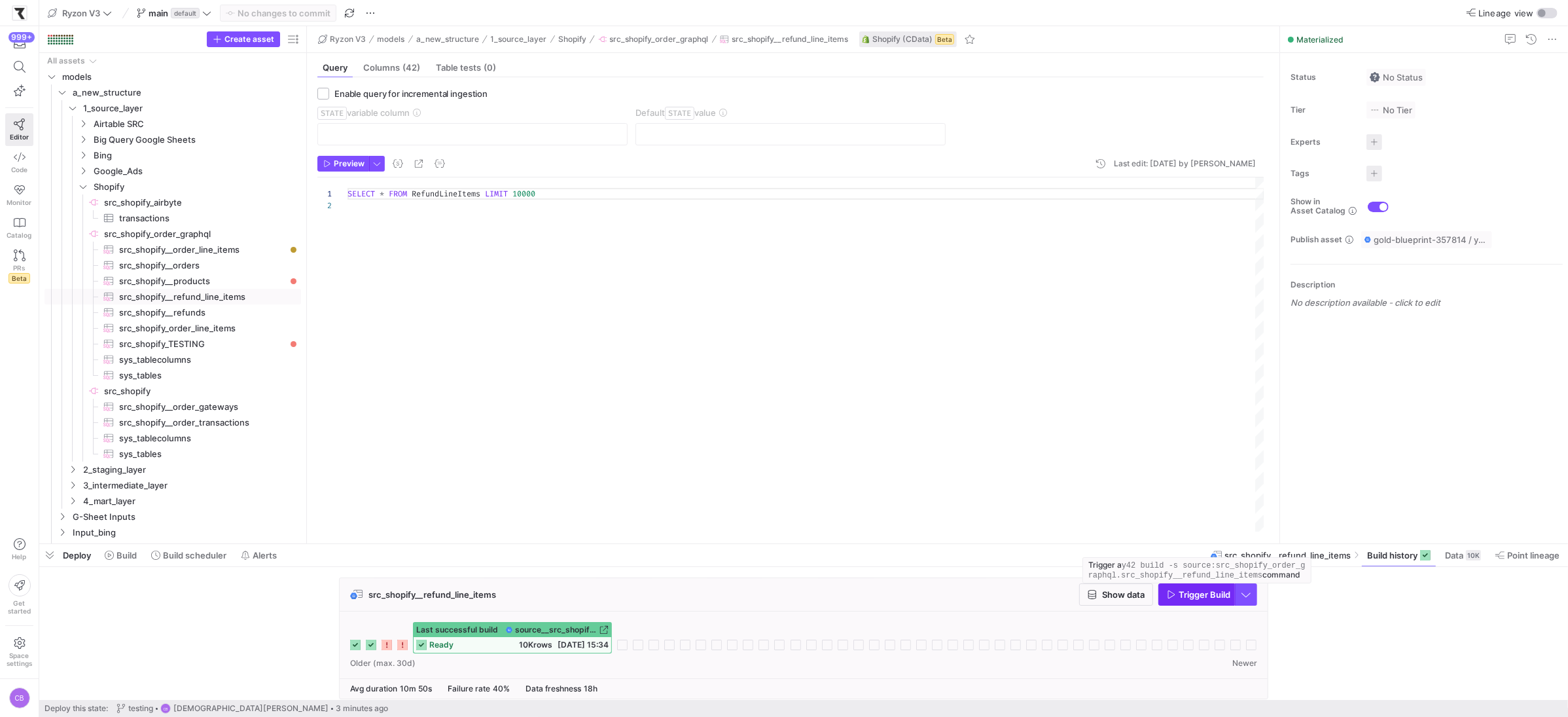
click at [1176, 588] on span "button" at bounding box center [1196, 595] width 75 height 21
click at [245, 332] on span "src_shopify_order_line_items​​​​​​​​​" at bounding box center [203, 328] width 167 height 15
checkbox input "true"
type input "OrderUpdatedAt"
type input "[DATE]"
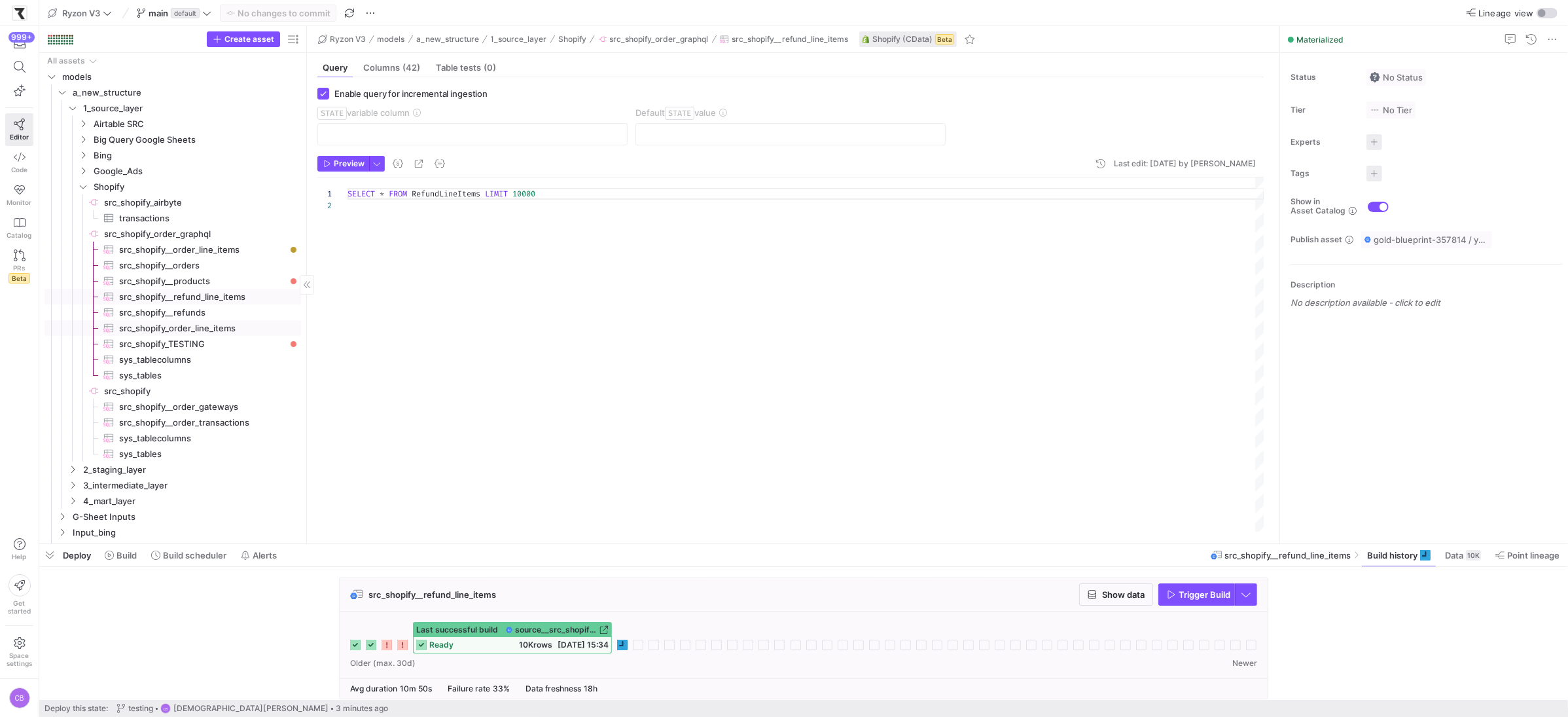
type textarea "SELECT * FROM OrderLineItems WHERE OrderUpdatedAt >= '{{ var('STATE') }}'"
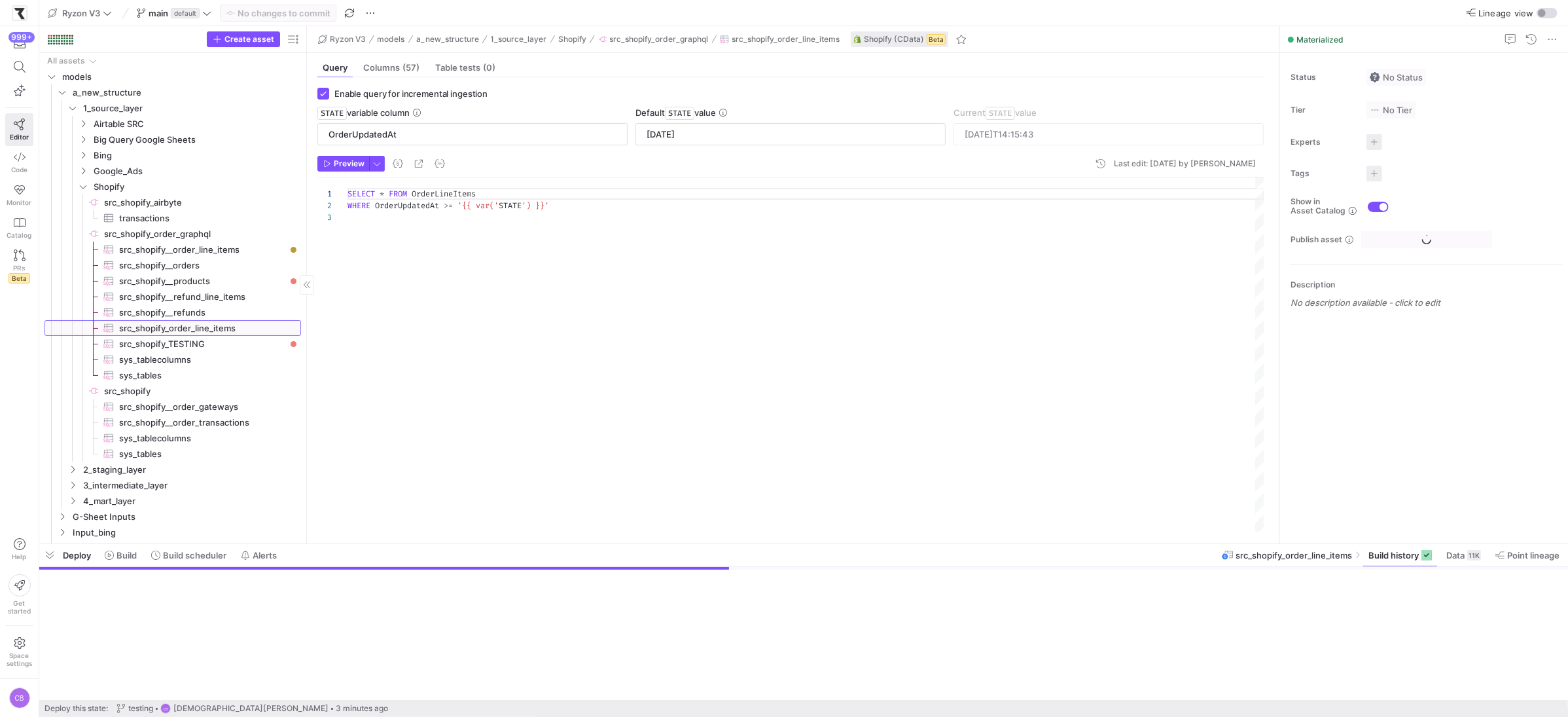
scroll to position [24, 0]
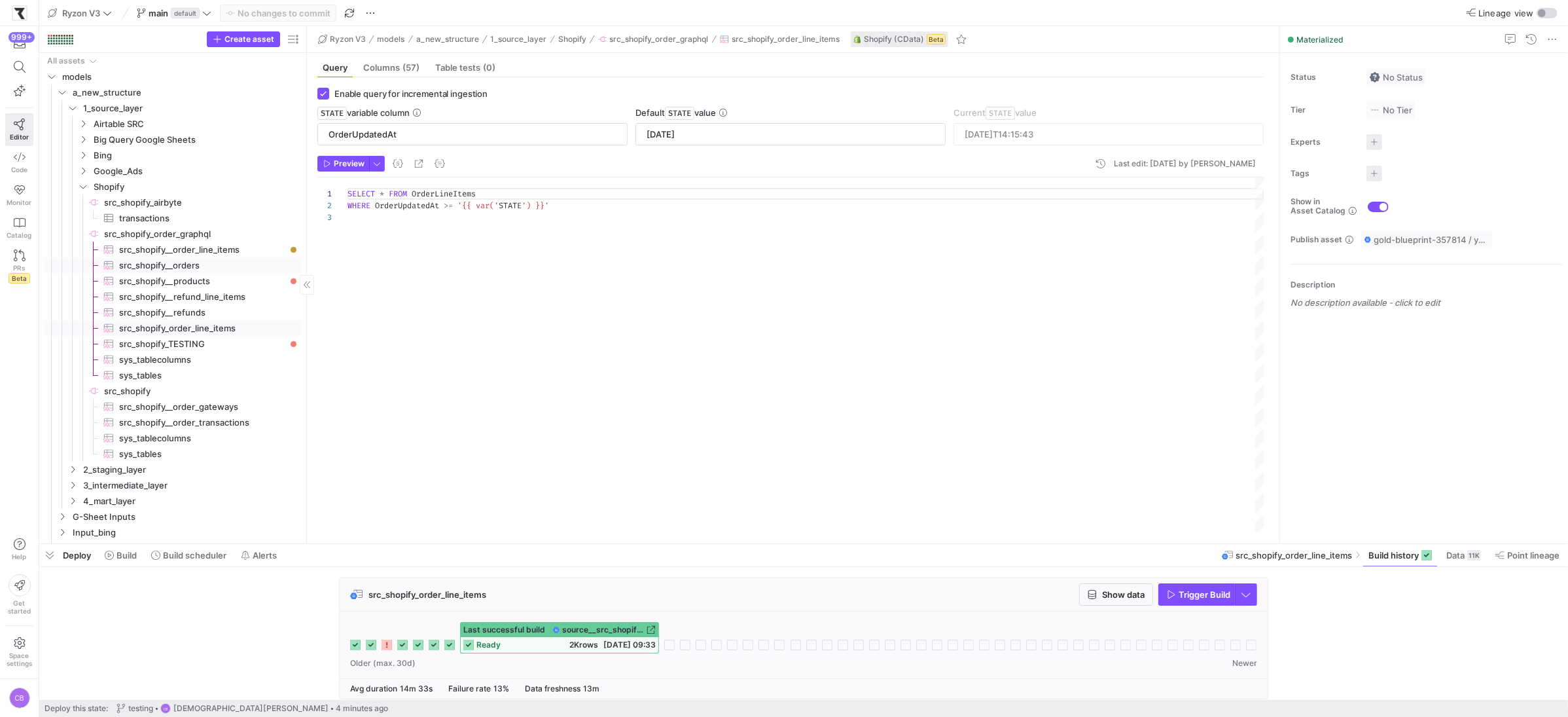
click at [224, 262] on span "src_shopify__orders​​​​​​​​​" at bounding box center [203, 265] width 167 height 15
type input "UpdatedAt"
type input "[DATE]"
type textarea "SELECT * FROM Orders WHERE UpdatedAt >= '{{ var('STATE') }}'"
type input "[DATE]T03:25:00"
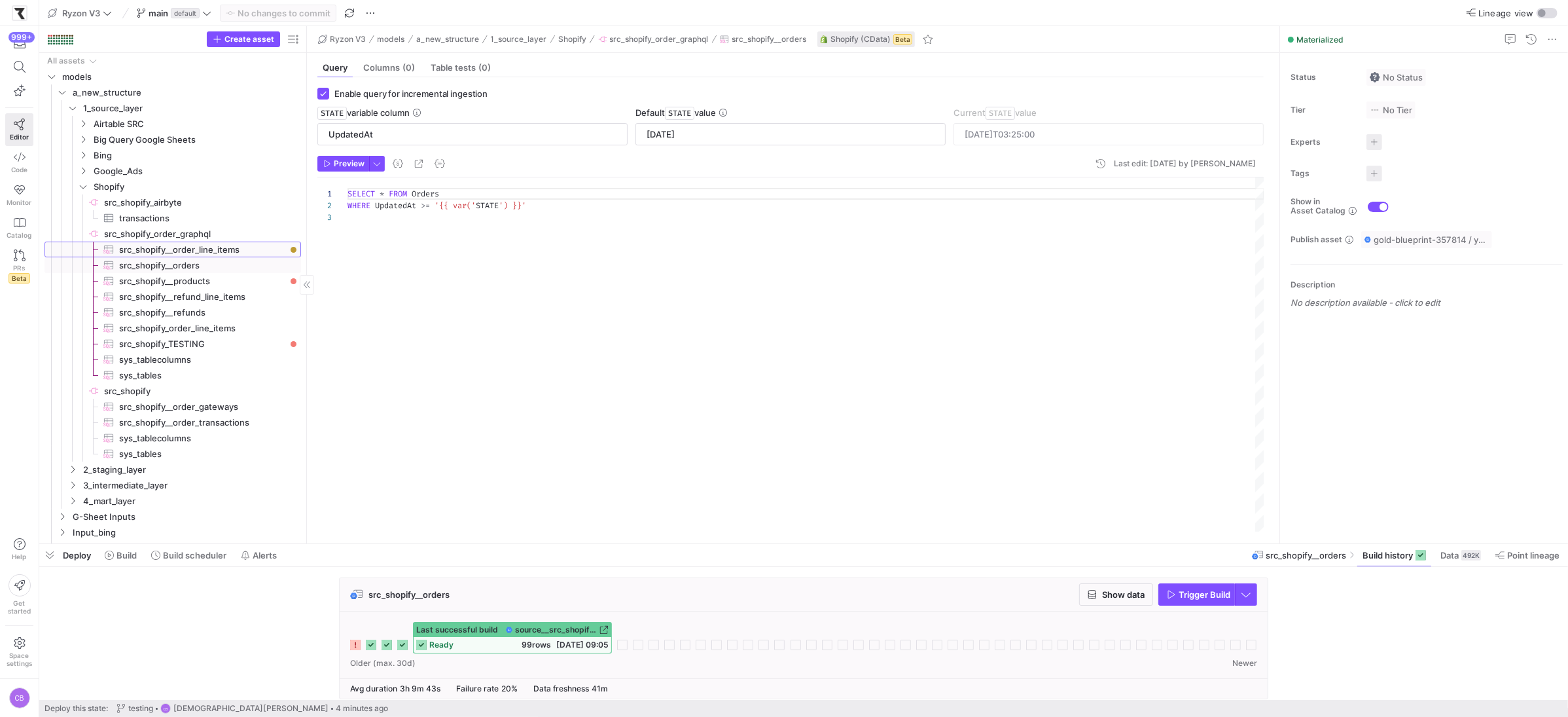
click at [210, 249] on span "src_shopify__order_line_items​​​​​​​​​" at bounding box center [203, 250] width 167 height 15
type input "OrderUpdatedAt"
type input "[DATE]"
type textarea "SELECT * FROM OrderLineItems WHERE OrderUpdatedAt >= '{{ var('STATE') }}'"
type input "[DATE]T14:46:45"
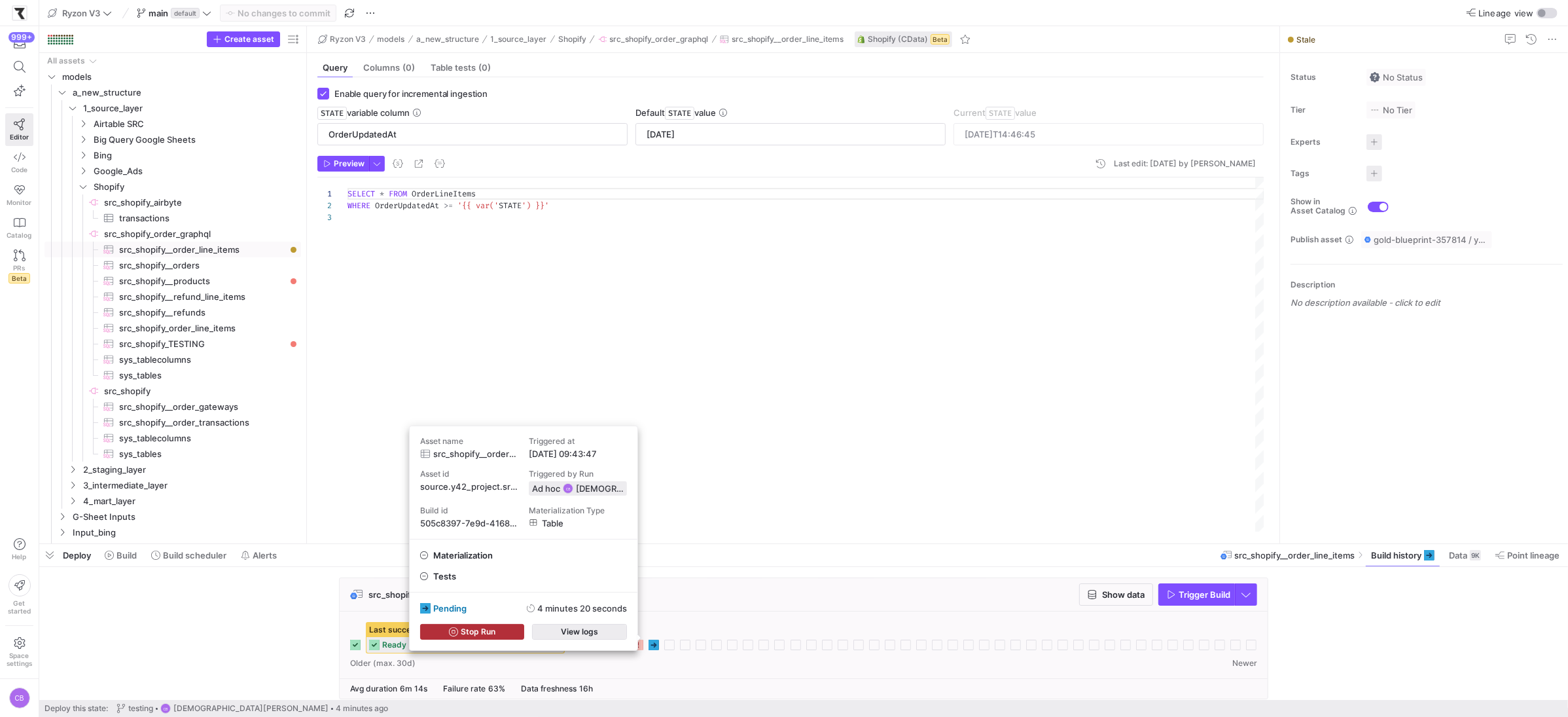
click at [610, 630] on span "button" at bounding box center [579, 631] width 93 height 14
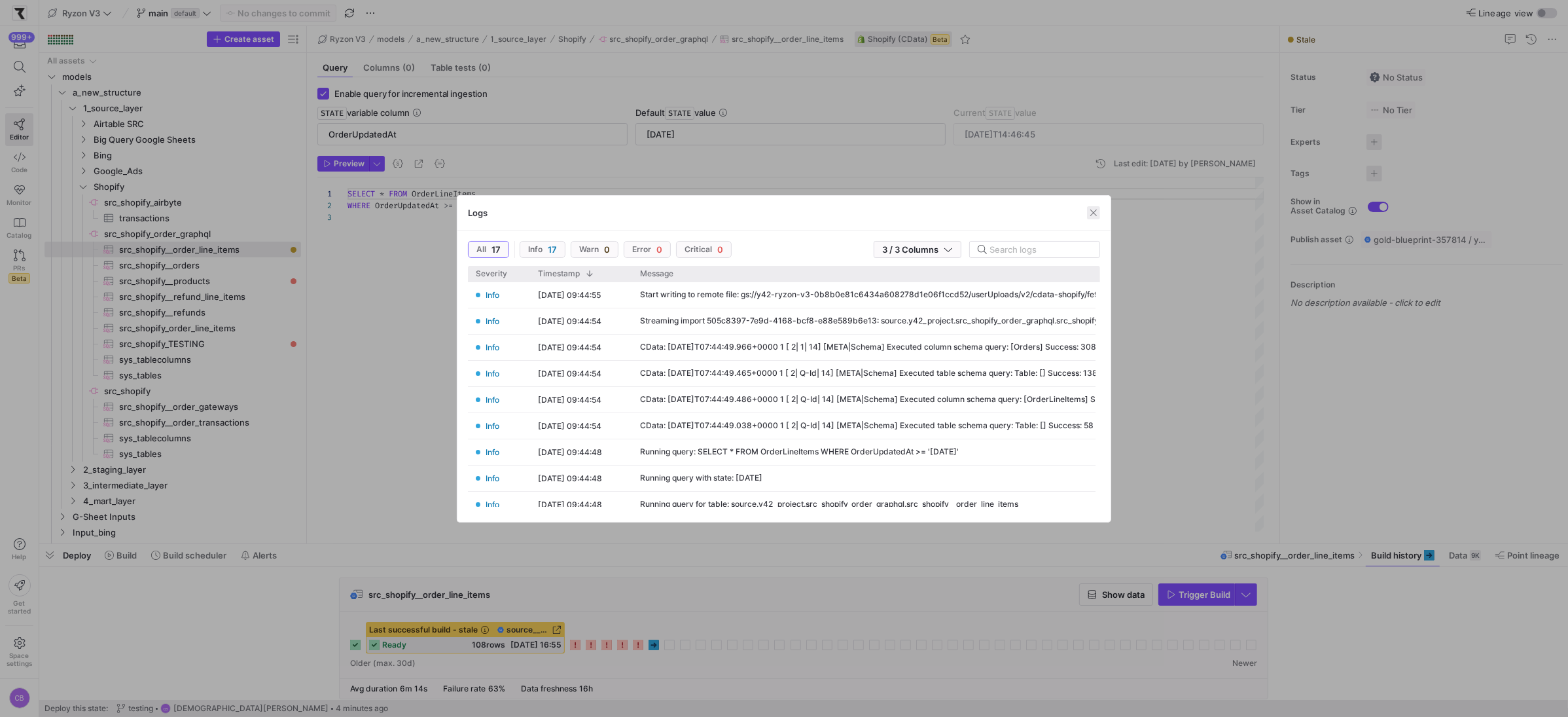
click at [1095, 219] on span "button" at bounding box center [1093, 212] width 13 height 13
